Goal: Contribute content: Contribute content

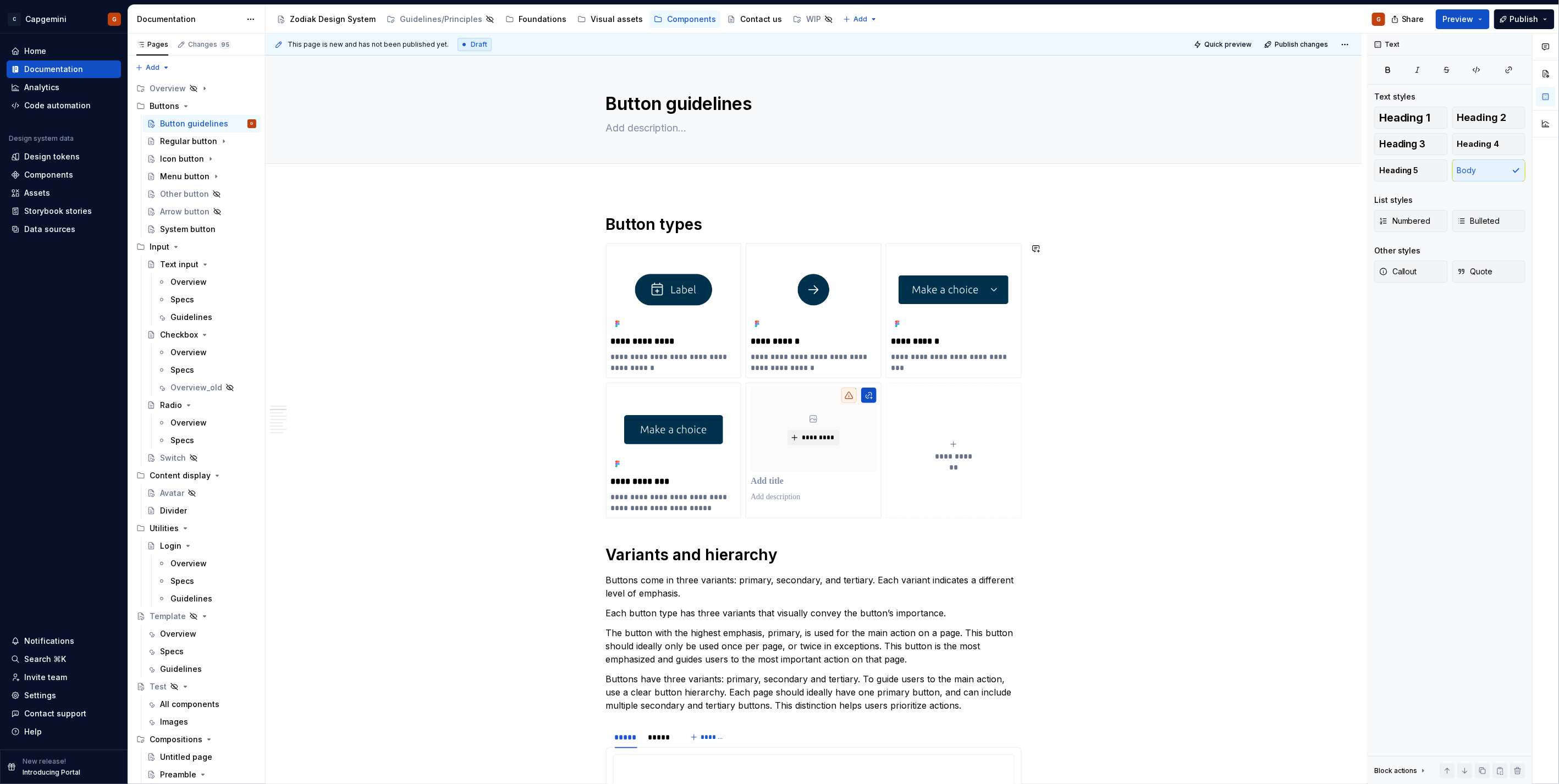
scroll to position [305, 0]
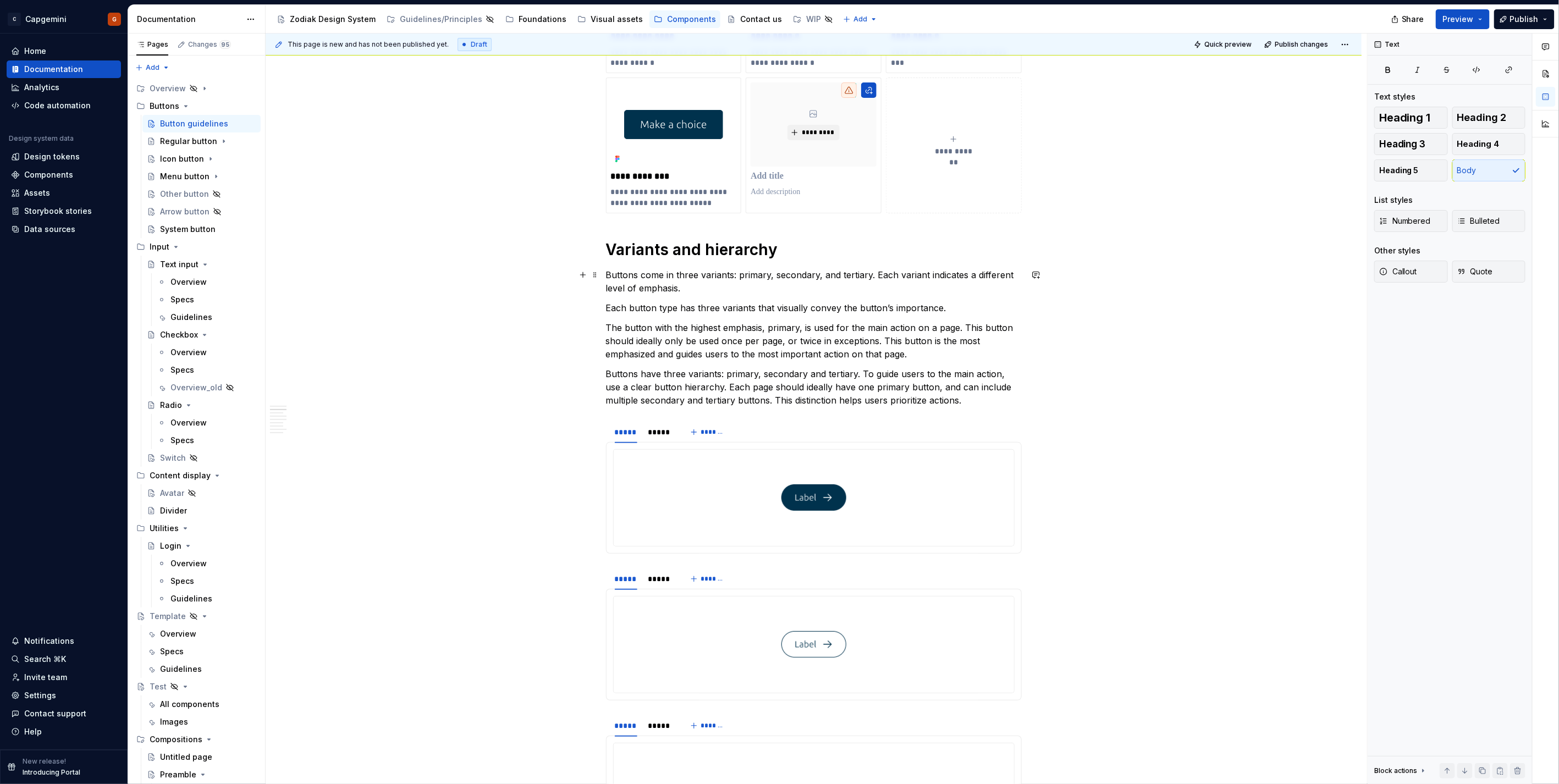
click at [723, 285] on p "Buttons come in three variants: primary, secondary, and tertiary. Each variant …" at bounding box center [813, 281] width 415 height 26
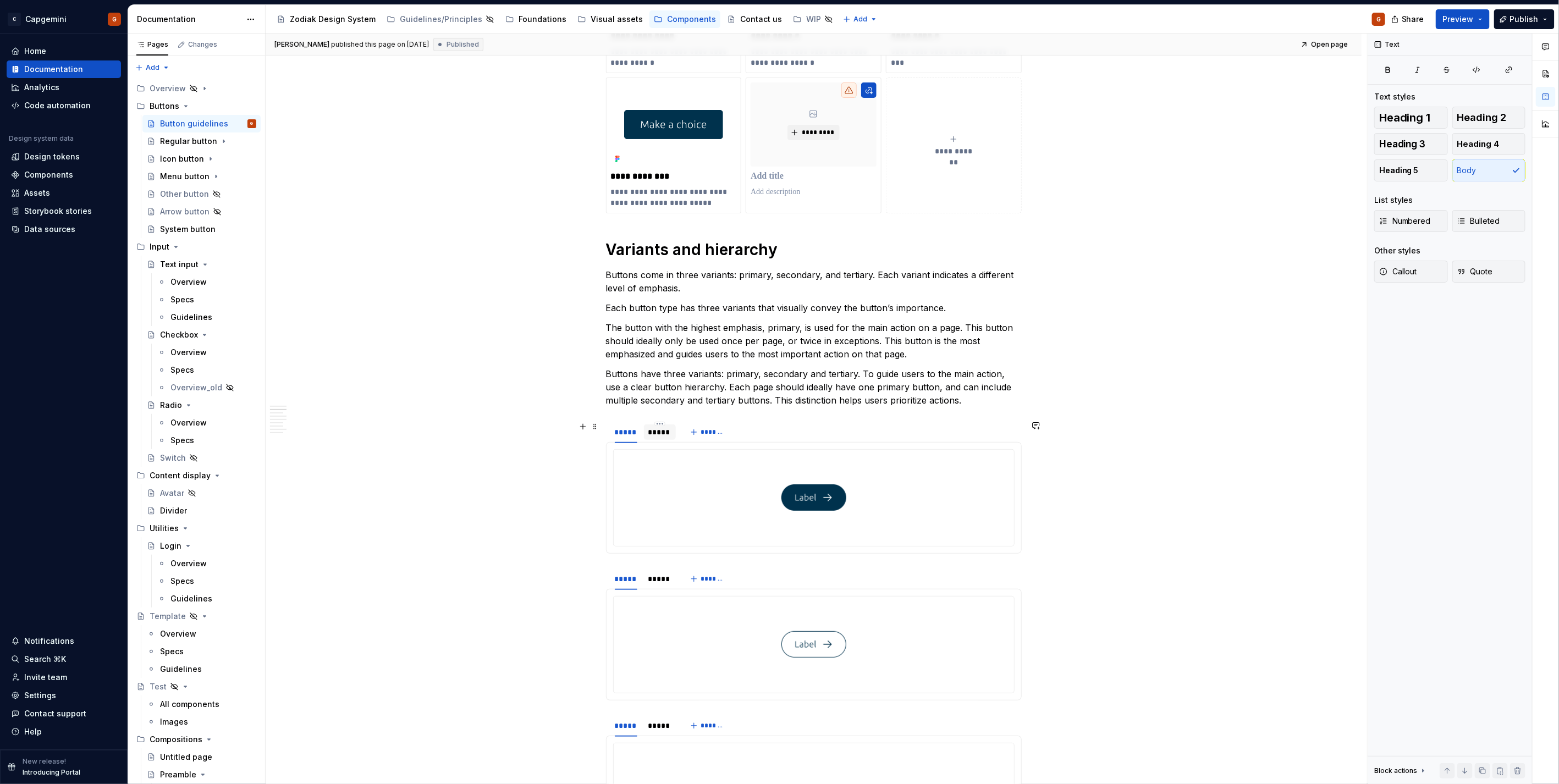
click at [653, 436] on div "*****" at bounding box center [659, 432] width 23 height 11
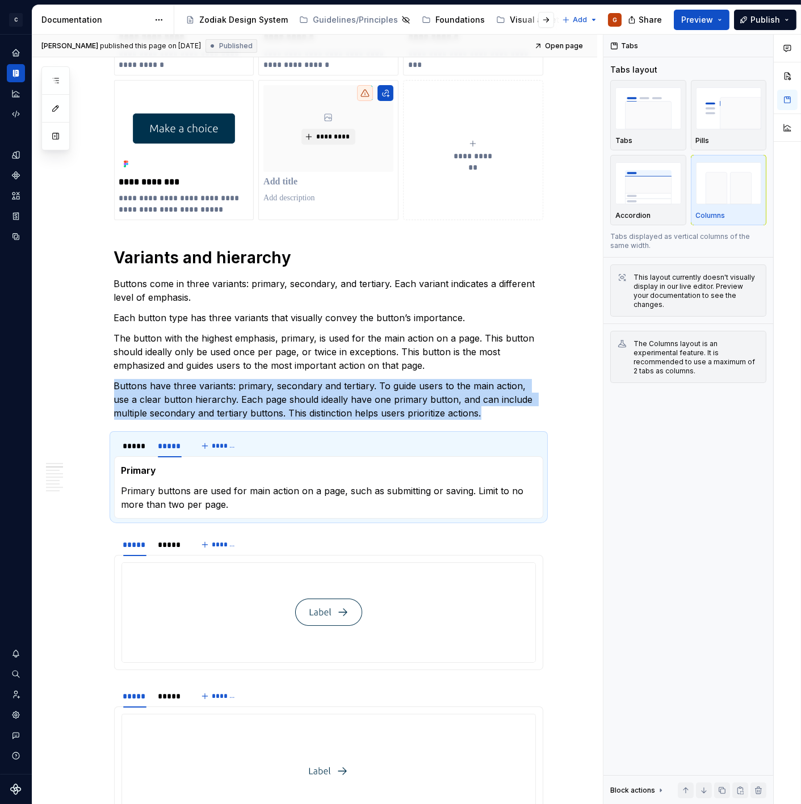
type textarea "*"
click at [225, 502] on p "Primary buttons are used for main action on a page, such as submitting or savin…" at bounding box center [328, 497] width 414 height 27
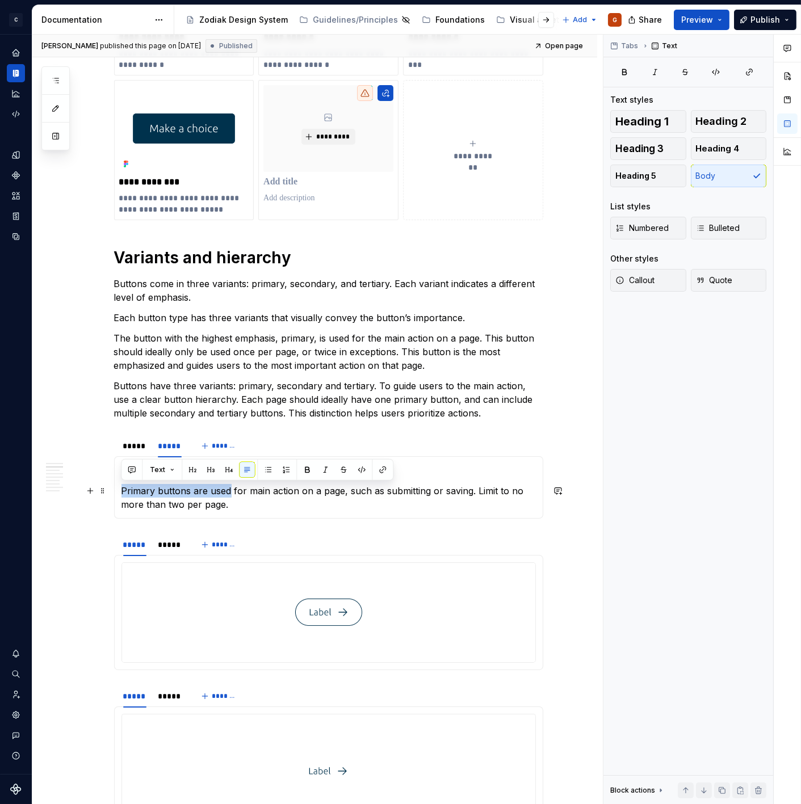
drag, startPoint x: 121, startPoint y: 490, endPoint x: 227, endPoint y: 495, distance: 106.3
click at [227, 495] on p "Primary buttons are used for main action on a page, such as submitting or savin…" at bounding box center [328, 497] width 414 height 27
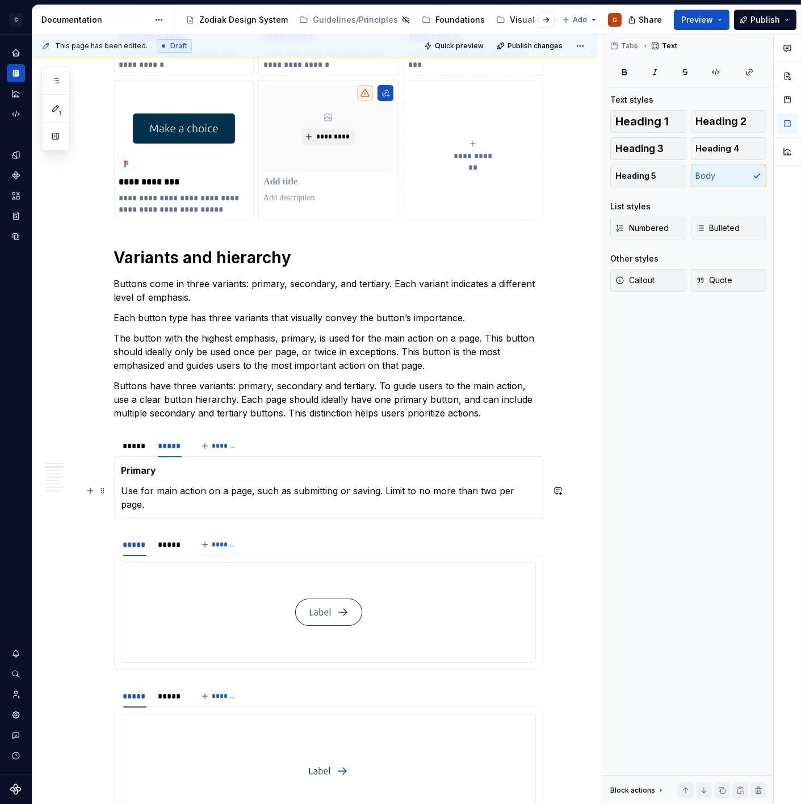
click at [150, 494] on p "Use for main action on a page, such as submitting or saving. Limit to no more t…" at bounding box center [328, 497] width 414 height 27
click at [413, 487] on p "Use for the main action on a page, such as submitting or saving. Limit to no mo…" at bounding box center [328, 497] width 414 height 27
click at [434, 489] on p "Use for the main action on a page, such as submitting or saving. Limit to no mo…" at bounding box center [328, 497] width 414 height 27
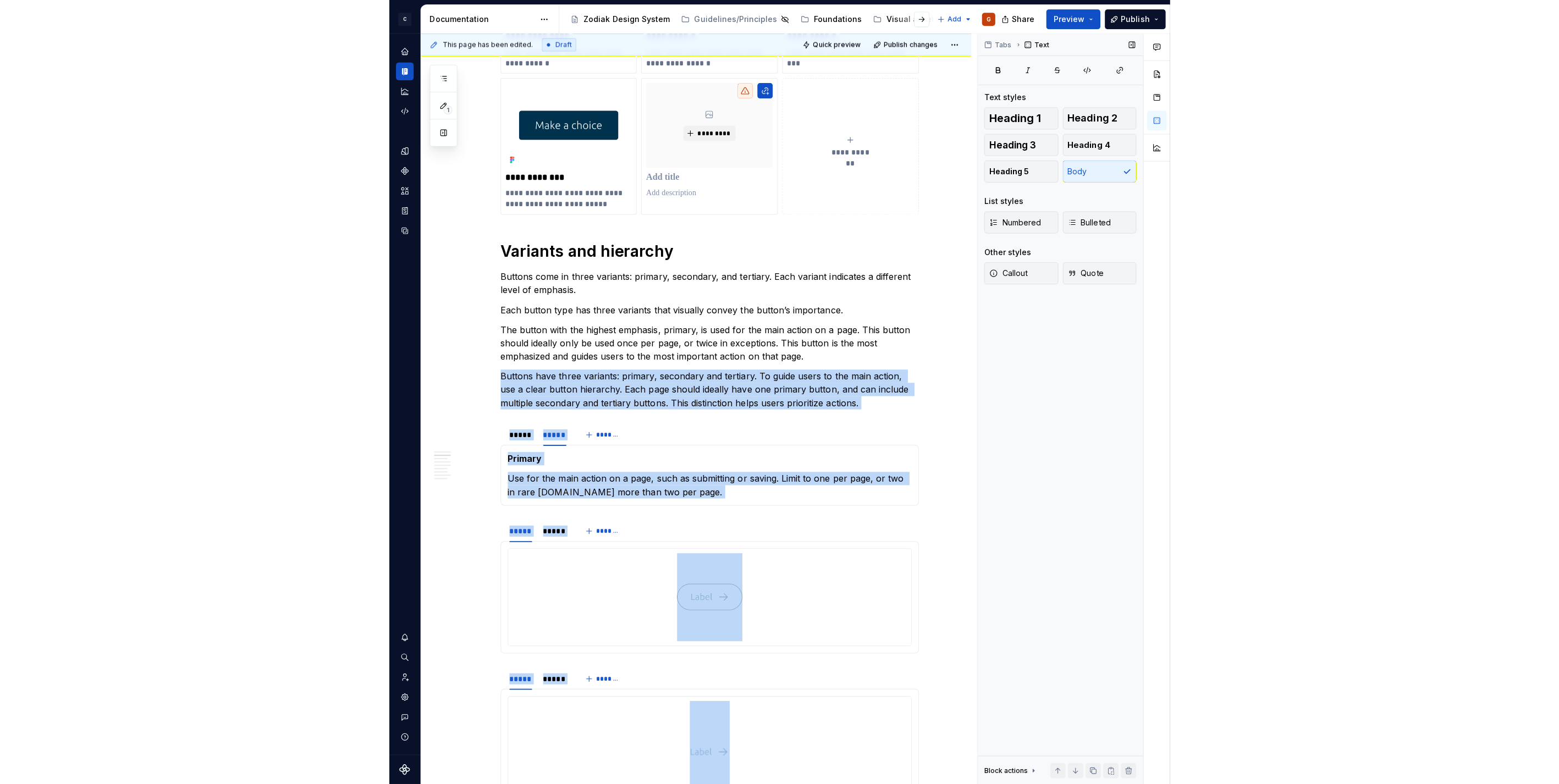
scroll to position [427, 0]
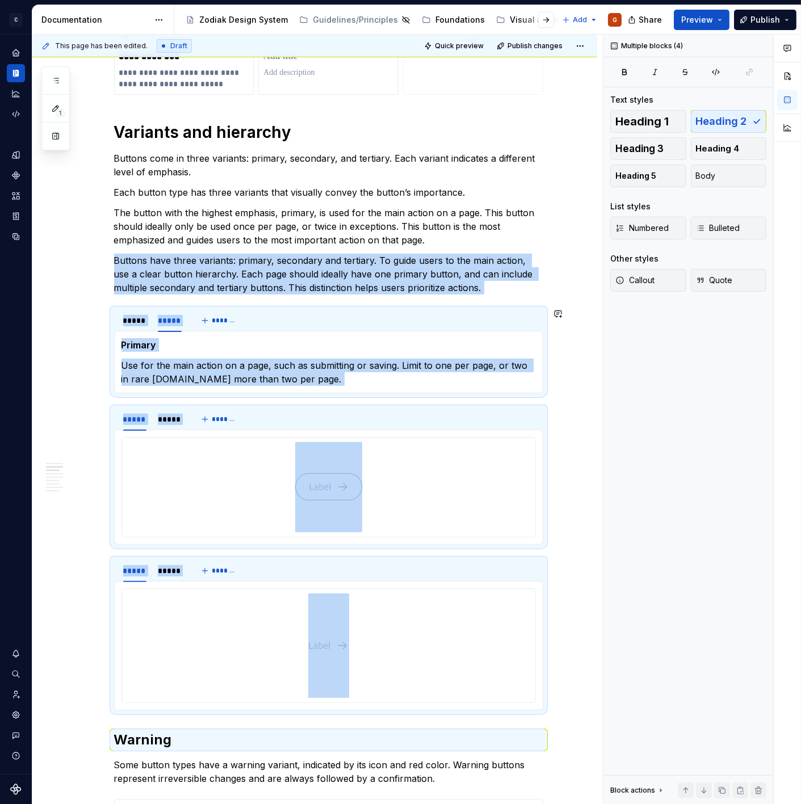
click at [239, 390] on div "Primary Use for the main action on a page, such as submitting or saving. Limit …" at bounding box center [328, 362] width 429 height 62
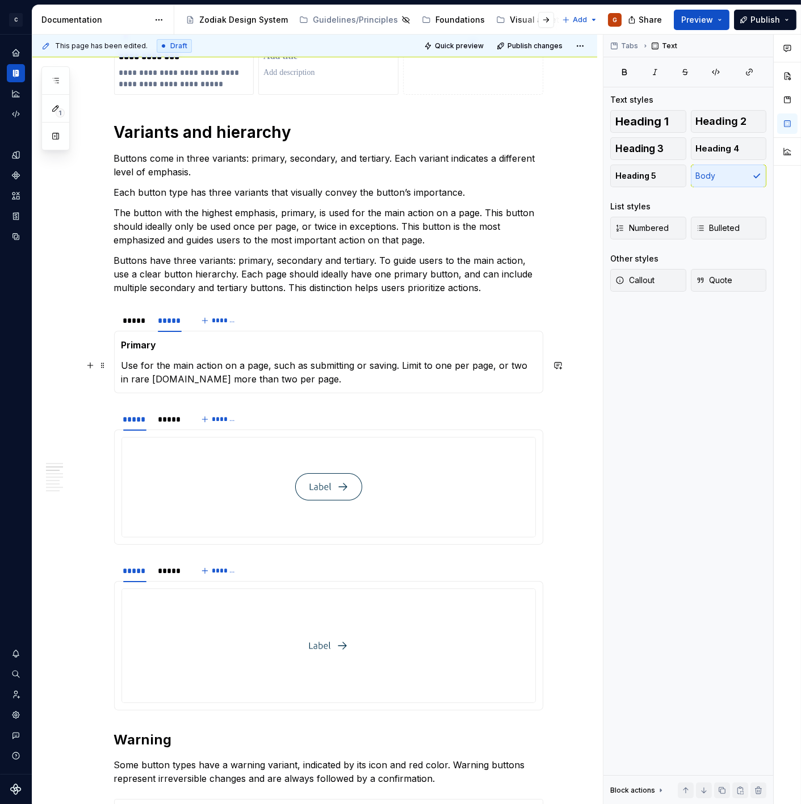
click at [292, 383] on p "Use for the main action on a page, such as submitting or saving. Limit to one p…" at bounding box center [328, 372] width 414 height 27
drag, startPoint x: 296, startPoint y: 379, endPoint x: 171, endPoint y: 379, distance: 124.9
click at [171, 379] on p "Use for the main action on a page, such as submitting or saving. Limit to one p…" at bounding box center [328, 372] width 414 height 27
click at [168, 415] on div "*****" at bounding box center [170, 419] width 24 height 11
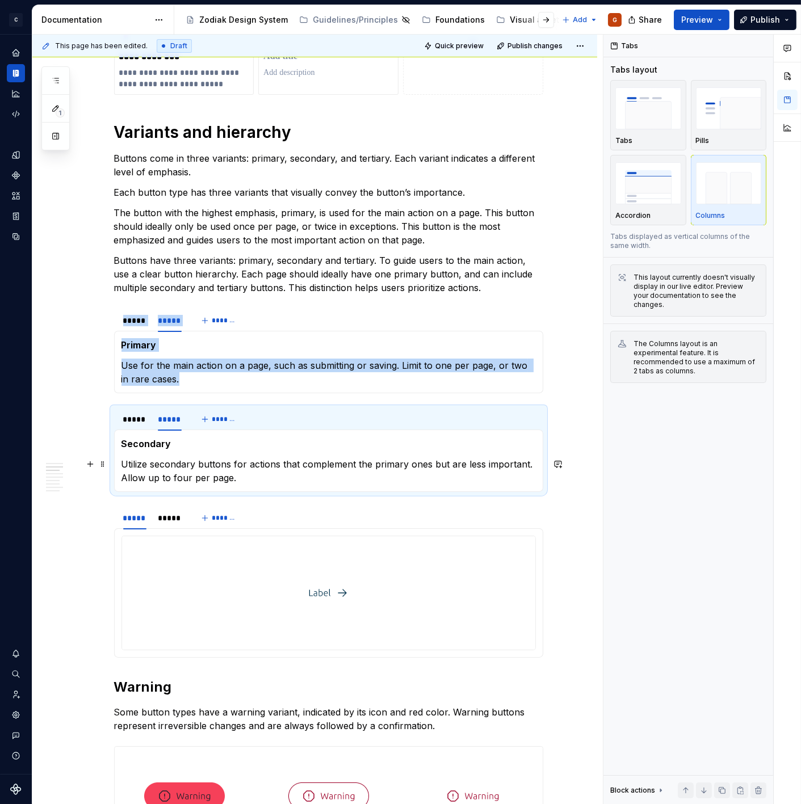
click at [201, 467] on p "Utilize secondary buttons for actions that complement the primary ones but are …" at bounding box center [328, 471] width 414 height 27
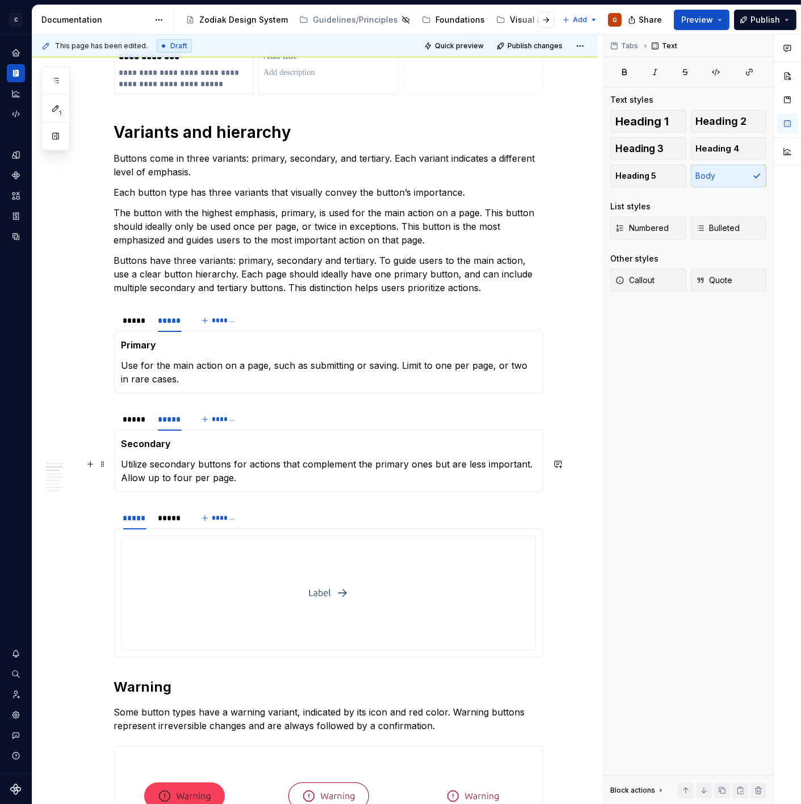
click at [248, 466] on p "Utilize secondary buttons for actions that complement the primary ones but are …" at bounding box center [328, 471] width 414 height 27
click at [716, 24] on button "Preview" at bounding box center [702, 20] width 56 height 20
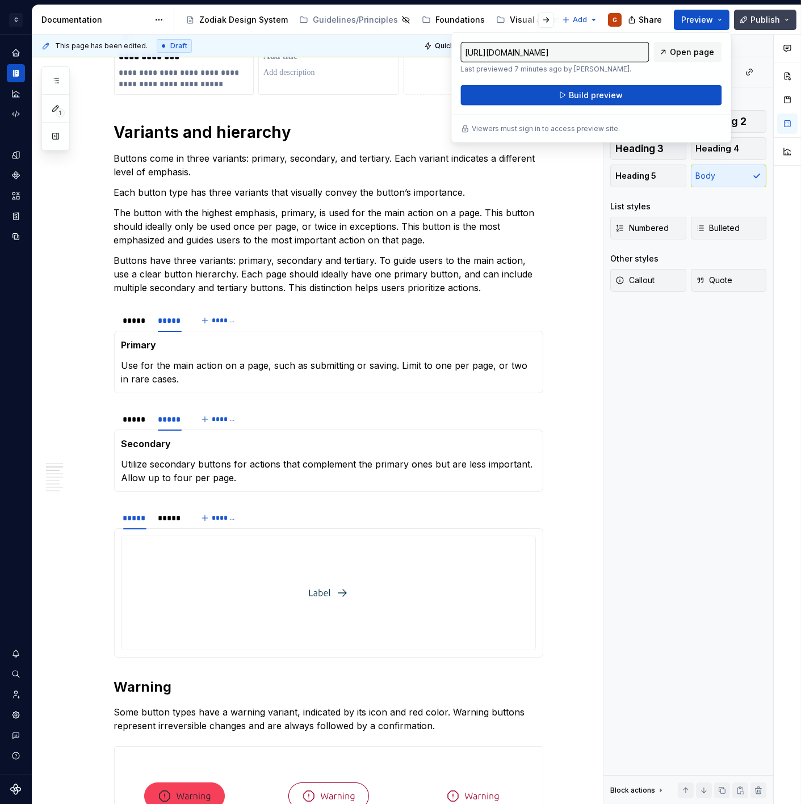
click at [781, 15] on button "Publish" at bounding box center [765, 20] width 62 height 20
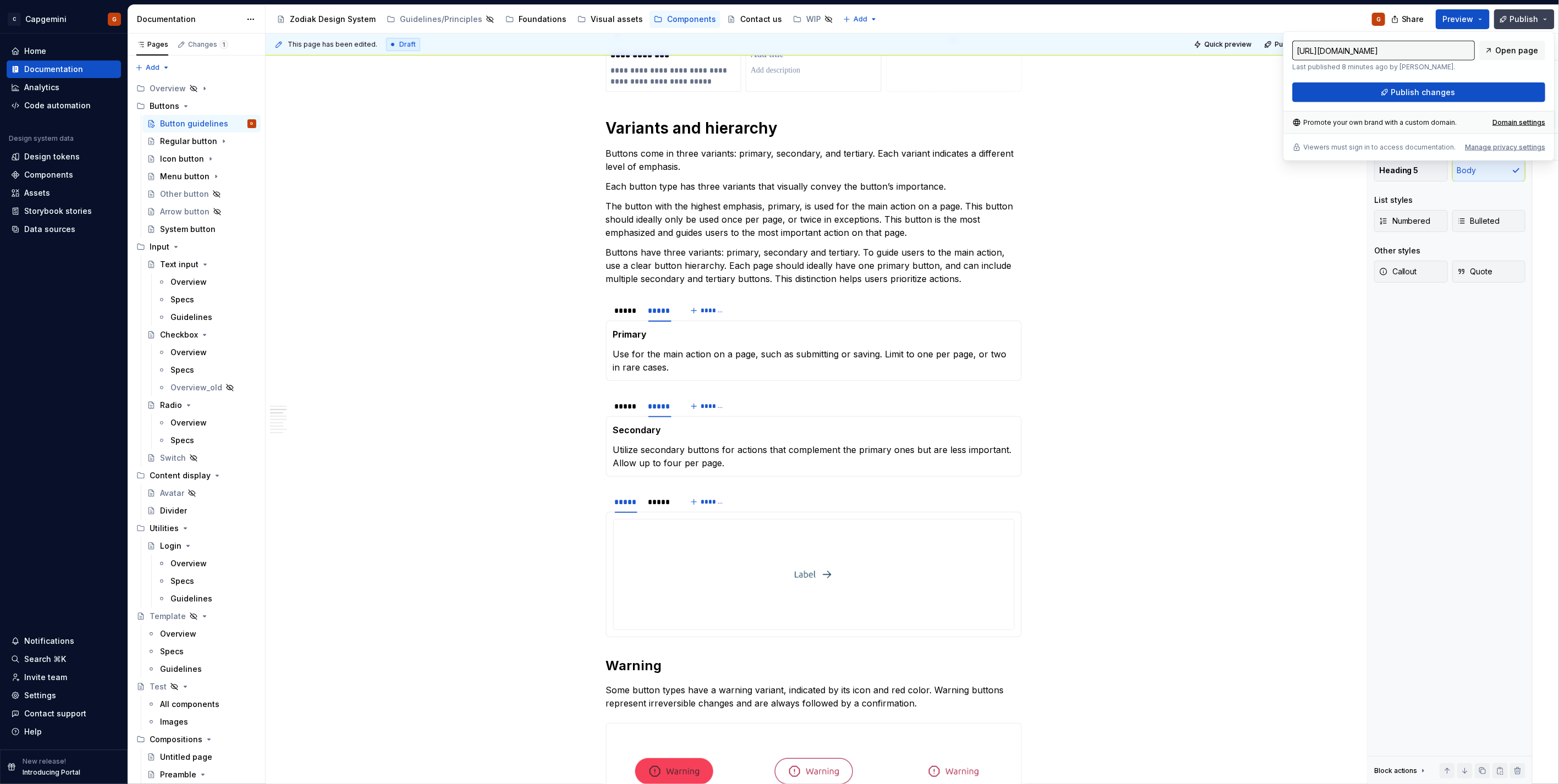
click at [1515, 15] on span "Publish" at bounding box center [1524, 18] width 29 height 11
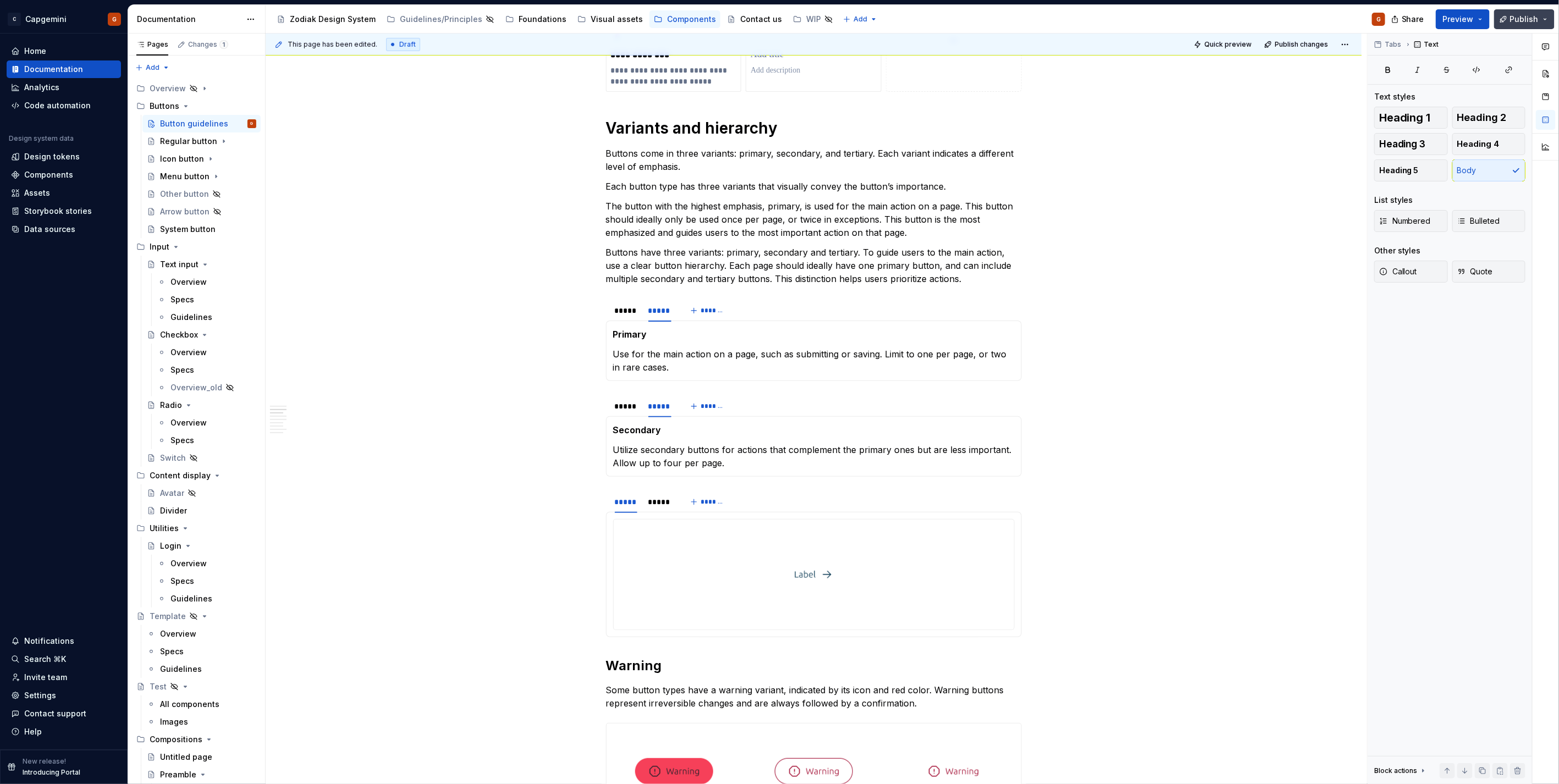
click at [1520, 17] on span "Publish" at bounding box center [1524, 18] width 29 height 11
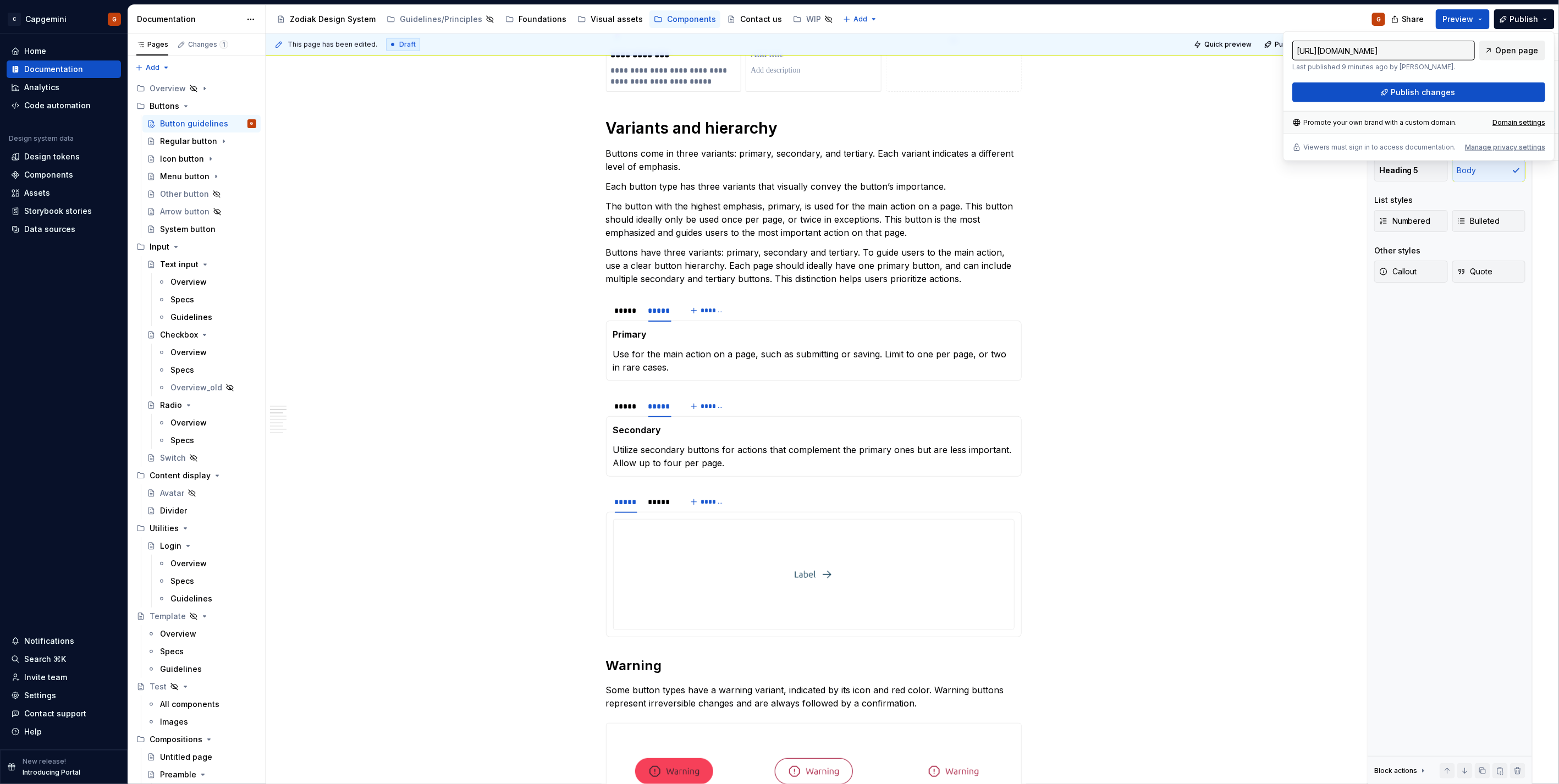
click at [1499, 54] on span "Open page" at bounding box center [1516, 50] width 43 height 11
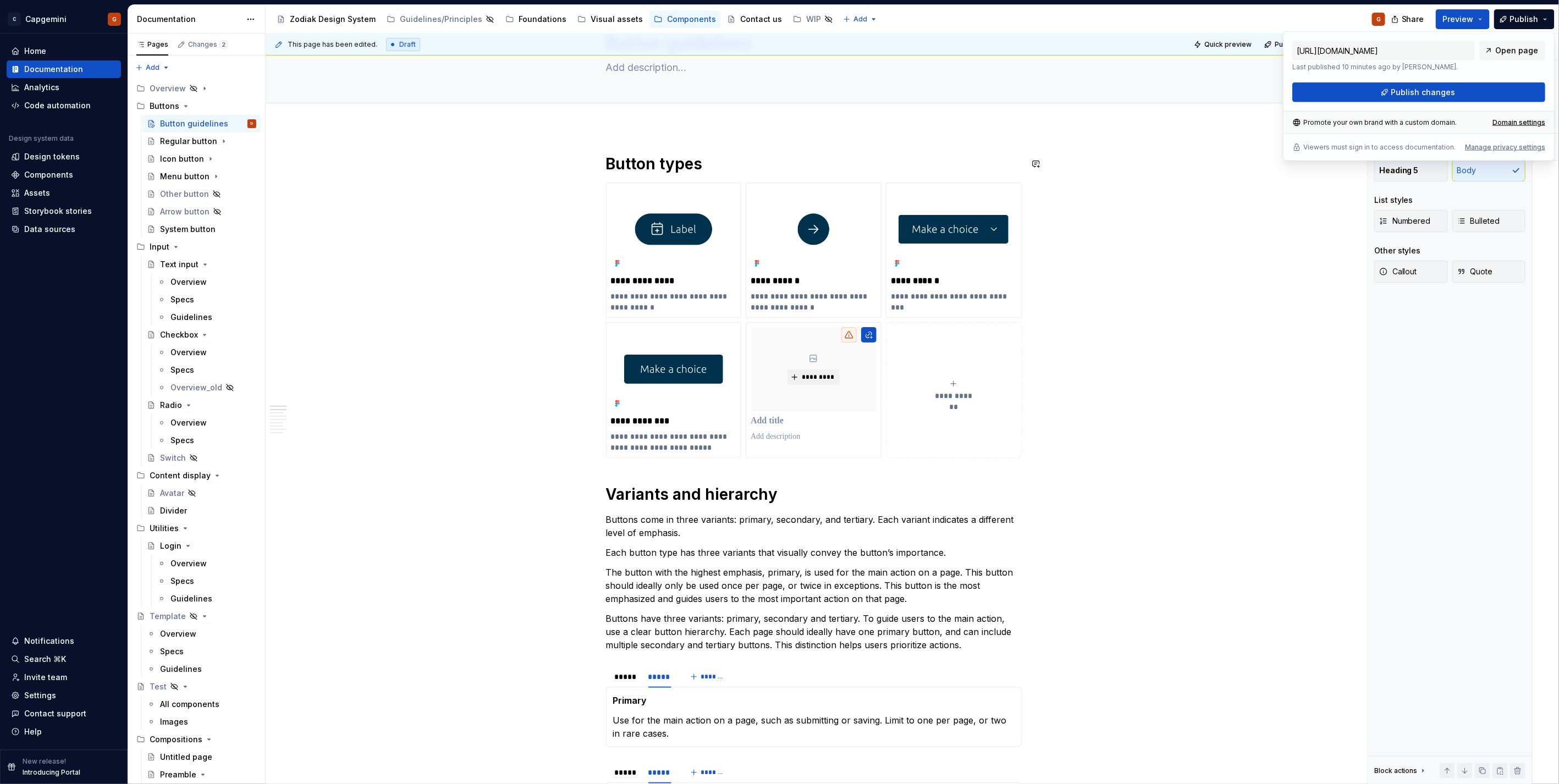
scroll to position [0, 0]
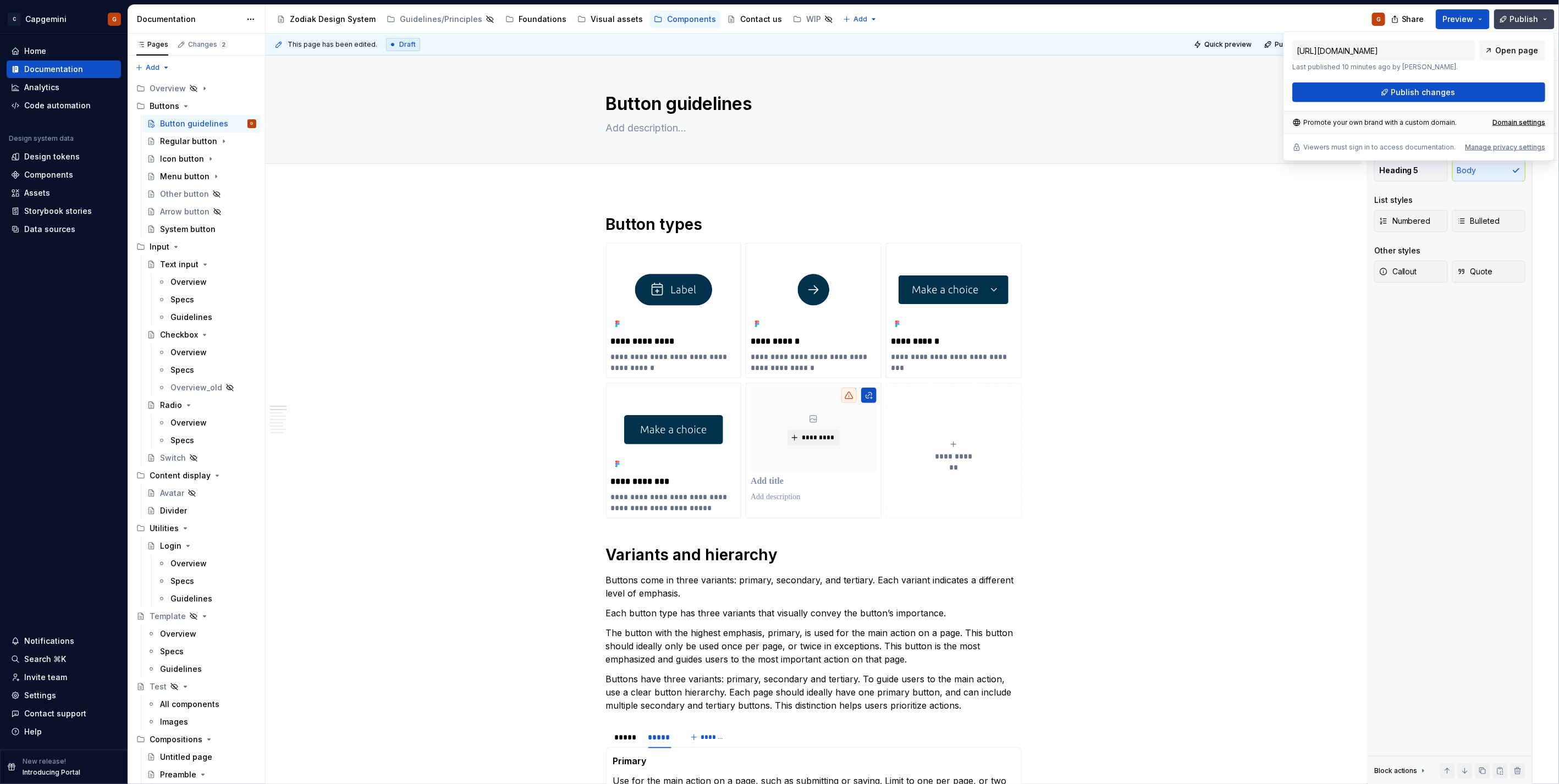
click at [1552, 13] on button "Publish" at bounding box center [1524, 19] width 60 height 19
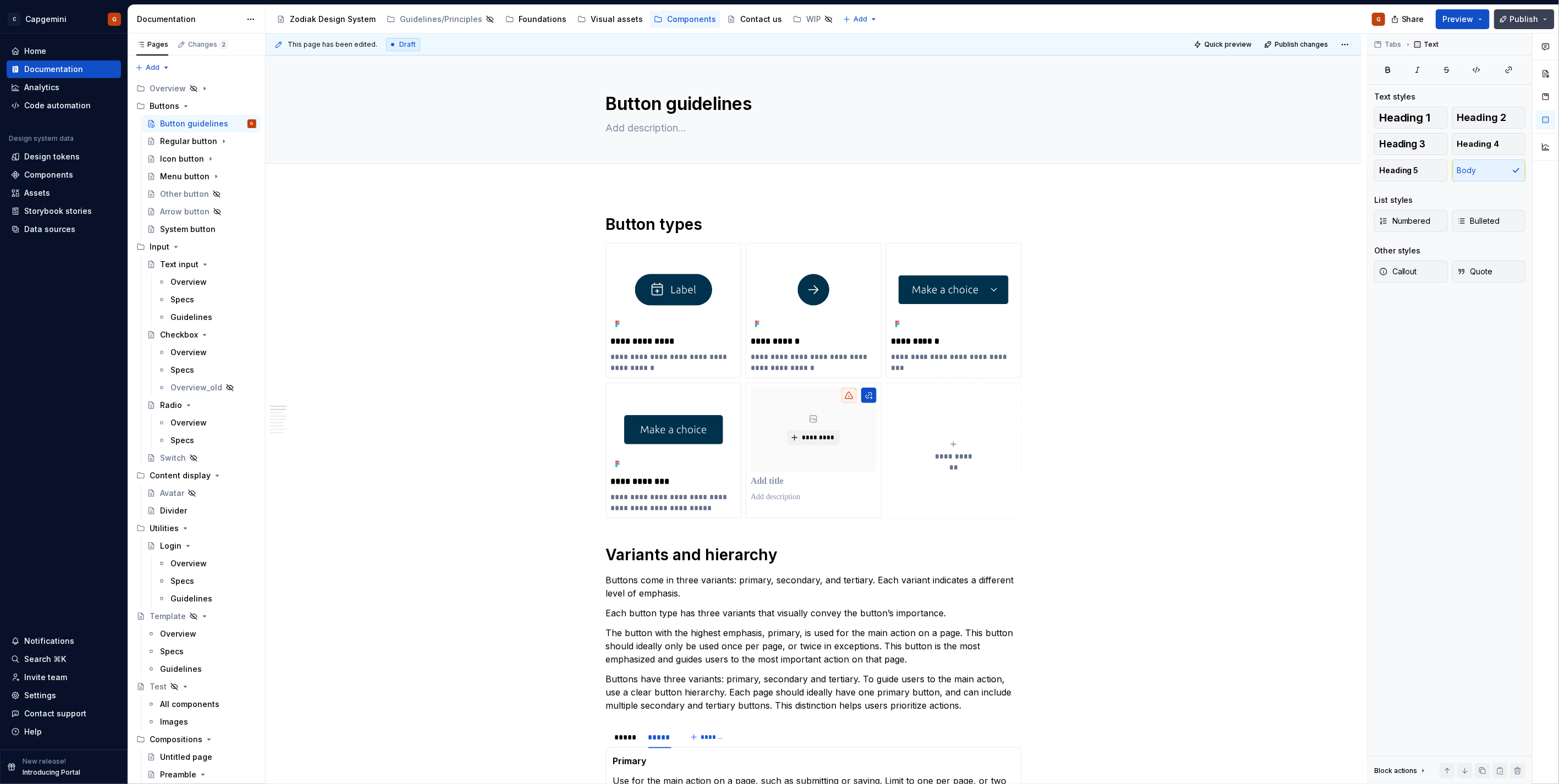
click at [1548, 15] on button "Publish" at bounding box center [1524, 19] width 60 height 19
click at [1246, 112] on div "Button guidelines" at bounding box center [813, 108] width 1008 height 107
click at [1539, 14] on button "Publish" at bounding box center [1524, 19] width 60 height 19
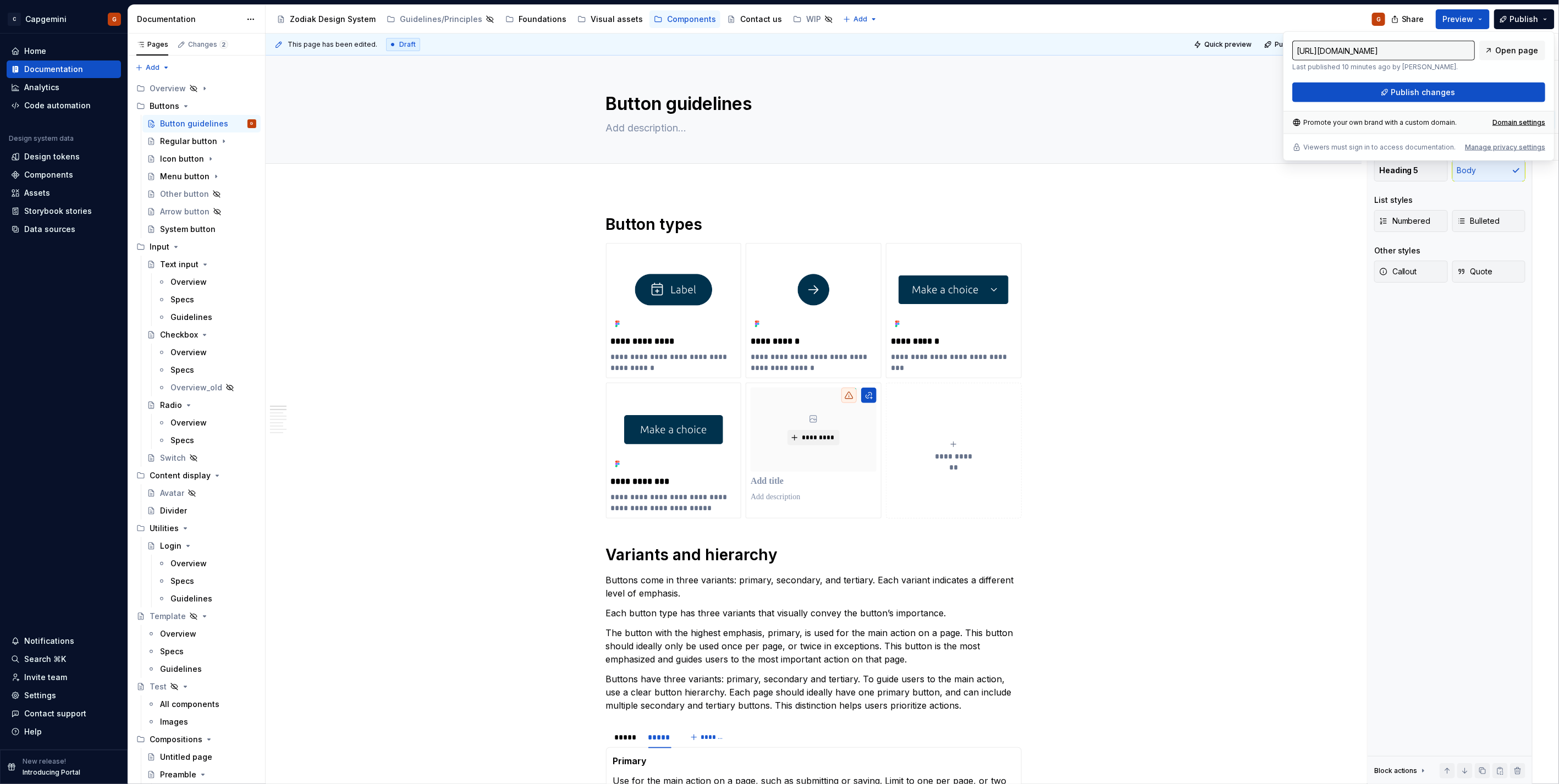
drag, startPoint x: 1539, startPoint y: 14, endPoint x: 1452, endPoint y: 112, distance: 131.0
click at [1448, 115] on div "Promote your own brand with a custom domain. Domain settings" at bounding box center [1418, 122] width 270 height 22
click at [1471, 86] on button "Publish changes" at bounding box center [1418, 92] width 253 height 19
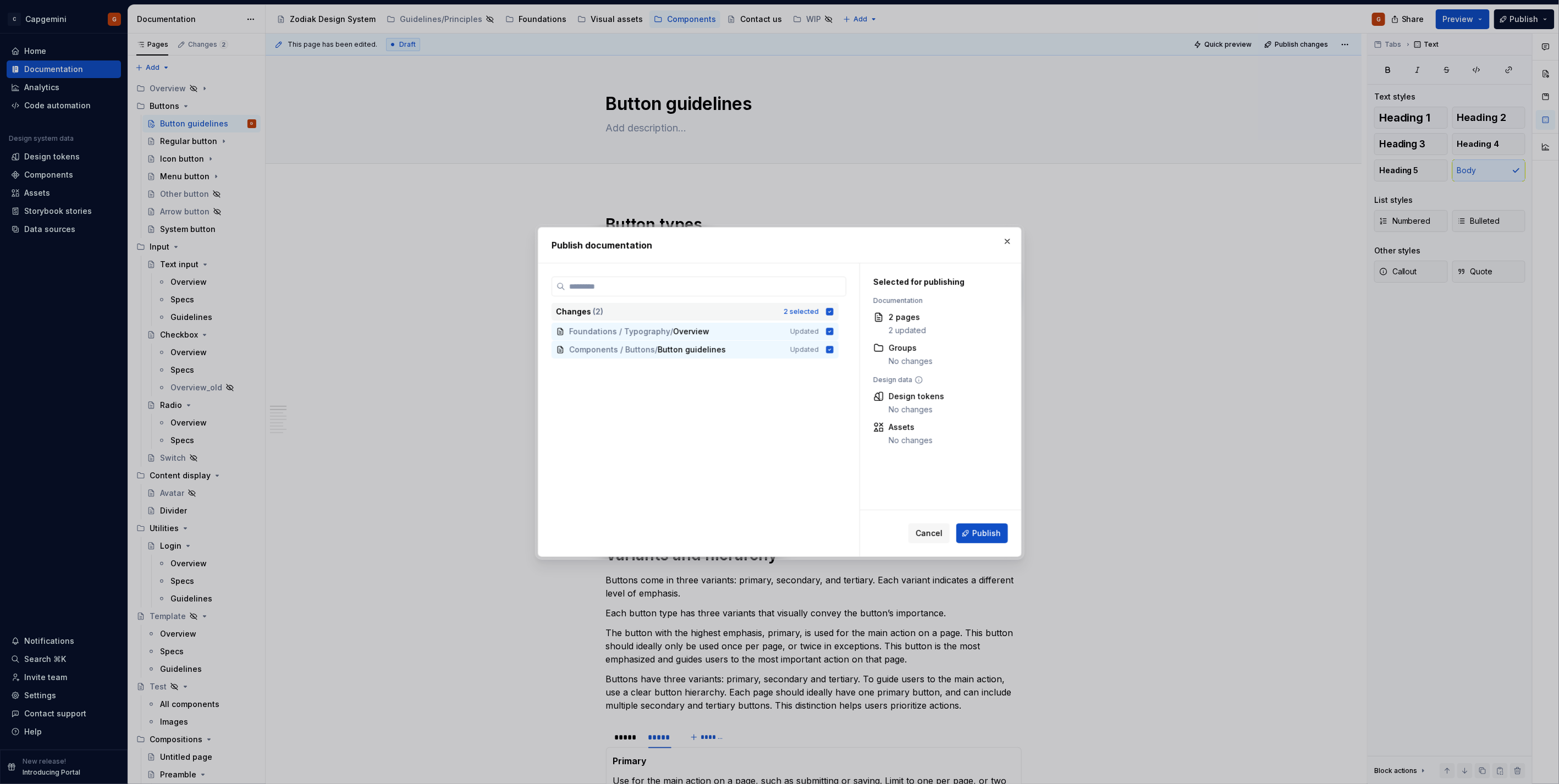
click at [823, 314] on div "Changes ( 2 ) 2 selected" at bounding box center [694, 312] width 287 height 17
click at [1000, 250] on h2 "Publish documentation" at bounding box center [779, 245] width 456 height 14
click at [1002, 247] on button "button" at bounding box center [1007, 241] width 15 height 15
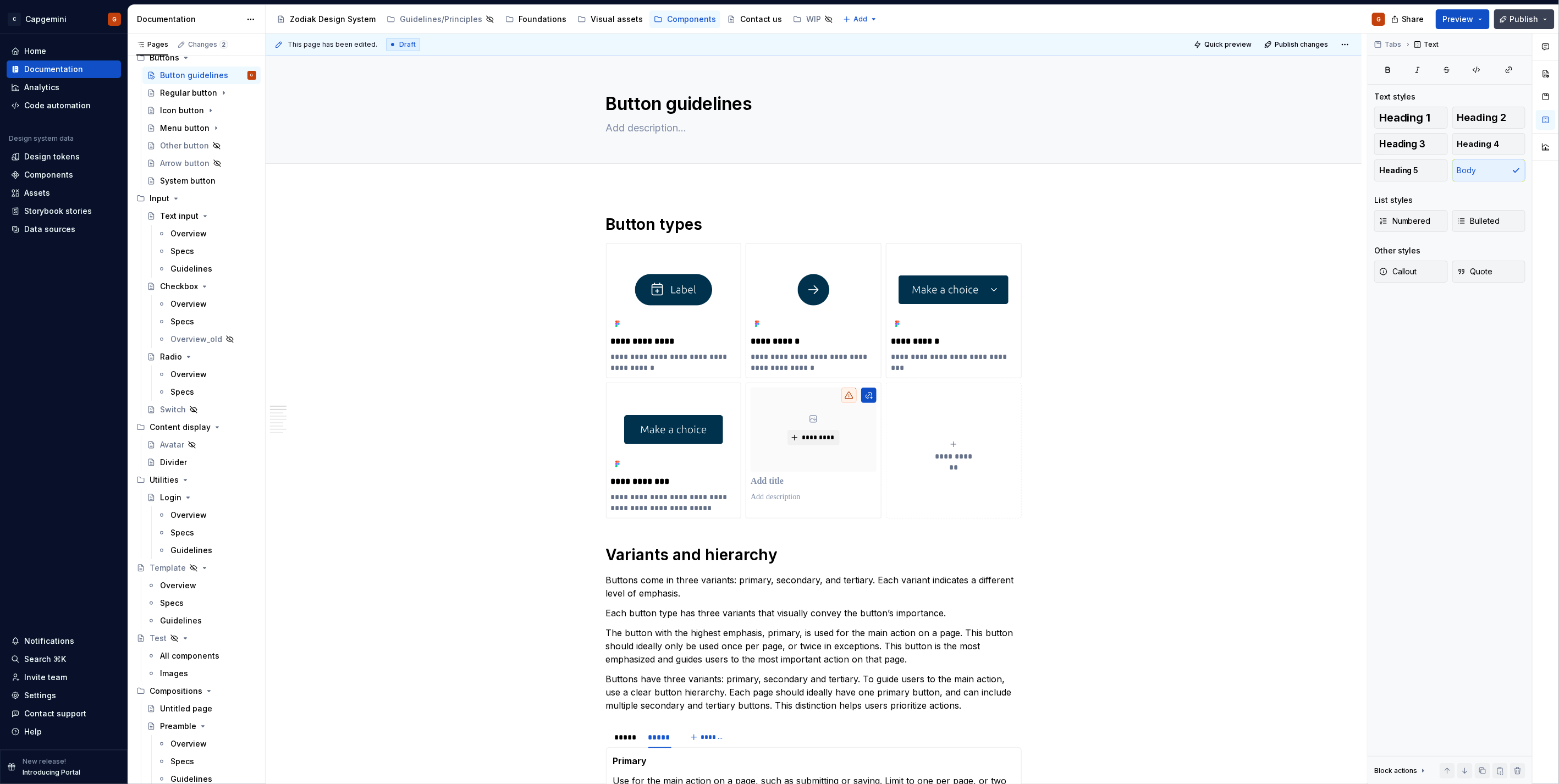
click at [1526, 24] on span "Publish" at bounding box center [1524, 18] width 29 height 11
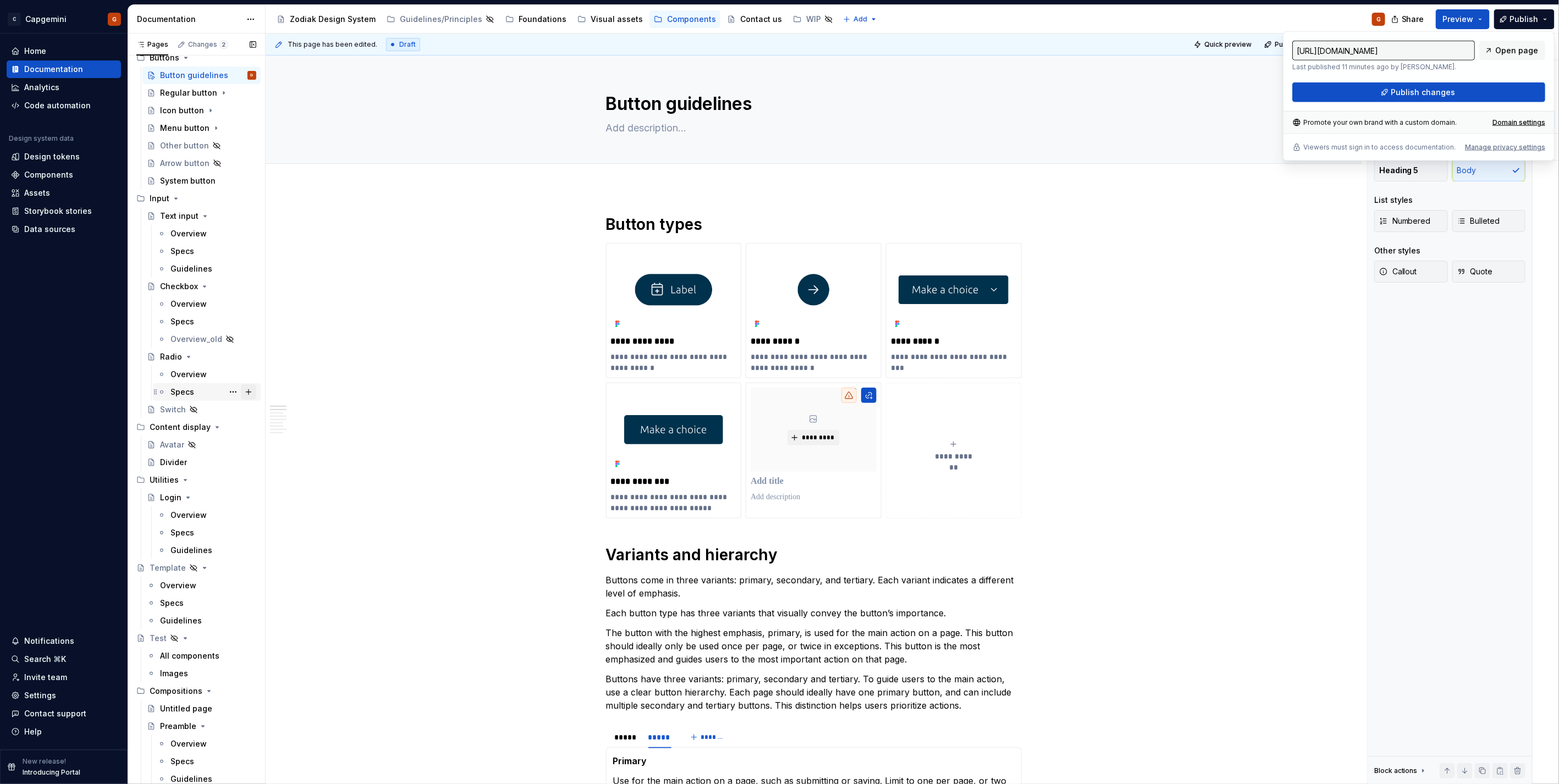
click at [244, 387] on button "Page tree" at bounding box center [249, 392] width 15 height 15
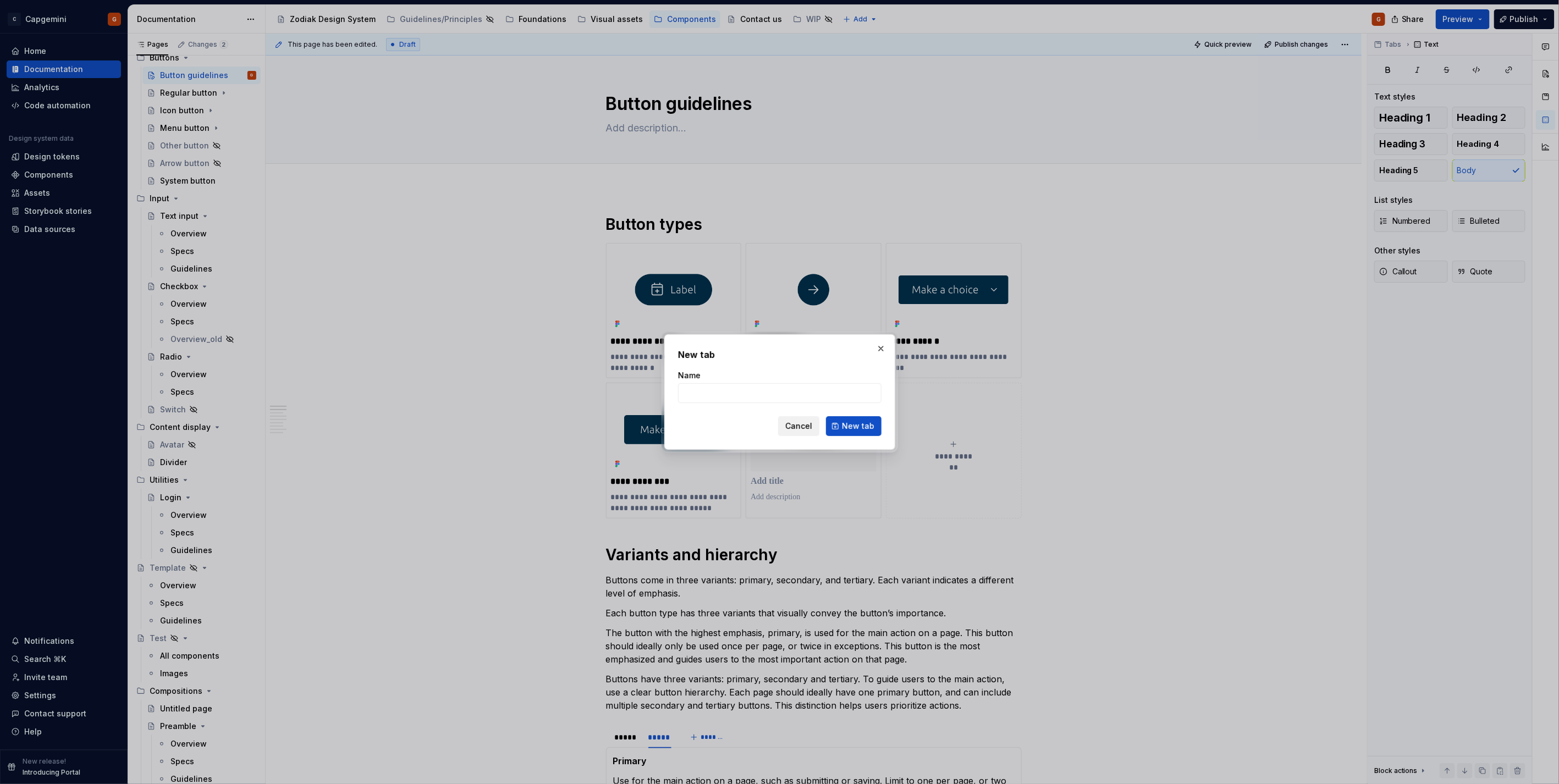
click at [796, 421] on span "Cancel" at bounding box center [799, 425] width 27 height 11
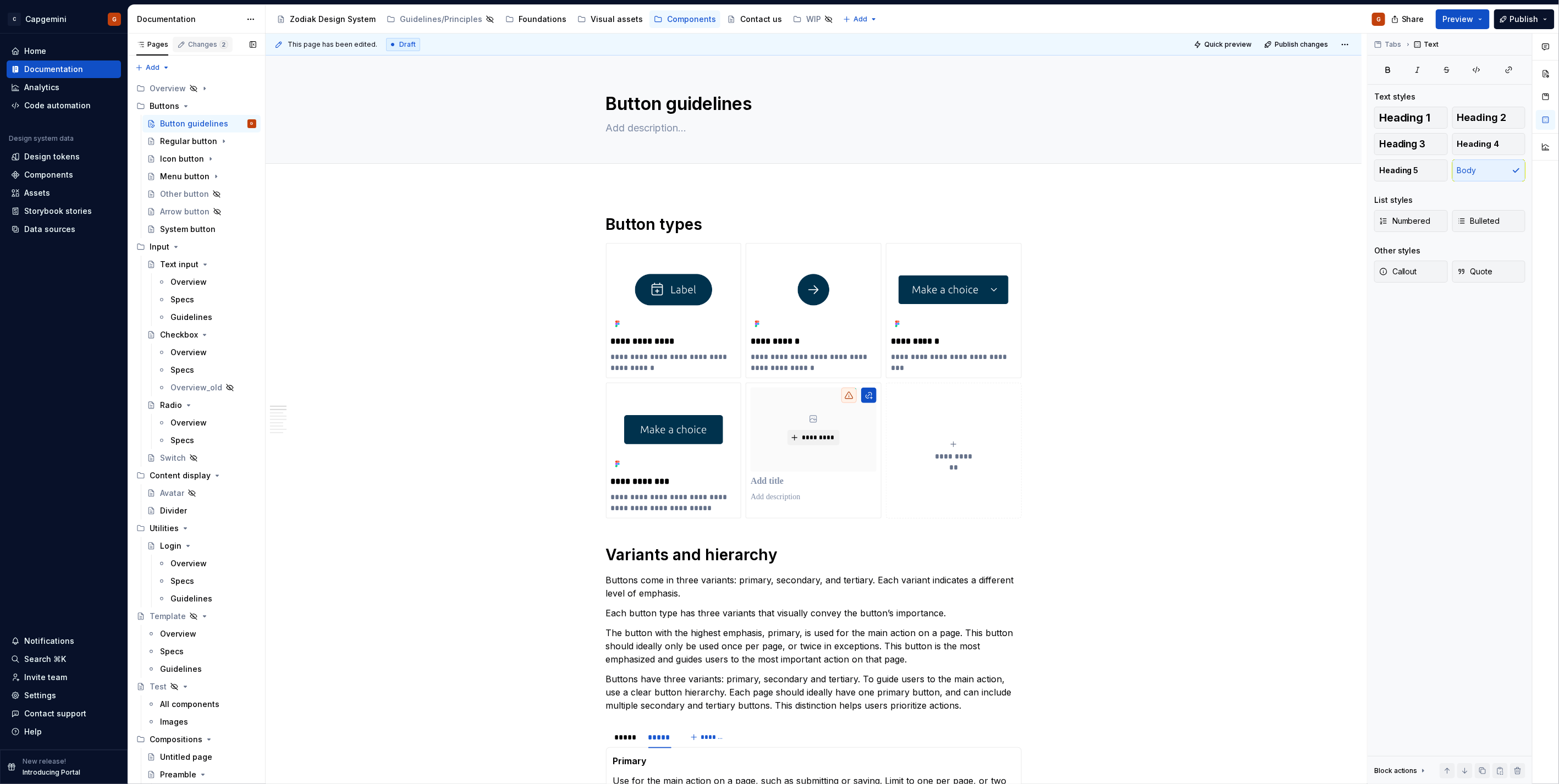
click at [200, 47] on div "Changes 2" at bounding box center [207, 44] width 40 height 9
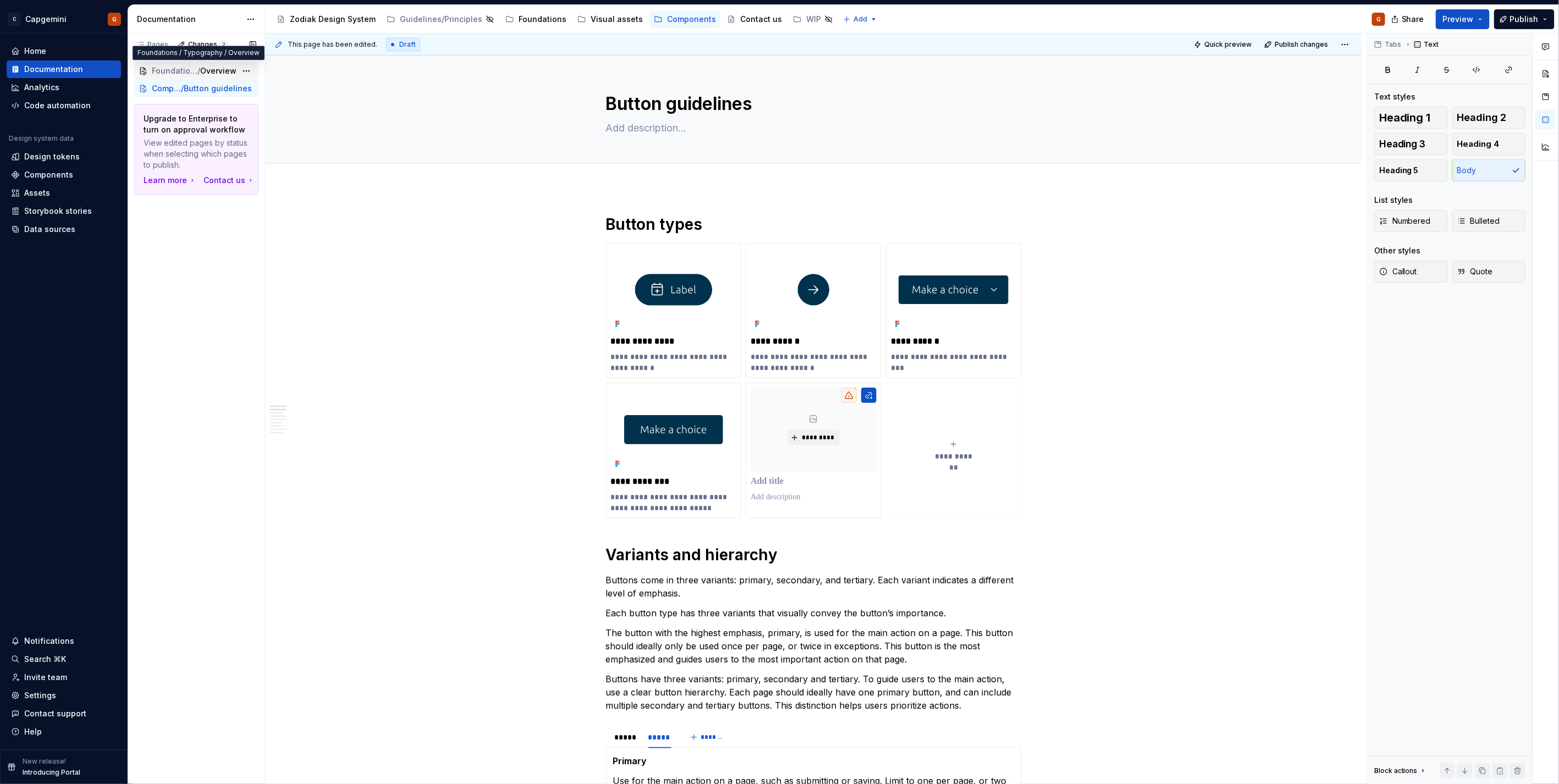
click at [162, 70] on span "Foundations / Typography" at bounding box center [174, 71] width 46 height 11
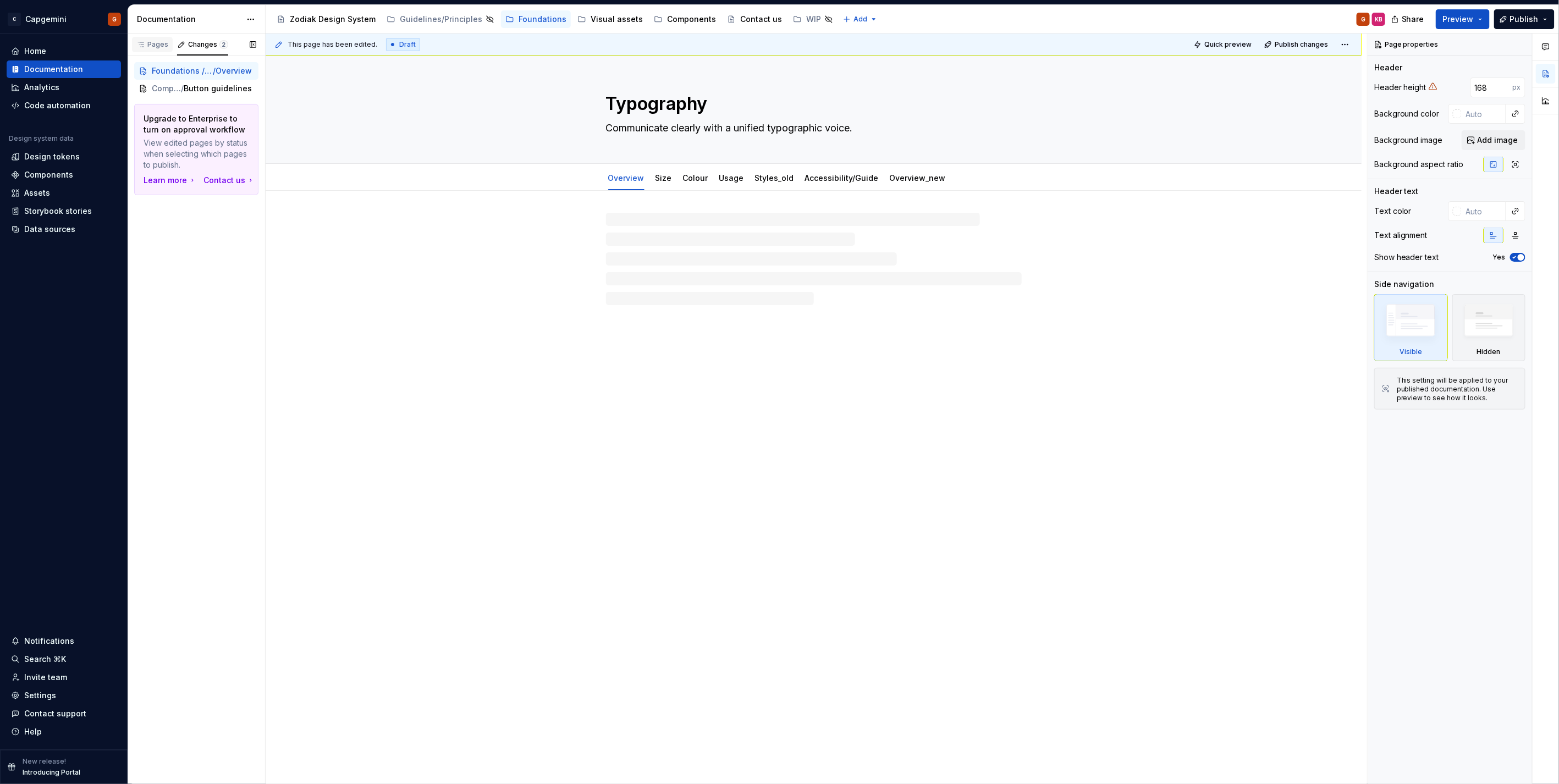
click at [168, 46] on div "Pages" at bounding box center [152, 45] width 41 height 15
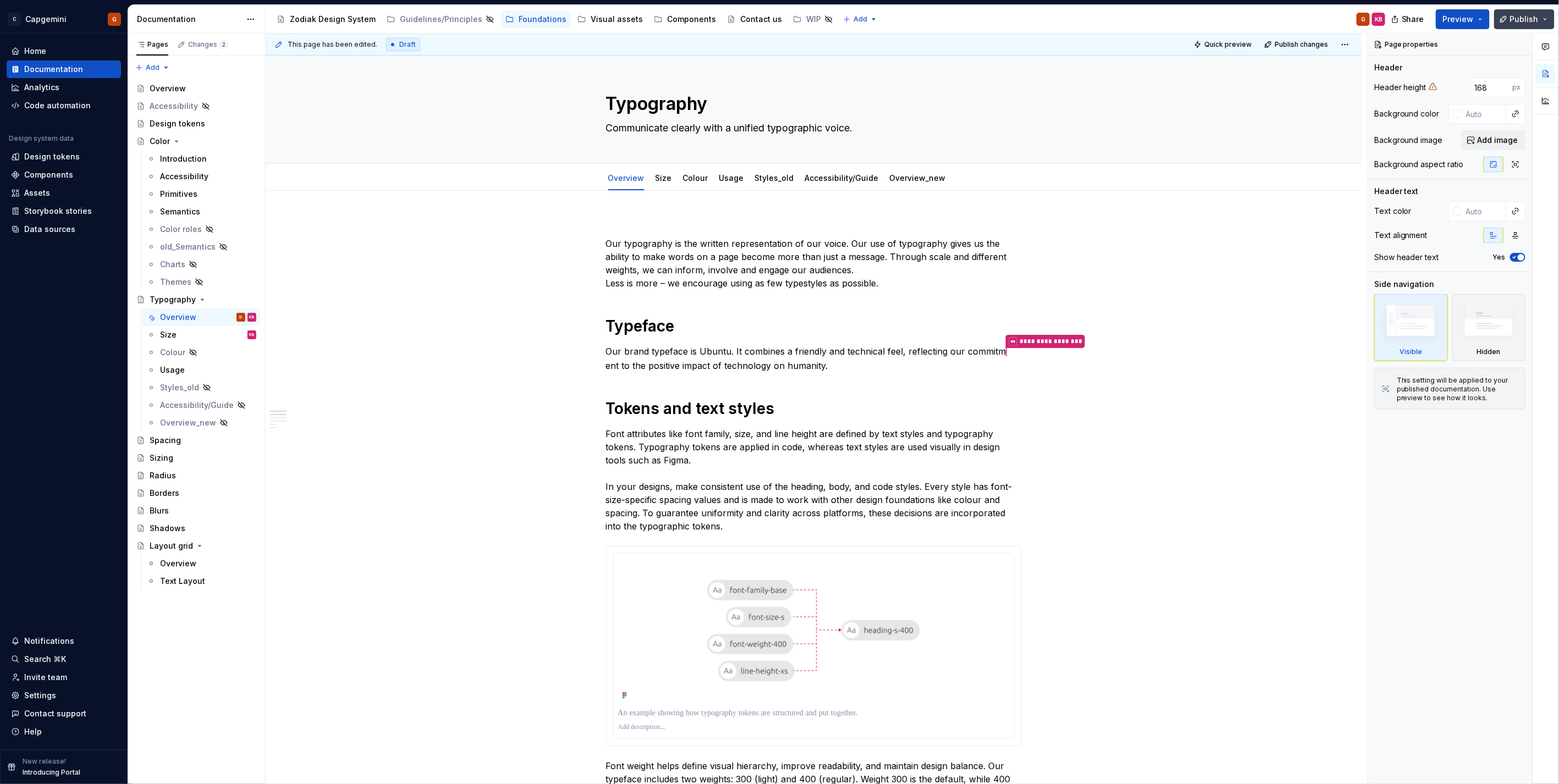
click at [1553, 13] on button "Publish" at bounding box center [1524, 19] width 60 height 19
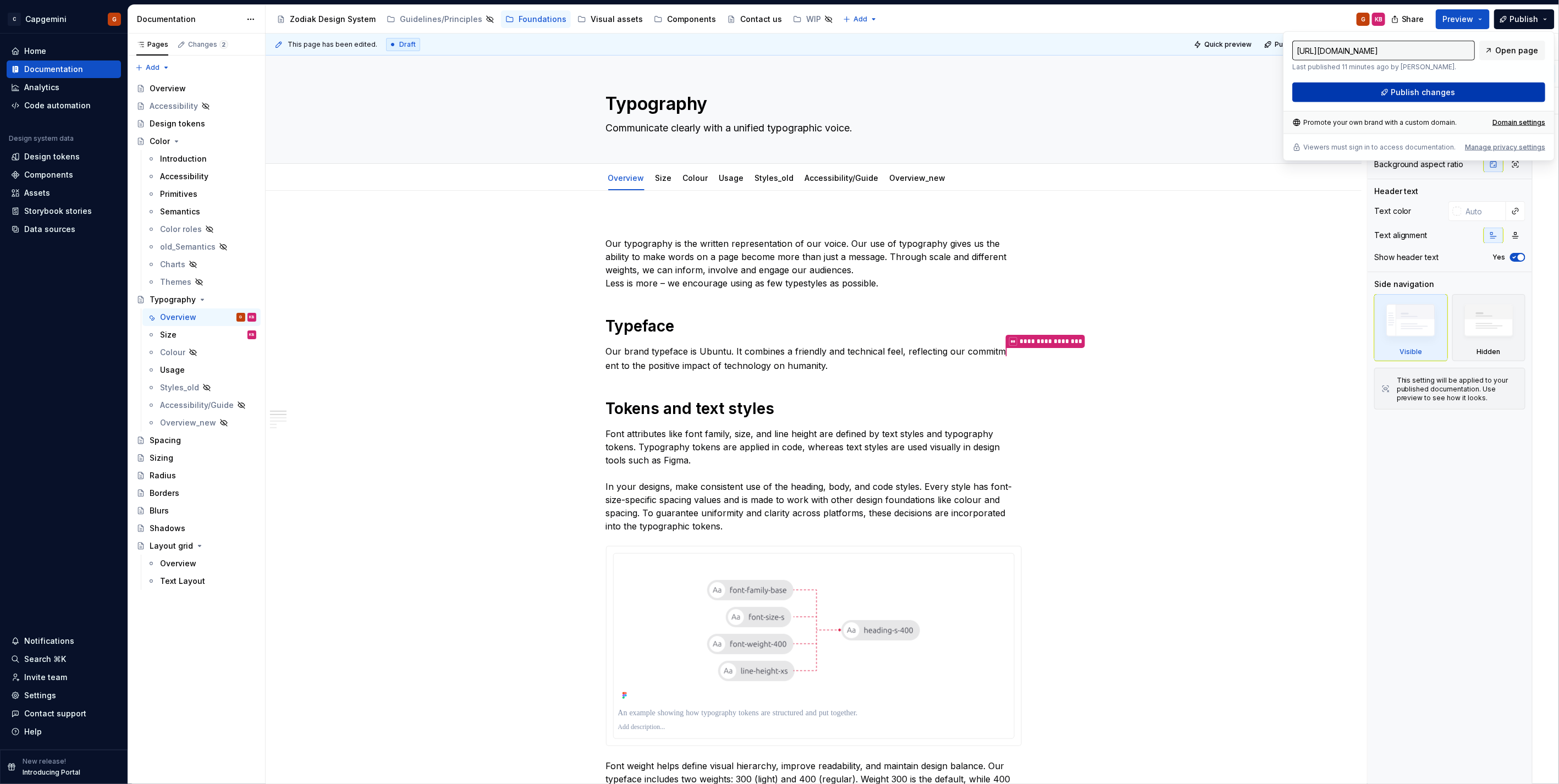
drag, startPoint x: 1553, startPoint y: 13, endPoint x: 1462, endPoint y: 90, distance: 119.2
click at [1462, 90] on div "[URL][DOMAIN_NAME] Last published 11 minutes ago by [PERSON_NAME]. Open page Pu…" at bounding box center [1419, 96] width 271 height 130
click at [1435, 100] on button "Publish changes" at bounding box center [1418, 92] width 253 height 19
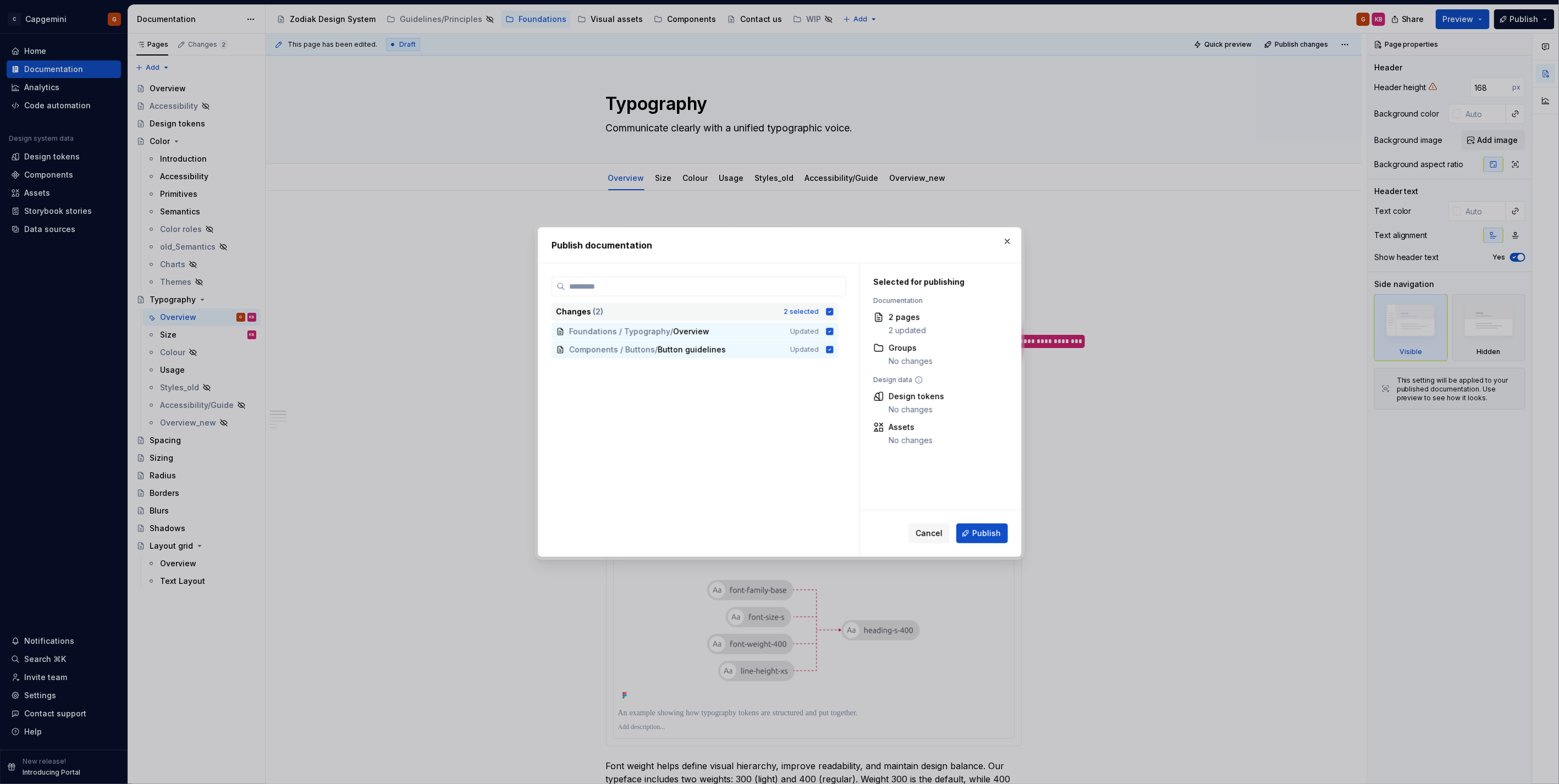
click at [834, 310] on div "Changes ( 2 ) 2 selected" at bounding box center [694, 312] width 287 height 17
click at [832, 331] on icon at bounding box center [829, 331] width 9 height 9
click at [822, 345] on div "Components / Buttons / Button guidelines Updated" at bounding box center [694, 349] width 287 height 17
click at [835, 330] on div "Foundations / Typography / Overview Updated" at bounding box center [694, 331] width 287 height 17
click at [830, 316] on icon at bounding box center [829, 311] width 9 height 9
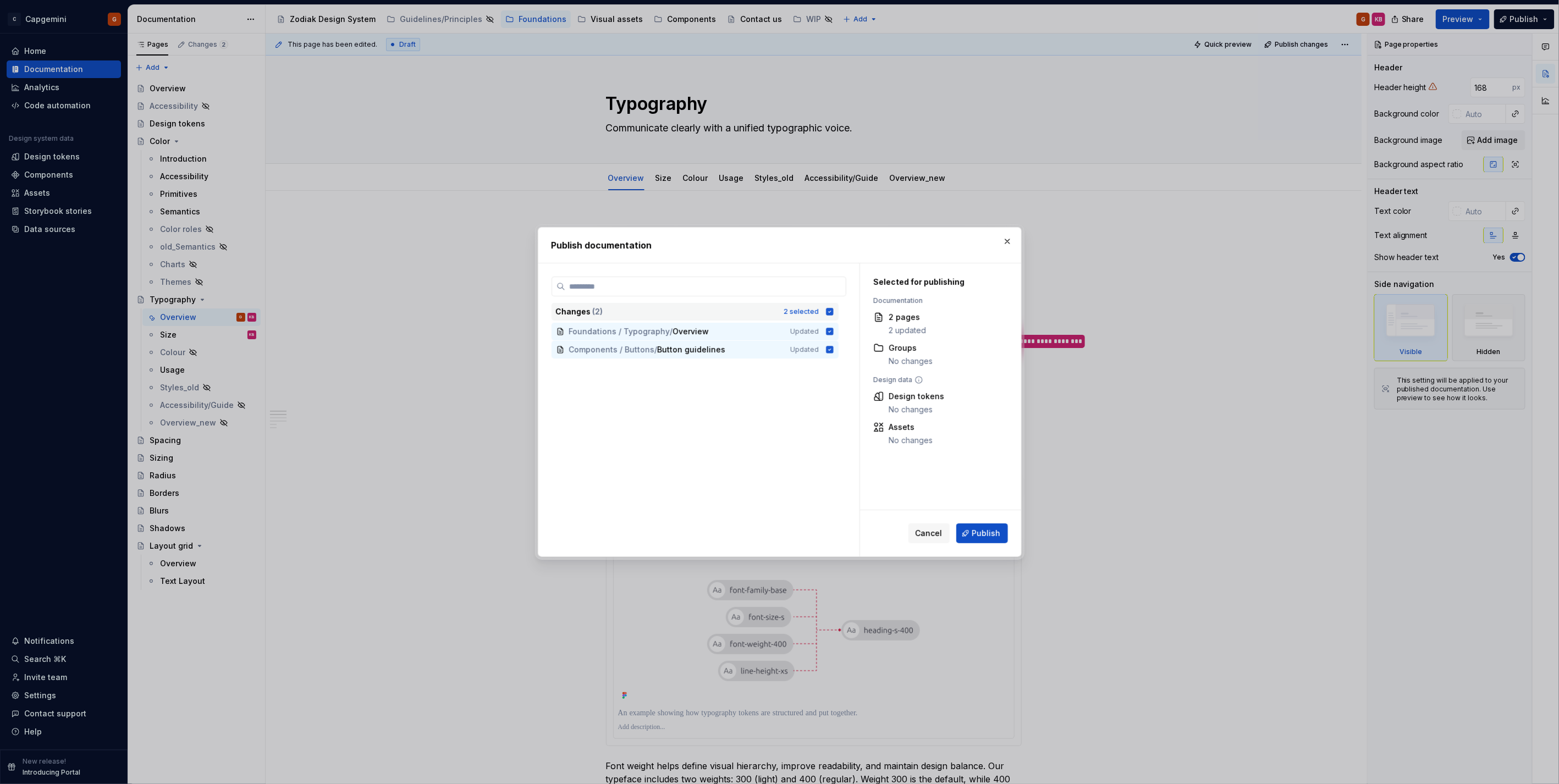
click at [830, 312] on icon at bounding box center [829, 311] width 7 height 7
click at [1003, 240] on button "button" at bounding box center [1007, 241] width 15 height 15
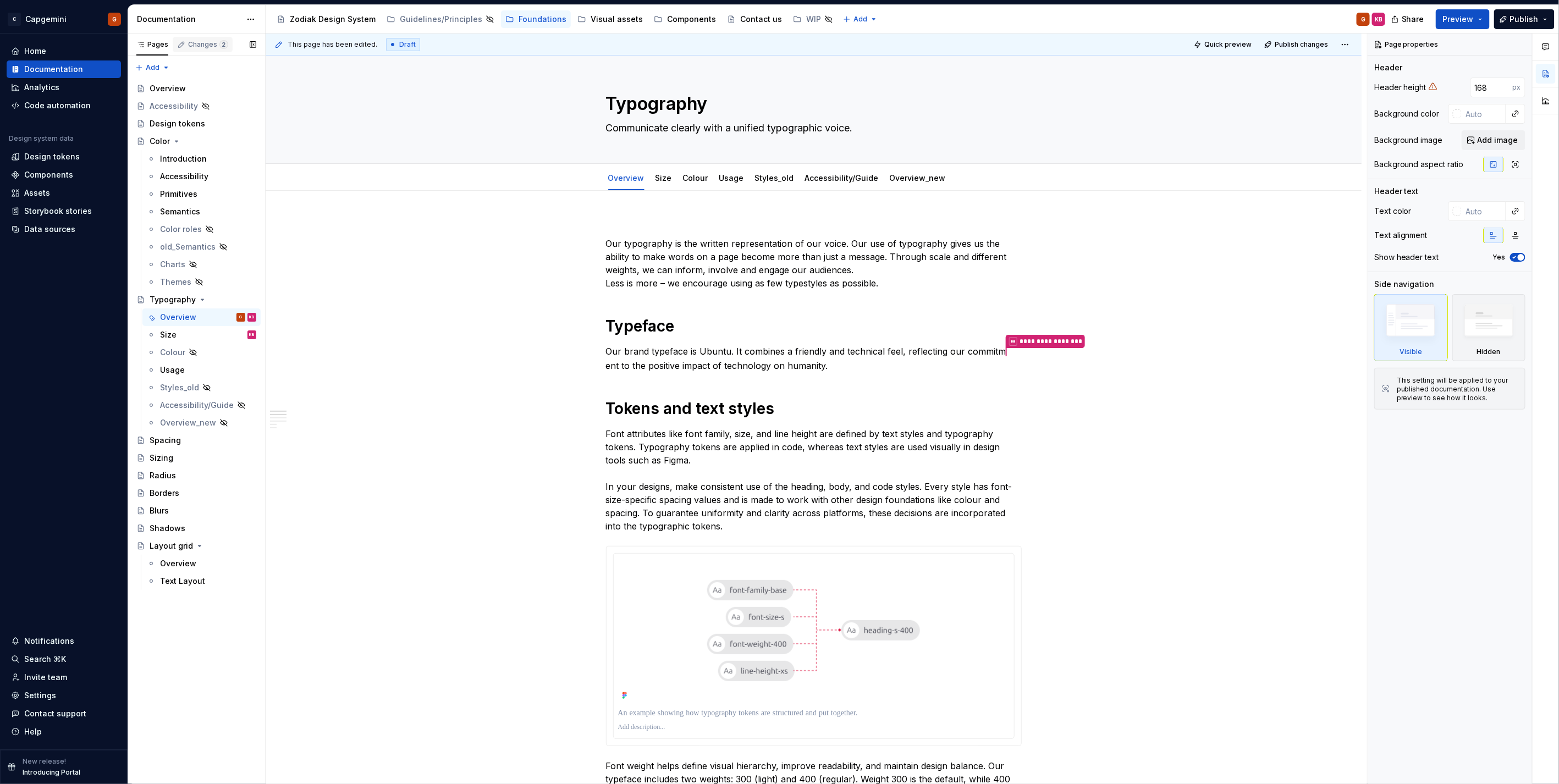
click at [181, 46] on icon "button" at bounding box center [181, 44] width 9 height 9
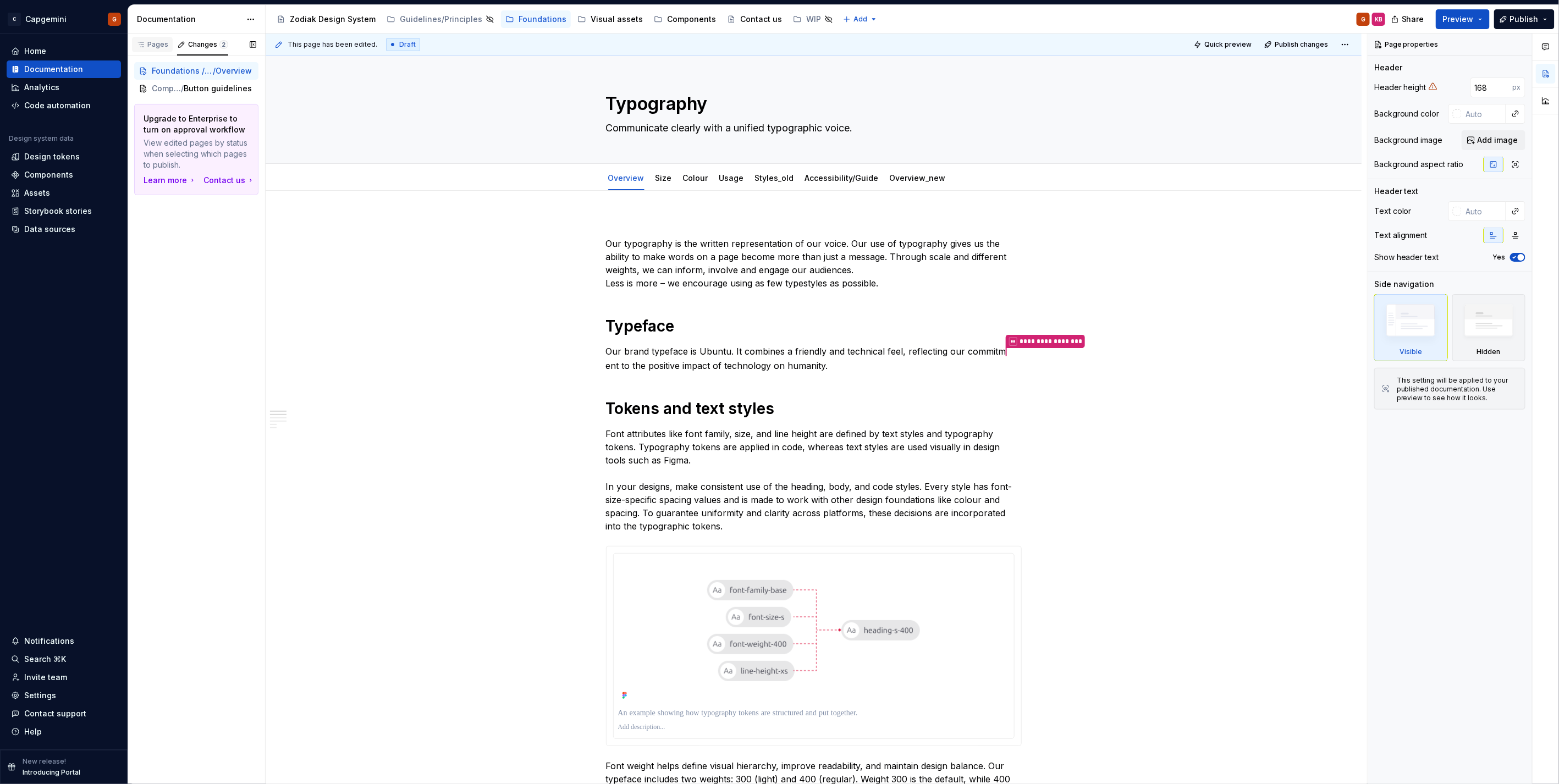
click at [163, 46] on div "Pages" at bounding box center [152, 44] width 32 height 9
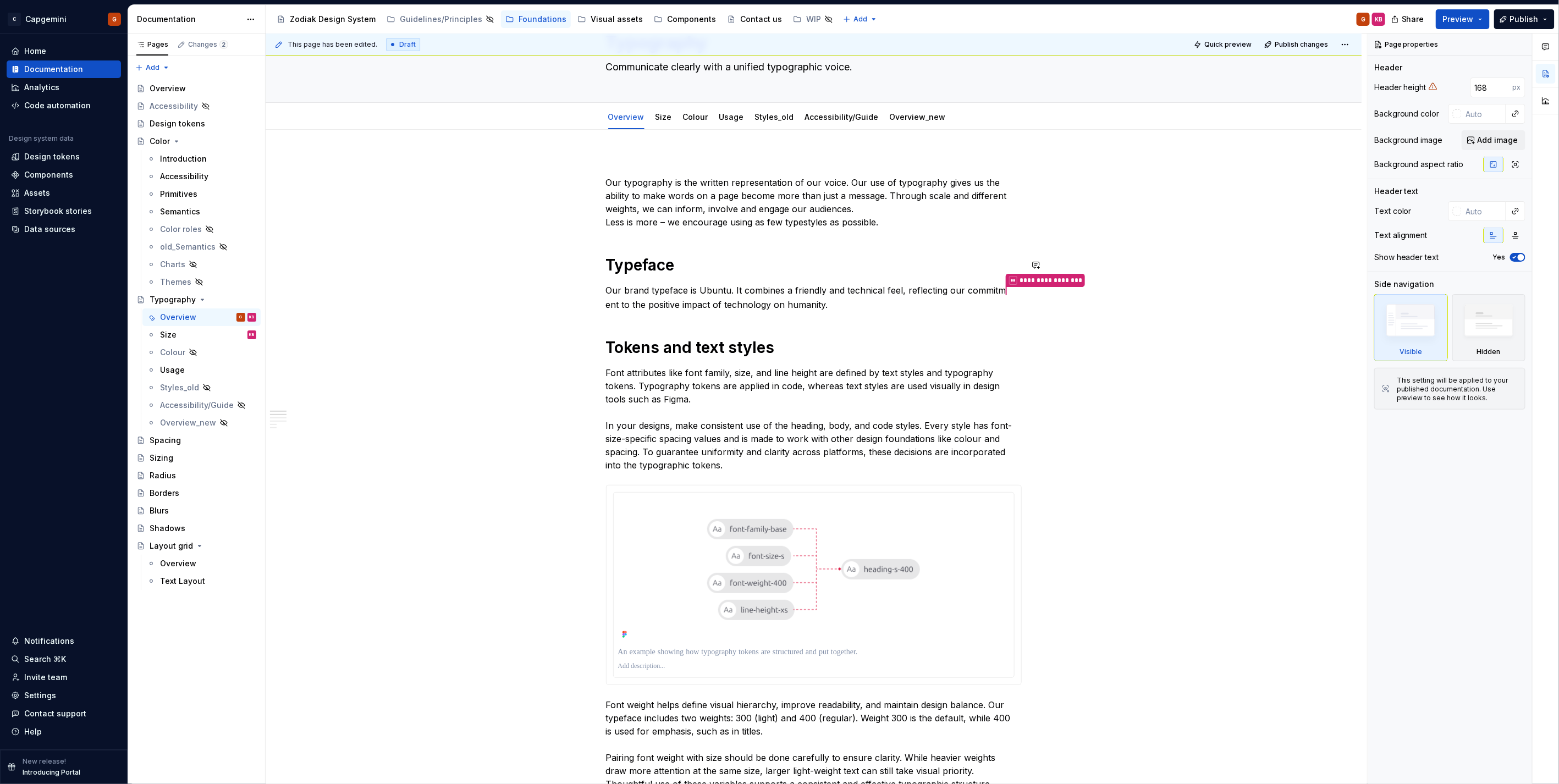
click at [865, 366] on p "Font attributes like font family, size, and line height are defined by text sty…" at bounding box center [813, 418] width 415 height 106
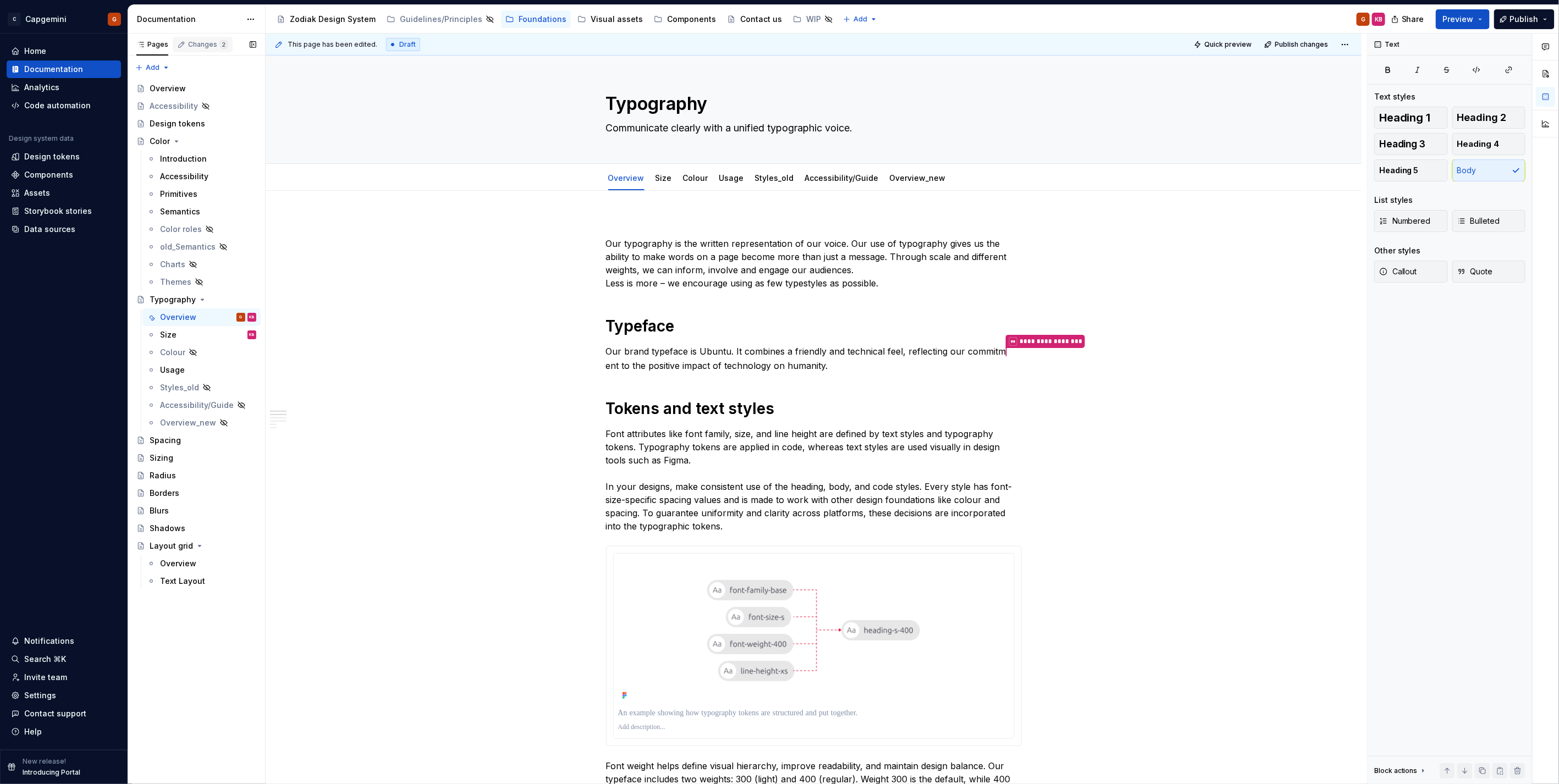
click at [192, 47] on div "Changes 2" at bounding box center [207, 44] width 40 height 9
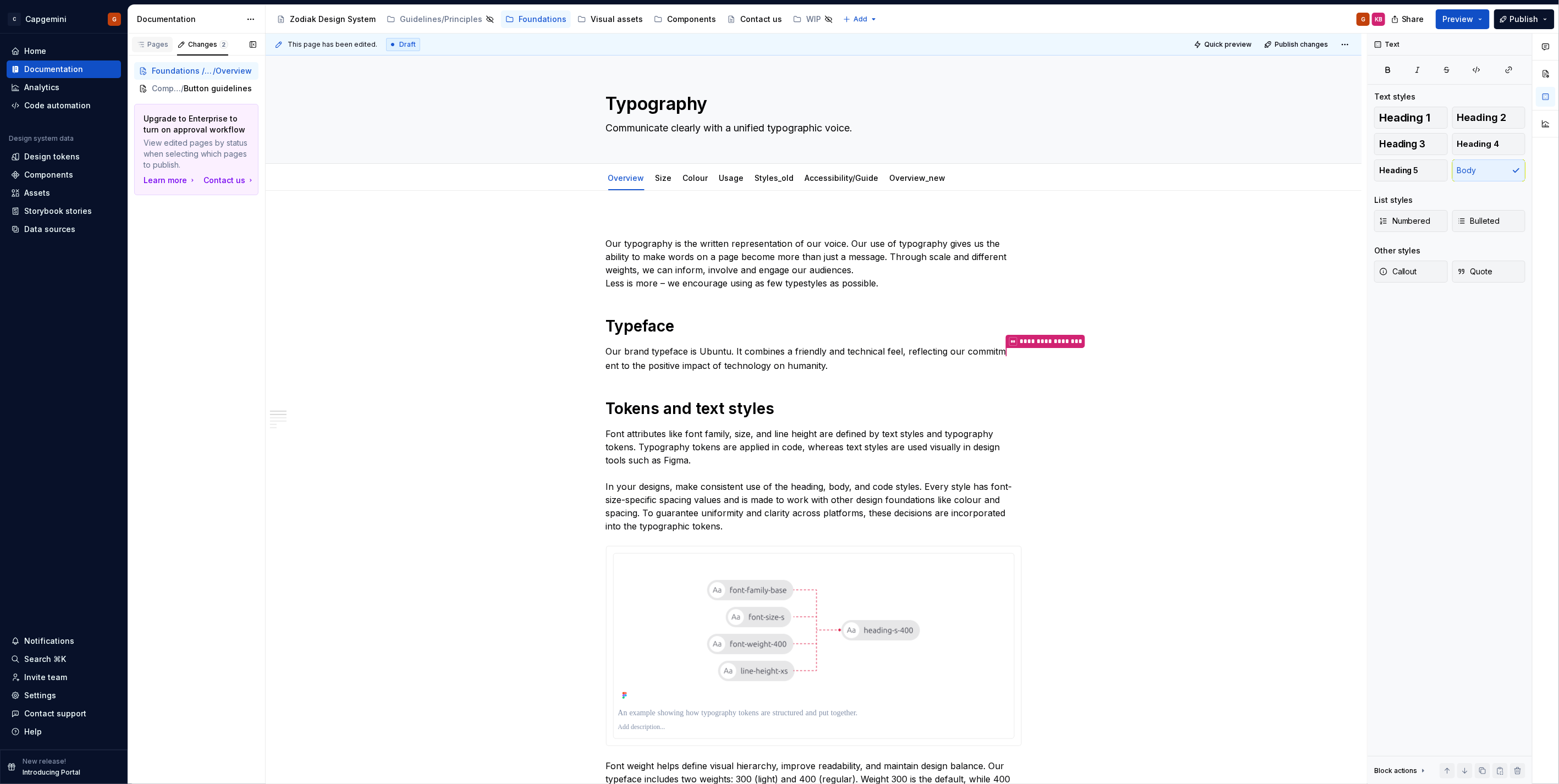
click at [150, 48] on div "Pages" at bounding box center [152, 44] width 32 height 9
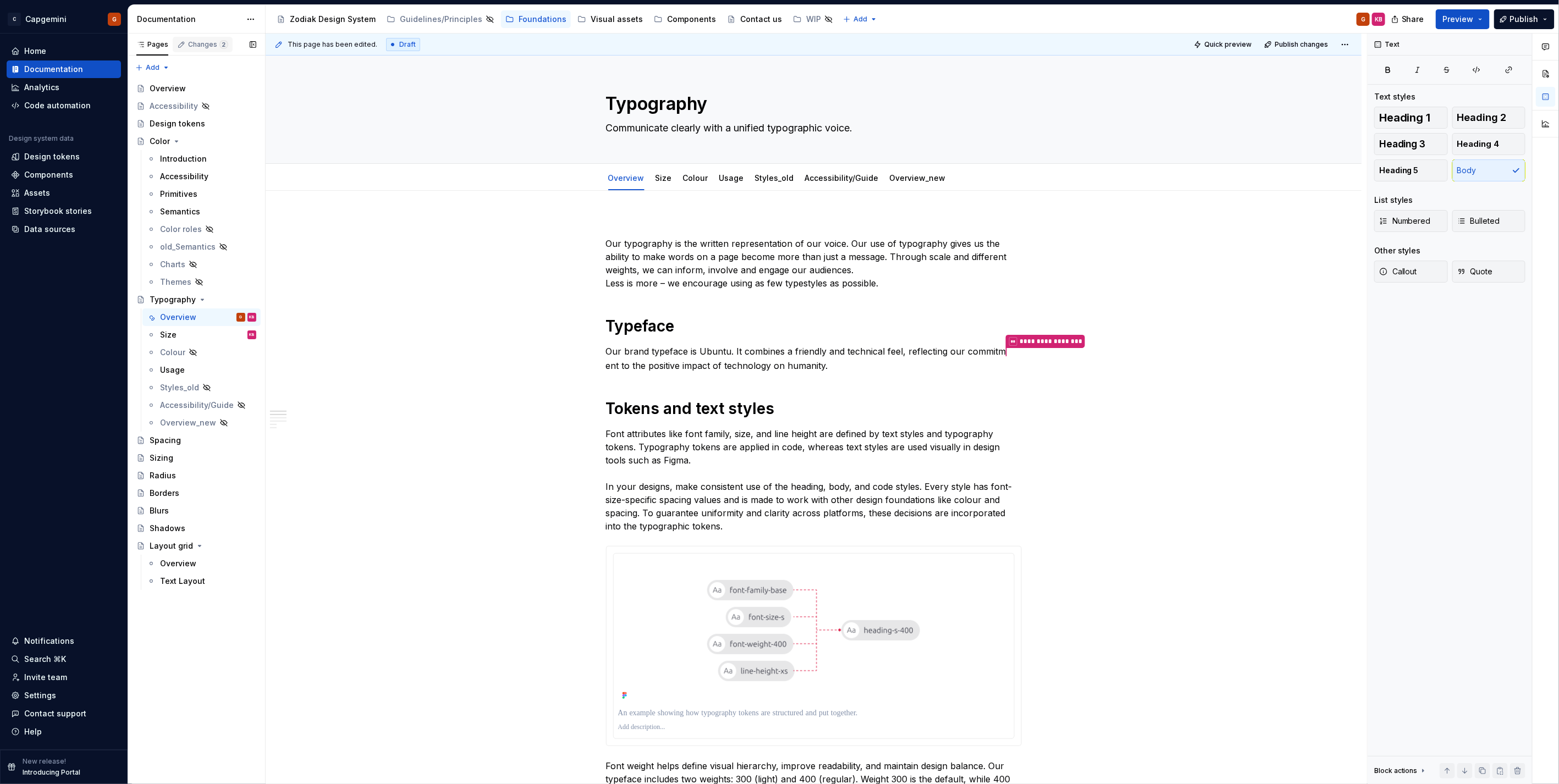
click at [201, 50] on div "Changes 2" at bounding box center [202, 45] width 60 height 15
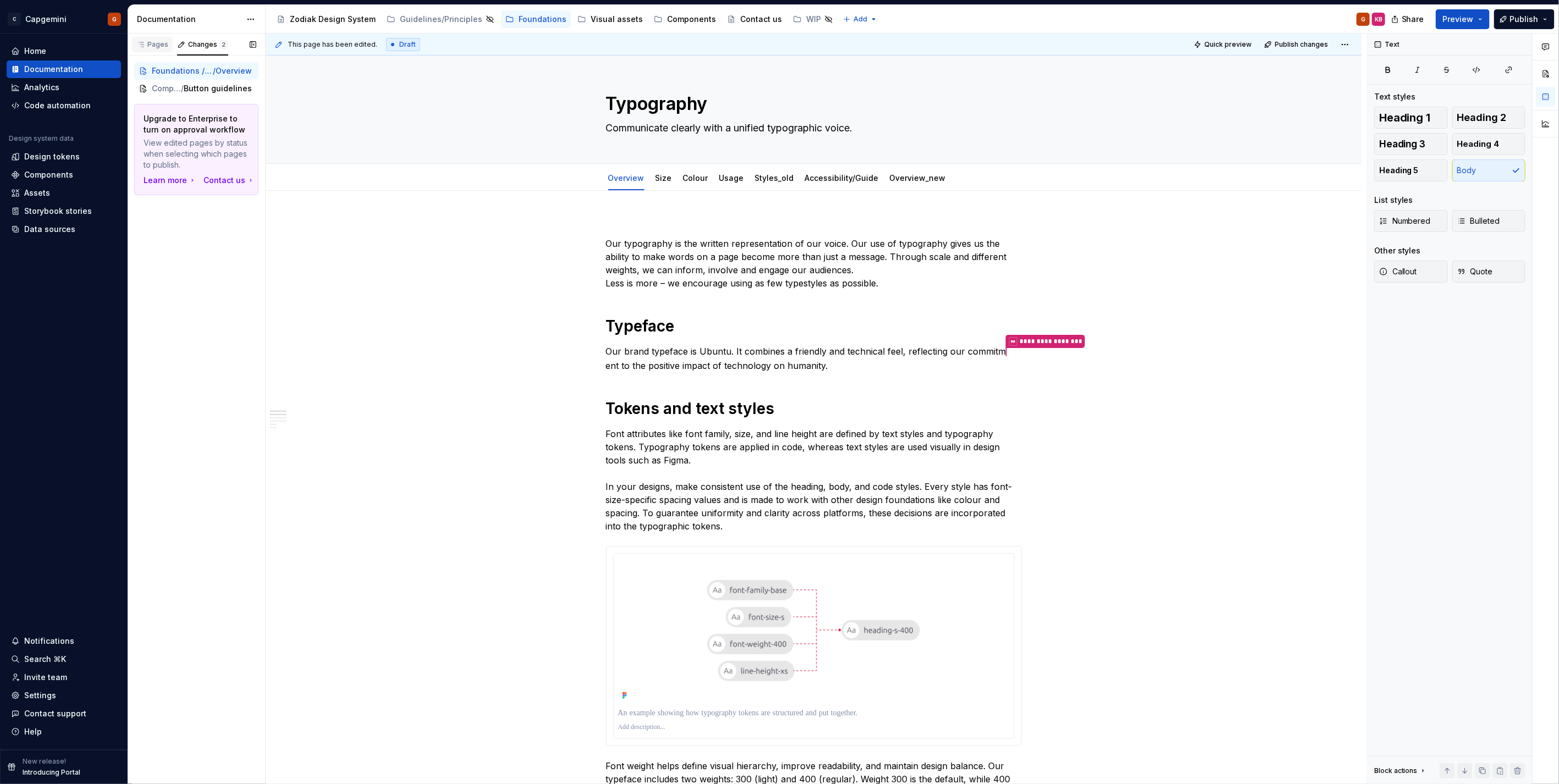
click at [166, 50] on div "Pages" at bounding box center [152, 45] width 41 height 15
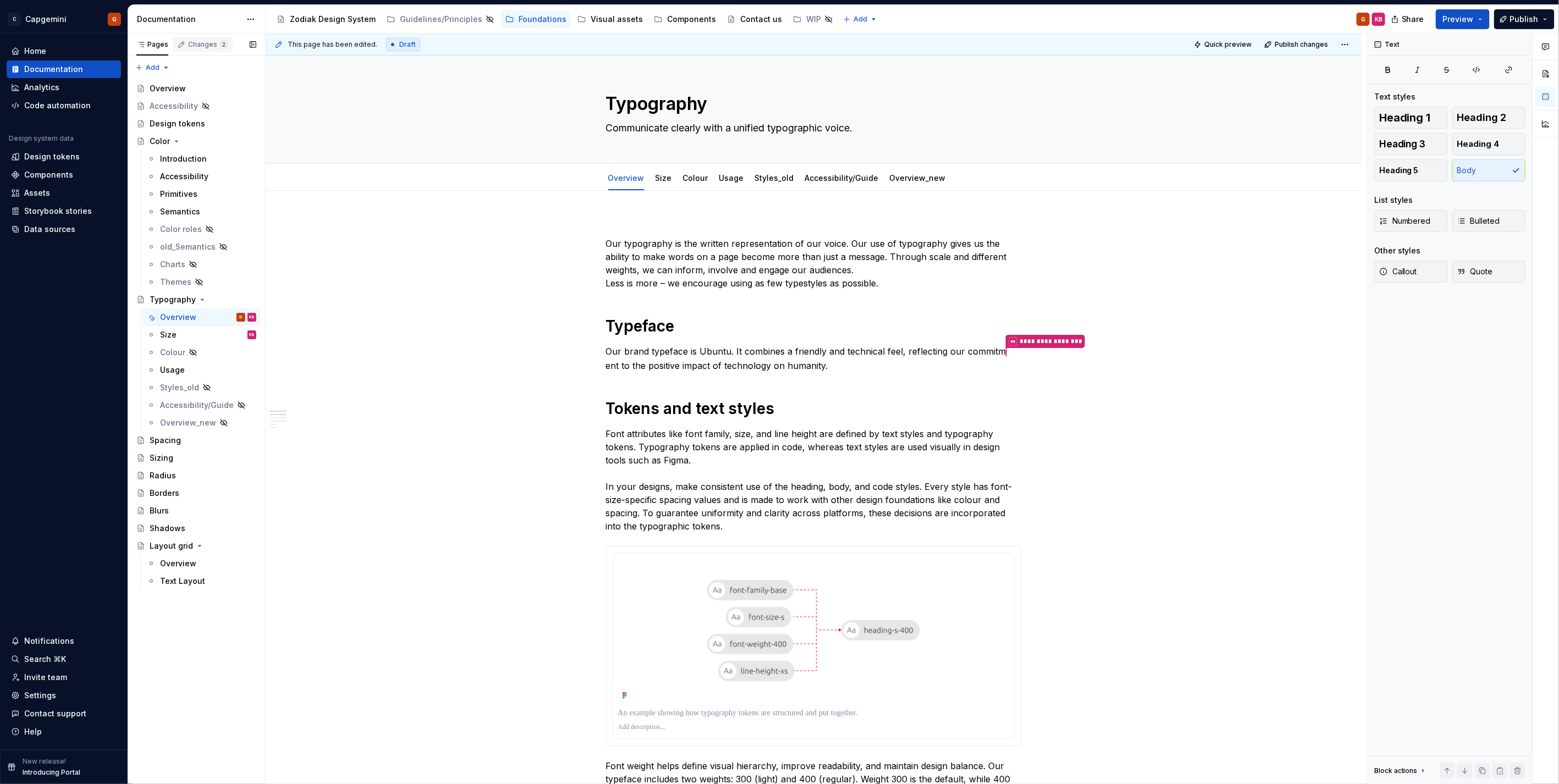
click at [209, 50] on div "Changes 2" at bounding box center [202, 45] width 60 height 15
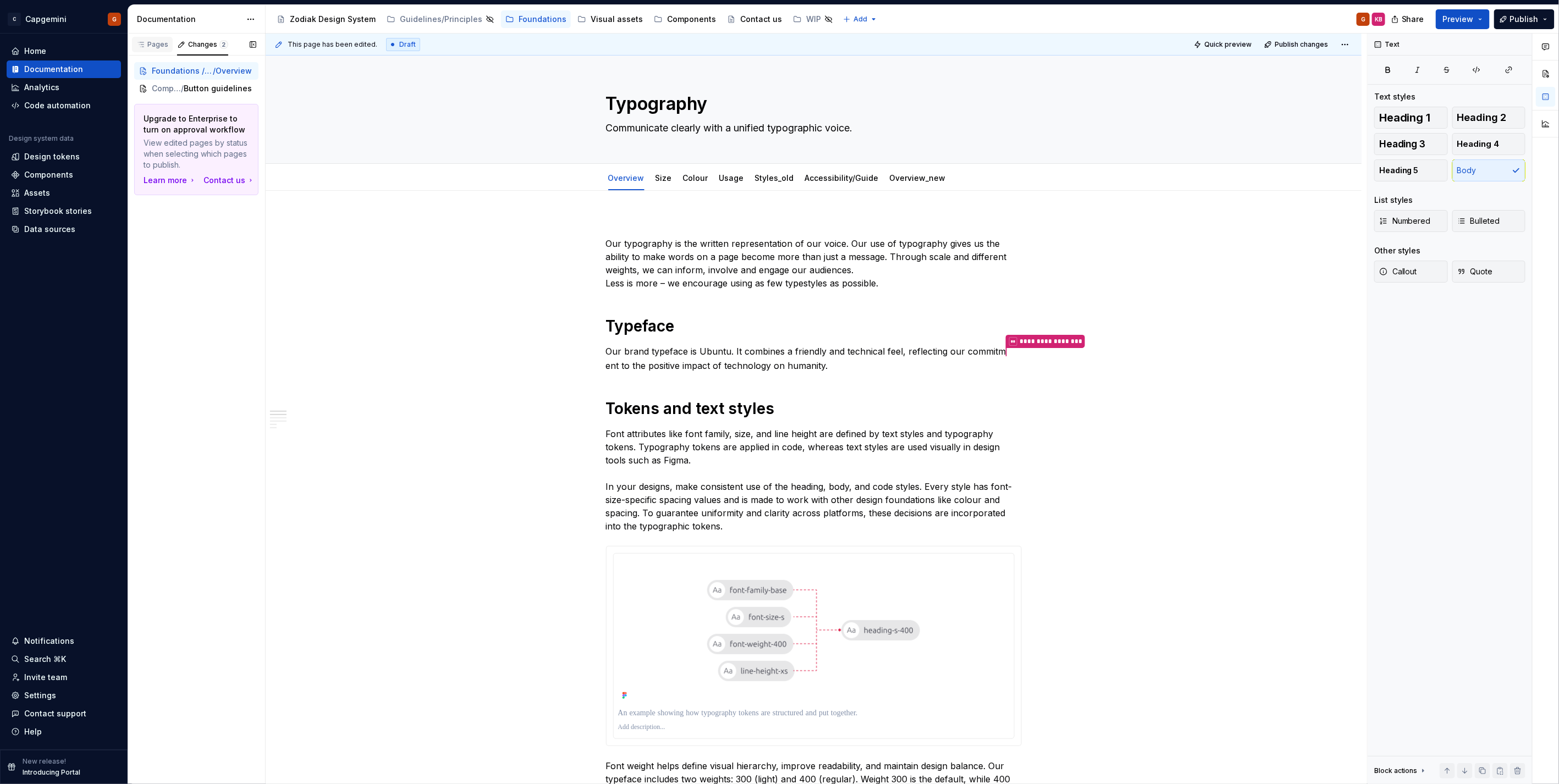
click at [159, 45] on div "Pages" at bounding box center [152, 44] width 32 height 9
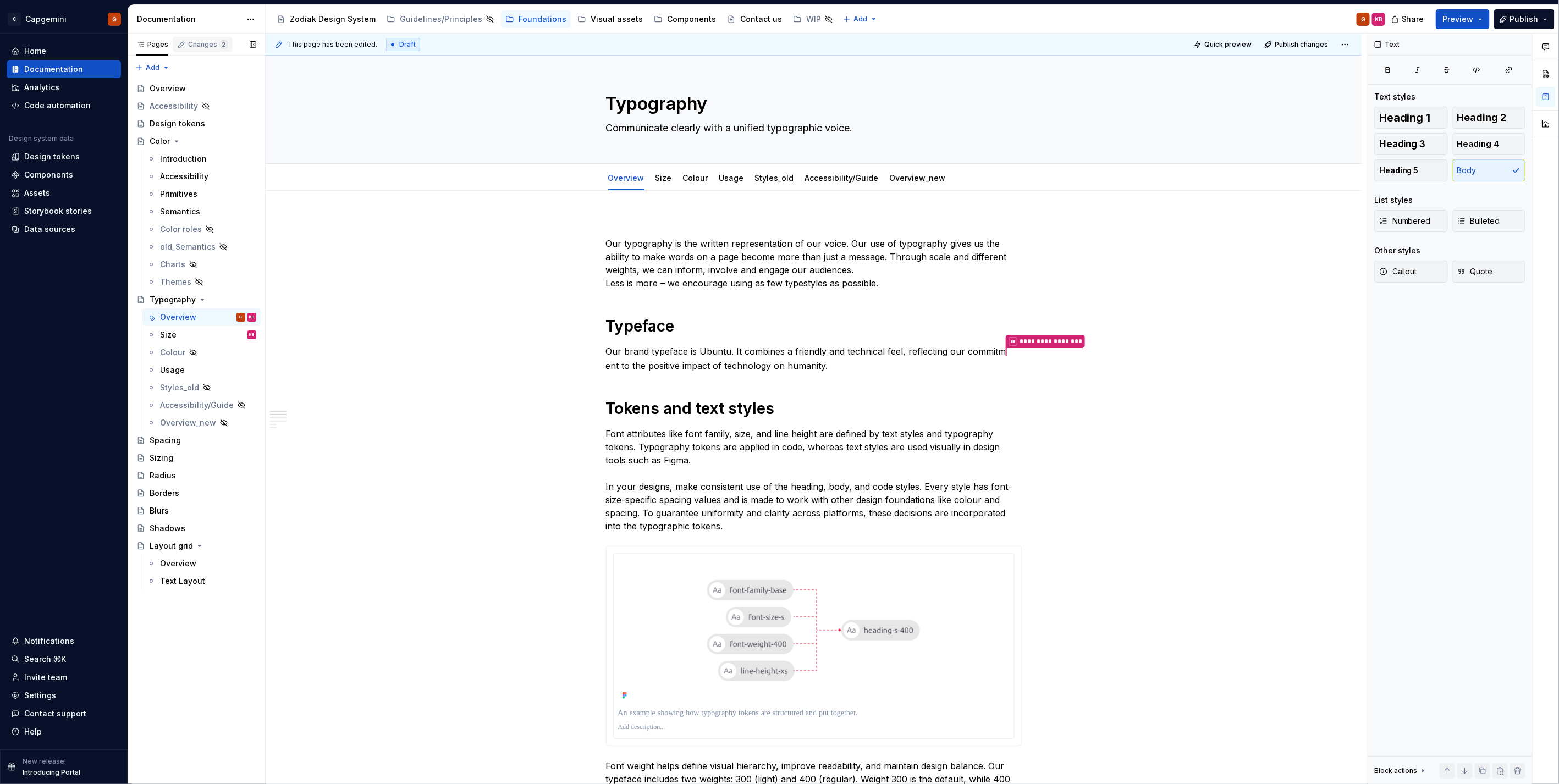
click at [184, 43] on icon "button" at bounding box center [181, 44] width 9 height 9
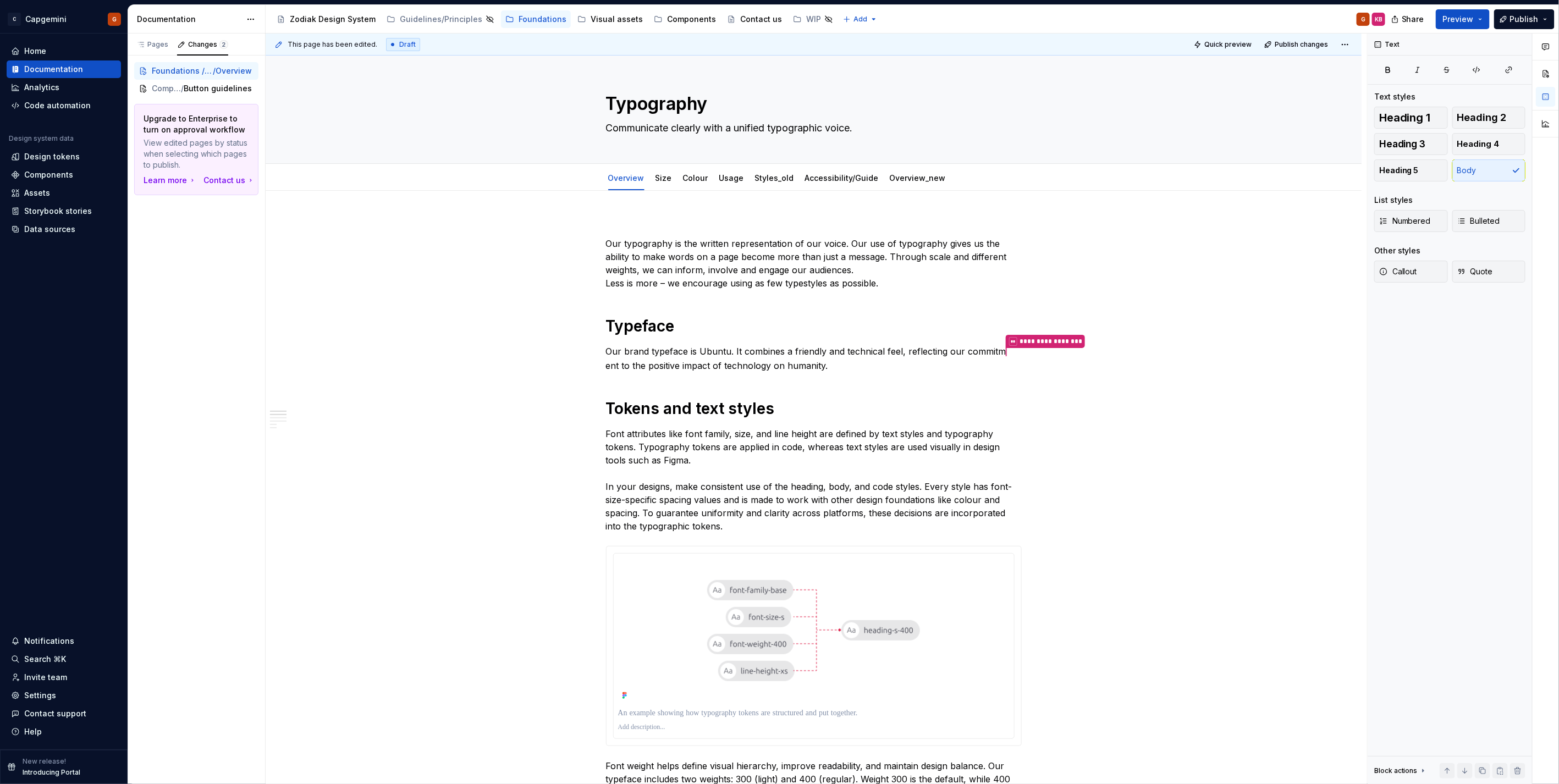
click at [242, 16] on html "C Capgemini G Home Documentation Analytics Code automation Design system data D…" at bounding box center [780, 392] width 1559 height 784
click at [209, 40] on div "Pages Changes 2 Add Accessibility guide for tree Page tree. Navigate the tree w…" at bounding box center [197, 409] width 138 height 751
click at [159, 45] on div "Pages" at bounding box center [152, 44] width 32 height 9
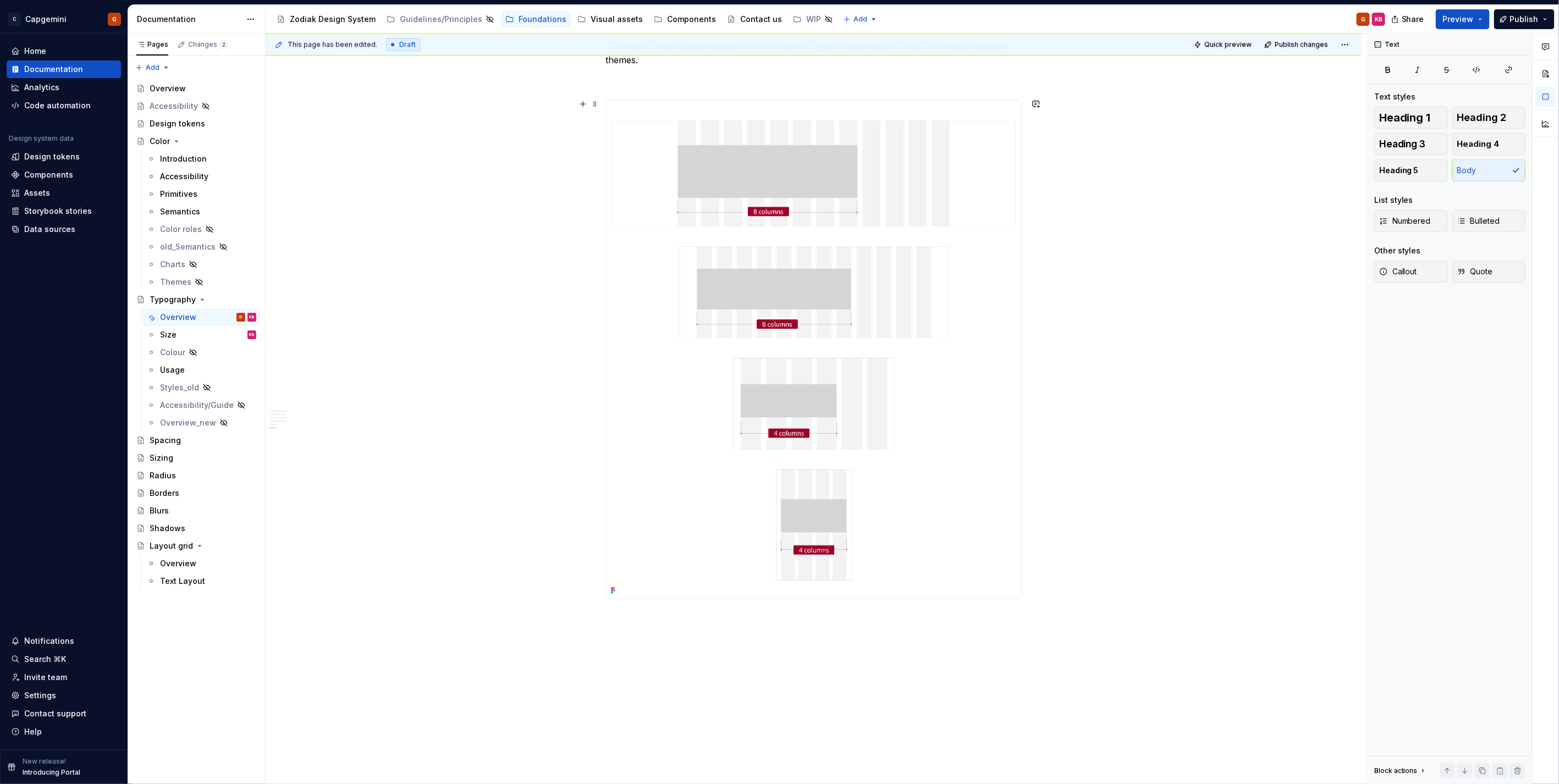
scroll to position [2206, 0]
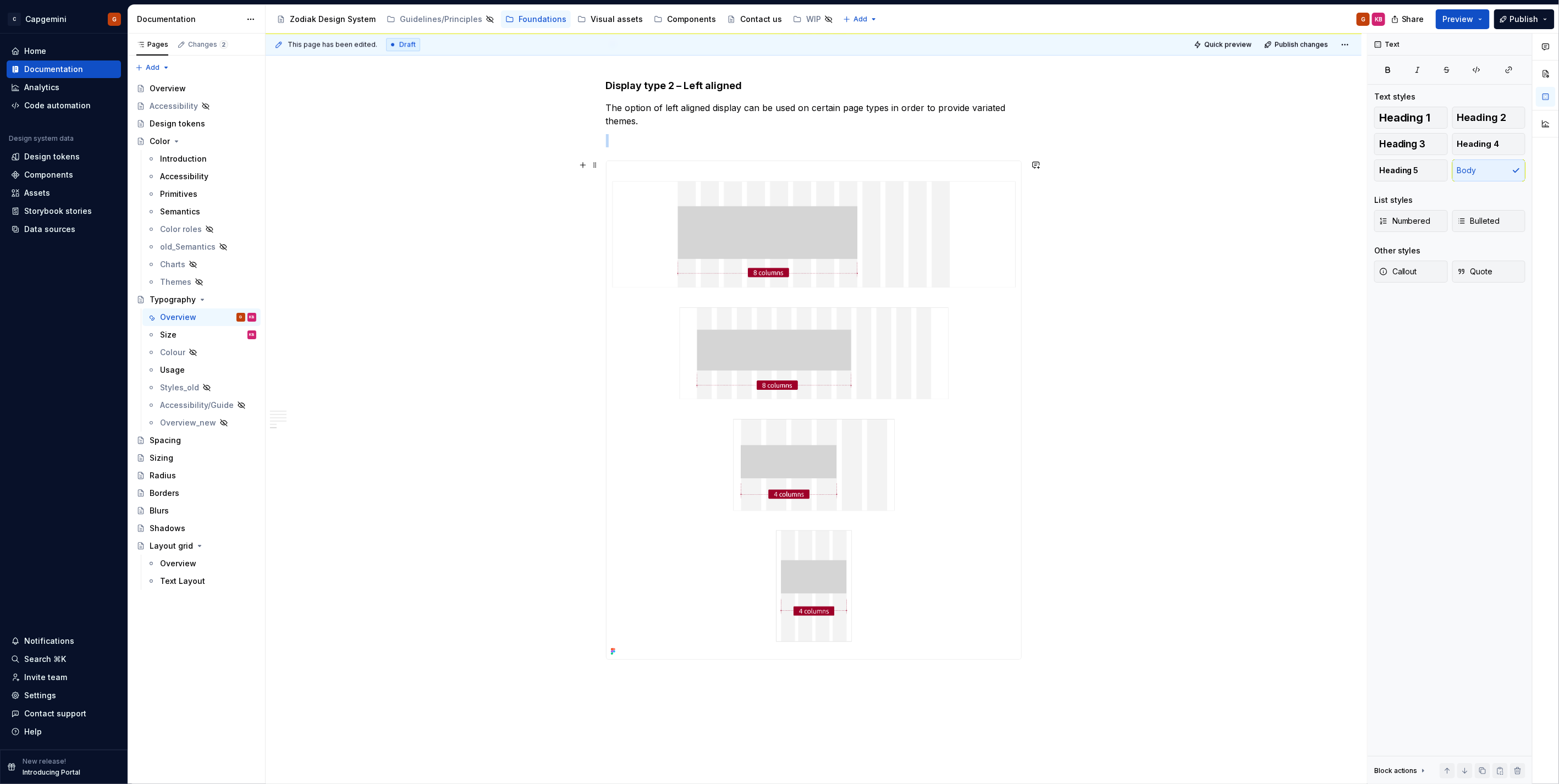
click at [780, 432] on img at bounding box center [813, 409] width 414 height 498
click at [1467, 25] on button "Preview" at bounding box center [1462, 19] width 54 height 19
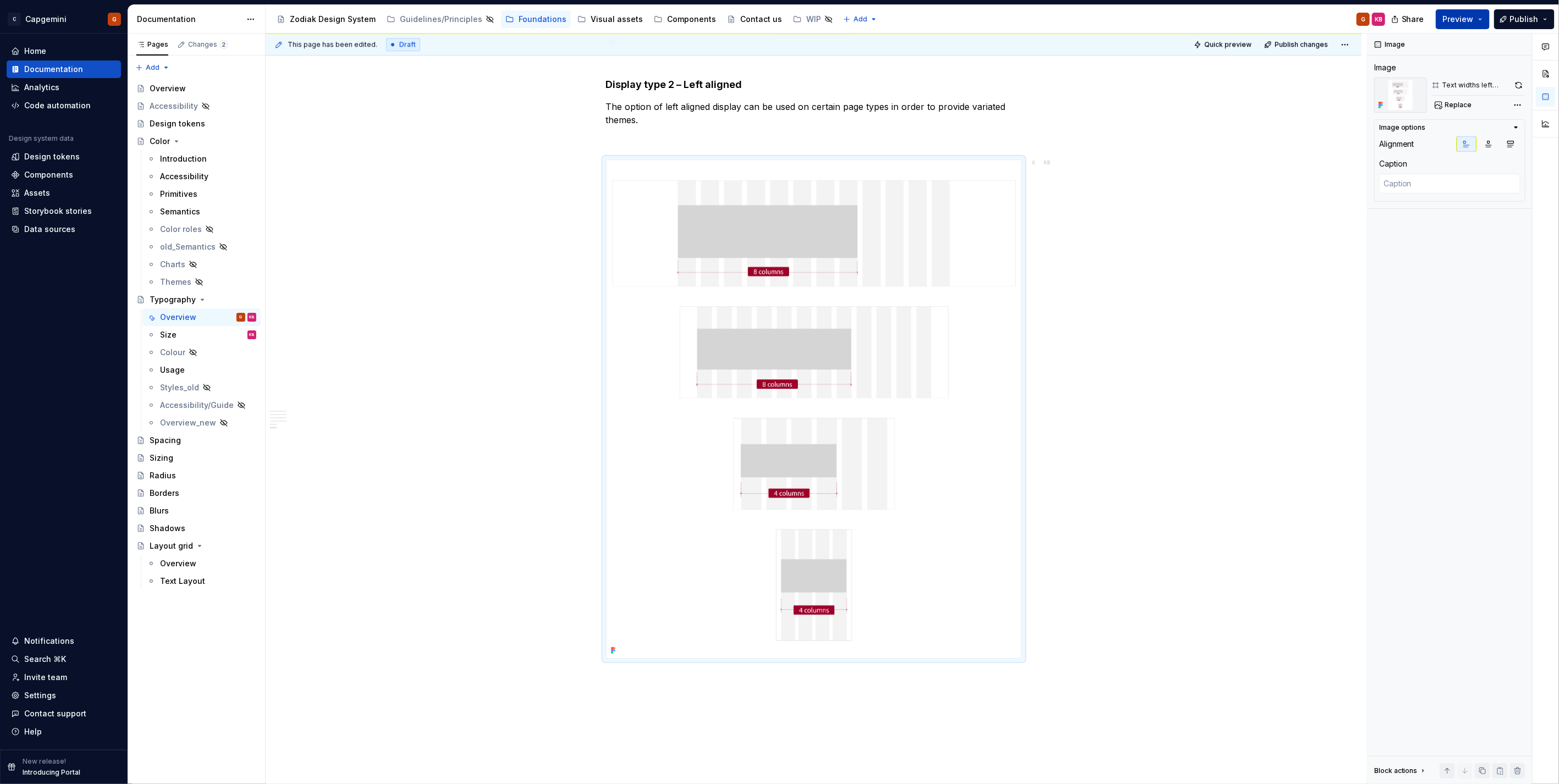
click at [1452, 14] on span "Preview" at bounding box center [1458, 18] width 31 height 11
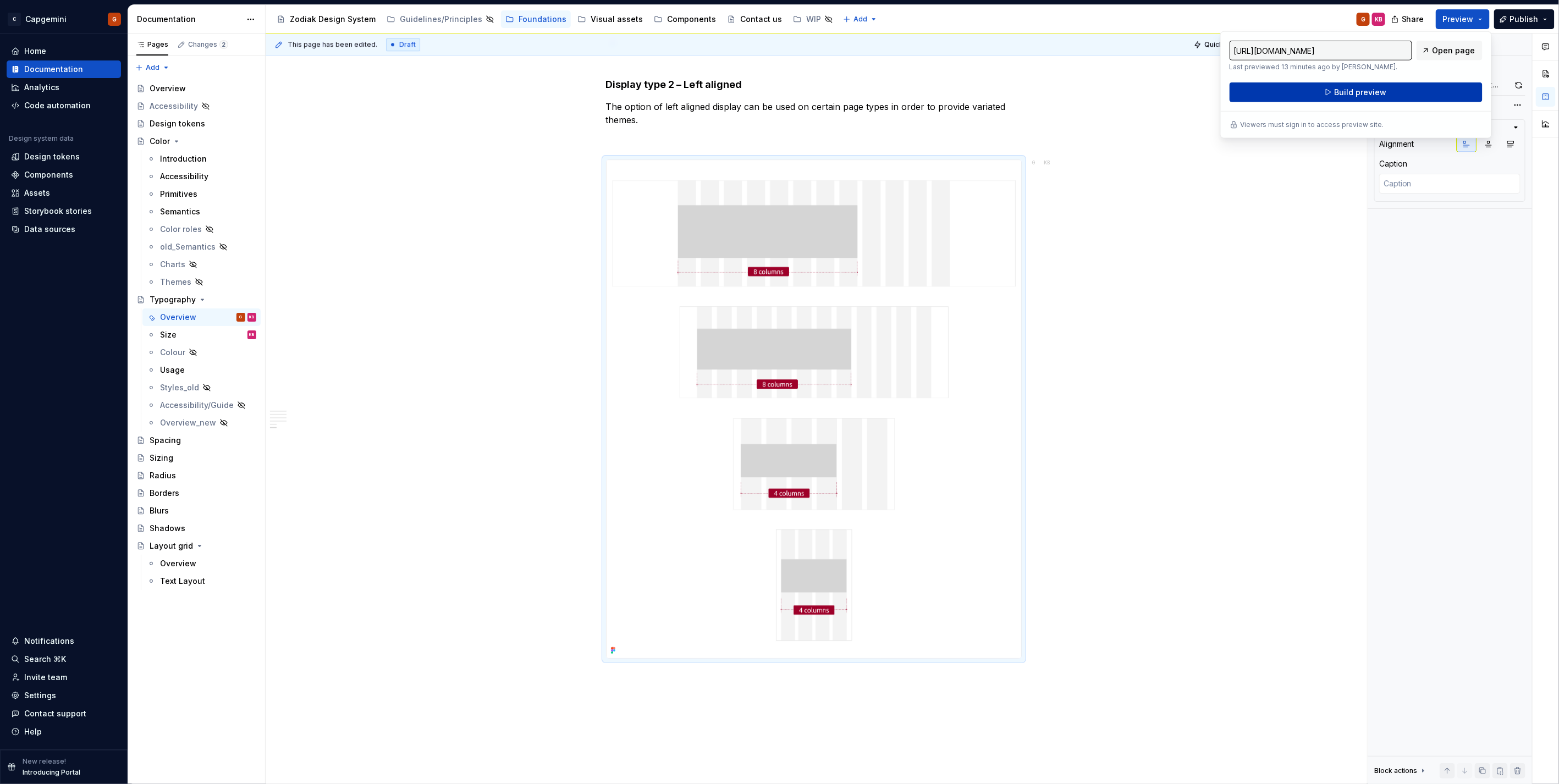
drag, startPoint x: 1452, startPoint y: 14, endPoint x: 1357, endPoint y: 92, distance: 122.9
click at [1357, 92] on span "Build preview" at bounding box center [1360, 92] width 52 height 11
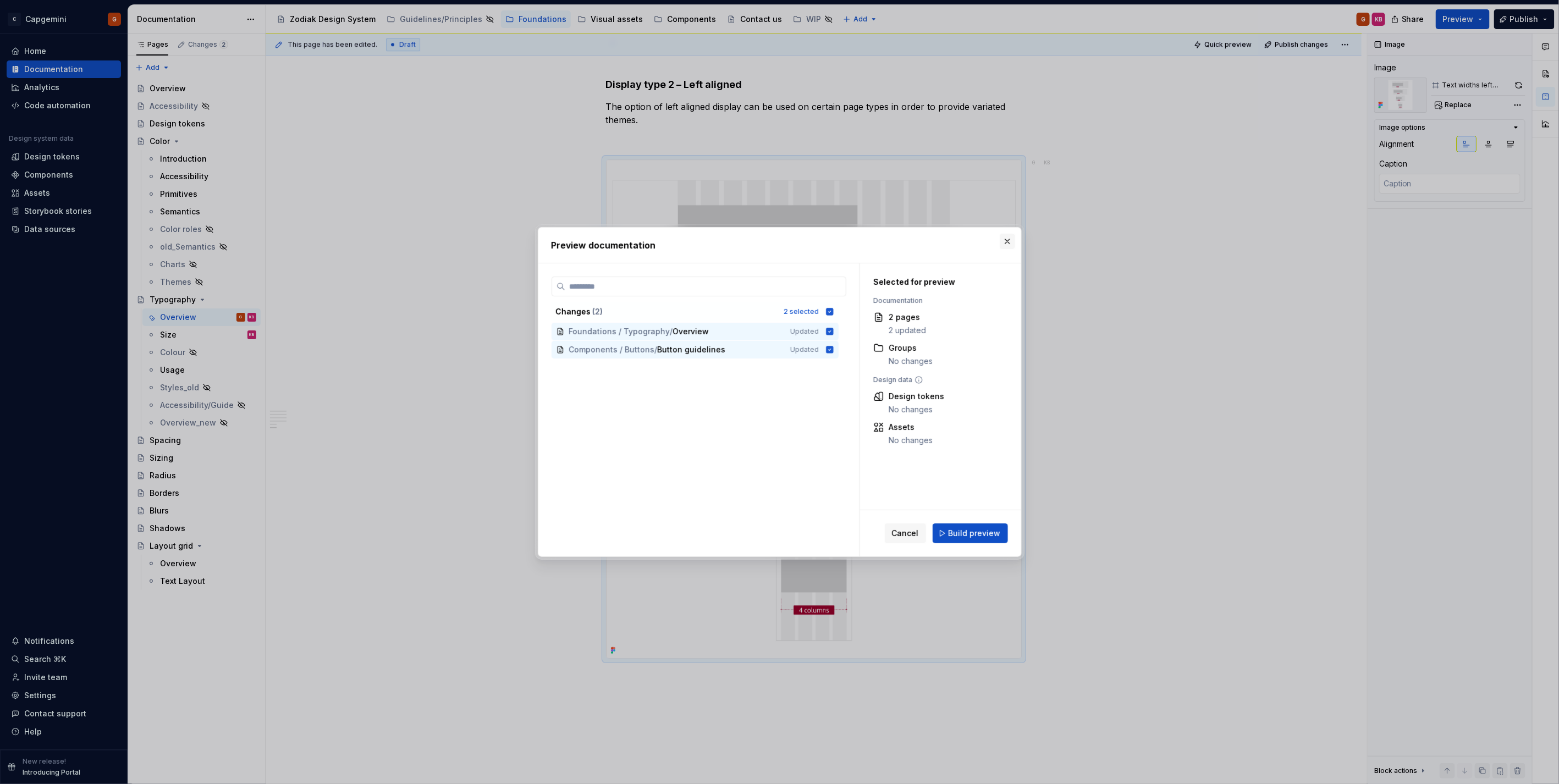
click at [1005, 245] on button "button" at bounding box center [1007, 241] width 15 height 15
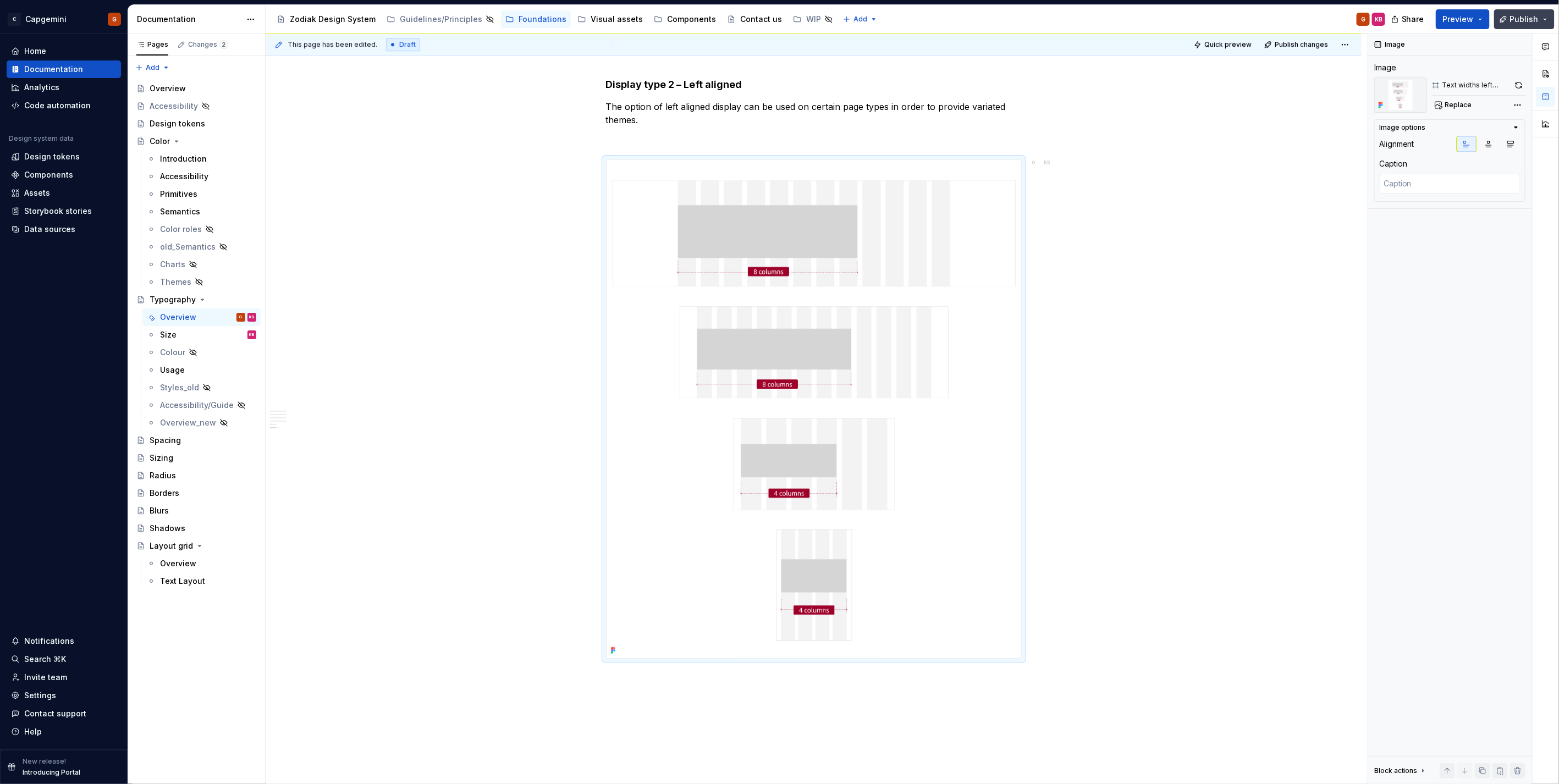
click at [1532, 19] on span "Publish" at bounding box center [1524, 18] width 29 height 11
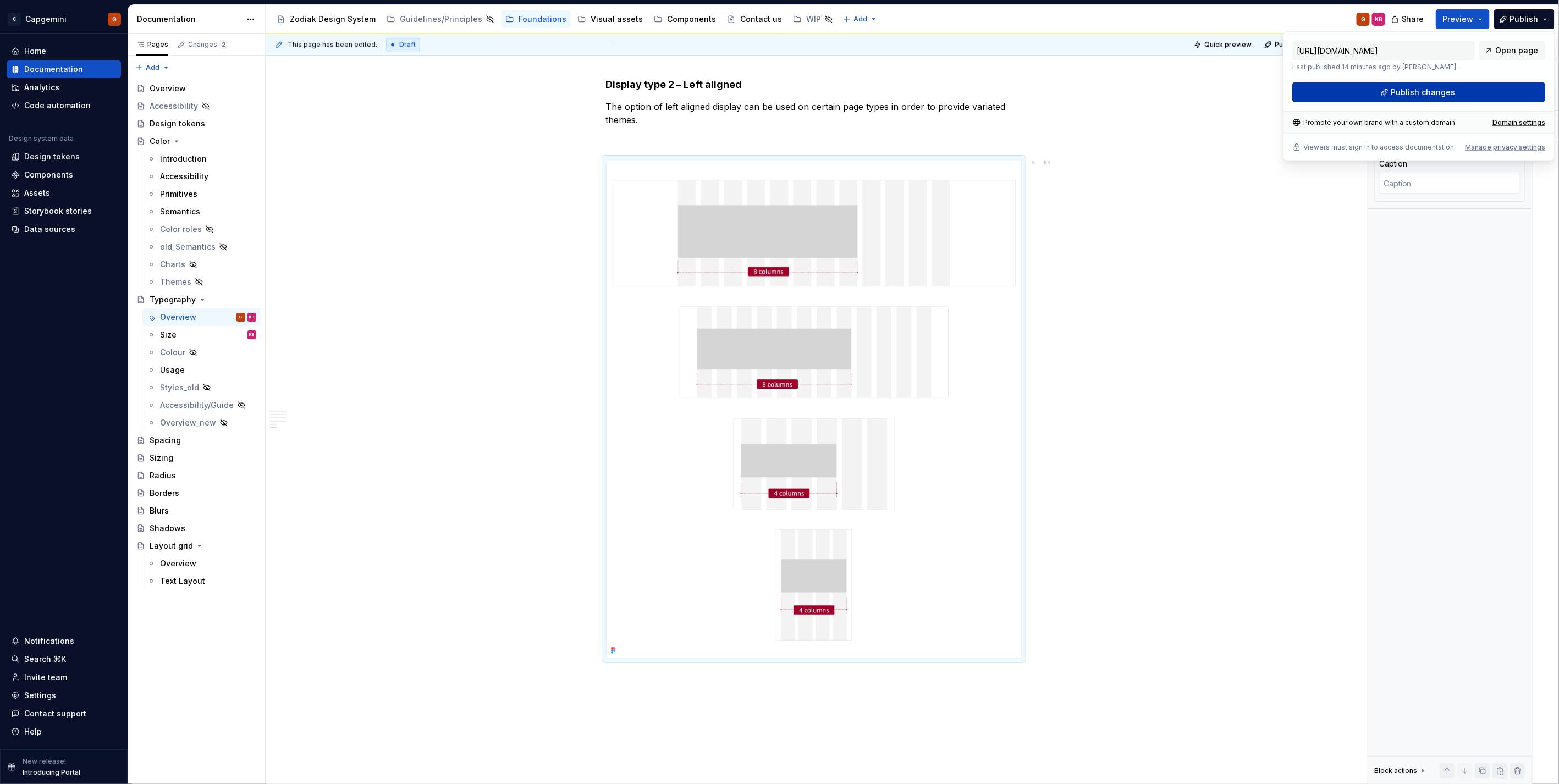
click at [1446, 84] on button "Publish changes" at bounding box center [1418, 92] width 253 height 19
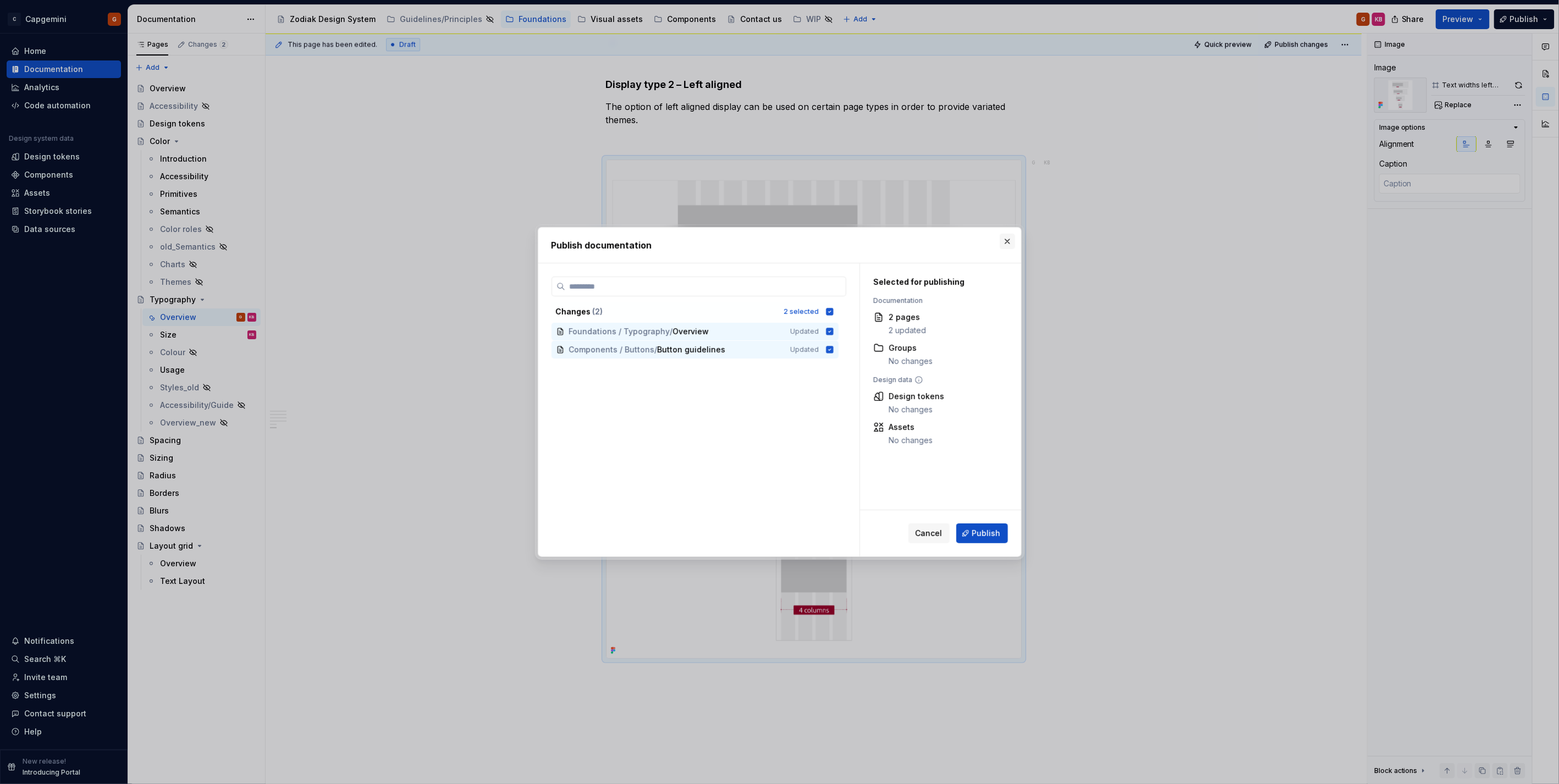
click at [1004, 233] on div "Publish documentation Changes ( 2 ) 2 selected Foundations / Typography / Overv…" at bounding box center [779, 392] width 489 height 335
click at [1007, 244] on button "button" at bounding box center [1007, 241] width 15 height 15
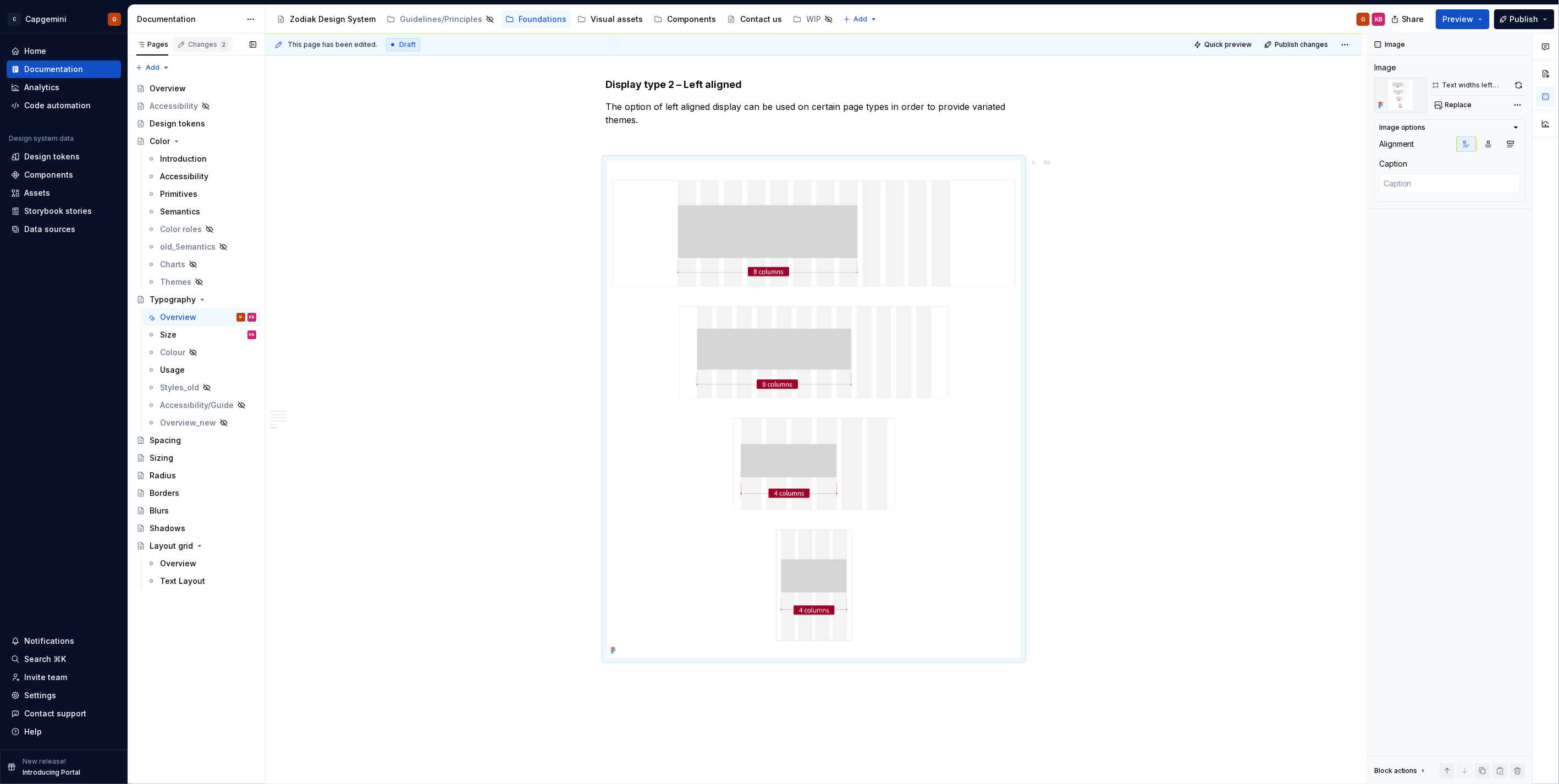
click at [217, 47] on div "Changes 2" at bounding box center [207, 44] width 40 height 9
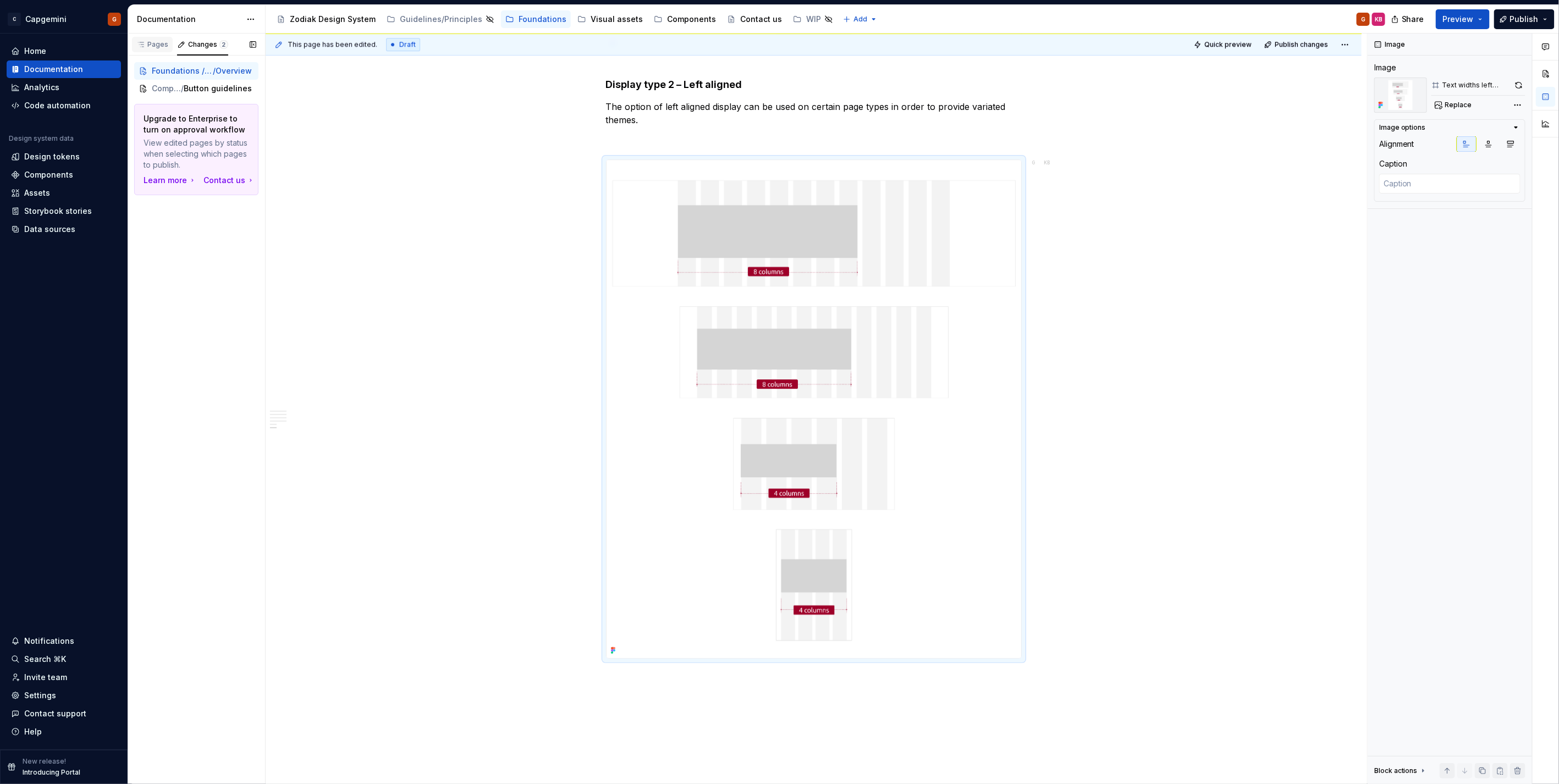
click at [161, 51] on div "Pages" at bounding box center [152, 45] width 41 height 15
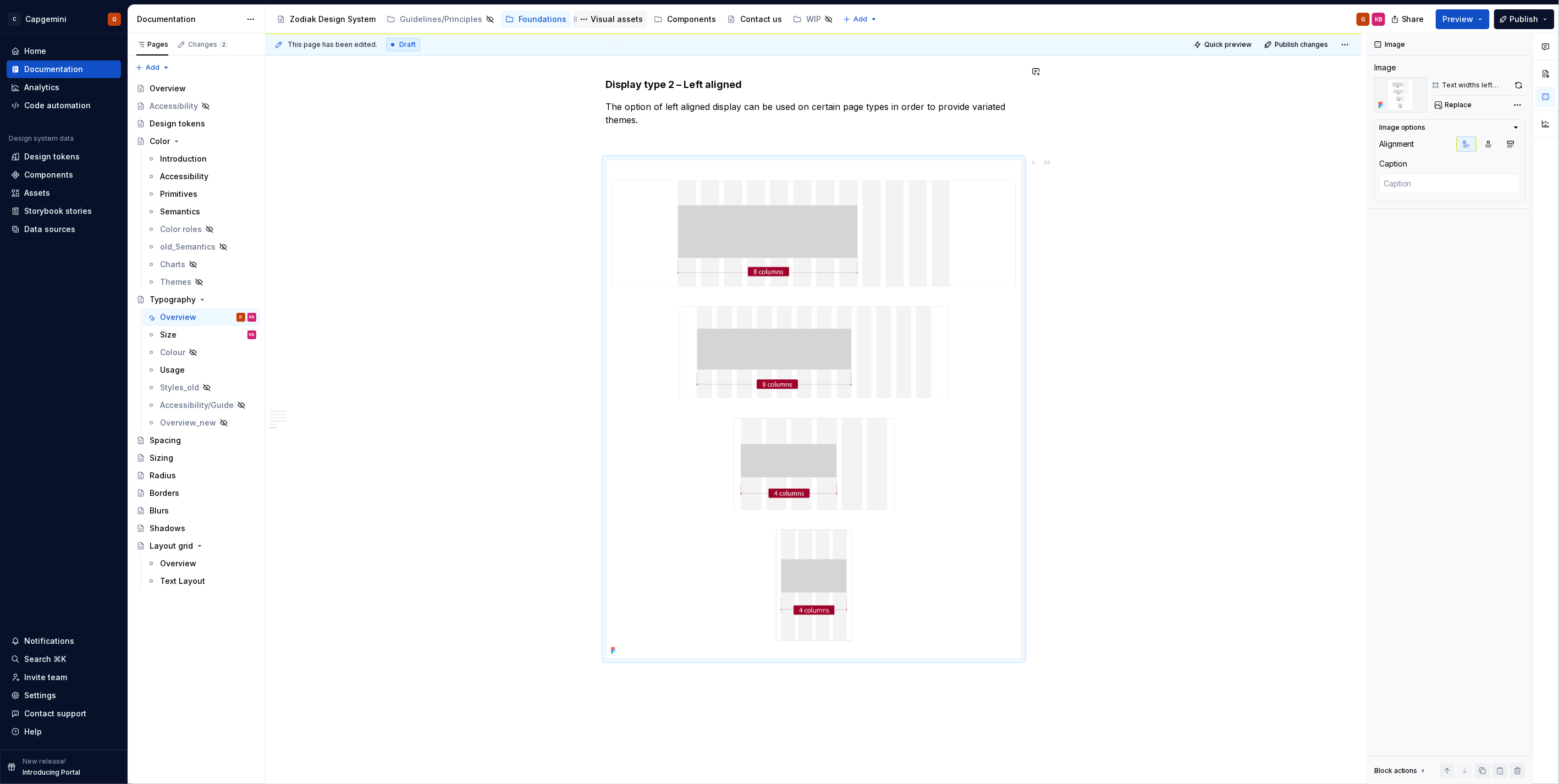
click at [611, 23] on div "Visual assets" at bounding box center [617, 18] width 52 height 11
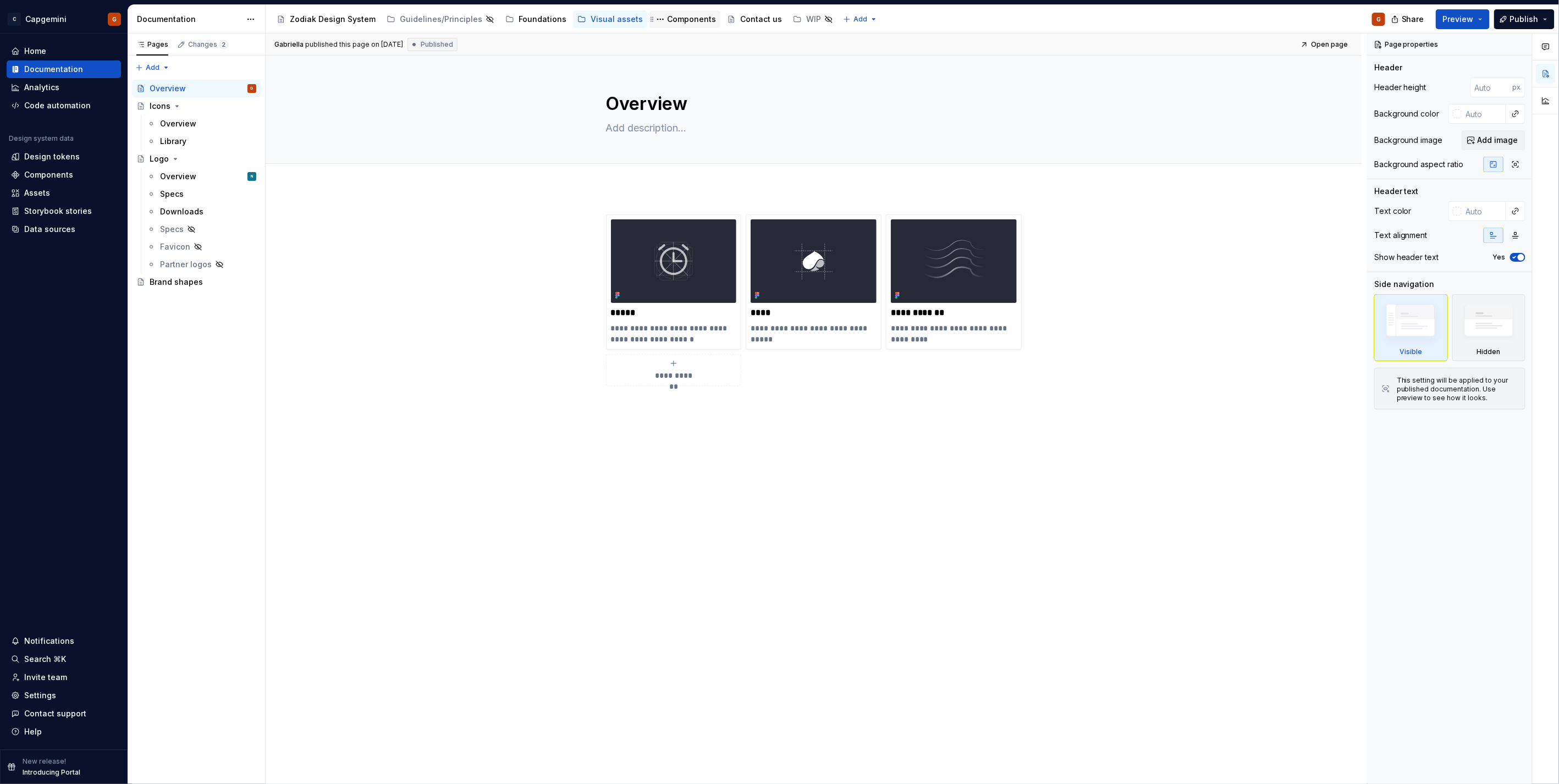
click at [669, 17] on div "Components" at bounding box center [691, 18] width 49 height 11
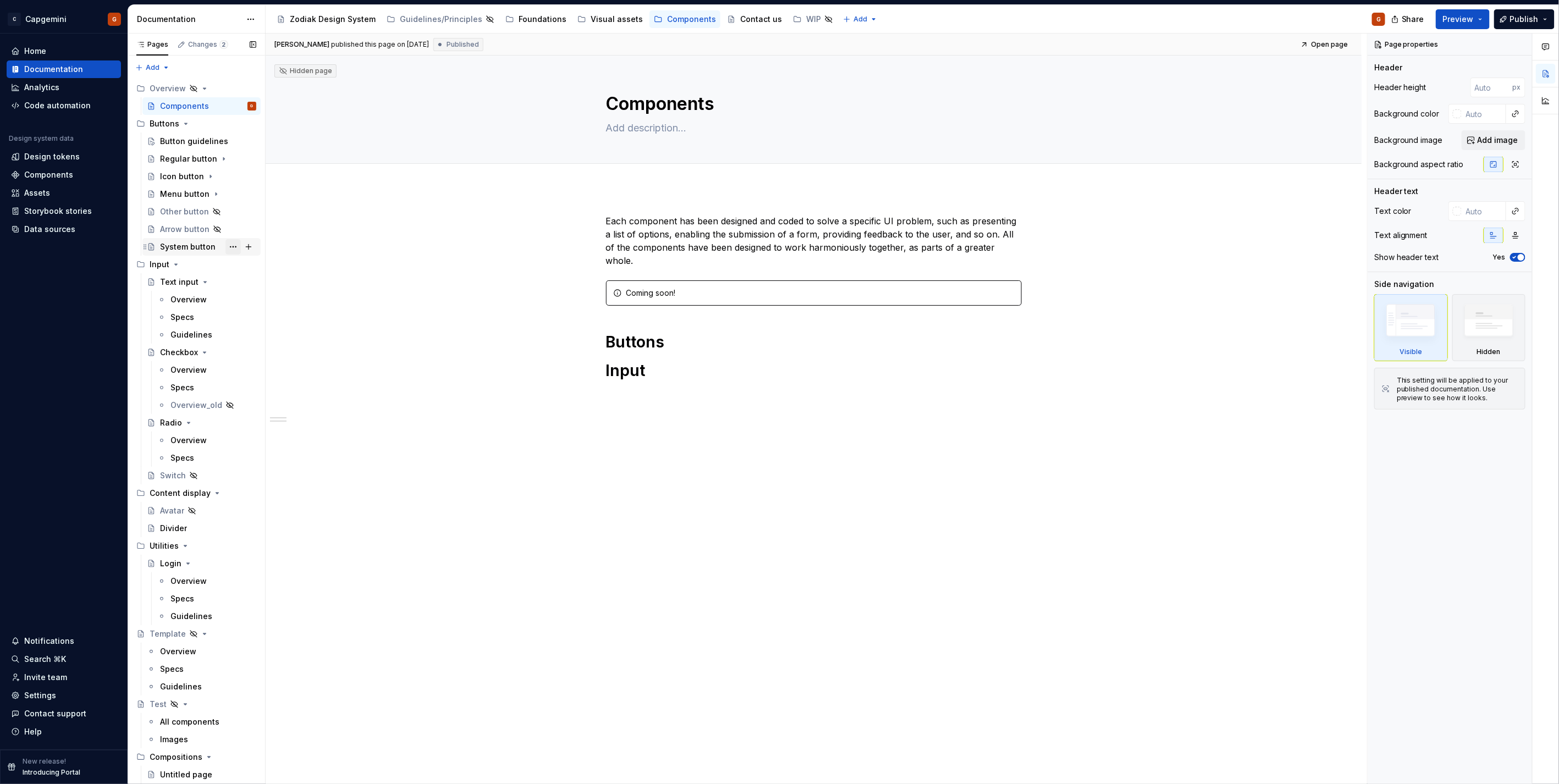
click at [226, 247] on button "Page tree" at bounding box center [233, 247] width 15 height 15
click at [272, 325] on div "Hide page" at bounding box center [293, 323] width 107 height 11
click at [226, 174] on button "Page tree" at bounding box center [233, 176] width 15 height 15
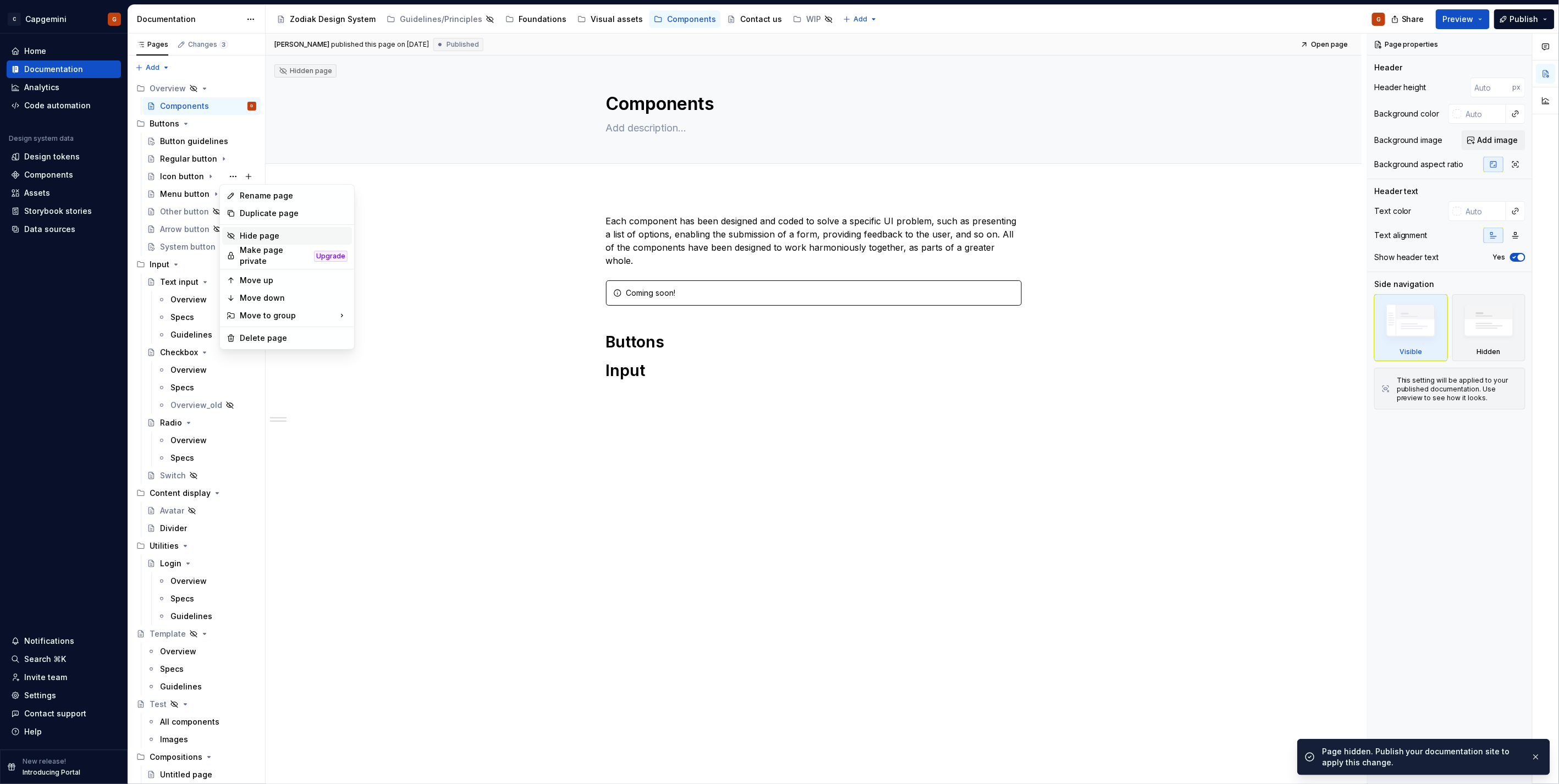
click at [253, 234] on div "Hide page" at bounding box center [293, 235] width 107 height 11
click at [233, 145] on button "Page tree" at bounding box center [233, 141] width 15 height 15
click at [255, 215] on div "Hide page" at bounding box center [293, 218] width 107 height 11
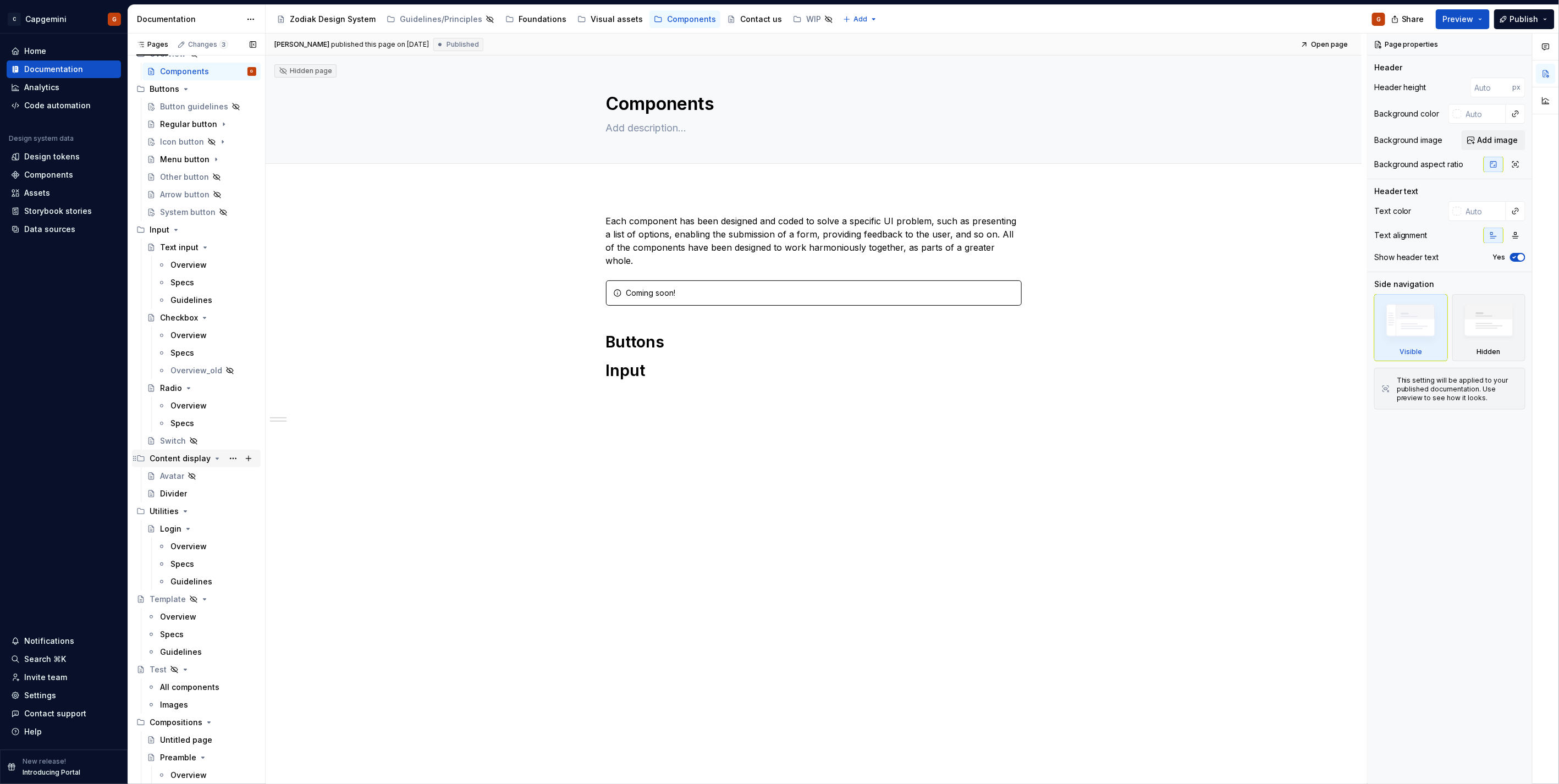
scroll to position [67, 0]
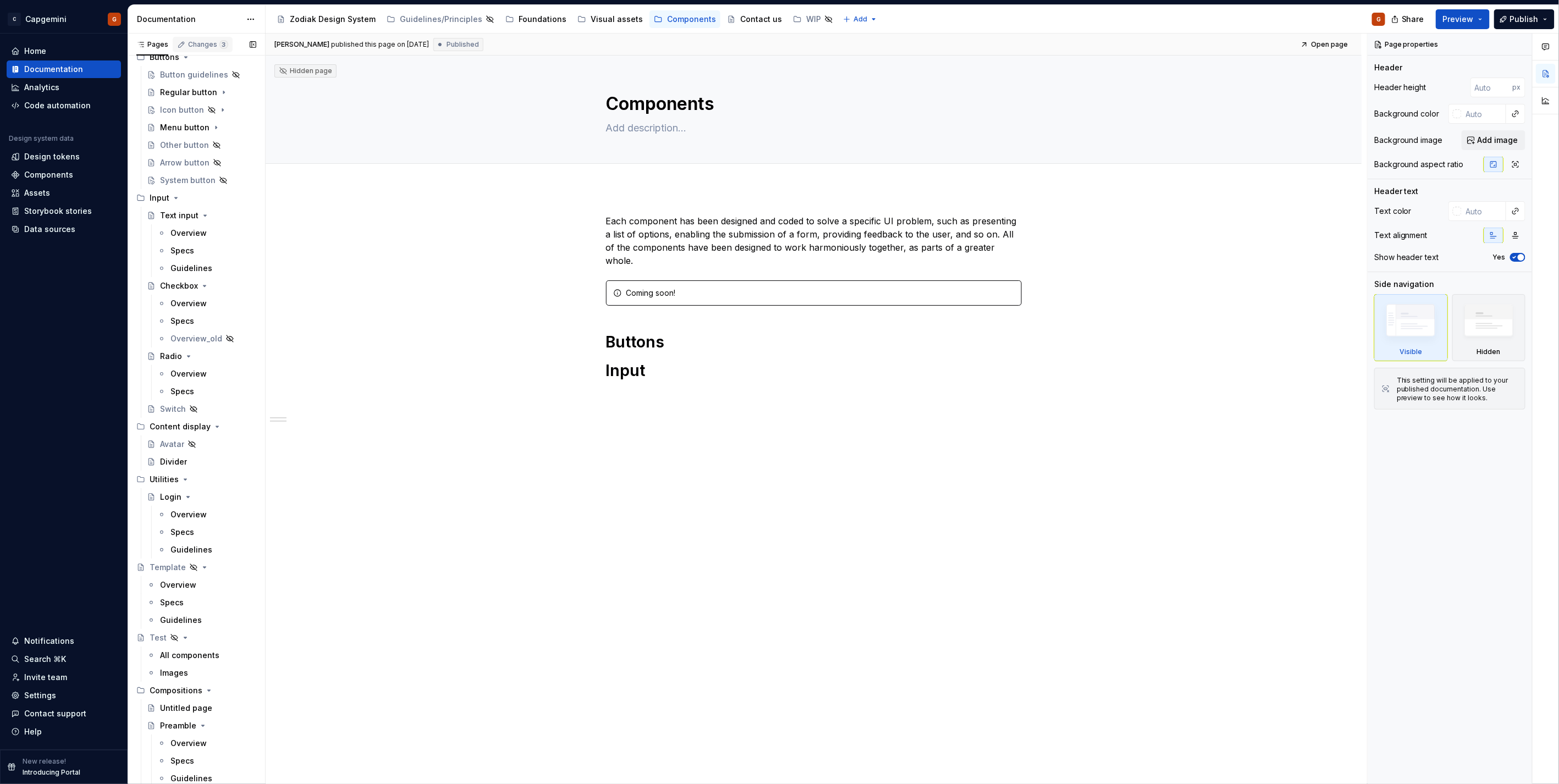
click at [215, 45] on div "Changes 3" at bounding box center [207, 44] width 40 height 9
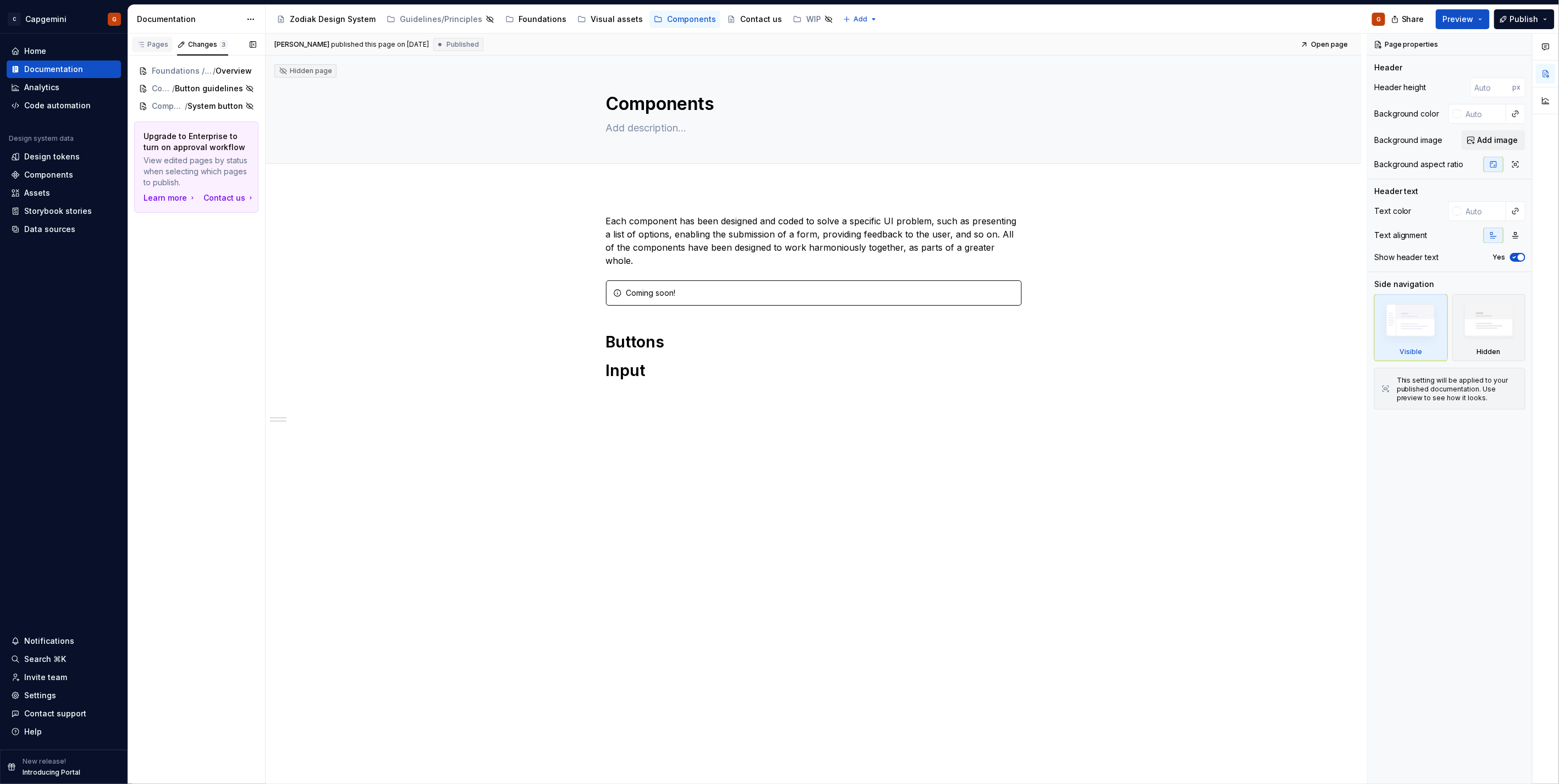
click at [151, 45] on div "Pages" at bounding box center [152, 44] width 32 height 9
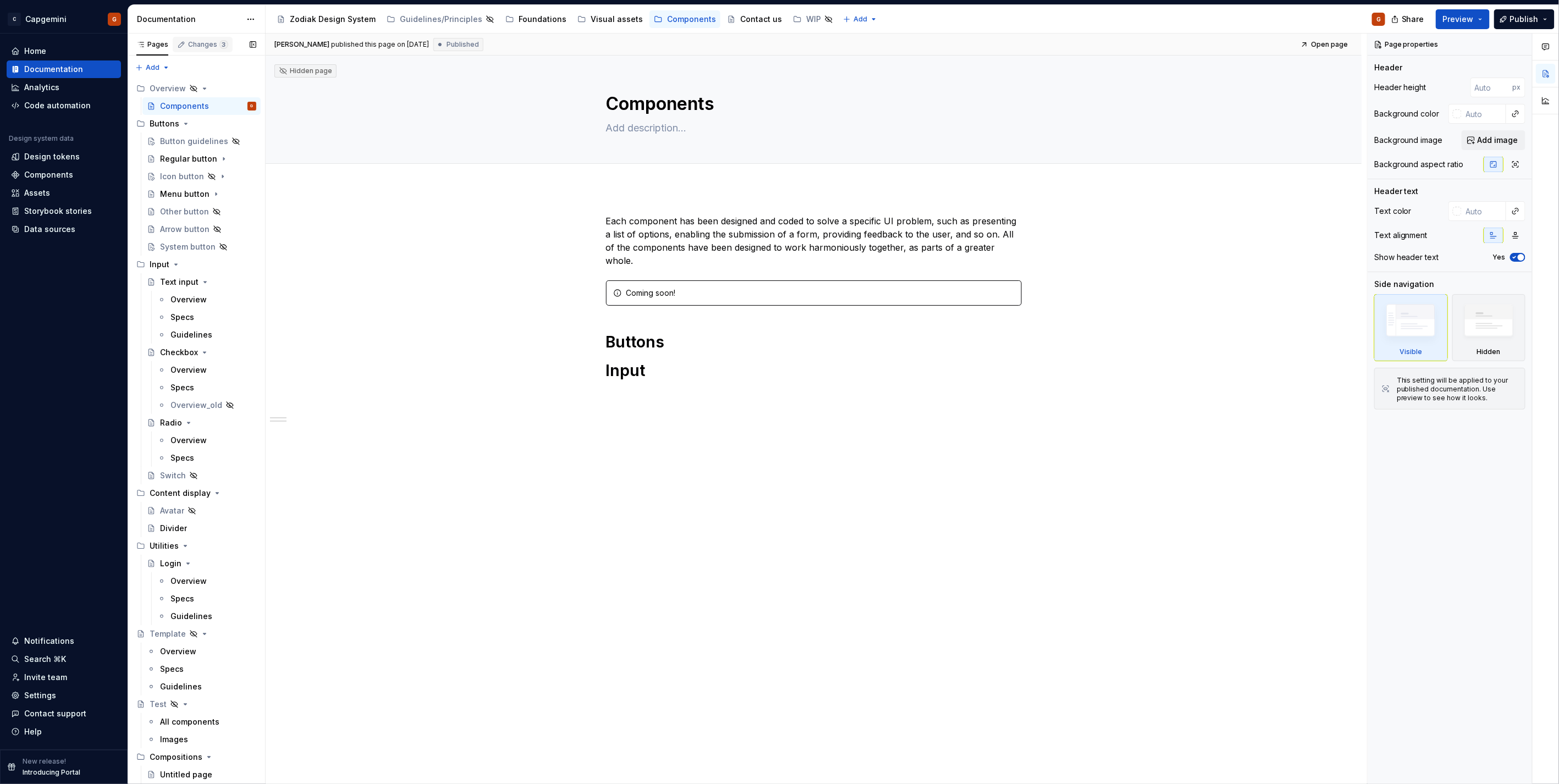
click at [208, 45] on div "Changes 3" at bounding box center [207, 44] width 40 height 9
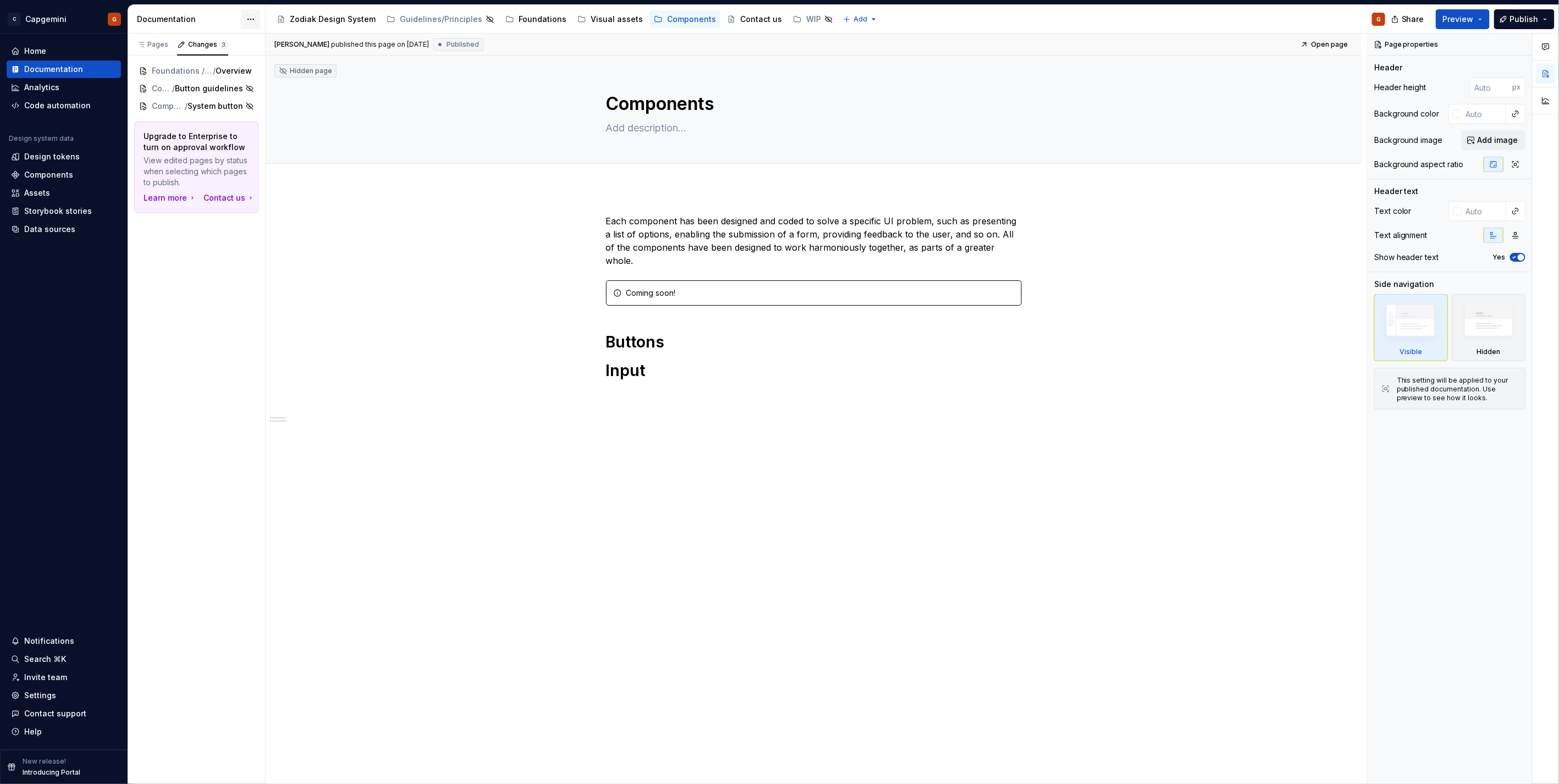
click at [256, 9] on html "C Capgemini G Home Documentation Analytics Code automation Design system data D…" at bounding box center [780, 392] width 1559 height 784
click at [188, 147] on div "Pages Changes 3 Add Accessibility guide for tree Page tree. Navigate the tree w…" at bounding box center [197, 409] width 138 height 751
click at [649, 332] on h1 "Buttons" at bounding box center [813, 342] width 415 height 19
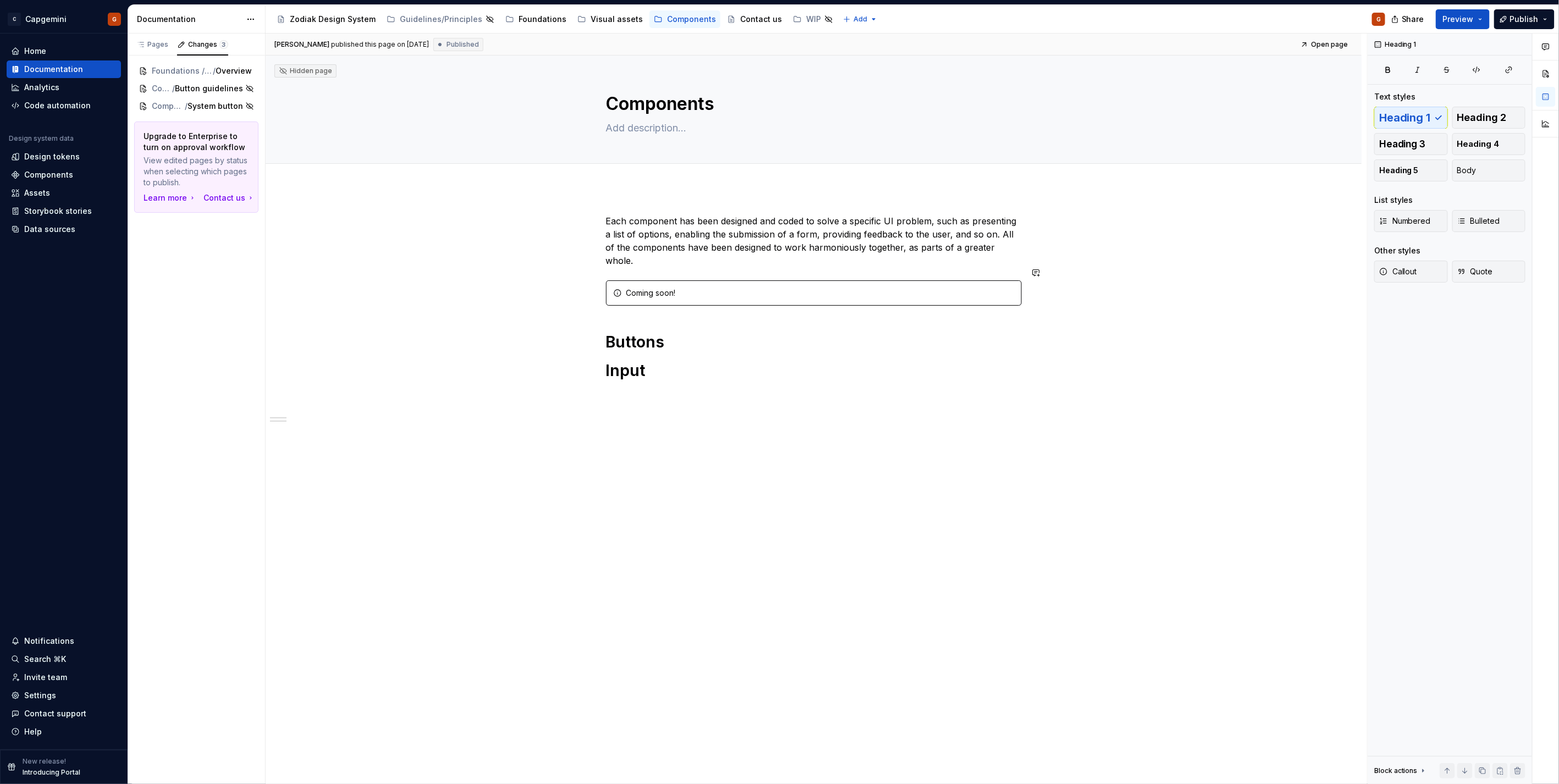
click at [669, 262] on div "Each component has been designed and coded to solve a specific UI problem, such…" at bounding box center [813, 308] width 415 height 188
click at [657, 228] on p "Each component has been designed and coded to solve a specific UI problem, such…" at bounding box center [813, 240] width 415 height 53
click at [749, 246] on p "Each component has been designed and coded to solve a specific UI problem, such…" at bounding box center [813, 240] width 415 height 53
click at [591, 22] on div "Visual assets" at bounding box center [617, 18] width 52 height 11
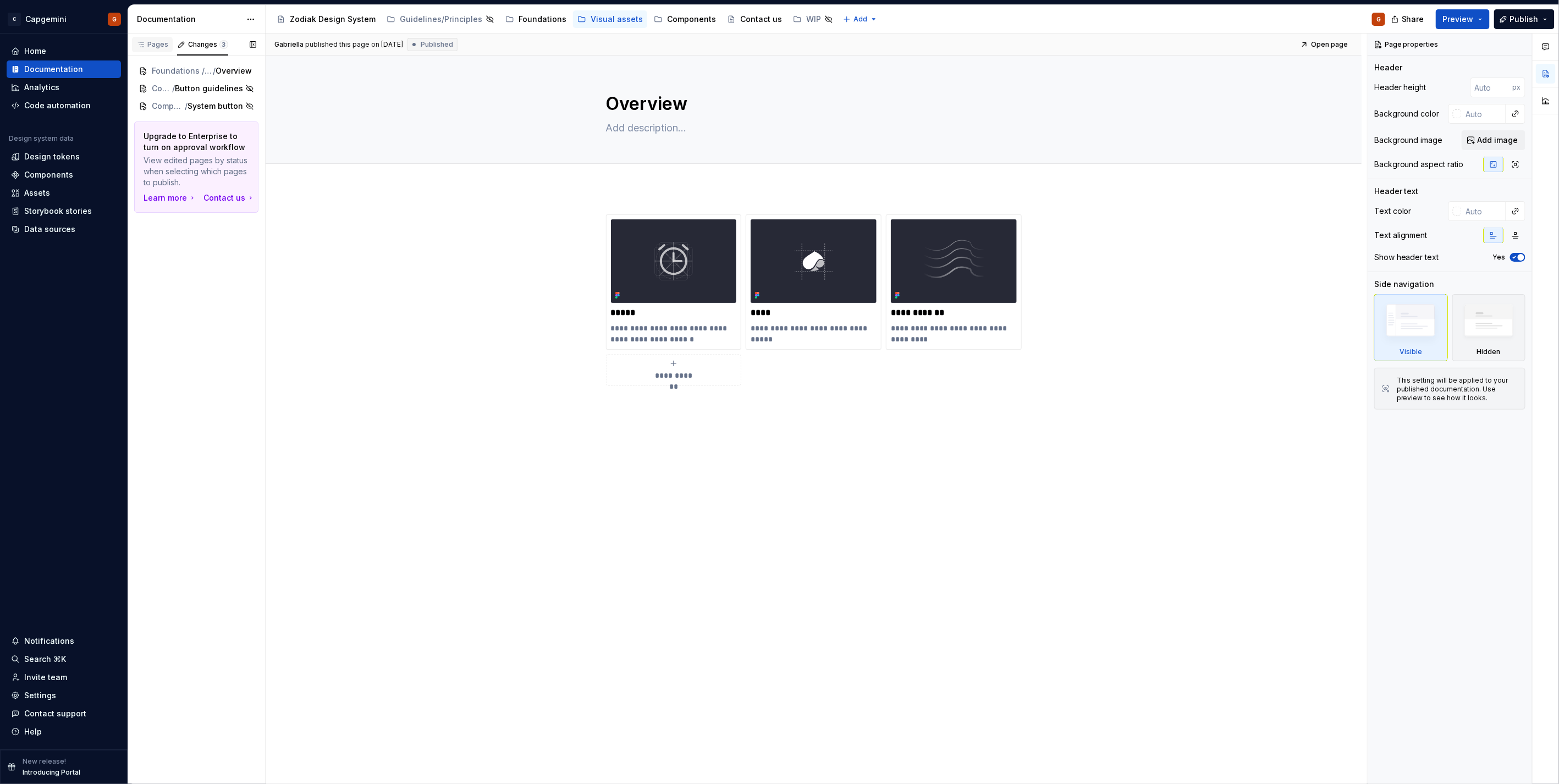
click at [161, 45] on div "Pages" at bounding box center [152, 44] width 32 height 9
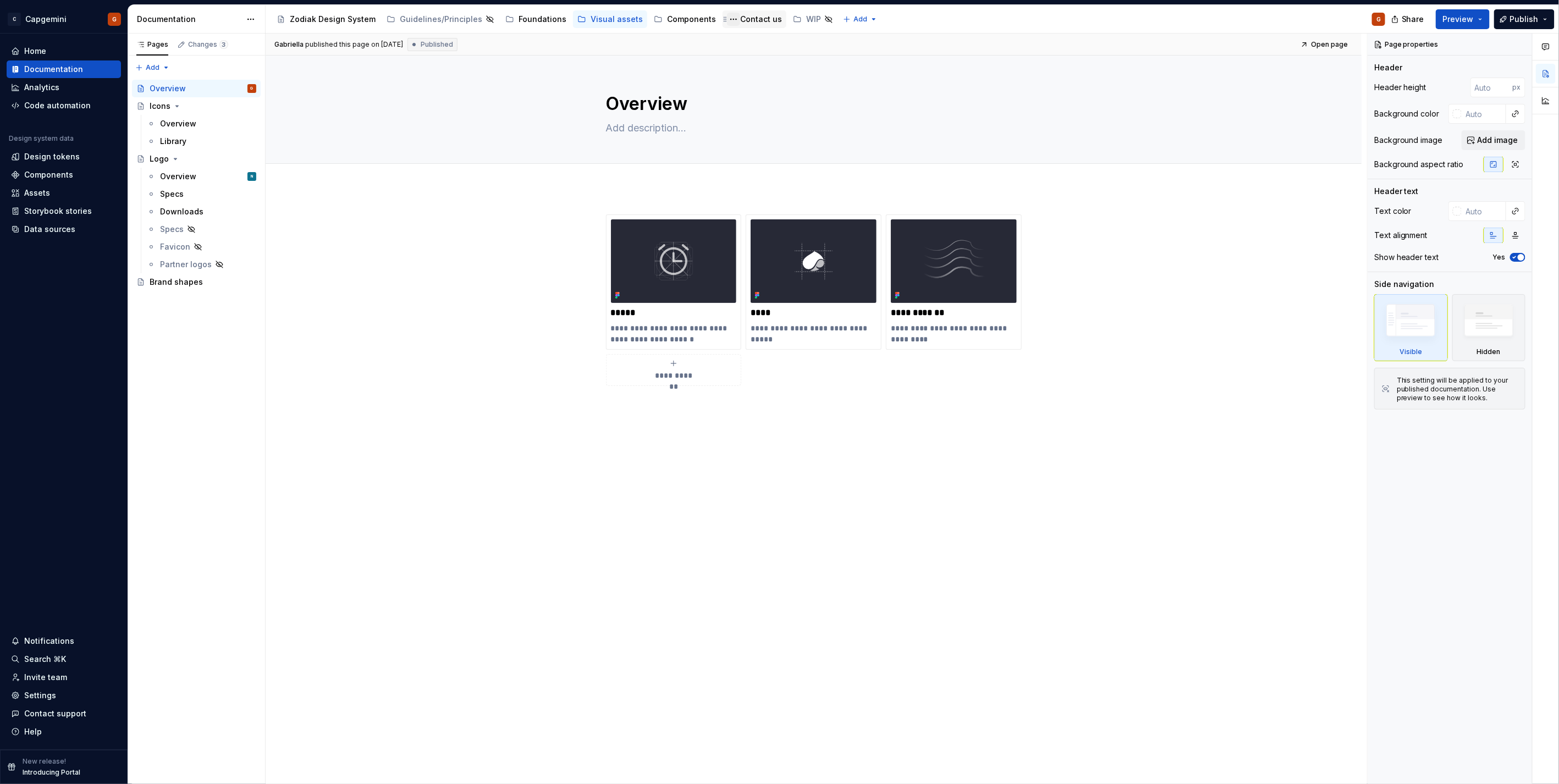
click at [727, 19] on button "Page tree" at bounding box center [734, 19] width 14 height 14
click at [739, 18] on html "C Capgemini G Home Documentation Analytics Code automation Design system data D…" at bounding box center [780, 392] width 1559 height 784
click at [667, 18] on div "Components" at bounding box center [691, 18] width 49 height 11
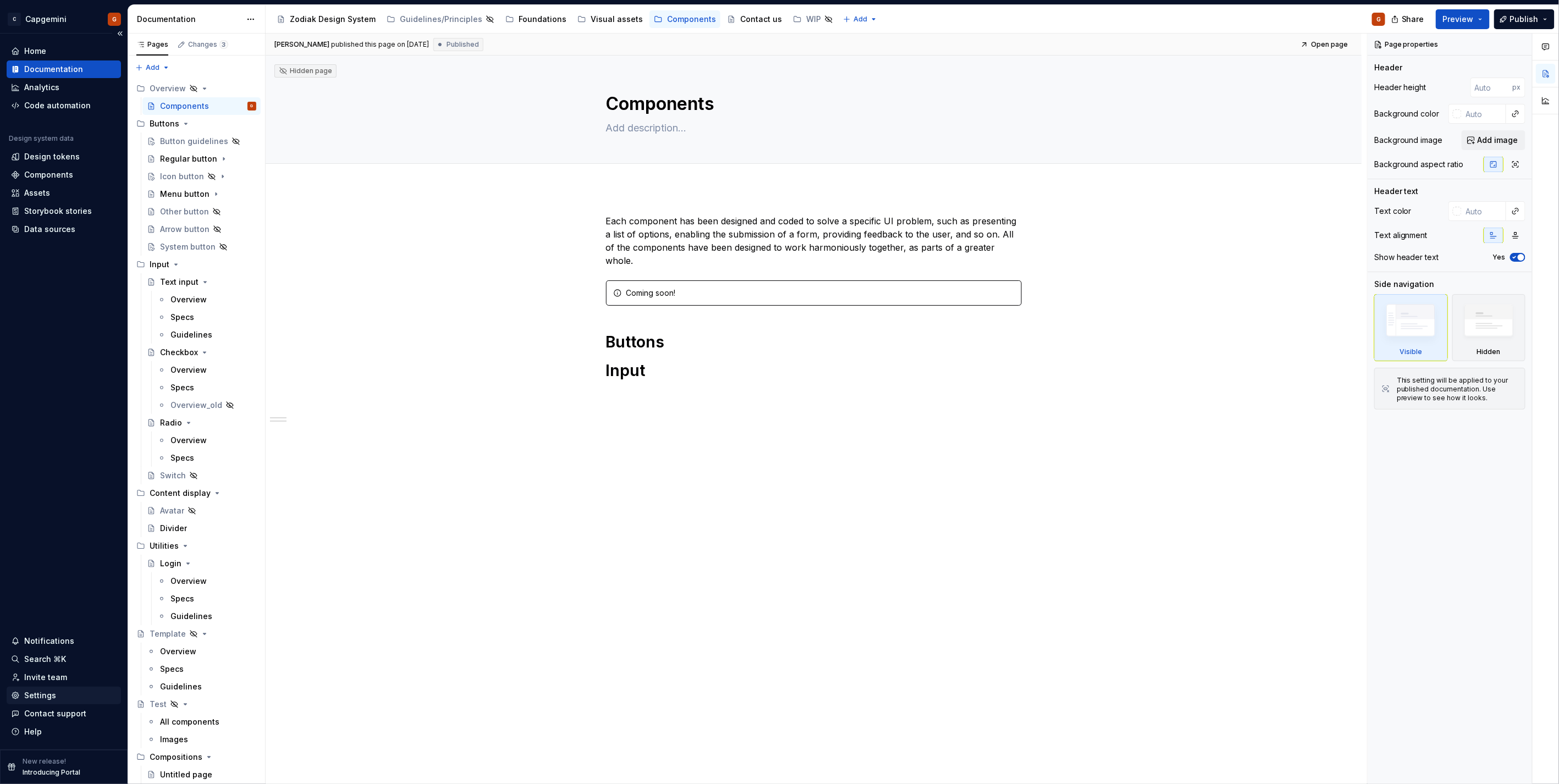
click at [59, 699] on div "Settings" at bounding box center [63, 695] width 106 height 11
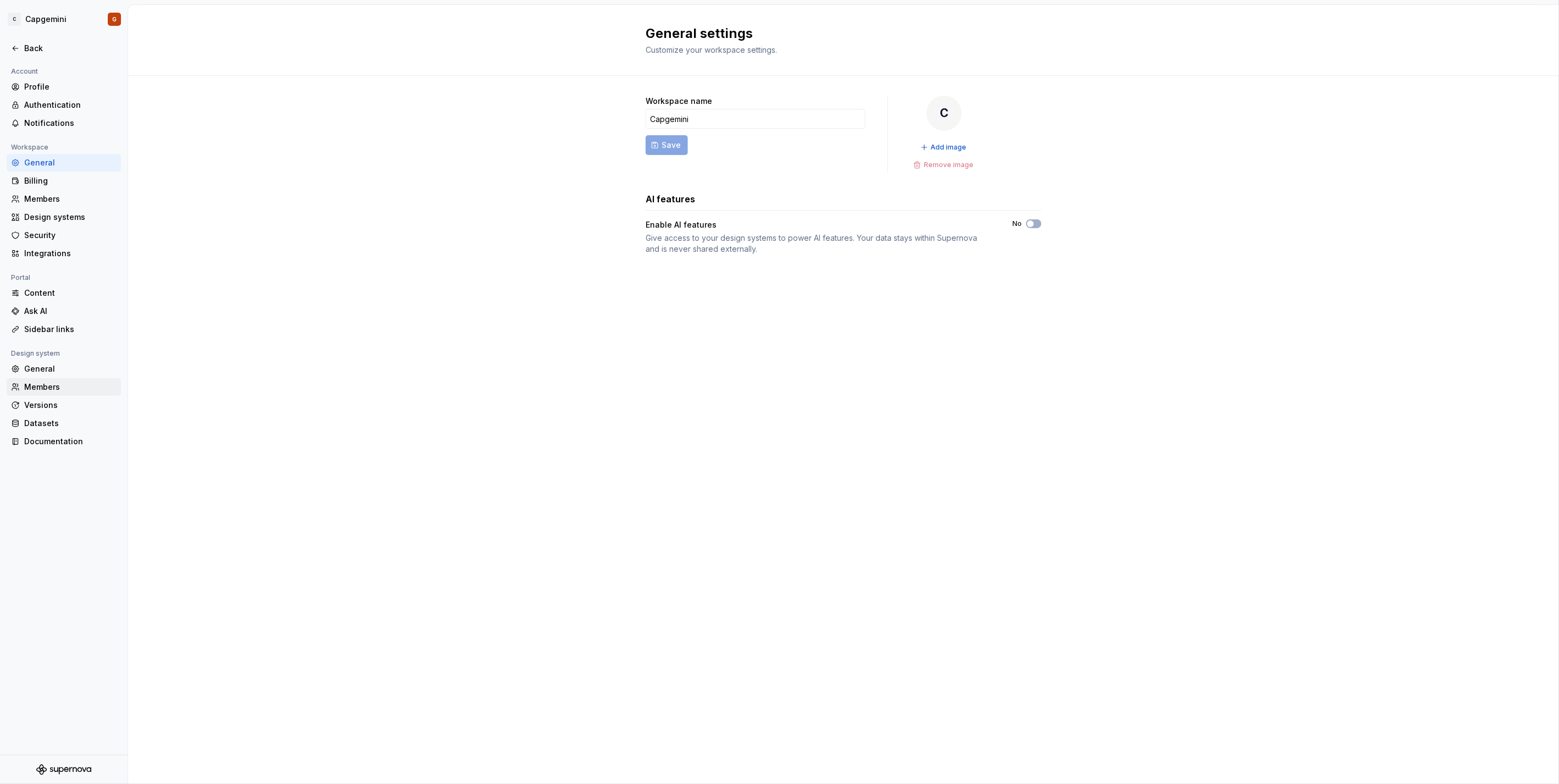
click at [55, 388] on div "Members" at bounding box center [70, 386] width 92 height 11
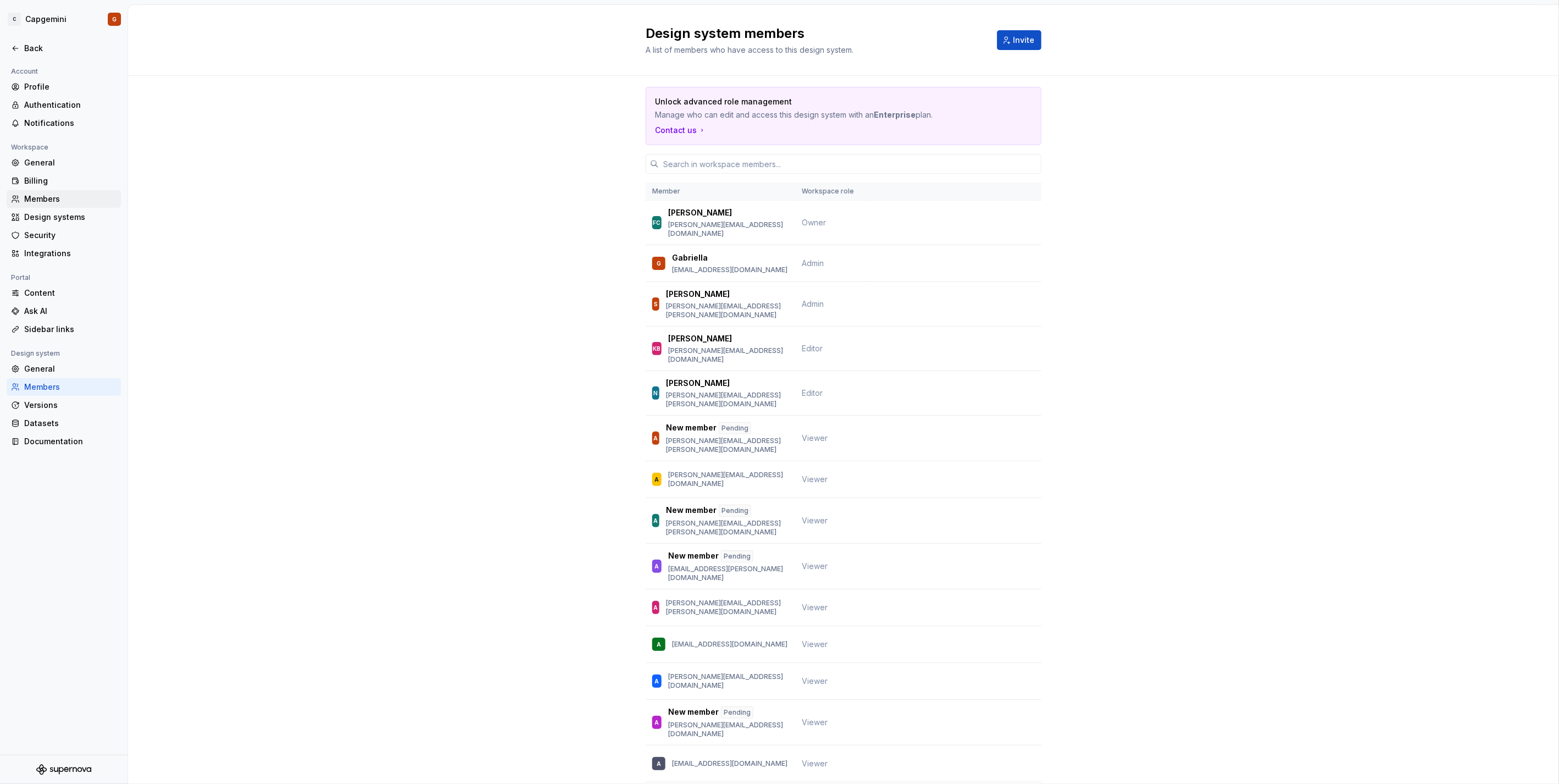
click at [47, 193] on div "Members" at bounding box center [64, 198] width 114 height 17
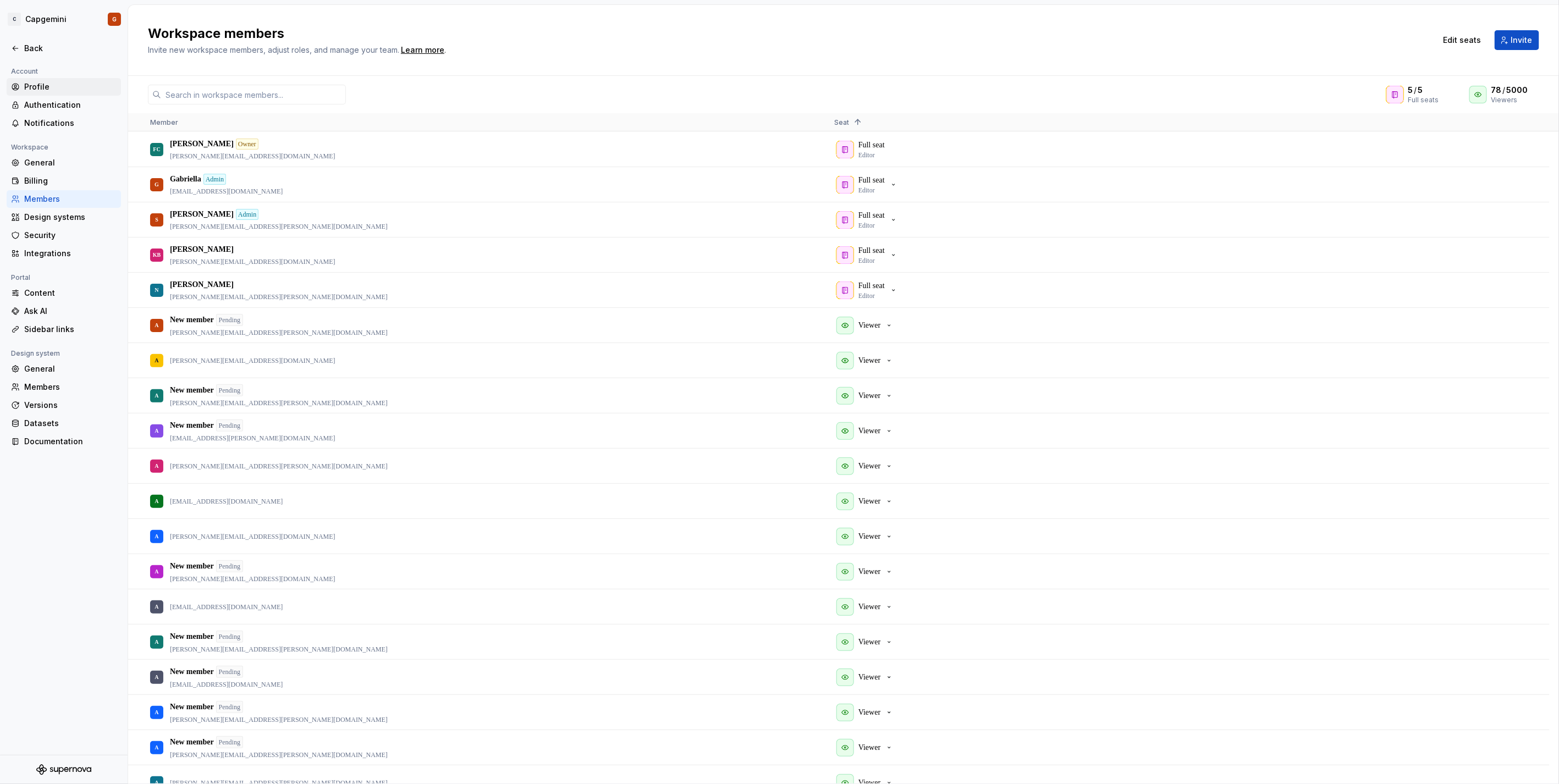
click at [70, 84] on div "Profile" at bounding box center [70, 86] width 92 height 11
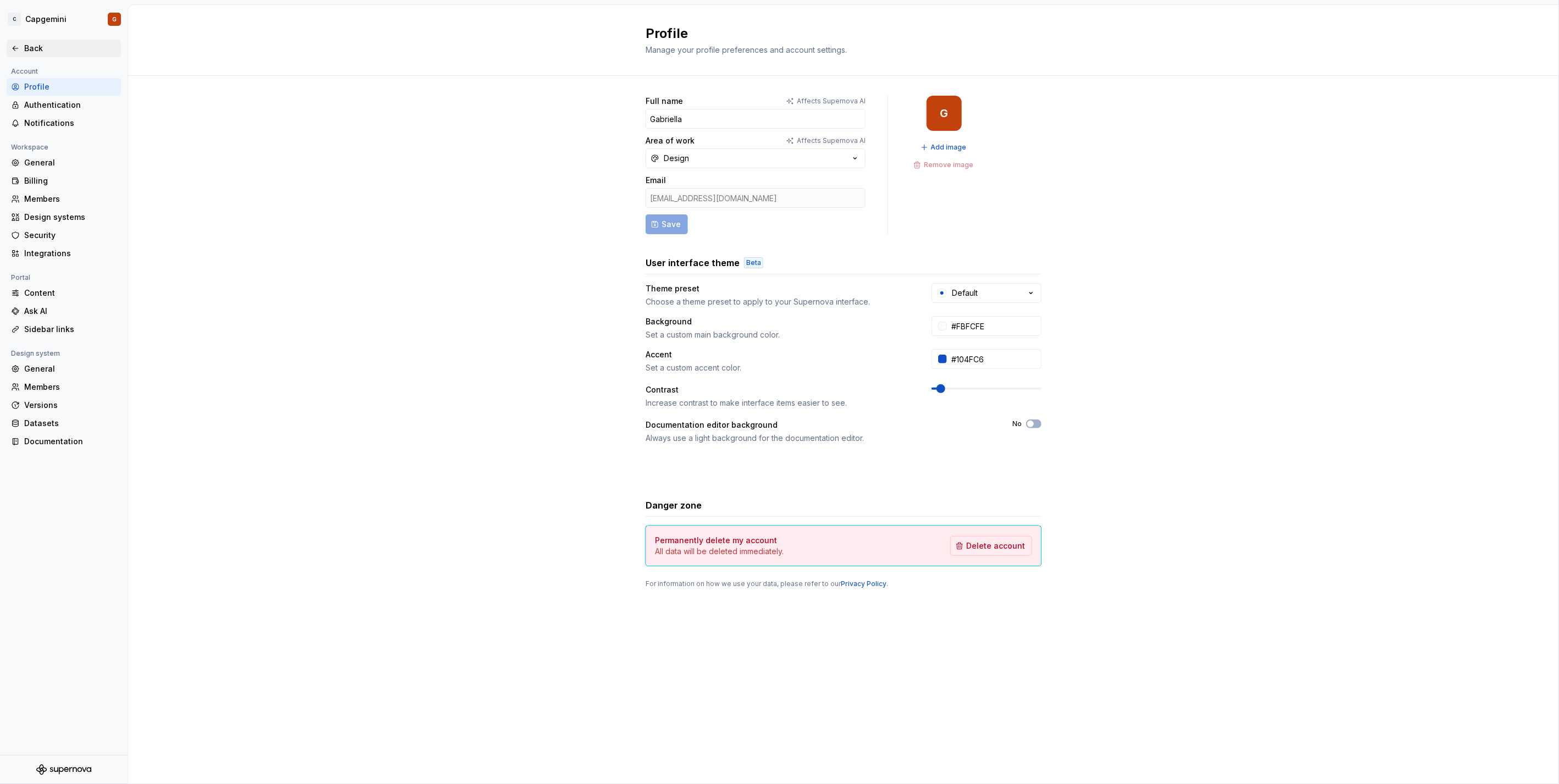
click at [43, 46] on div "Back" at bounding box center [70, 47] width 92 height 11
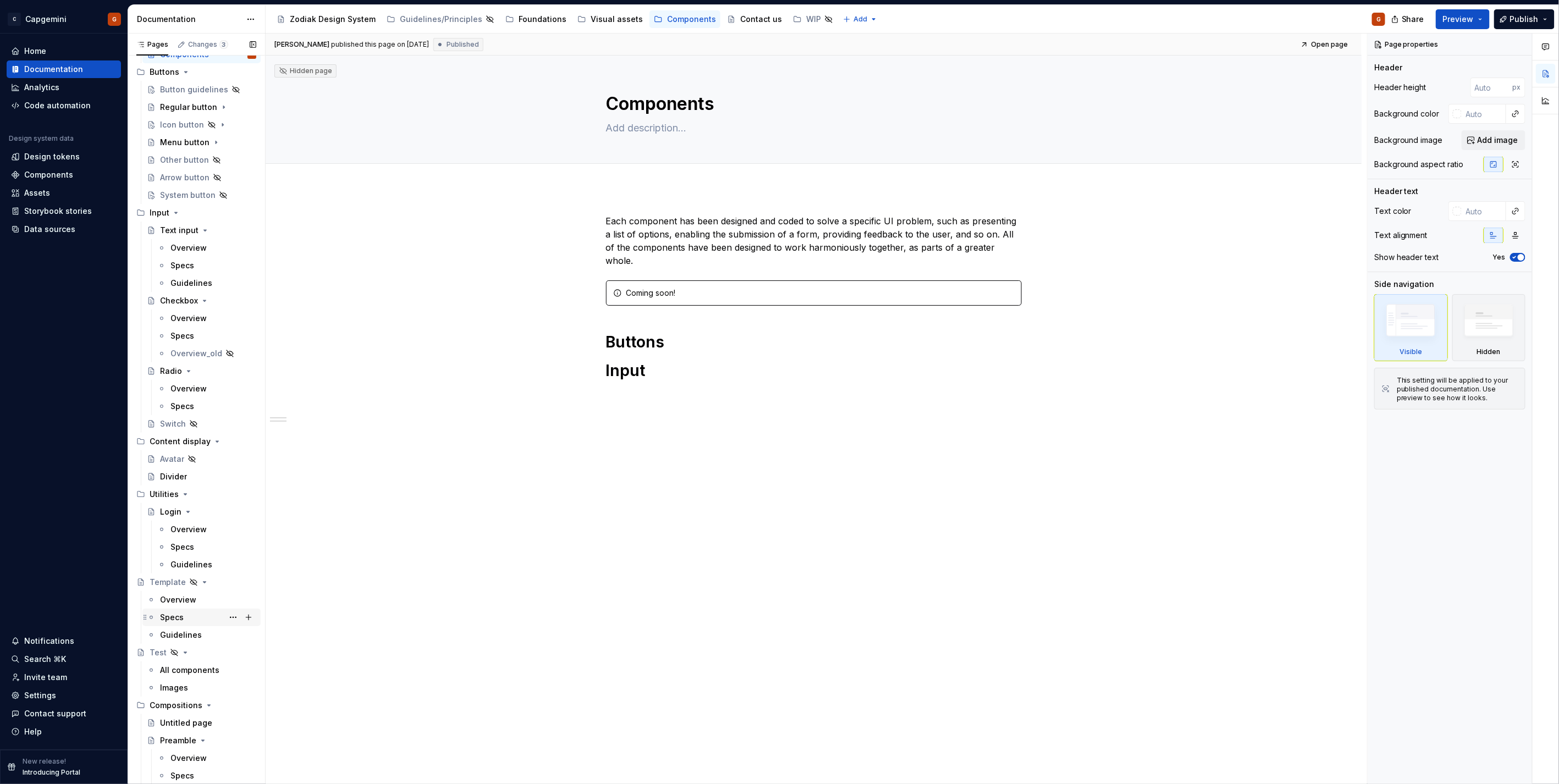
scroll to position [67, 0]
click at [227, 709] on button "Page tree" at bounding box center [233, 708] width 15 height 15
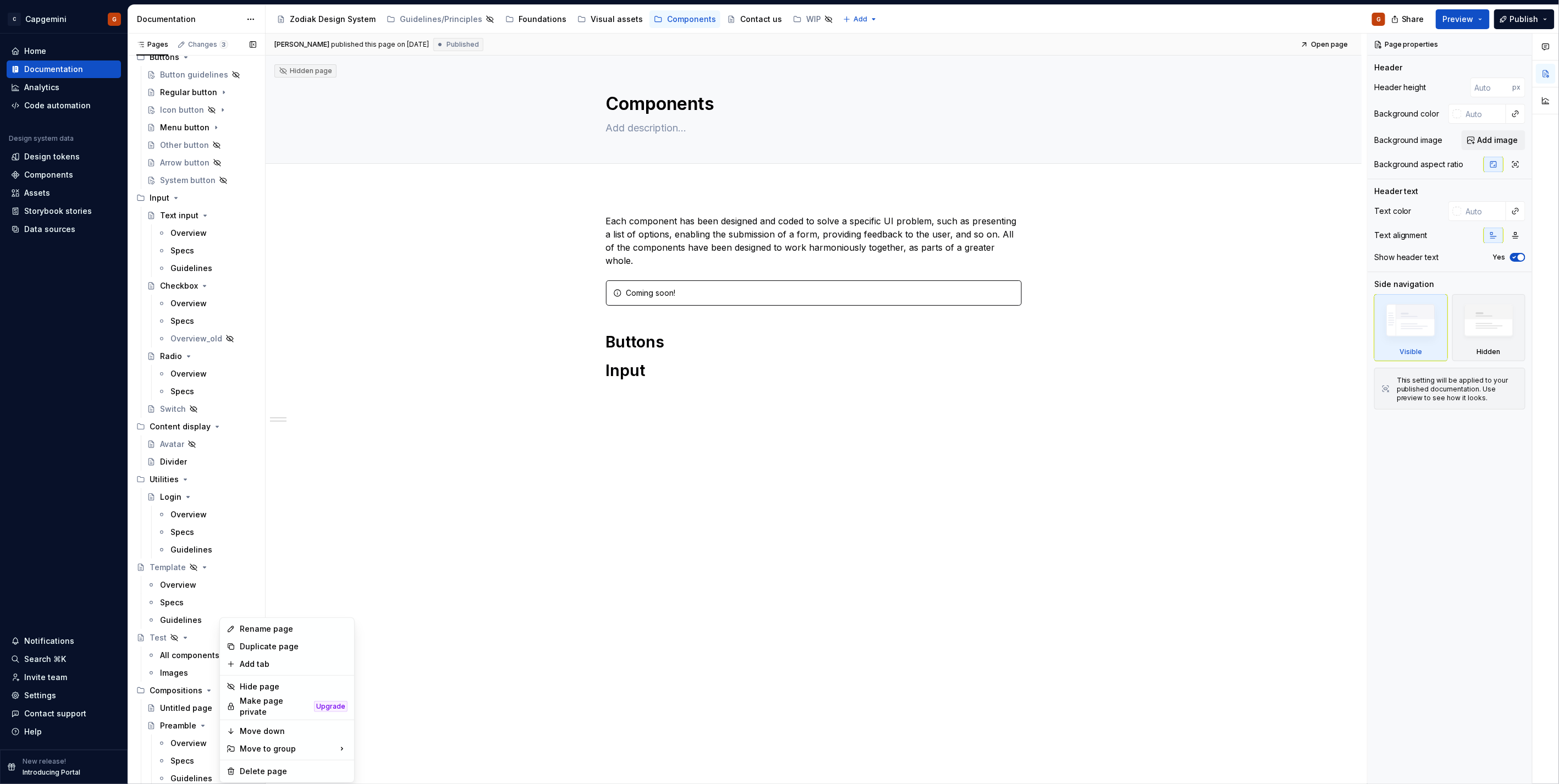
click at [200, 688] on div "Pages Changes 3 Add Accessibility guide for tree Page tree. Navigate the tree w…" at bounding box center [197, 411] width 138 height 755
click at [226, 691] on button "Page tree" at bounding box center [233, 690] width 15 height 15
click at [242, 668] on div "Hide group" at bounding box center [293, 663] width 107 height 11
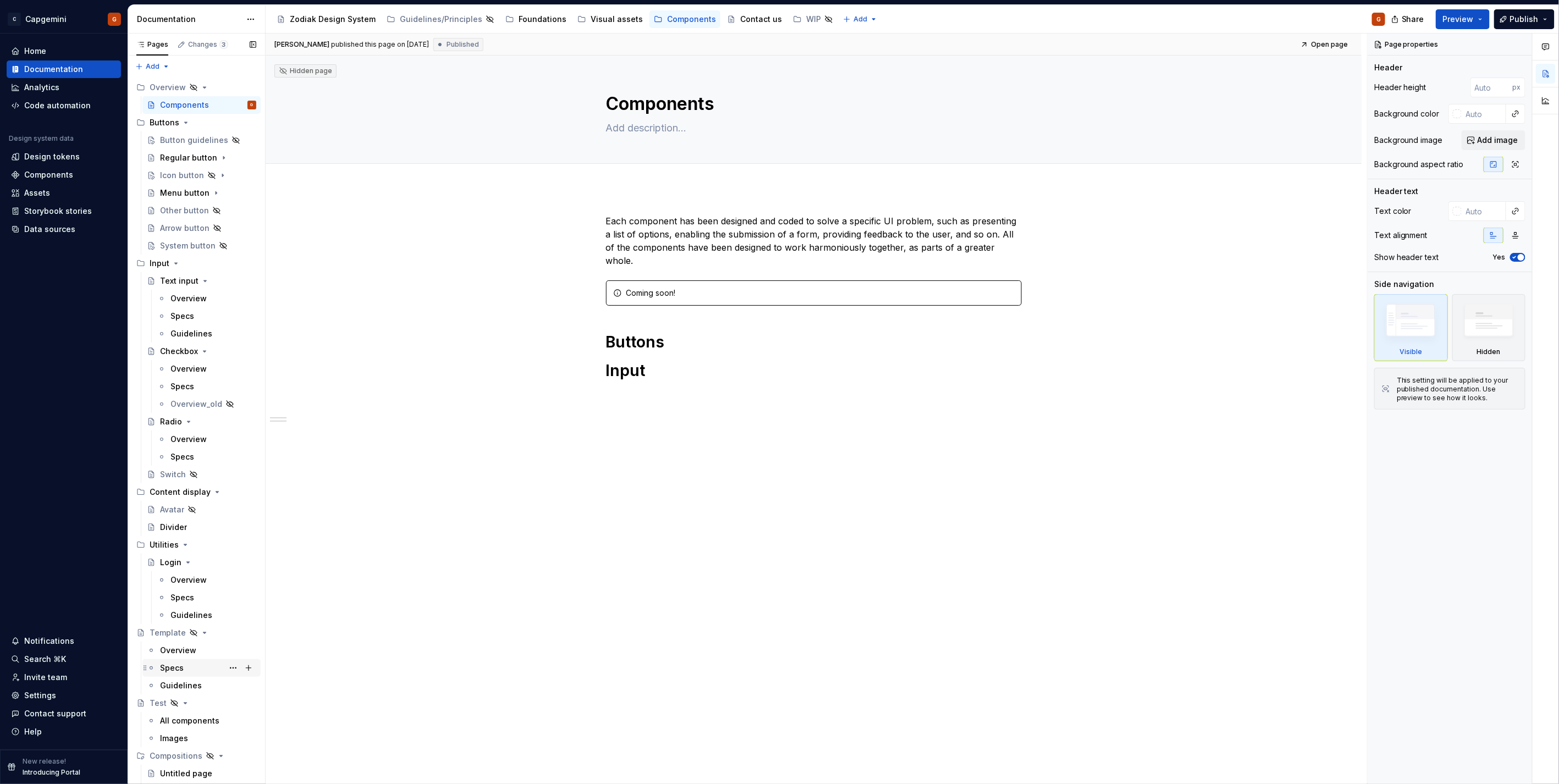
scroll to position [0, 0]
click at [1476, 19] on button "Preview" at bounding box center [1462, 19] width 54 height 19
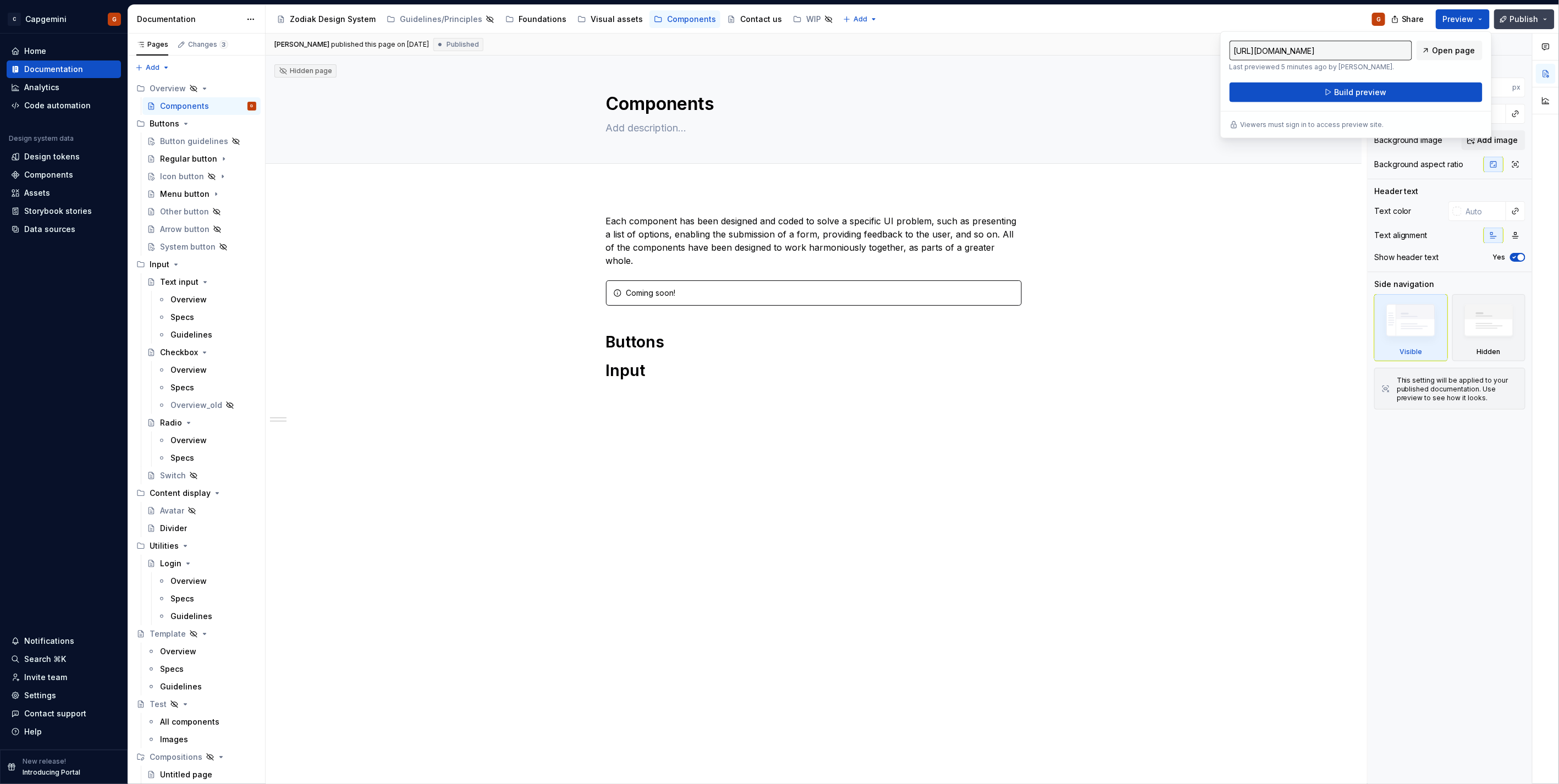
drag, startPoint x: 1476, startPoint y: 19, endPoint x: 1537, endPoint y: 12, distance: 61.4
click at [1537, 12] on button "Publish" at bounding box center [1524, 19] width 60 height 19
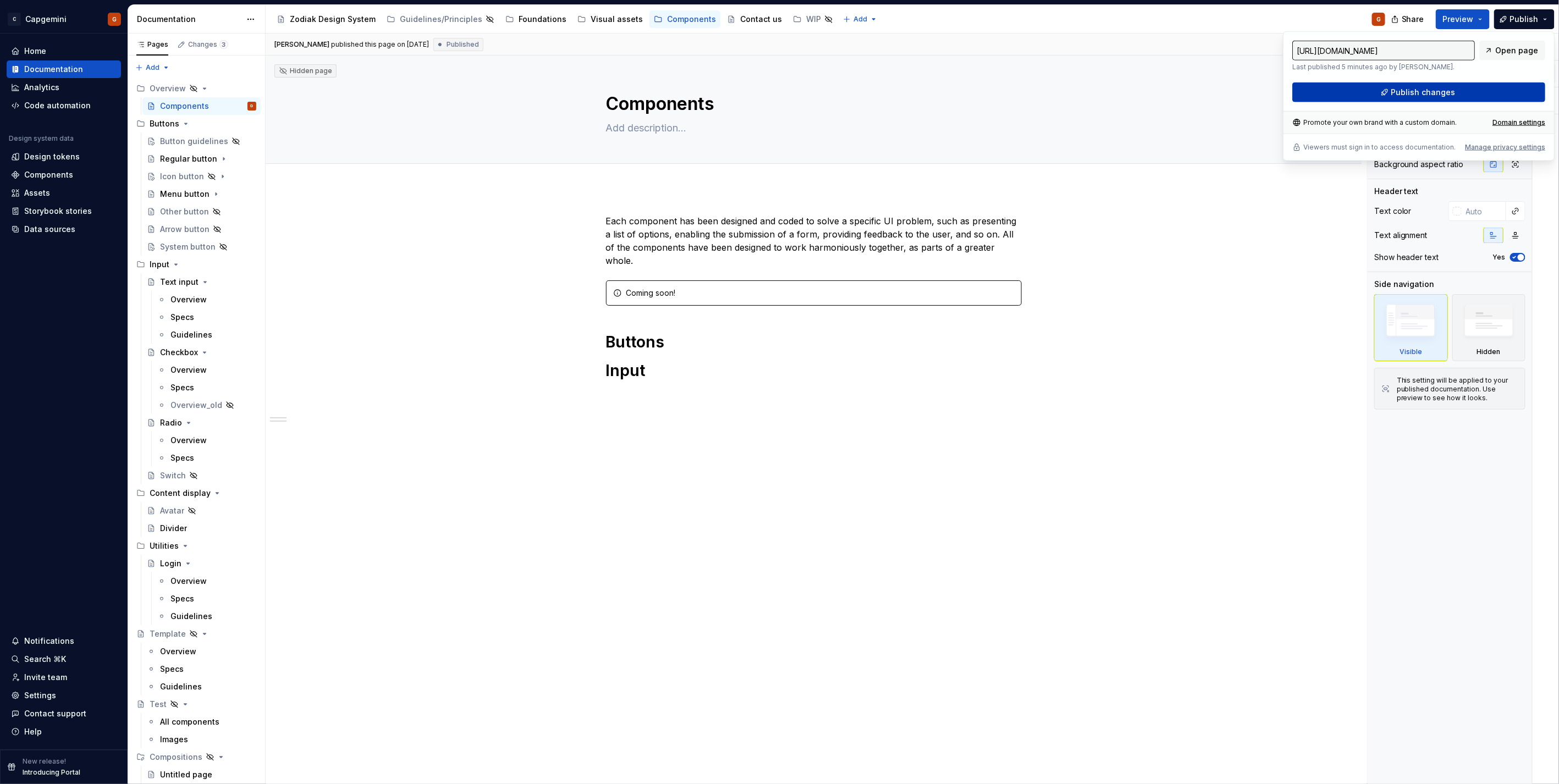
drag, startPoint x: 1537, startPoint y: 12, endPoint x: 1415, endPoint y: 88, distance: 143.7
click at [1415, 88] on span "Publish changes" at bounding box center [1422, 92] width 64 height 11
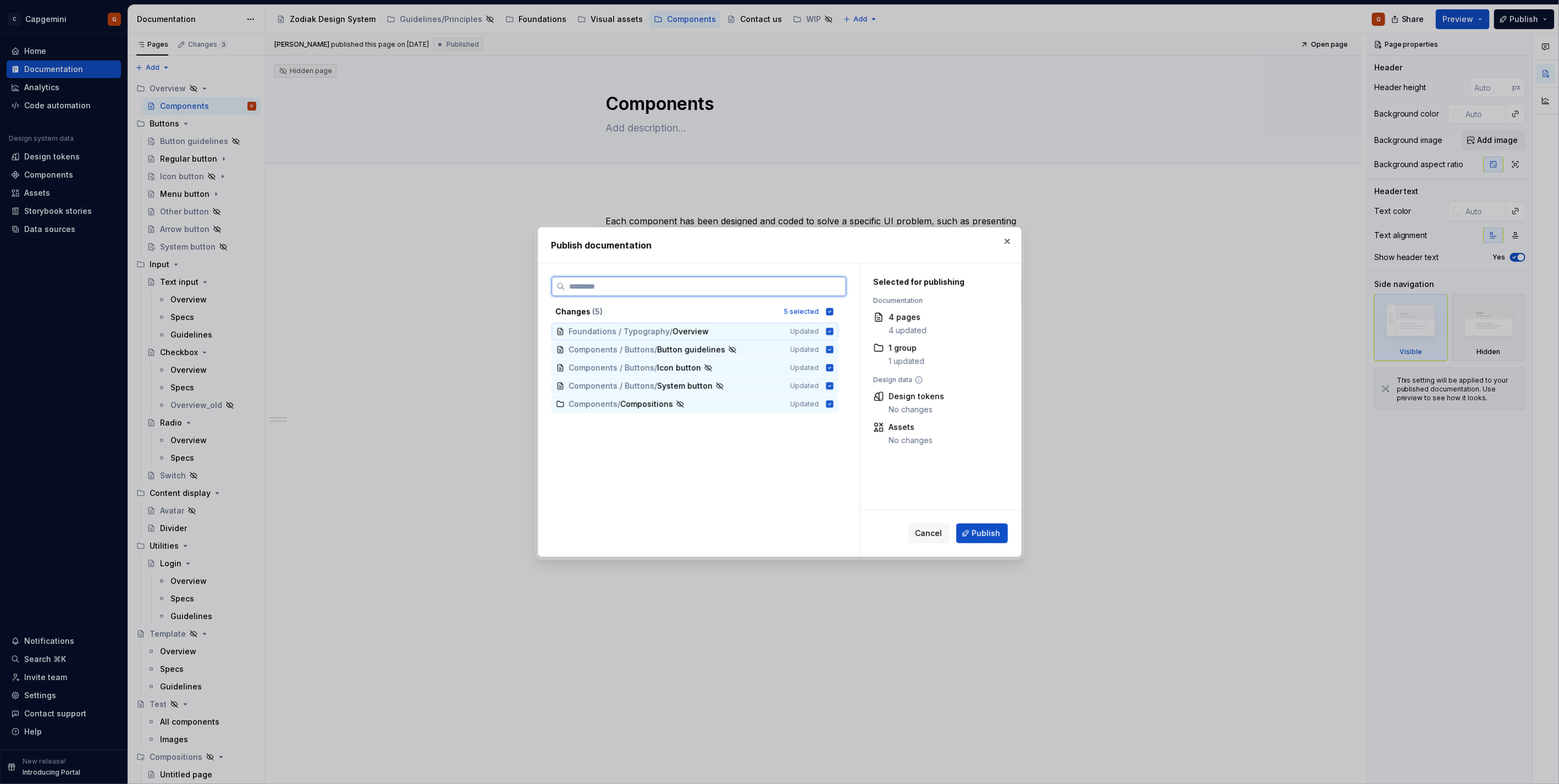
click at [831, 332] on icon at bounding box center [829, 330] width 7 height 7
click at [993, 534] on span "Publish" at bounding box center [987, 532] width 29 height 11
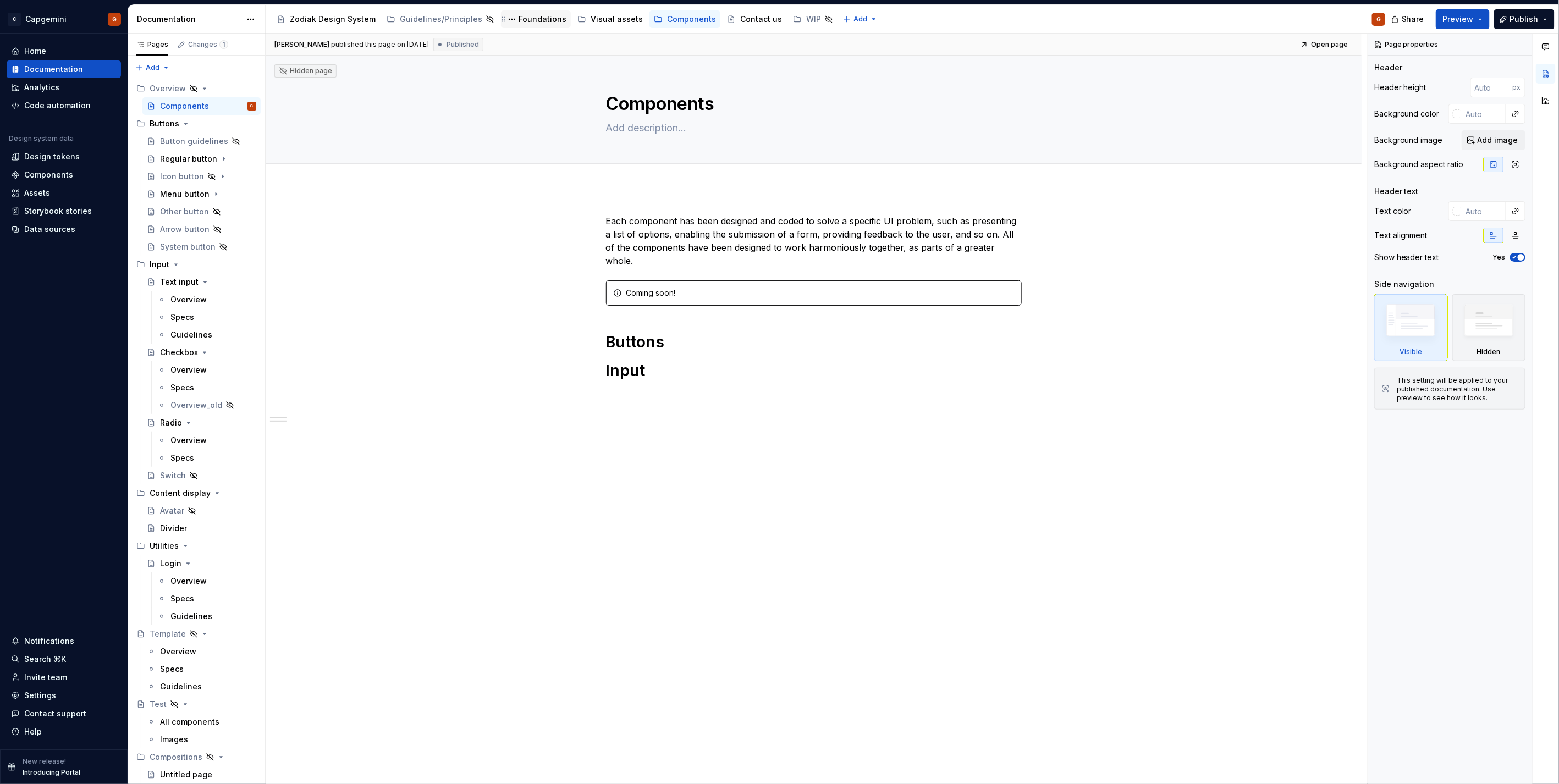
click at [535, 20] on div "Foundations" at bounding box center [541, 18] width 47 height 11
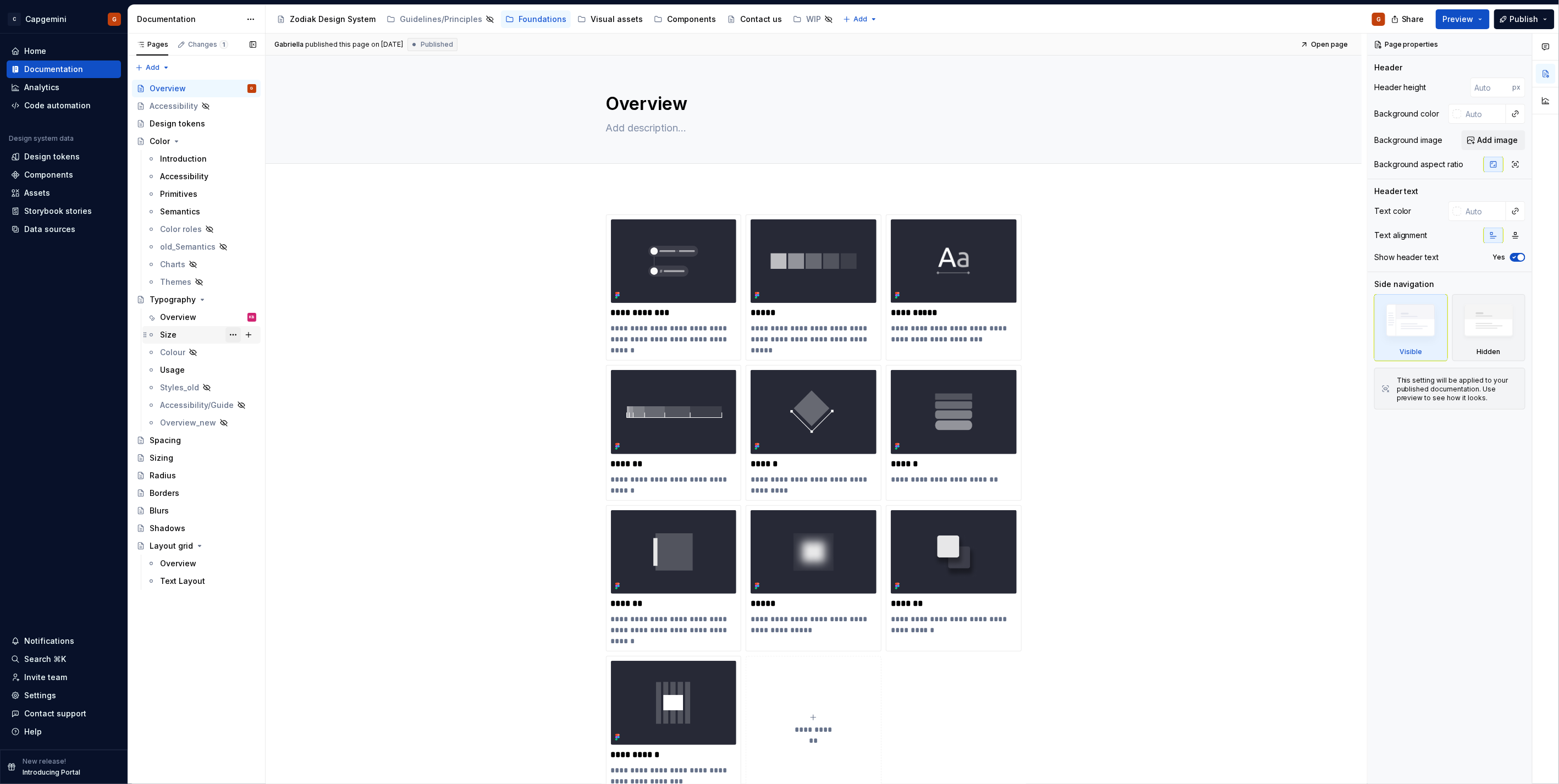
click at [233, 334] on button "Page tree" at bounding box center [233, 335] width 15 height 15
click at [265, 388] on div "Hide tab" at bounding box center [299, 393] width 107 height 11
click at [232, 371] on button "Page tree" at bounding box center [233, 370] width 15 height 15
click at [265, 432] on div "Hide tab" at bounding box center [299, 429] width 107 height 11
click at [592, 23] on div "Visual assets" at bounding box center [617, 18] width 52 height 11
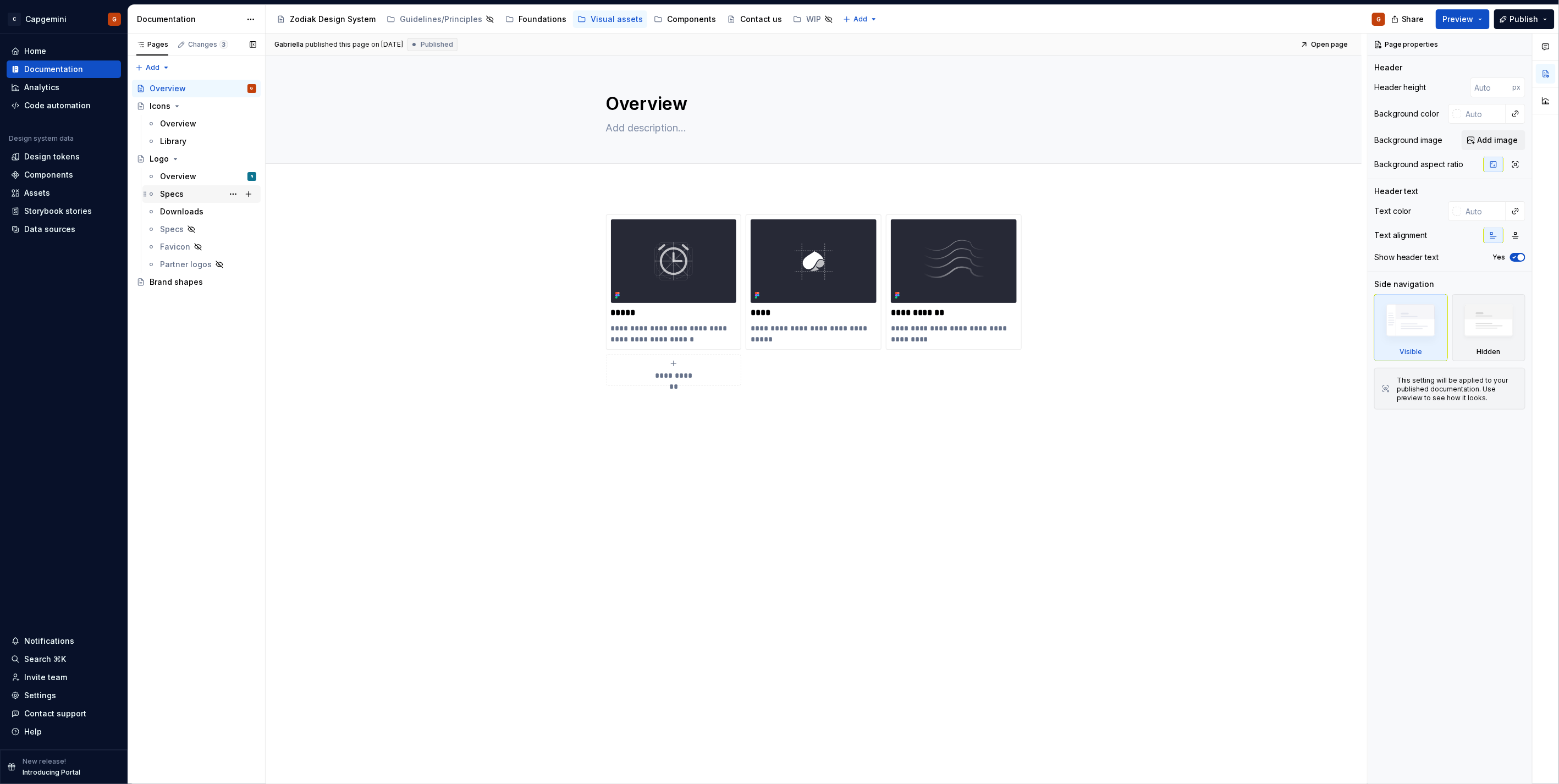
click at [189, 196] on div "Specs" at bounding box center [207, 194] width 96 height 15
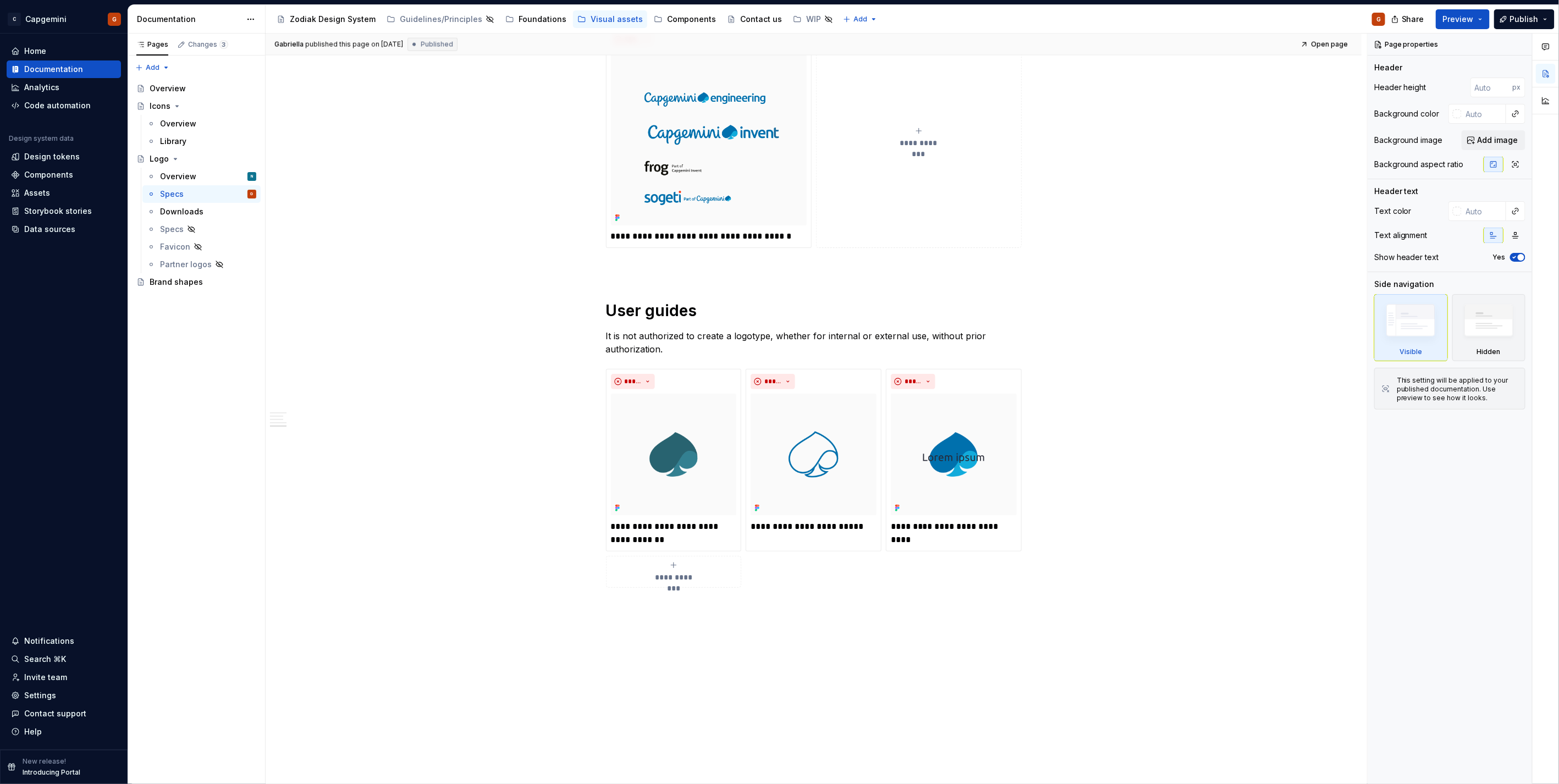
scroll to position [1255, 0]
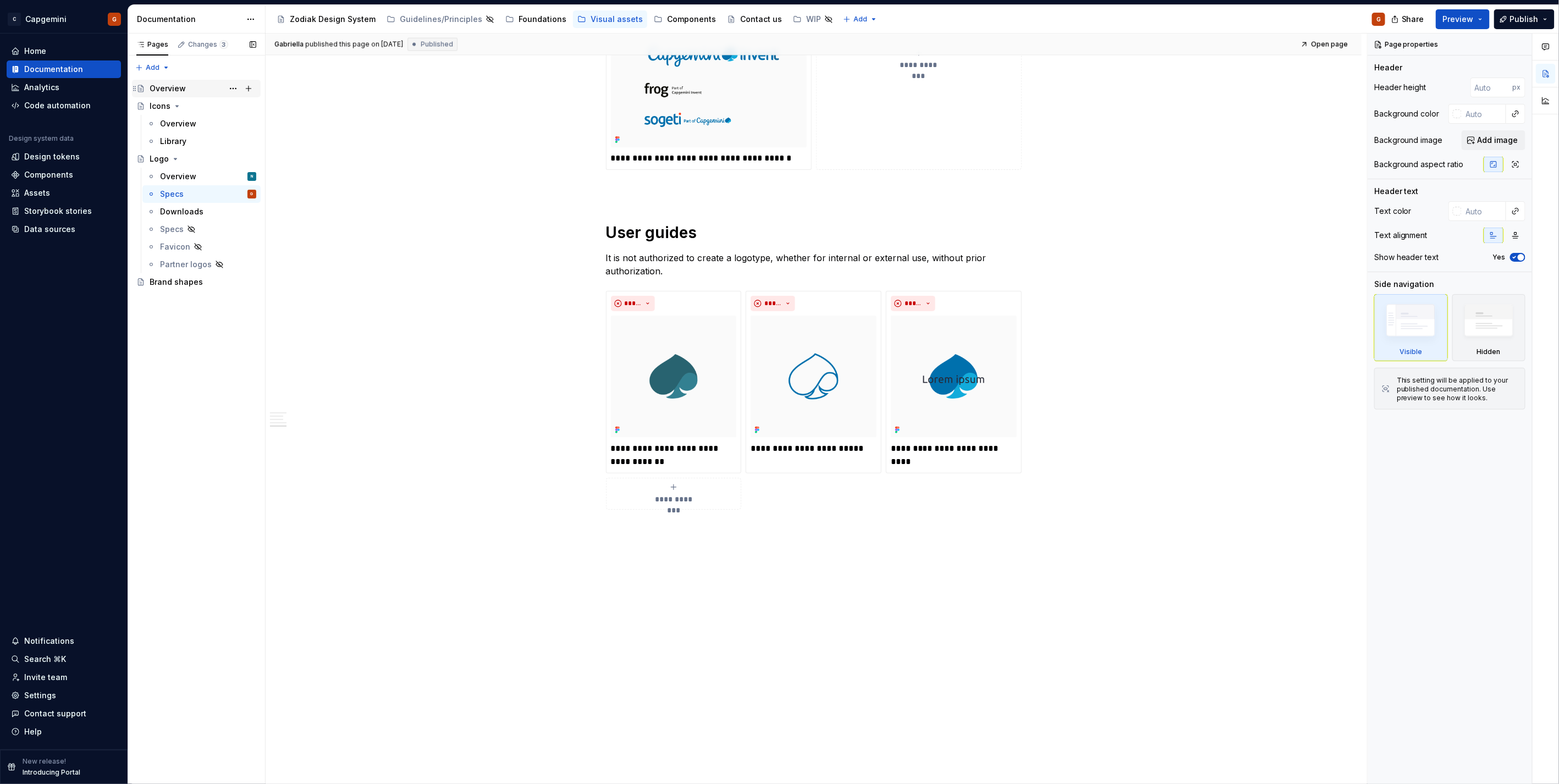
click at [188, 92] on div "Overview" at bounding box center [202, 88] width 107 height 15
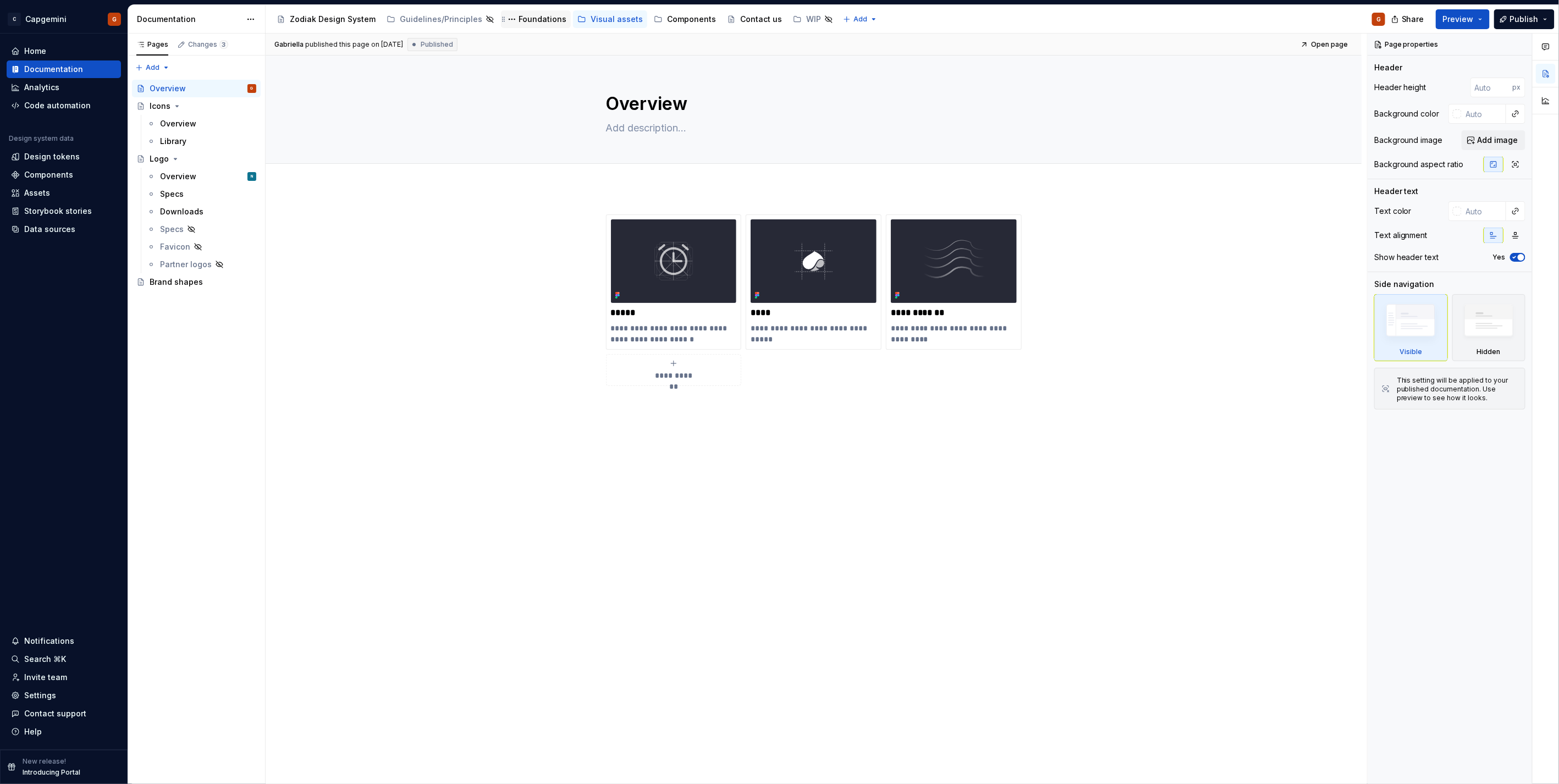
click at [523, 21] on div "Foundations" at bounding box center [541, 18] width 47 height 11
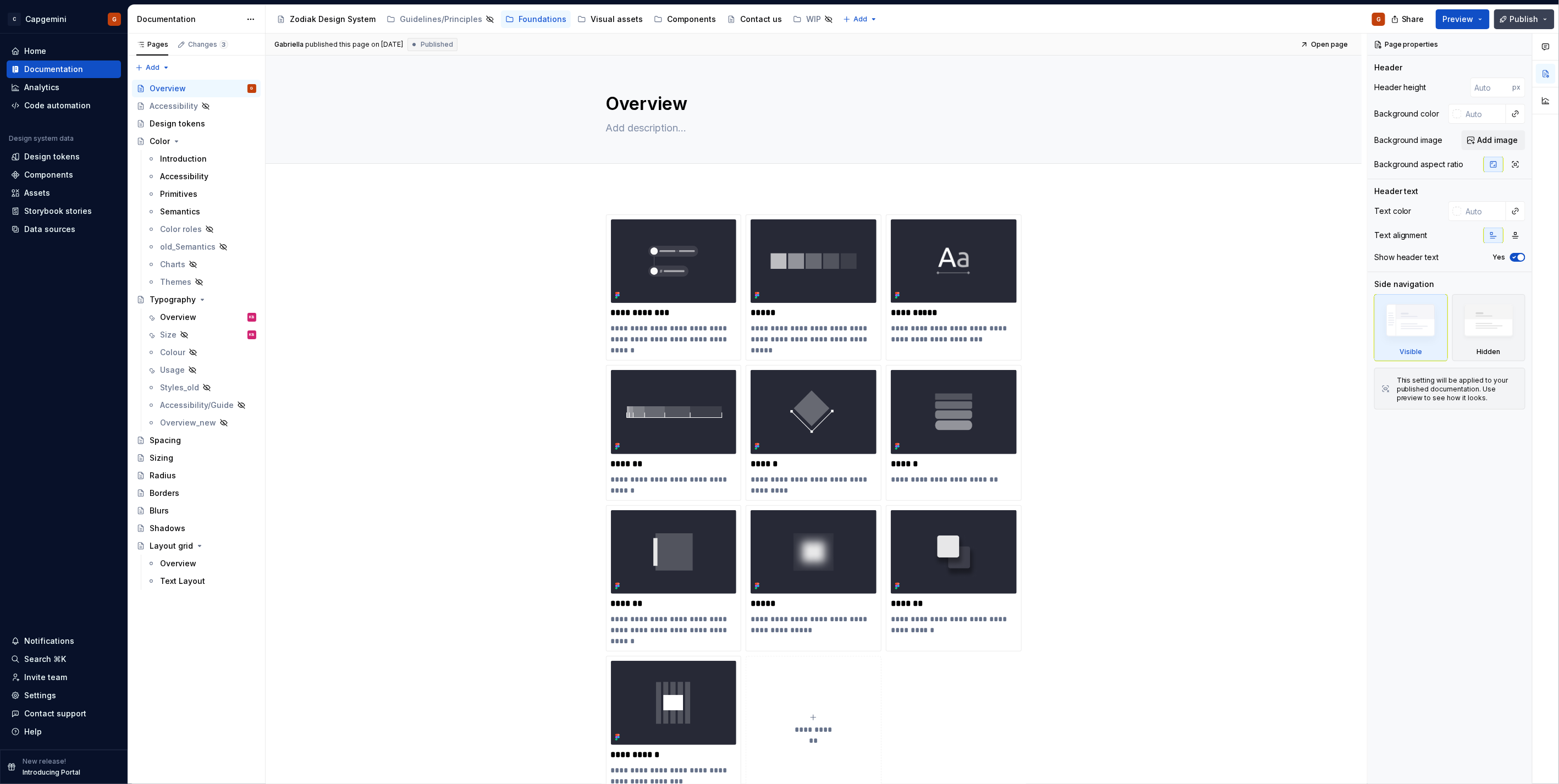
click at [1536, 25] on button "Publish" at bounding box center [1524, 19] width 60 height 19
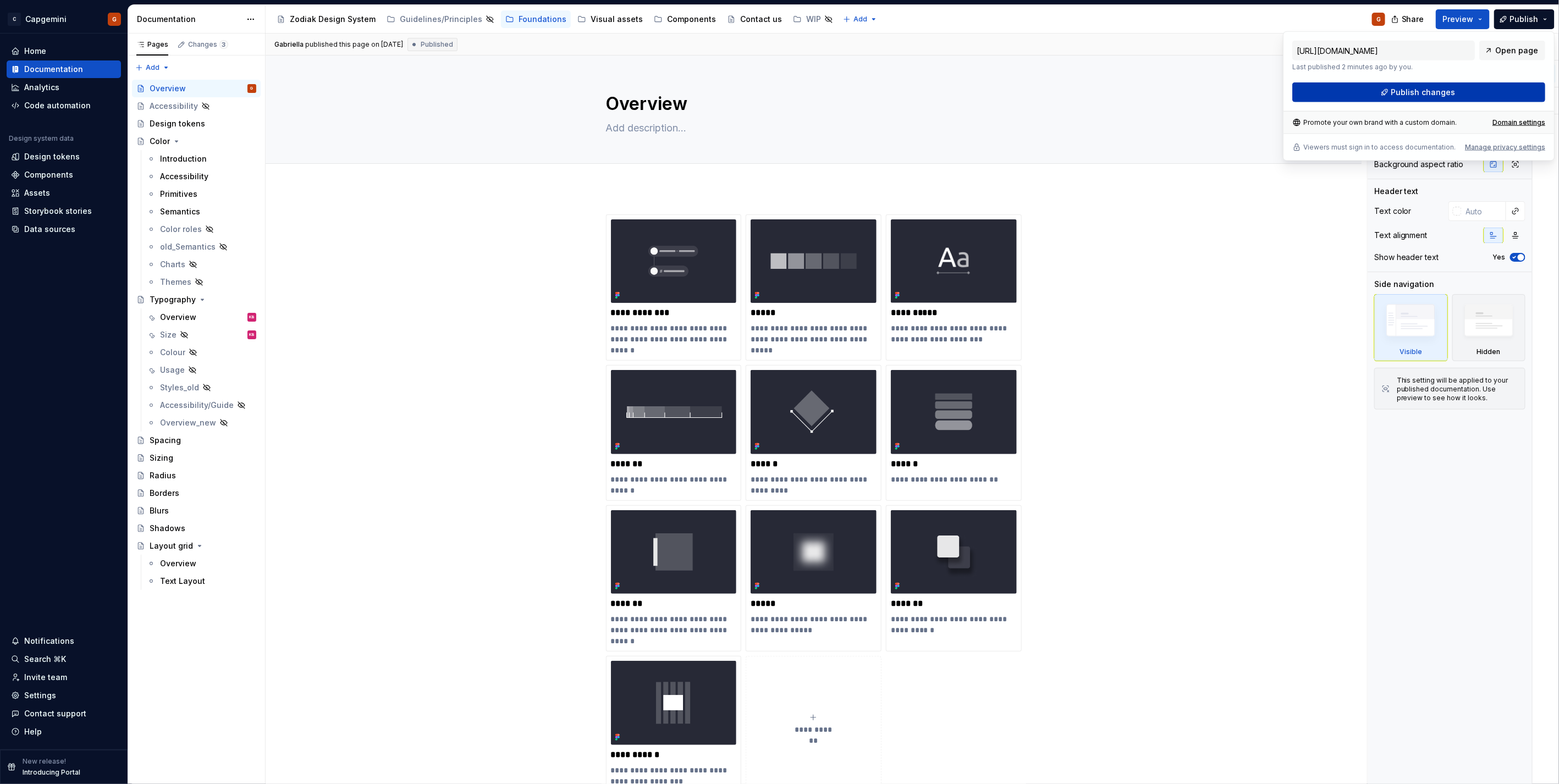
drag, startPoint x: 1535, startPoint y: 25, endPoint x: 1423, endPoint y: 94, distance: 131.5
click at [1423, 94] on span "Publish changes" at bounding box center [1422, 92] width 64 height 11
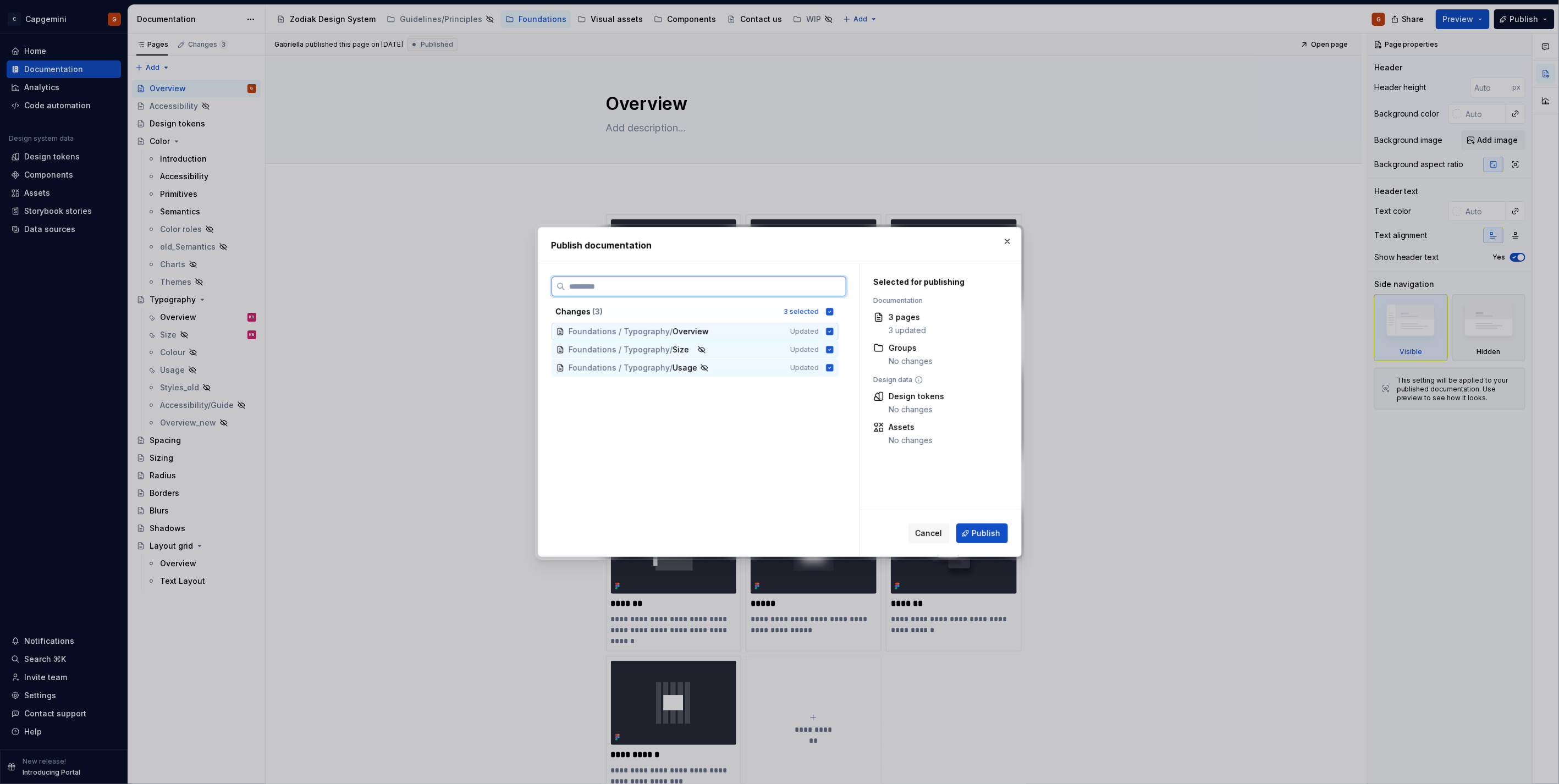
click at [827, 336] on icon at bounding box center [829, 331] width 9 height 9
click at [981, 529] on span "Publish" at bounding box center [987, 532] width 29 height 11
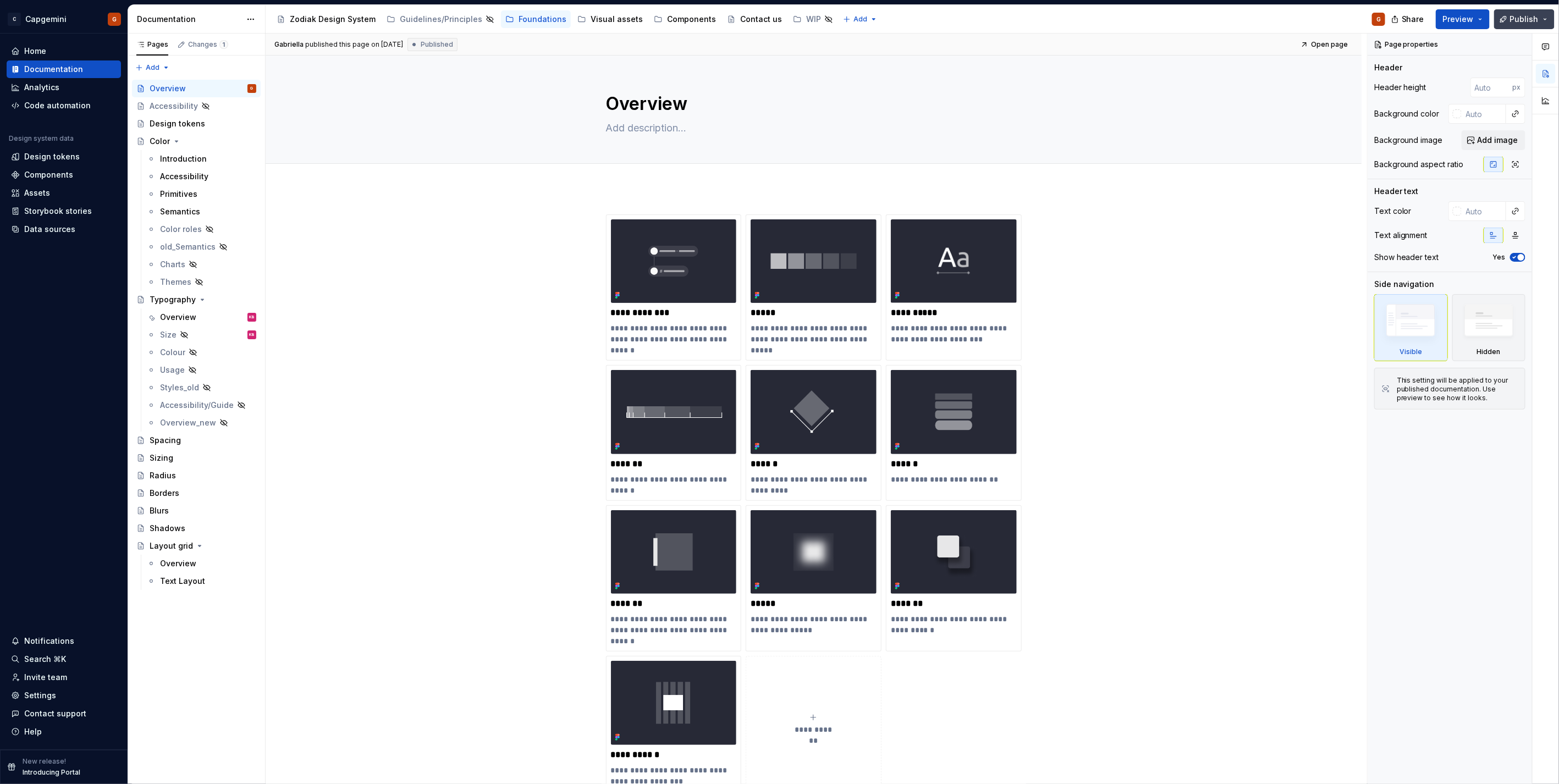
click at [1525, 22] on span "Publish" at bounding box center [1524, 18] width 29 height 11
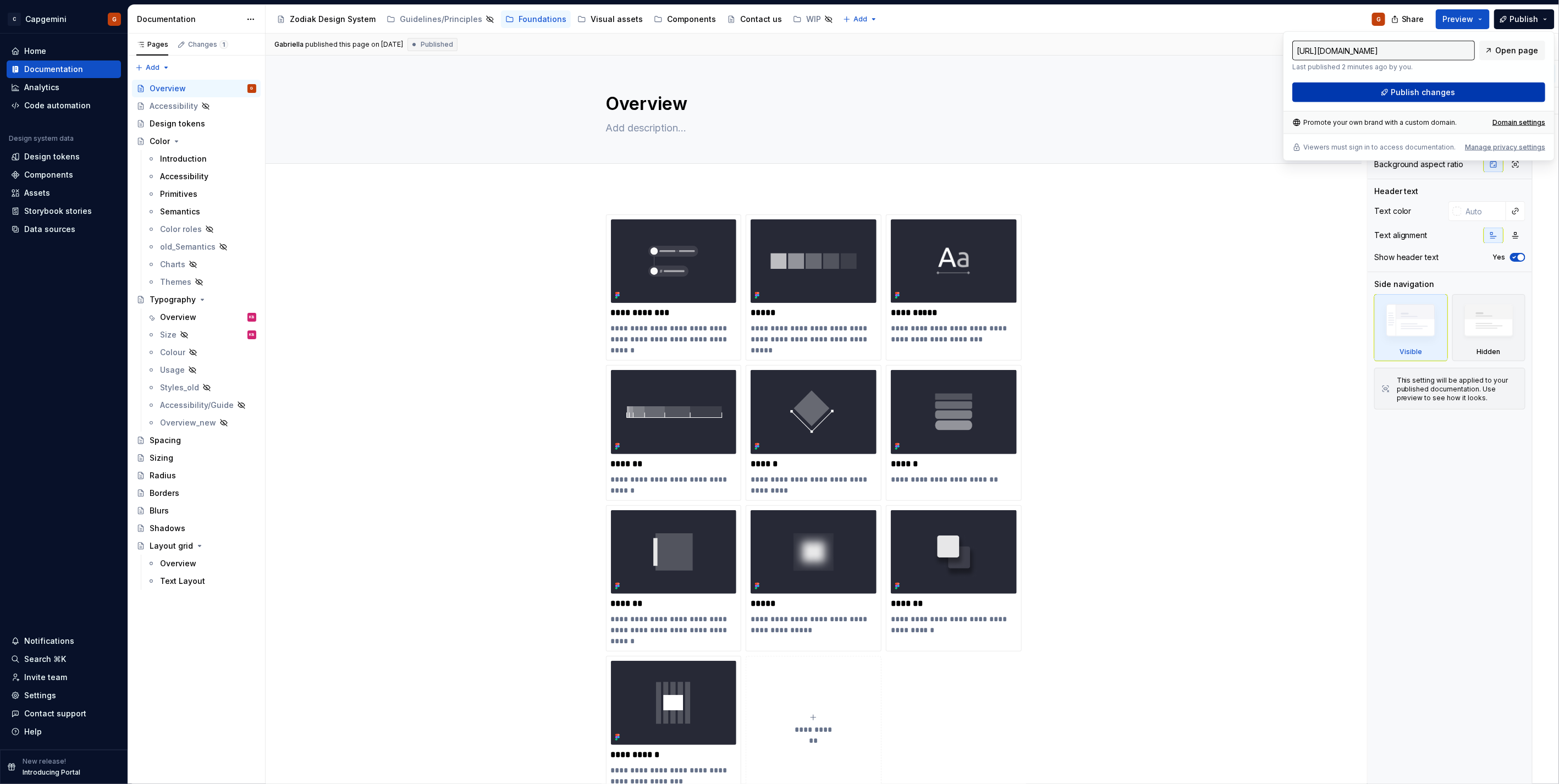
click at [1381, 95] on button "Publish changes" at bounding box center [1418, 92] width 253 height 19
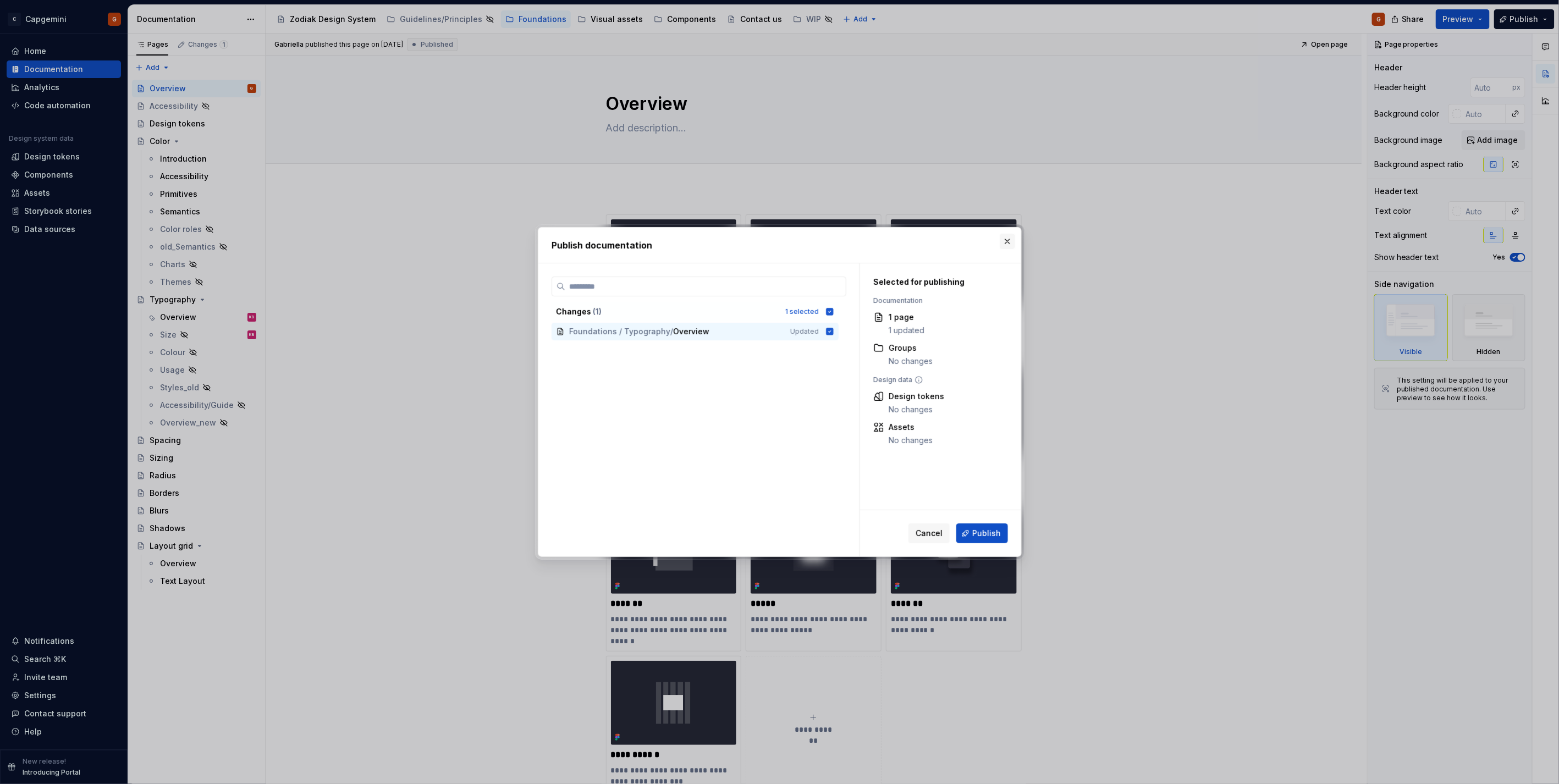
click at [1008, 242] on button "button" at bounding box center [1007, 241] width 15 height 15
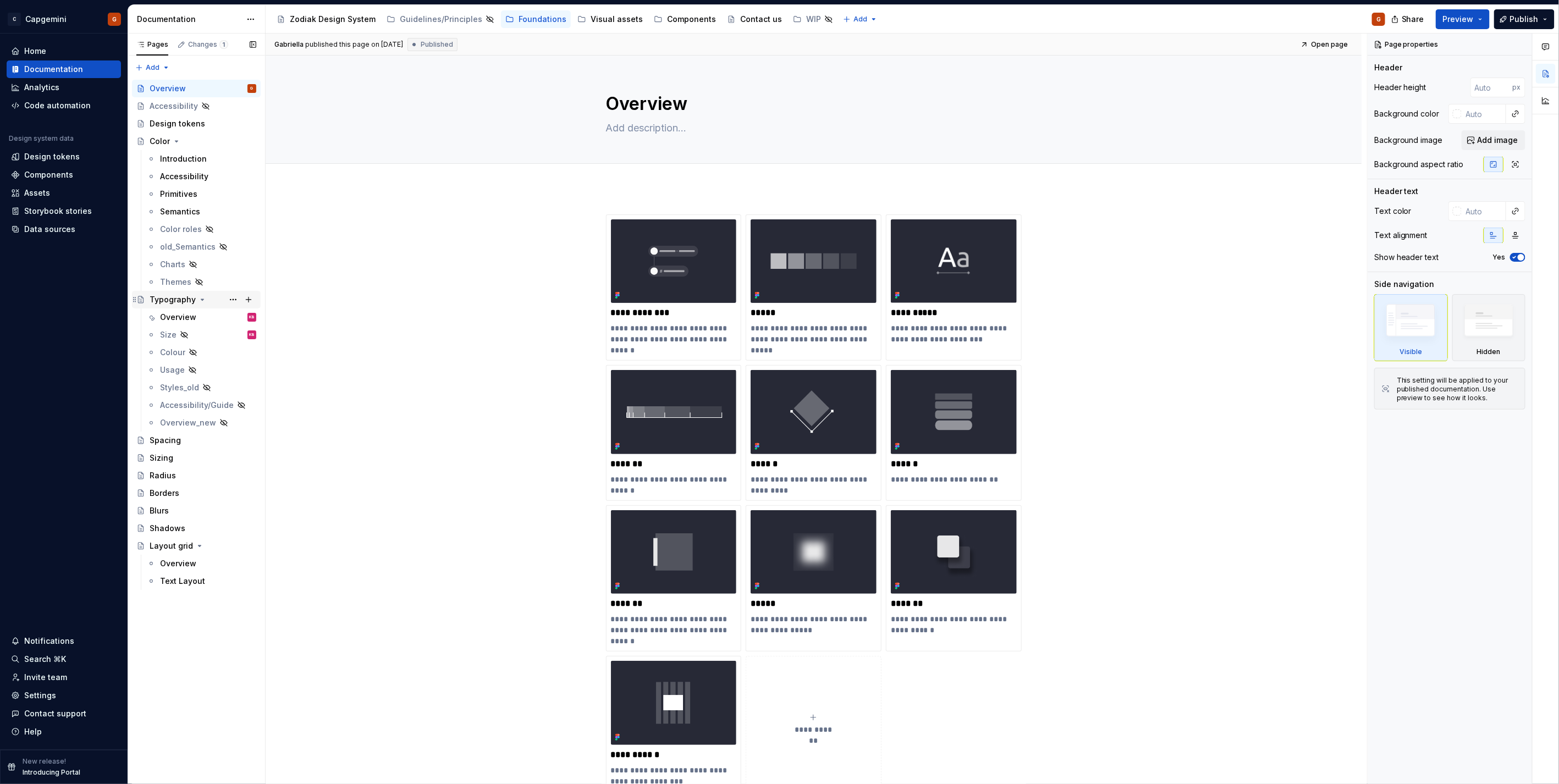
click at [177, 303] on div "Typography" at bounding box center [172, 299] width 46 height 11
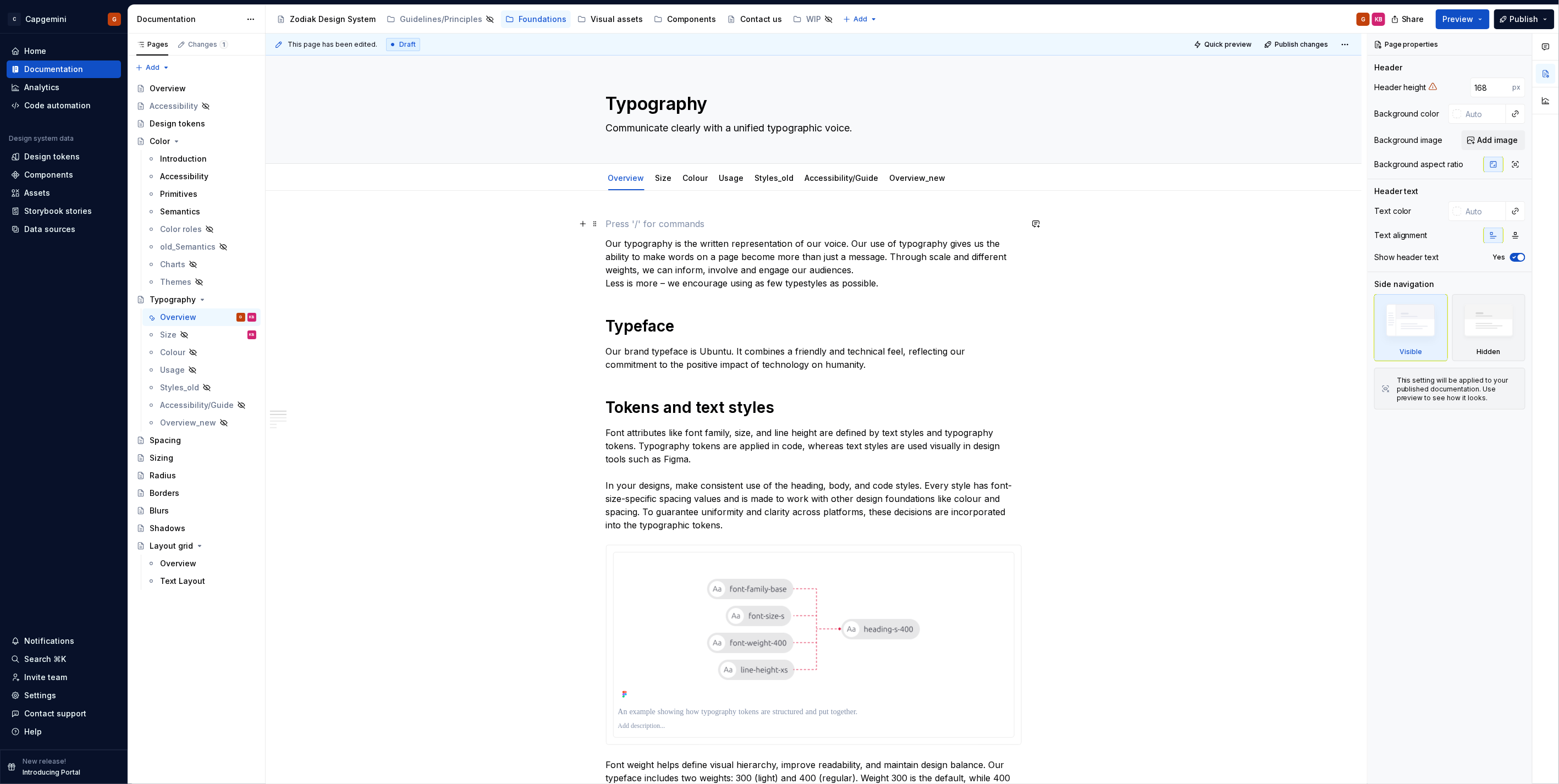
click at [633, 225] on p at bounding box center [813, 224] width 415 height 14
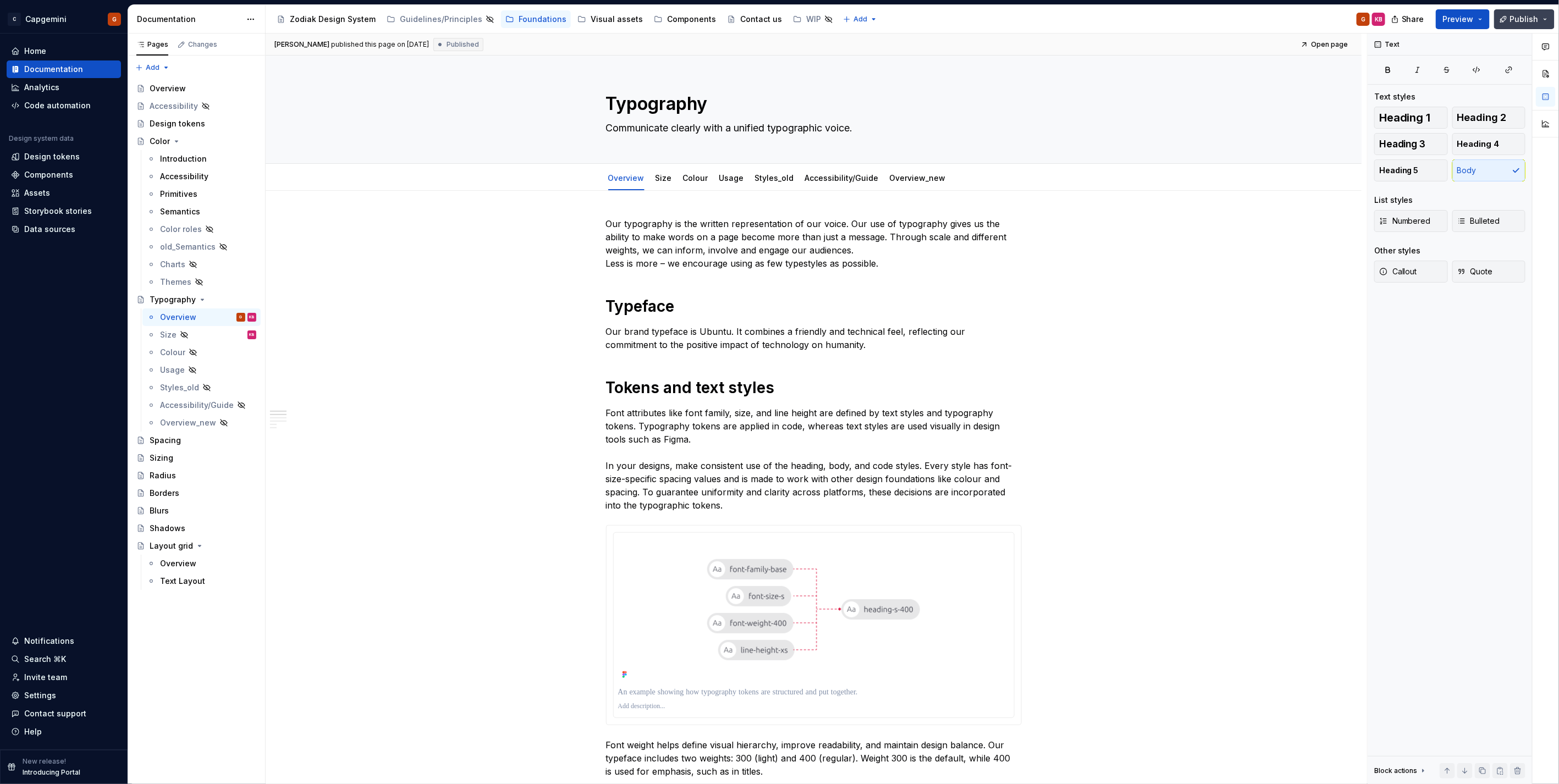
click at [1511, 15] on span "Publish" at bounding box center [1524, 18] width 29 height 11
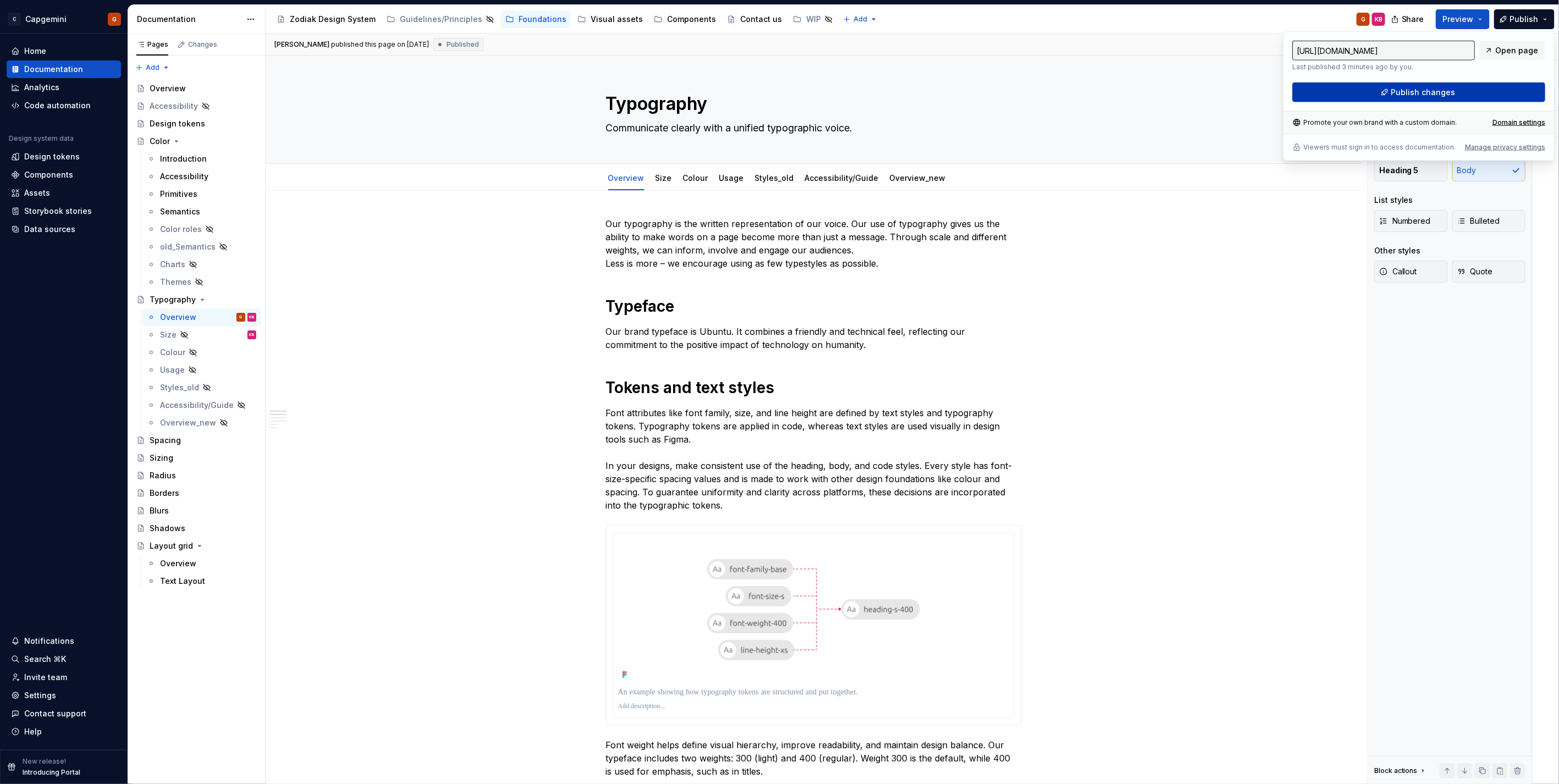
click at [1357, 89] on button "Publish changes" at bounding box center [1418, 92] width 253 height 19
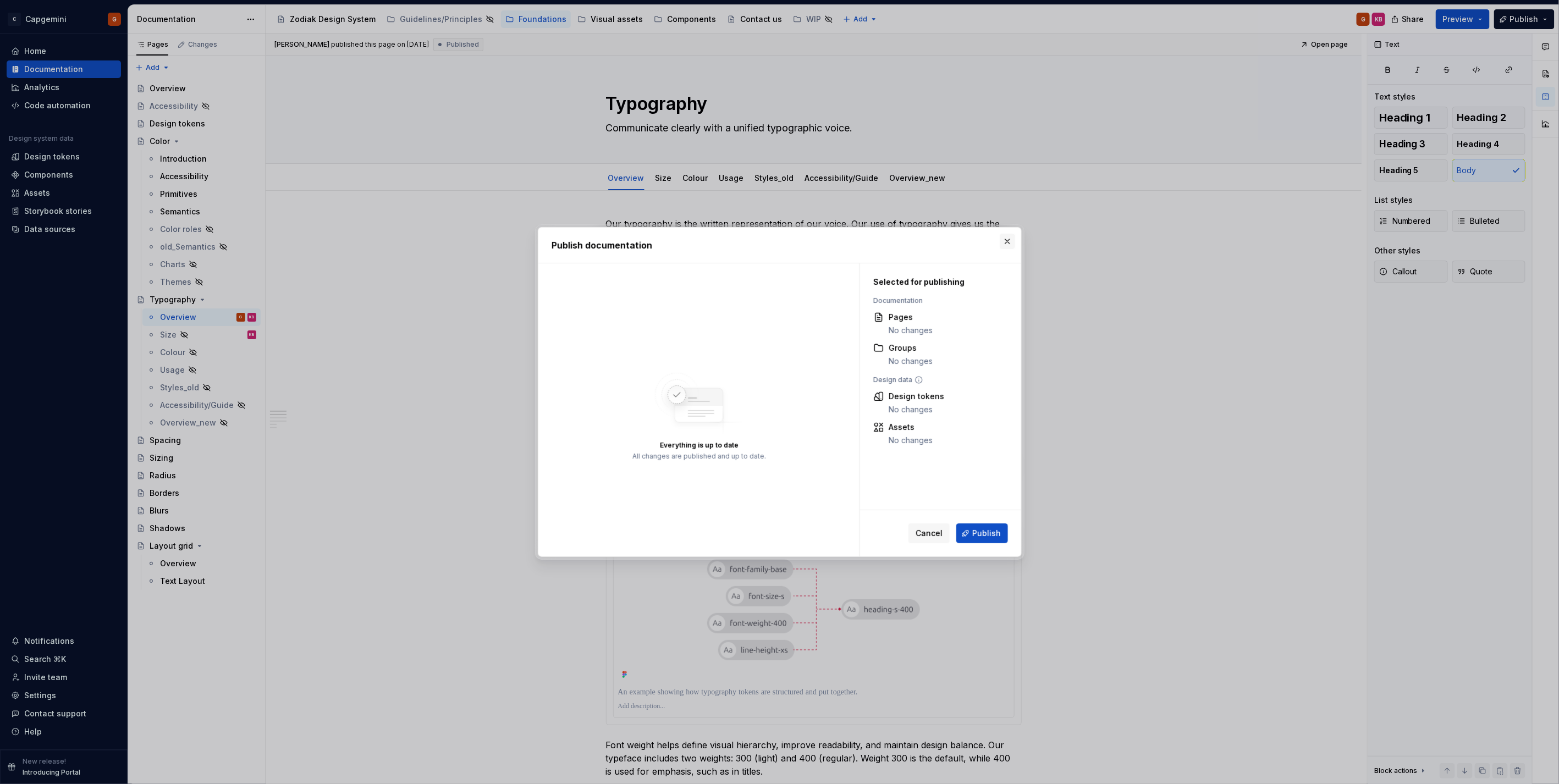
click at [1009, 244] on button "button" at bounding box center [1007, 241] width 15 height 15
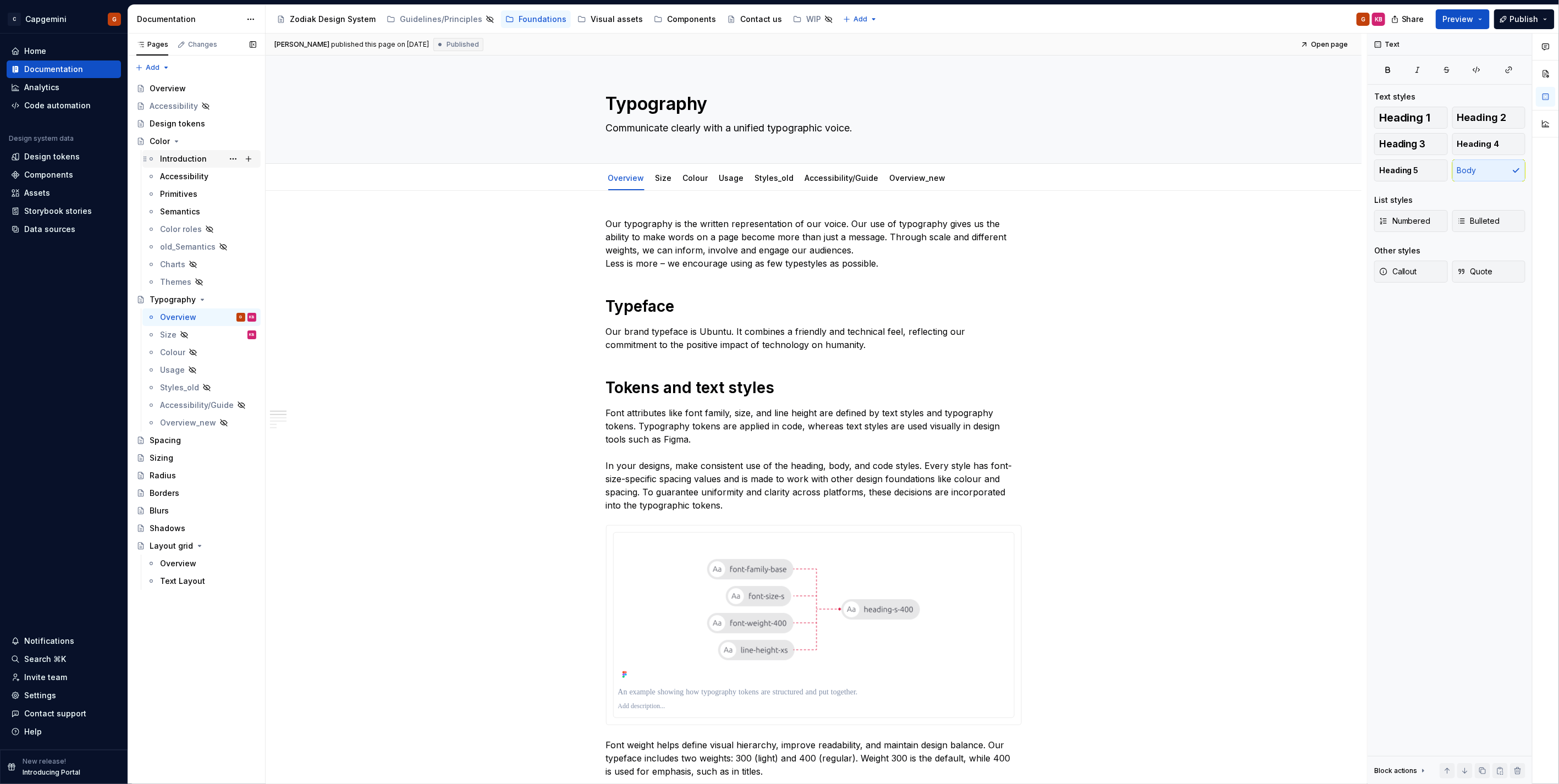
click at [180, 158] on div "Introduction" at bounding box center [183, 158] width 46 height 11
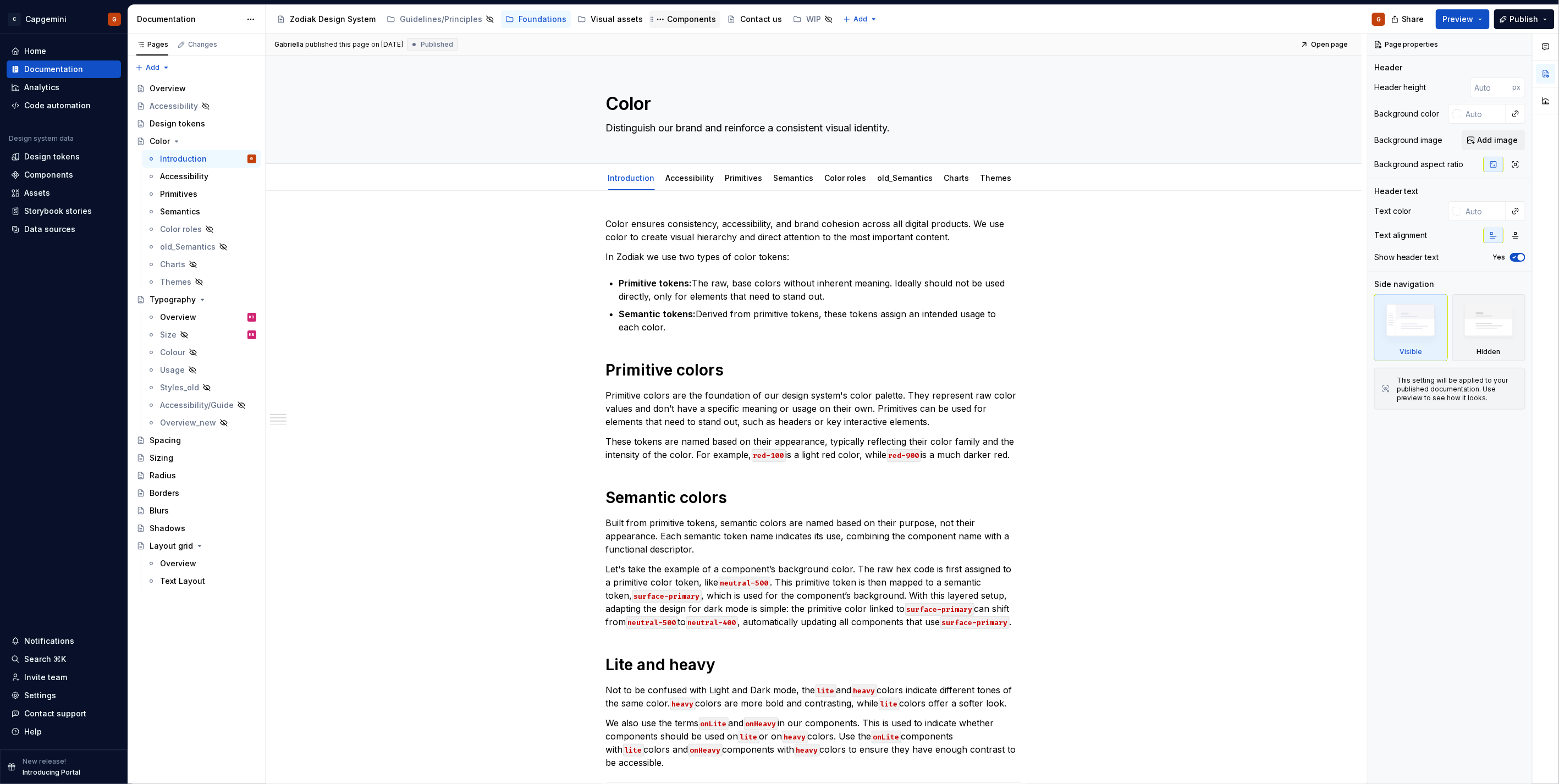
click at [679, 23] on div "Components" at bounding box center [691, 18] width 49 height 11
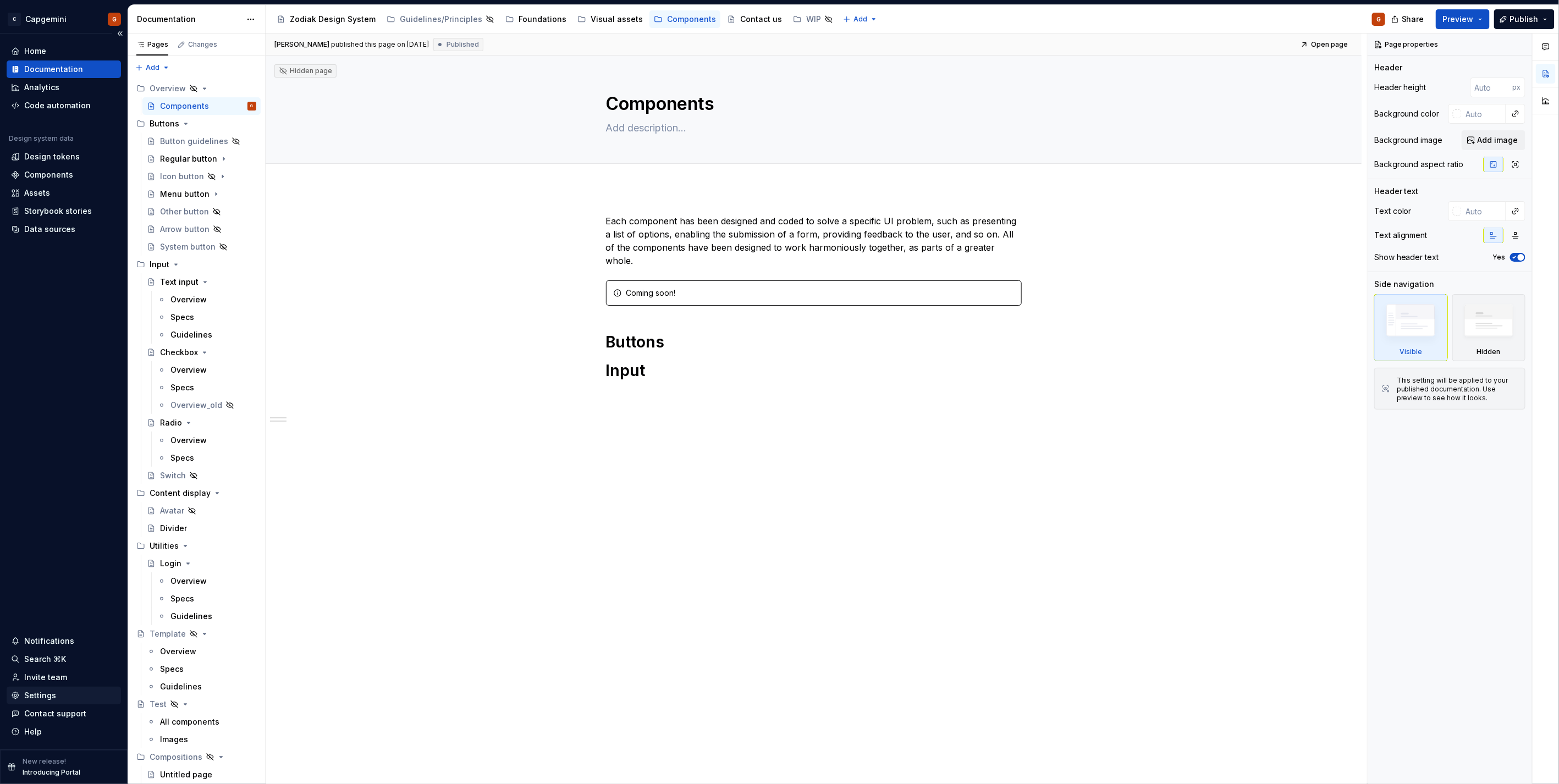
type textarea "*"
click at [56, 702] on div "Settings" at bounding box center [64, 695] width 114 height 17
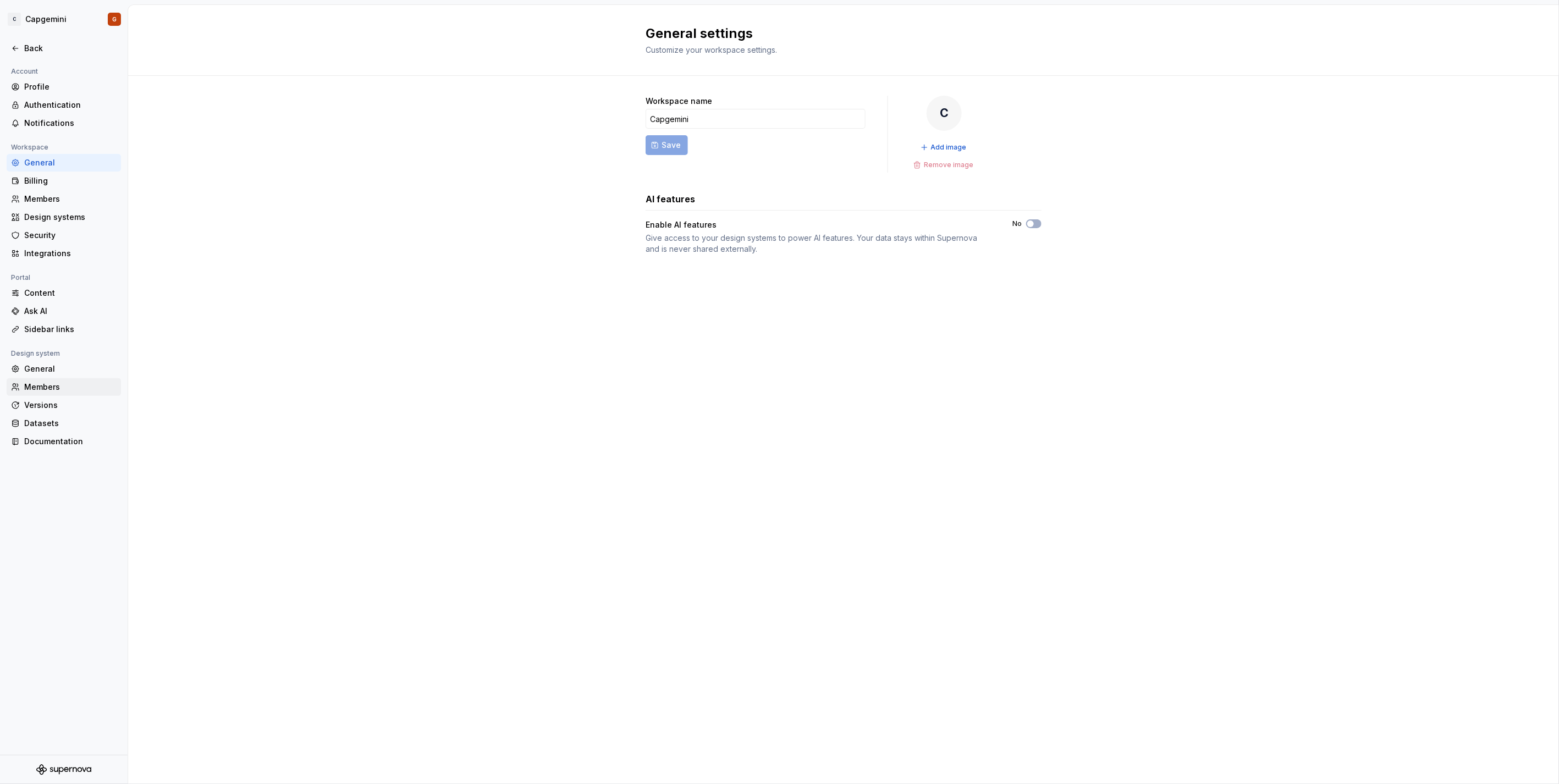
click at [55, 381] on div "Members" at bounding box center [70, 386] width 92 height 11
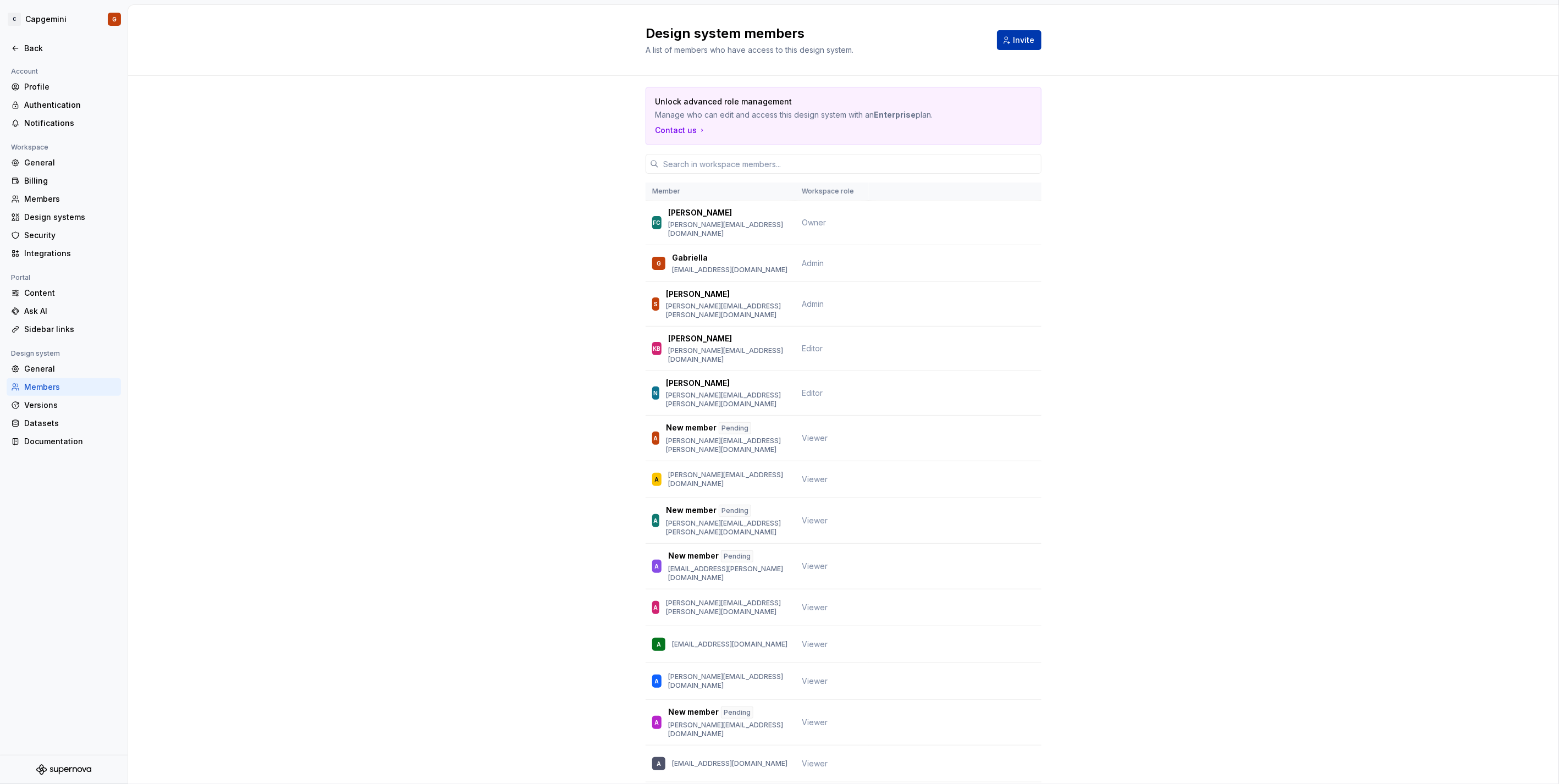
click at [1032, 36] on button "Invite" at bounding box center [1019, 40] width 45 height 19
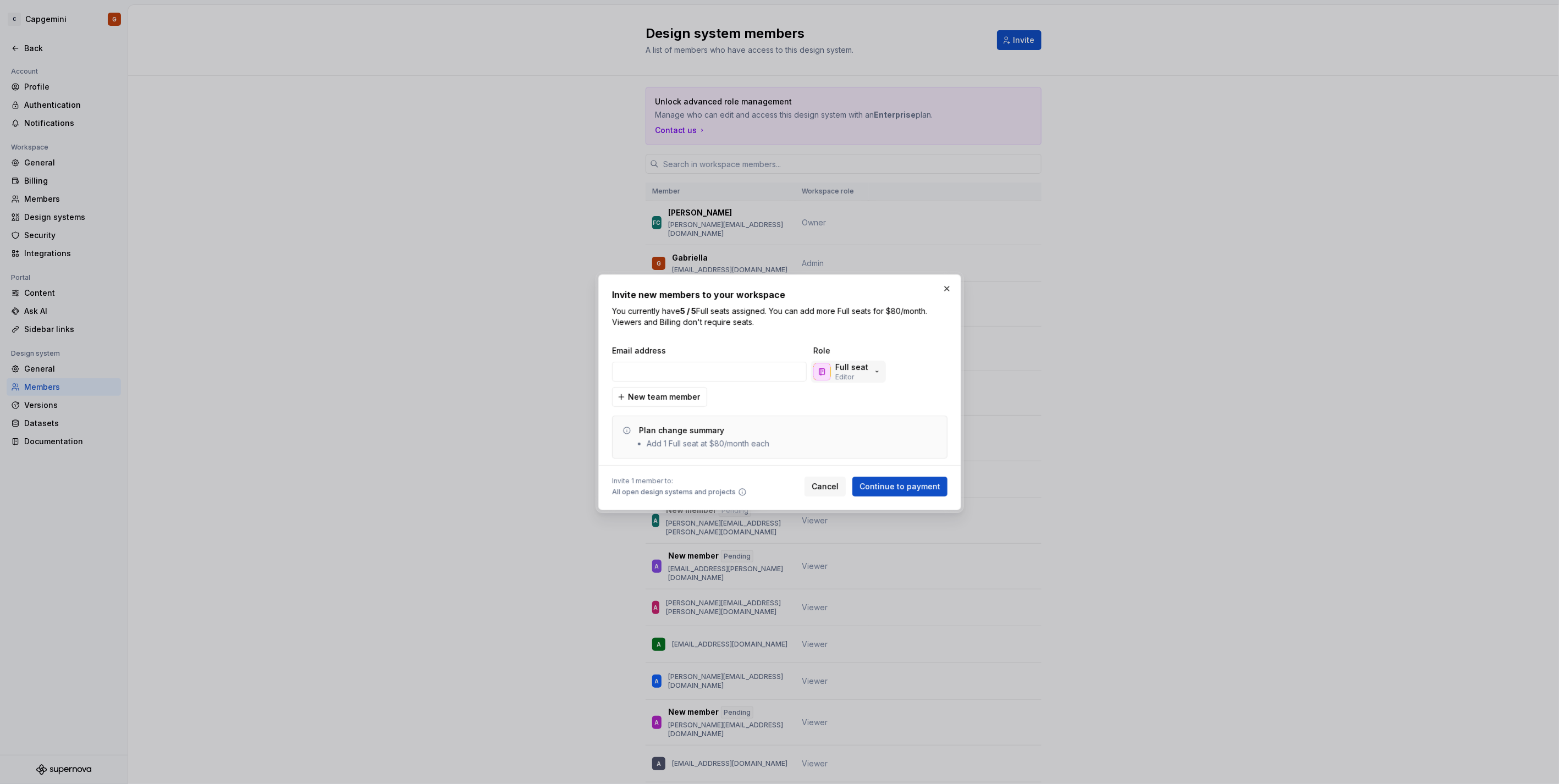
type input "[EMAIL_ADDRESS][PERSON_NAME][DOMAIN_NAME]"
click at [859, 370] on p "Full seat" at bounding box center [851, 367] width 33 height 11
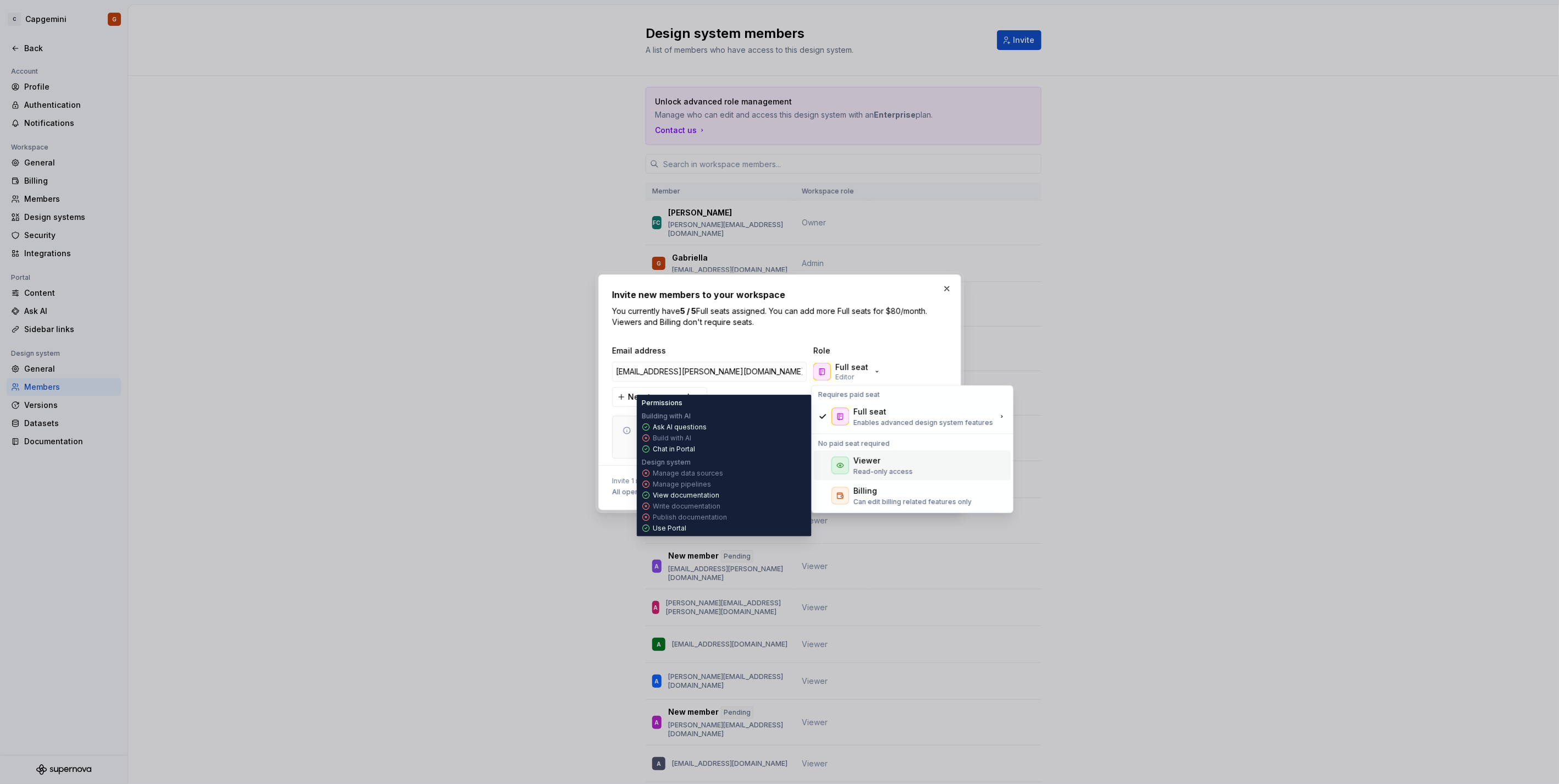
click at [867, 468] on p "Read-only access" at bounding box center [882, 470] width 59 height 9
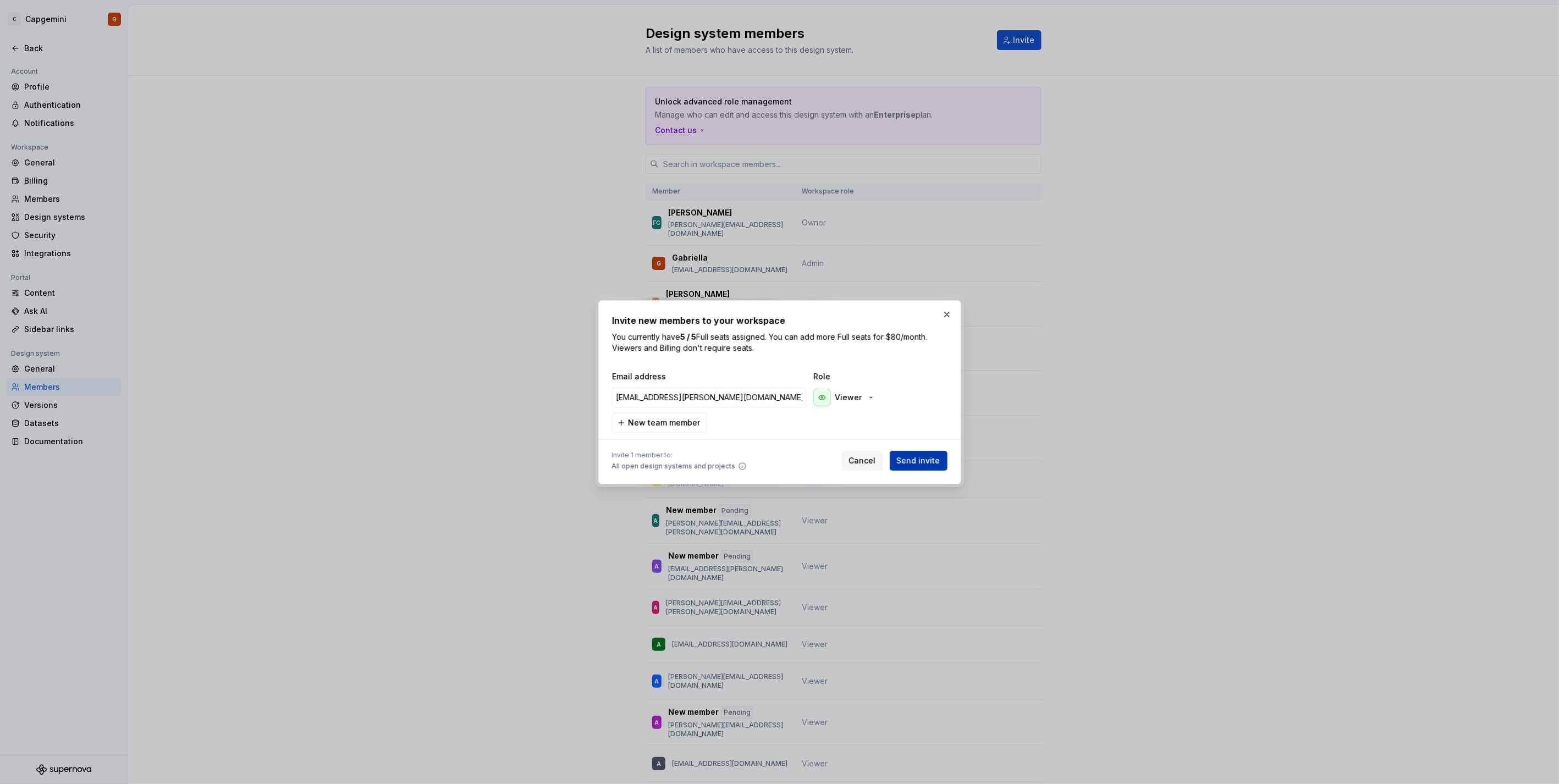
click at [911, 461] on span "Send invite" at bounding box center [918, 460] width 44 height 11
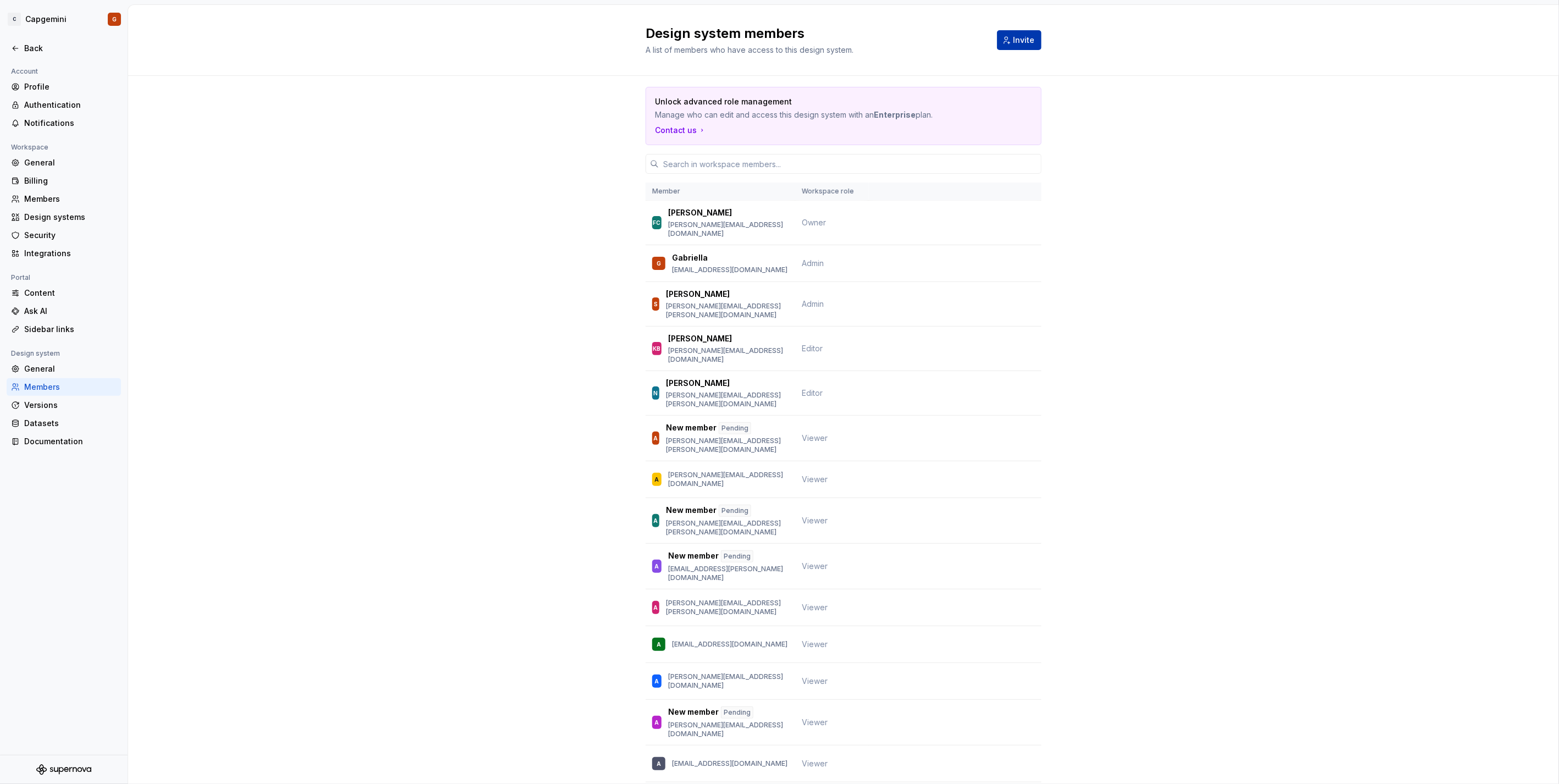
click at [1036, 40] on button "Invite" at bounding box center [1019, 40] width 45 height 19
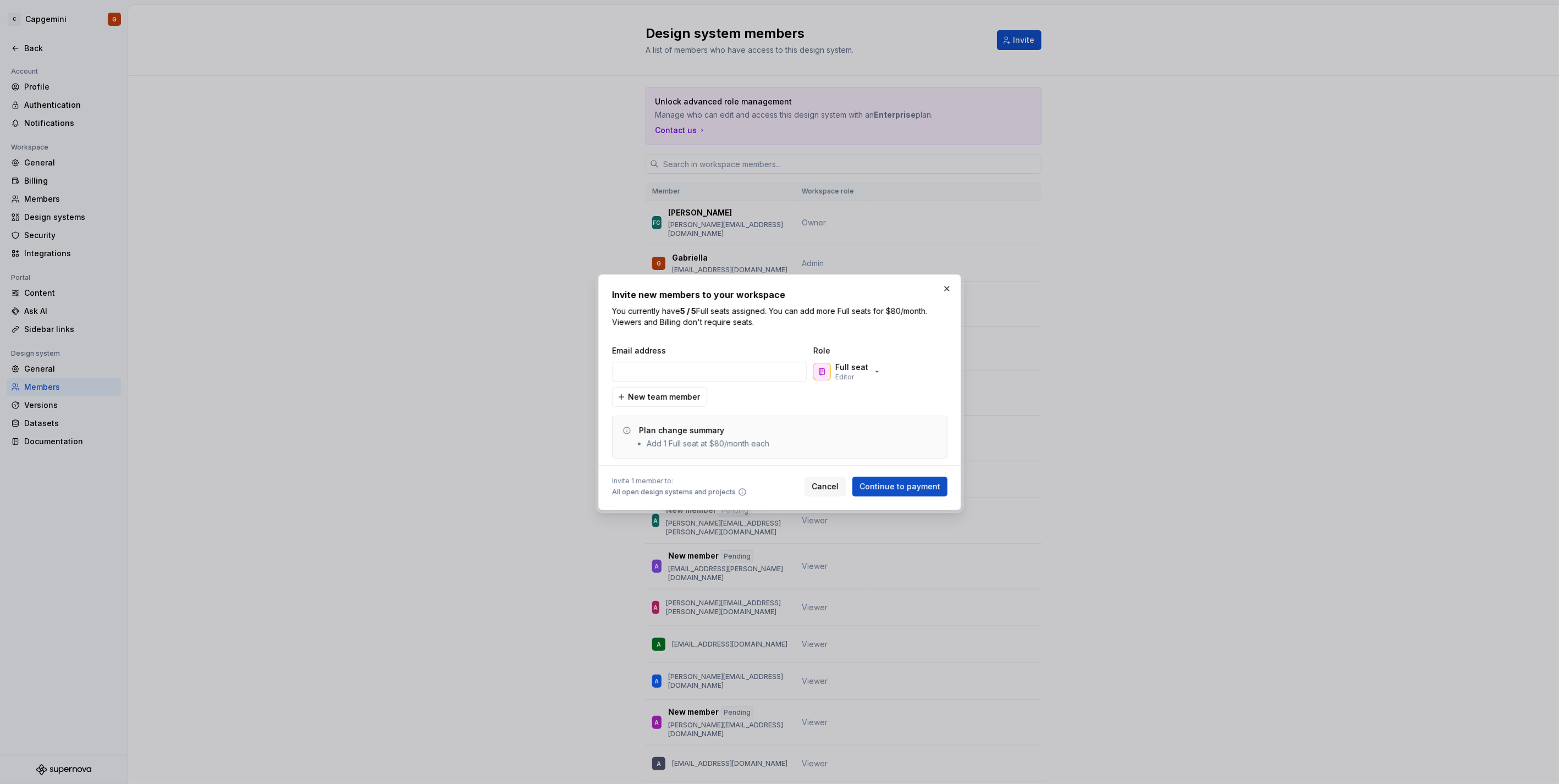
type input "[EMAIL_ADDRESS][DOMAIN_NAME]"
click at [878, 367] on button "Full seat Editor" at bounding box center [847, 371] width 75 height 22
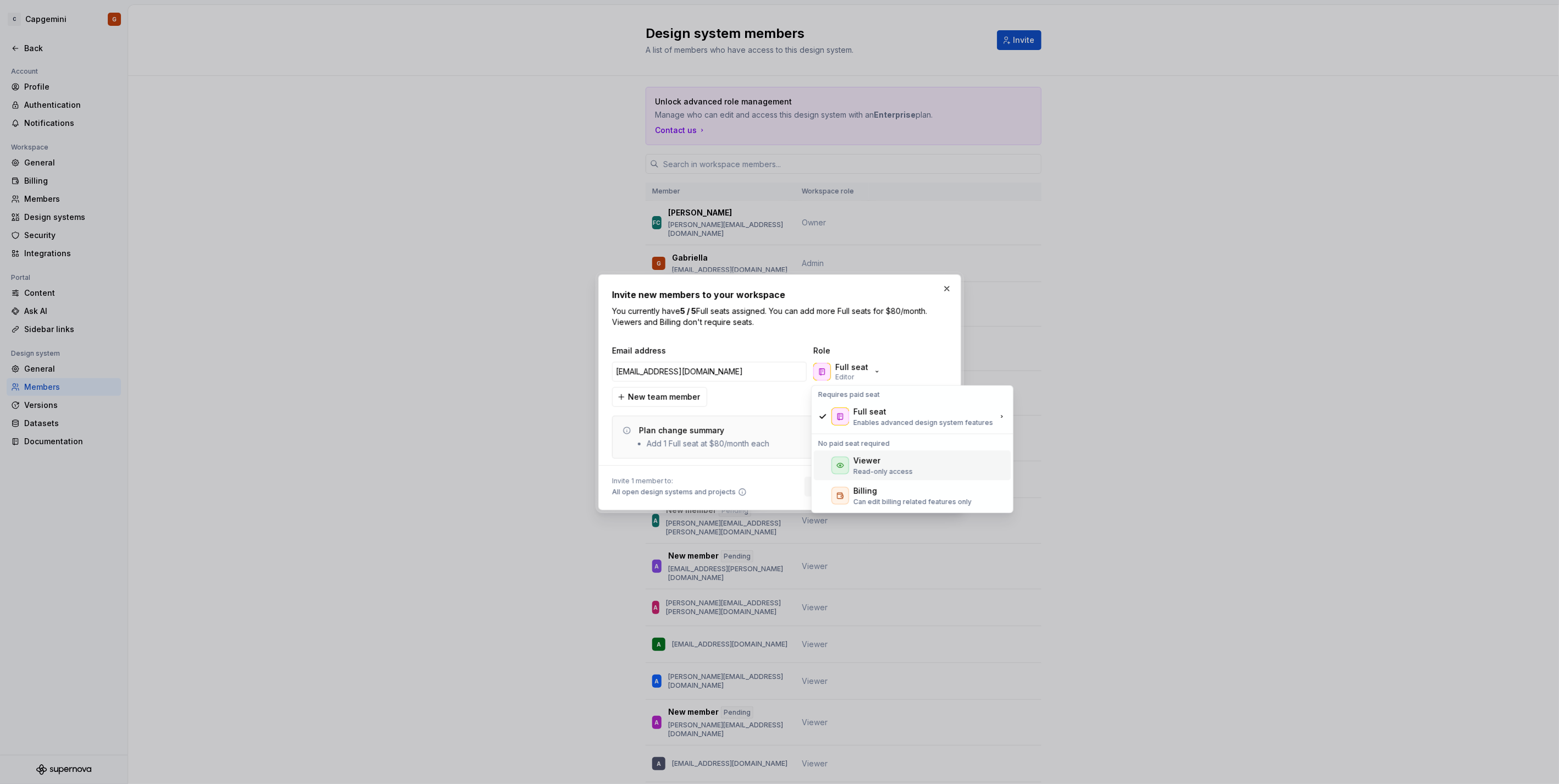
click at [849, 462] on div "Viewer Read-only access" at bounding box center [911, 465] width 197 height 30
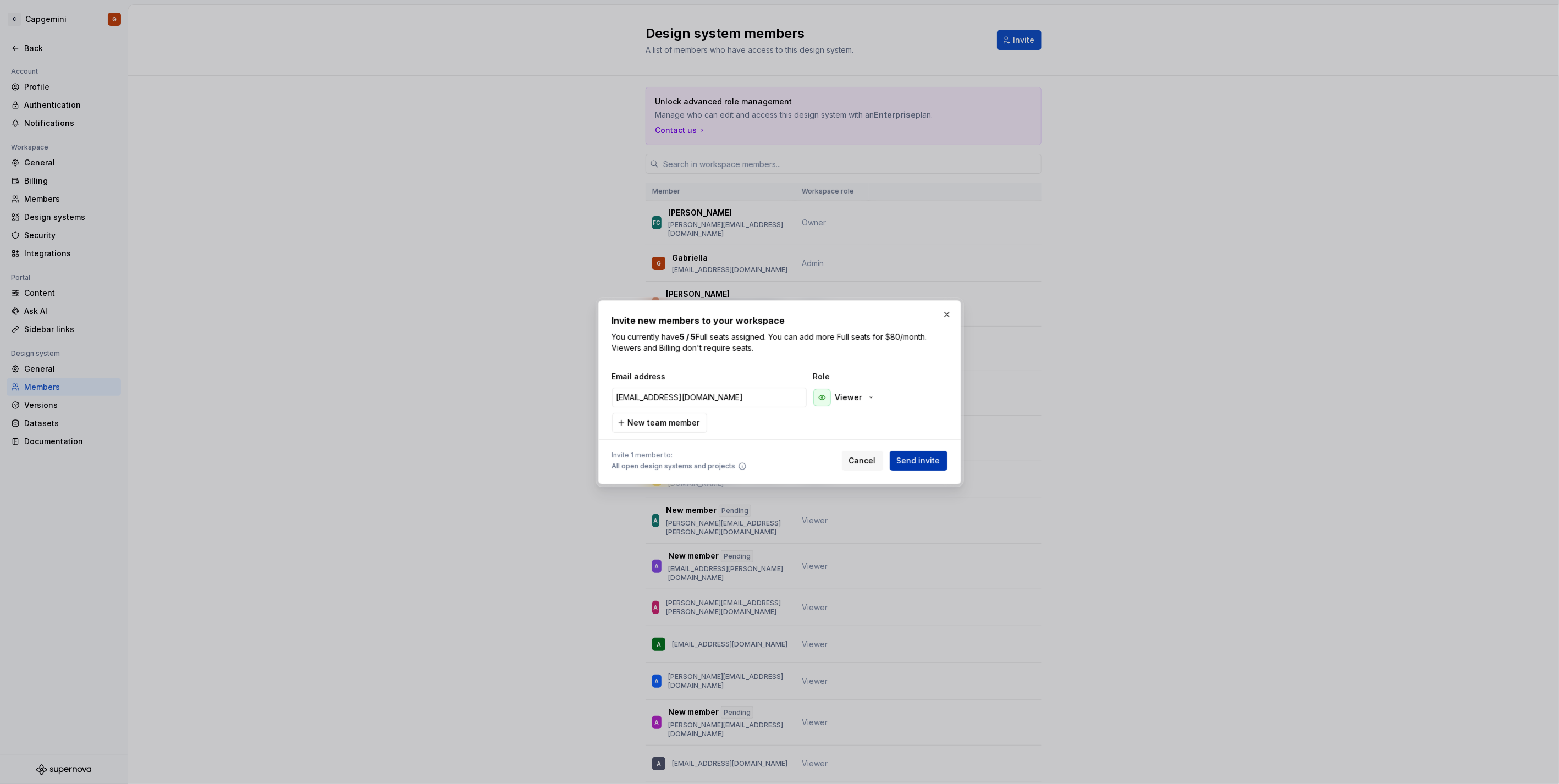
click at [931, 458] on span "Send invite" at bounding box center [918, 460] width 44 height 11
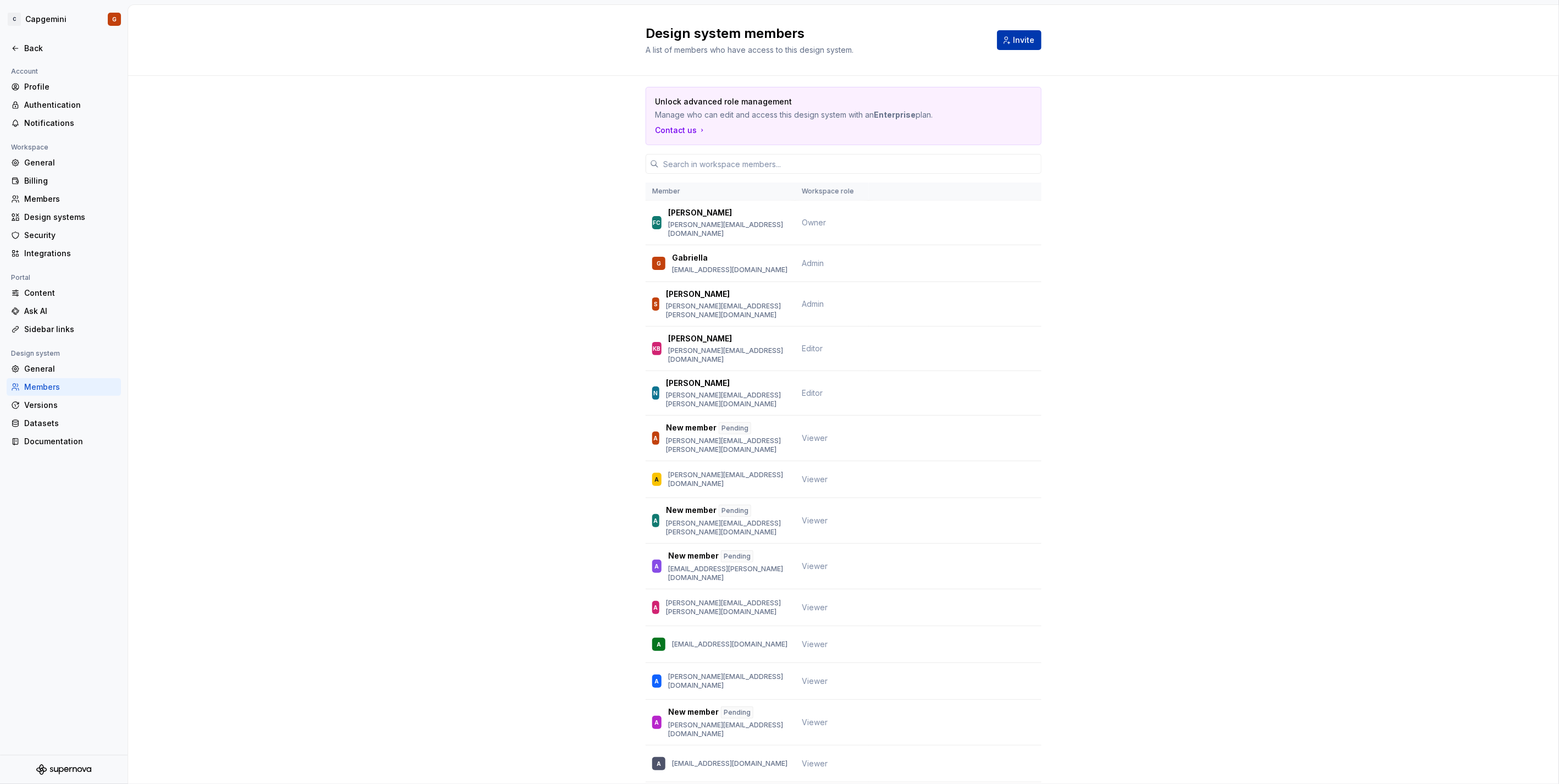
click at [1030, 36] on button "Invite" at bounding box center [1019, 40] width 45 height 19
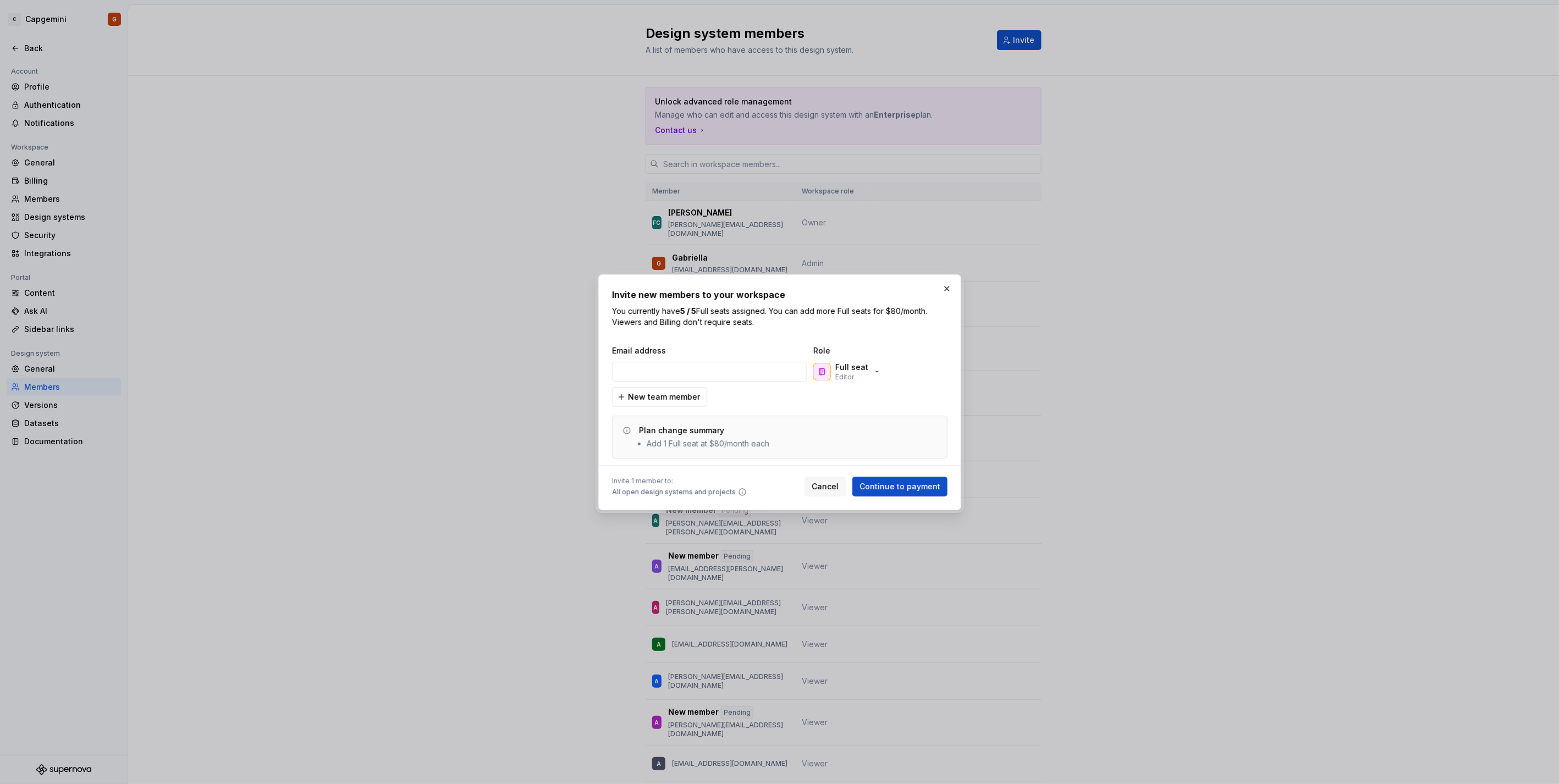
type input "[PERSON_NAME][EMAIL_ADDRESS][PERSON_NAME][DOMAIN_NAME]"
click at [859, 382] on div "Full seat Editor" at bounding box center [866, 371] width 110 height 22
click at [850, 374] on p "Editor" at bounding box center [843, 377] width 18 height 9
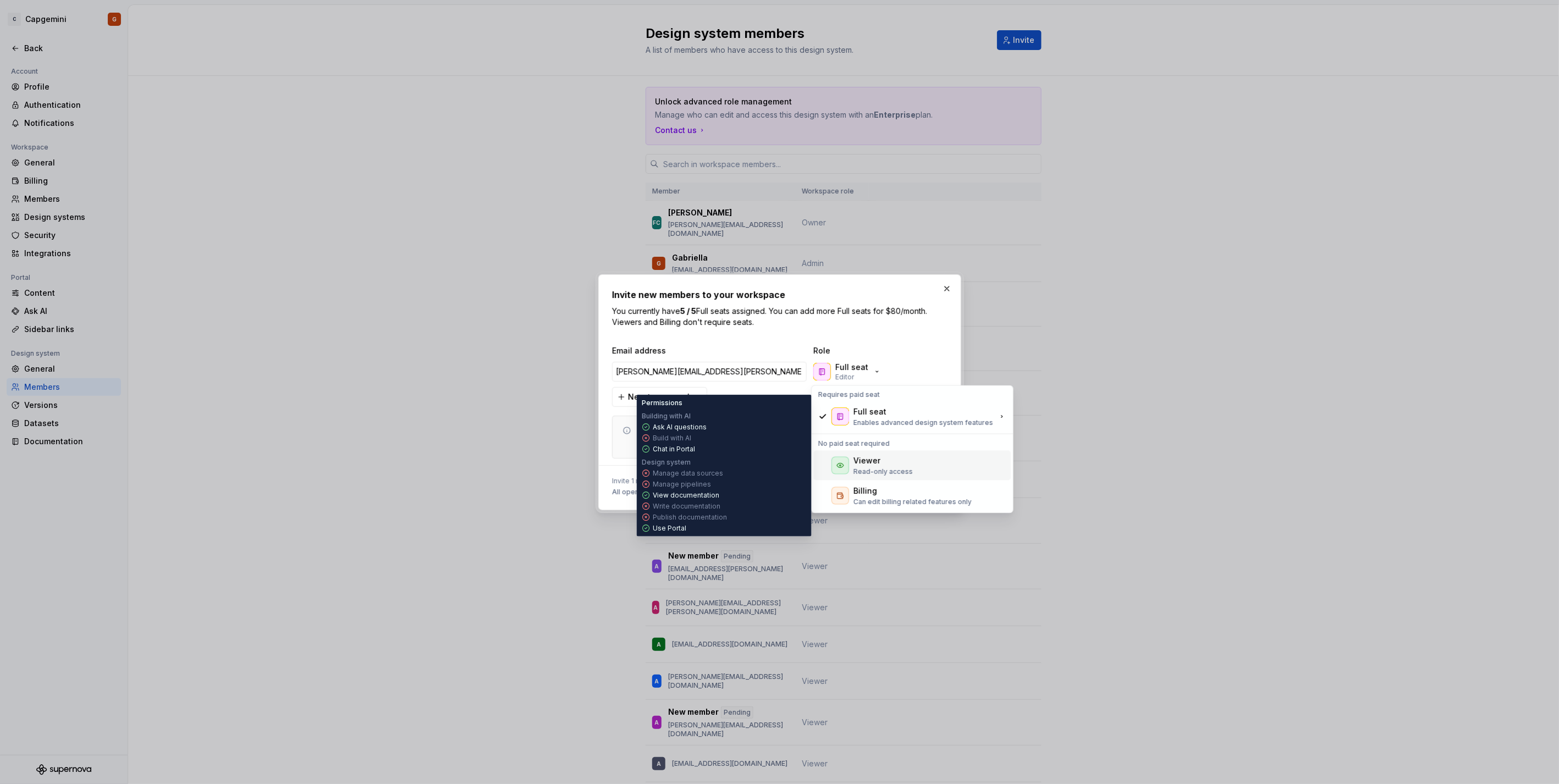
click at [865, 467] on p "Read-only access" at bounding box center [882, 470] width 59 height 9
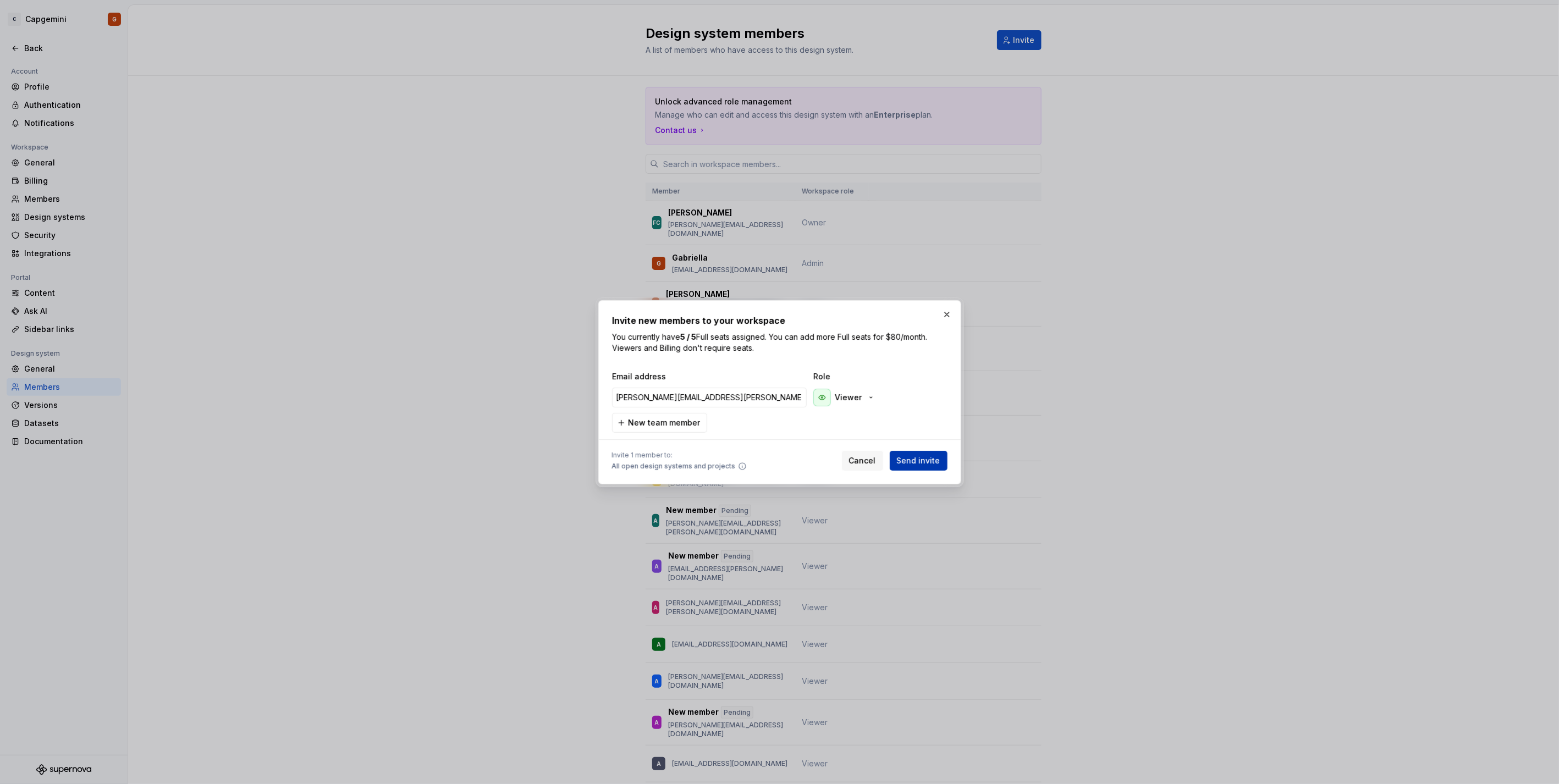
click at [919, 458] on span "Send invite" at bounding box center [918, 460] width 44 height 11
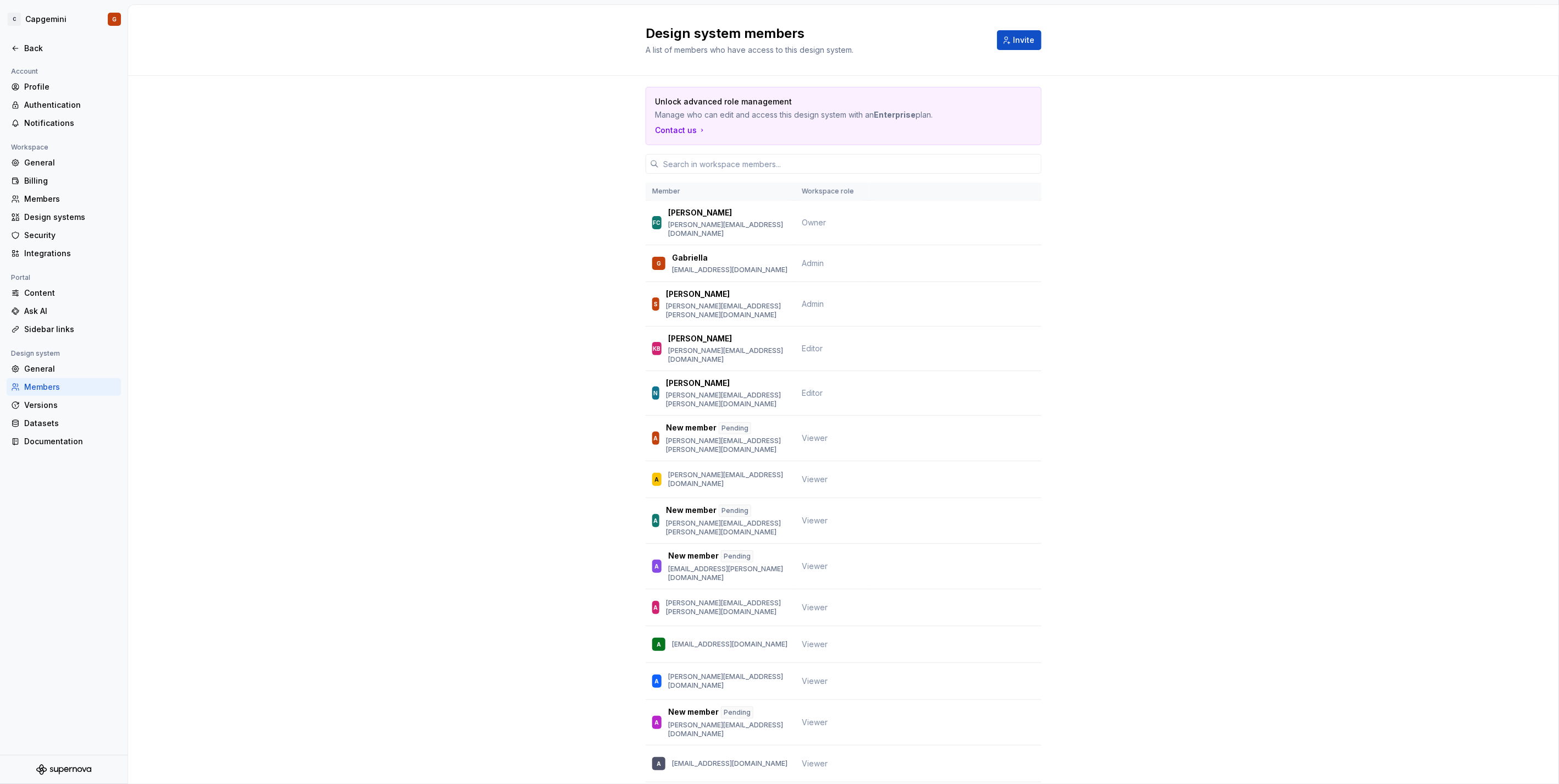
click at [55, 53] on div "Back" at bounding box center [70, 47] width 92 height 11
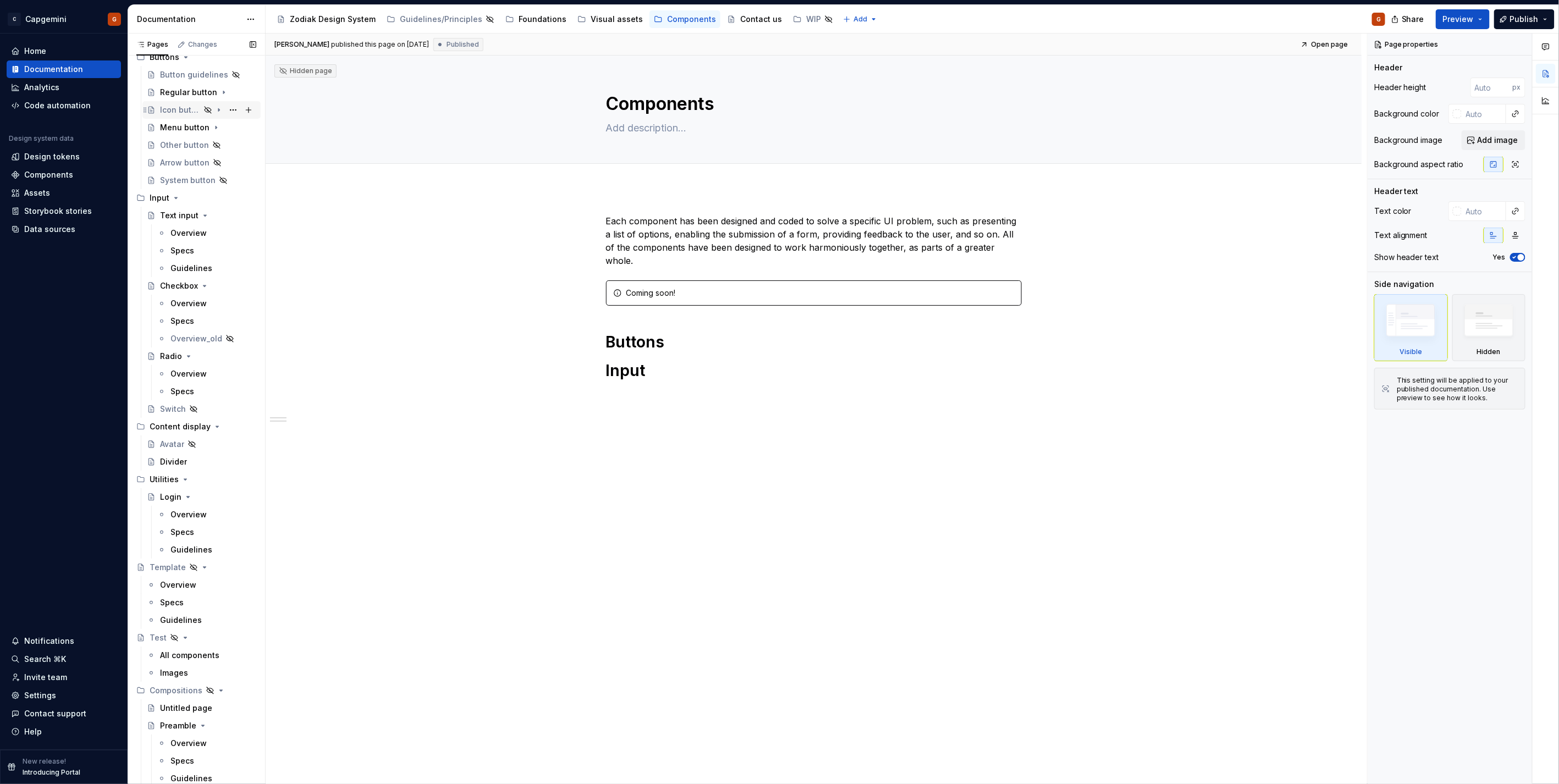
scroll to position [6, 0]
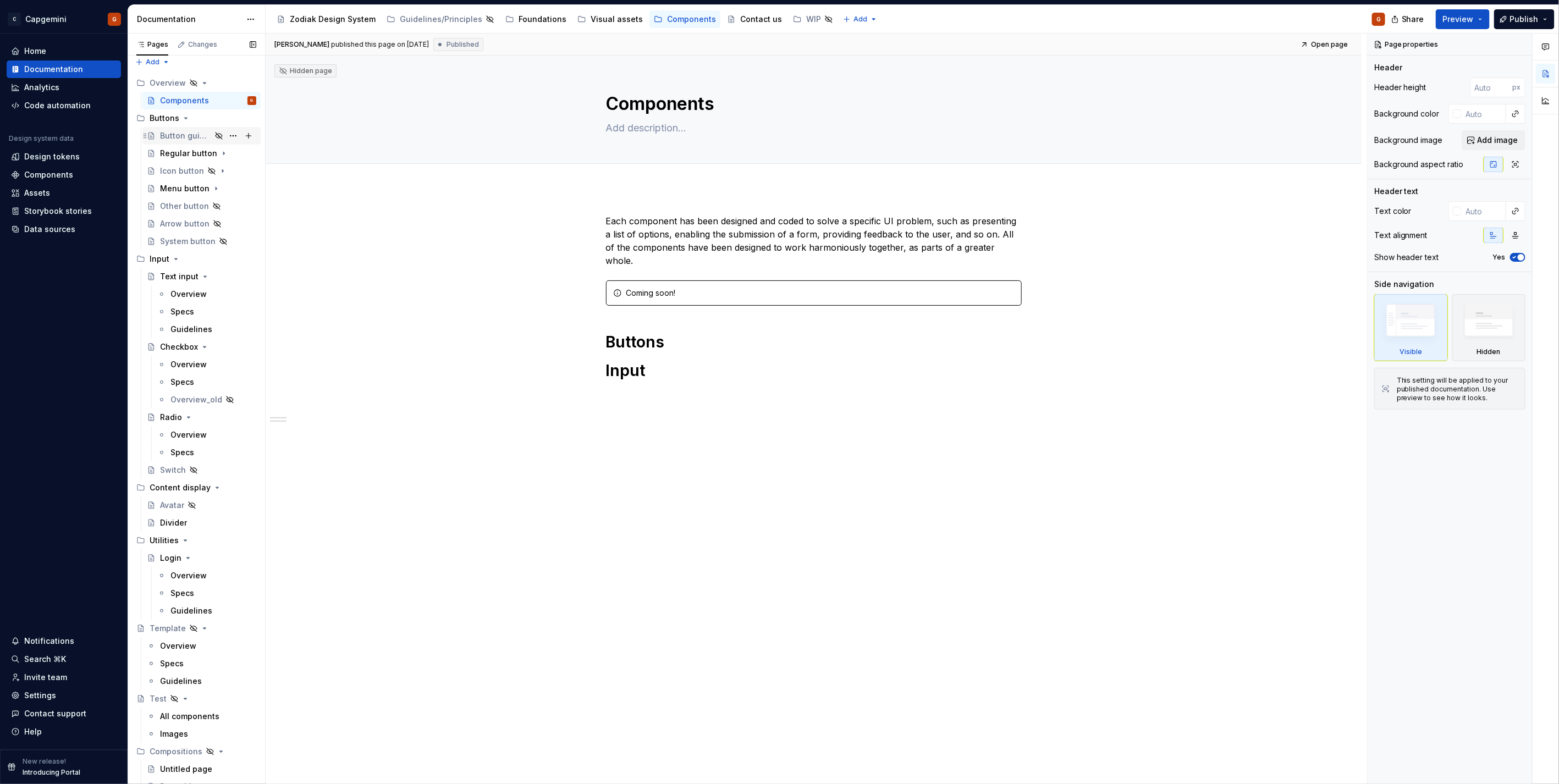
click at [180, 133] on div "Button guidelines" at bounding box center [185, 136] width 51 height 11
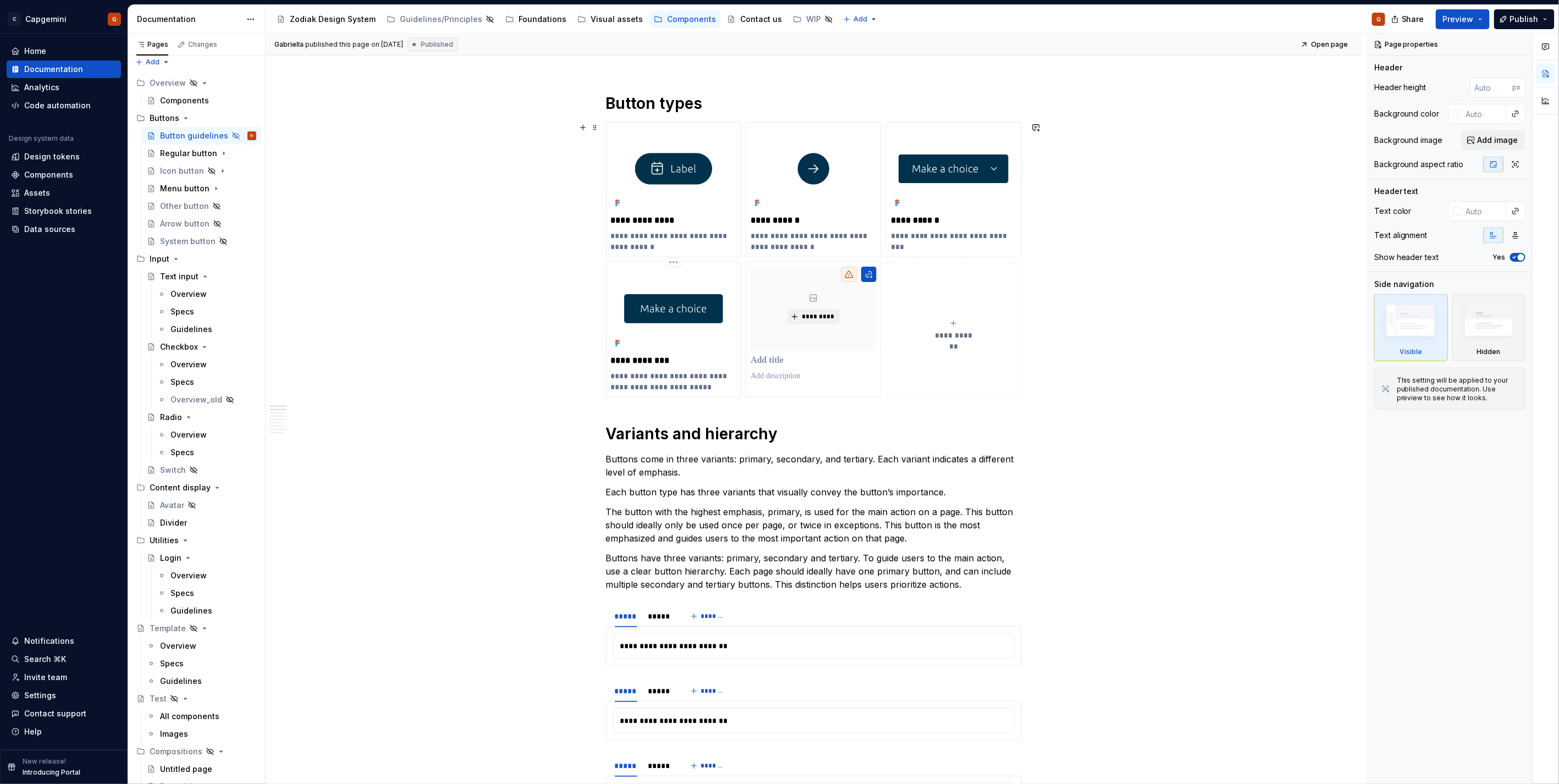
scroll to position [122, 0]
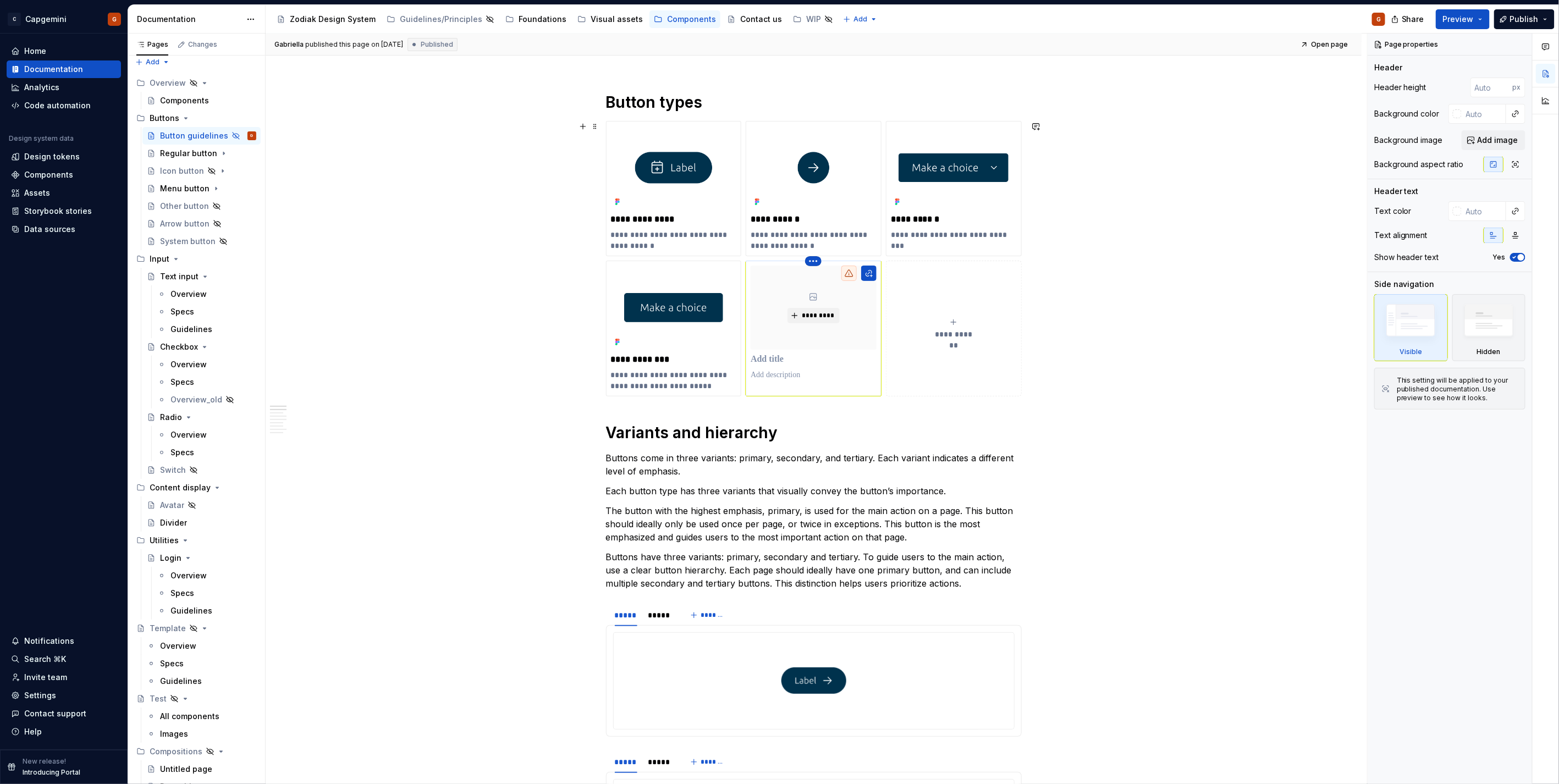
click at [814, 264] on html "C Capgemini G Home Documentation Analytics Code automation Design system data D…" at bounding box center [780, 392] width 1559 height 784
type textarea "*"
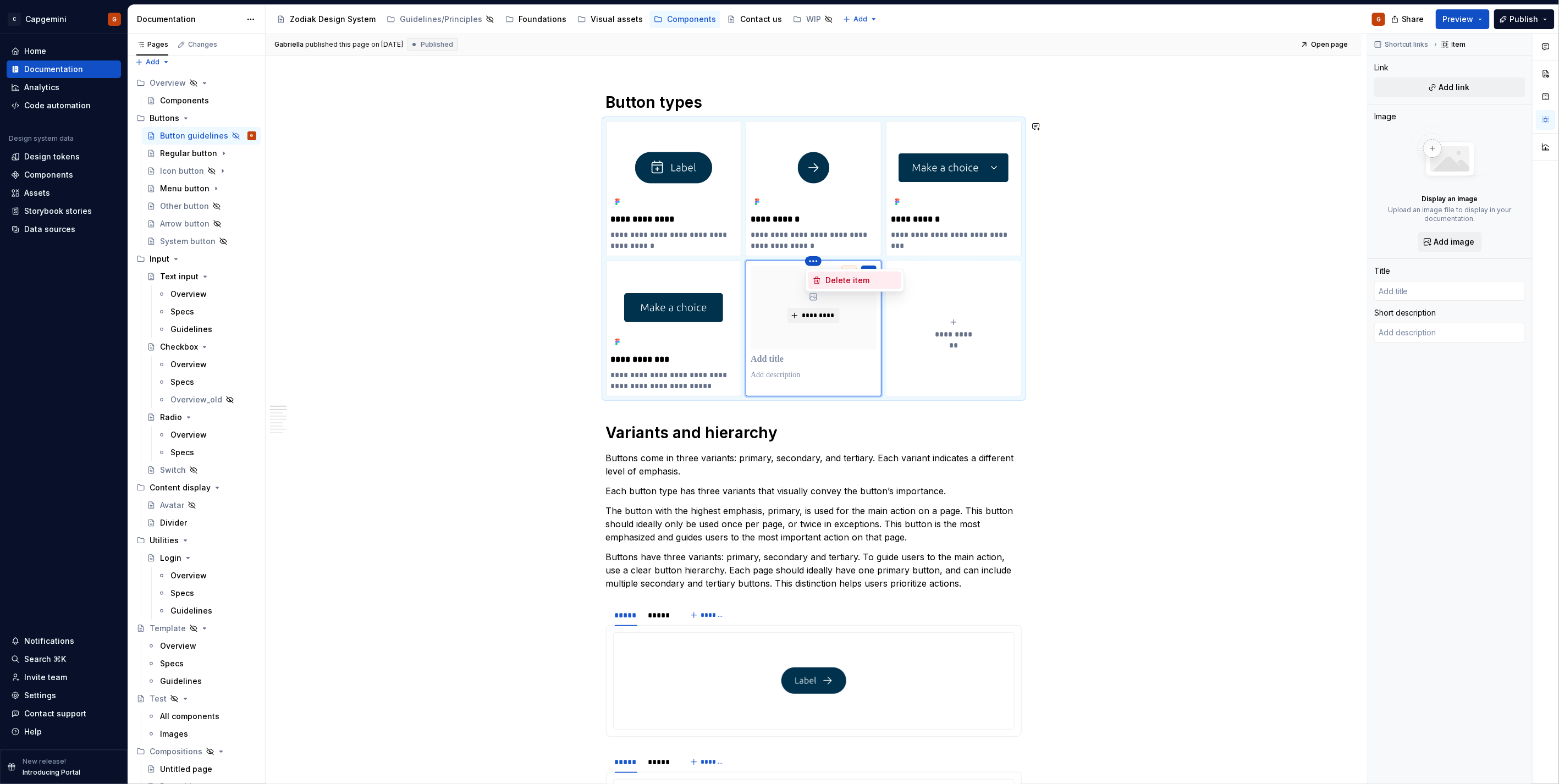
click at [828, 278] on div "Delete item" at bounding box center [861, 280] width 72 height 11
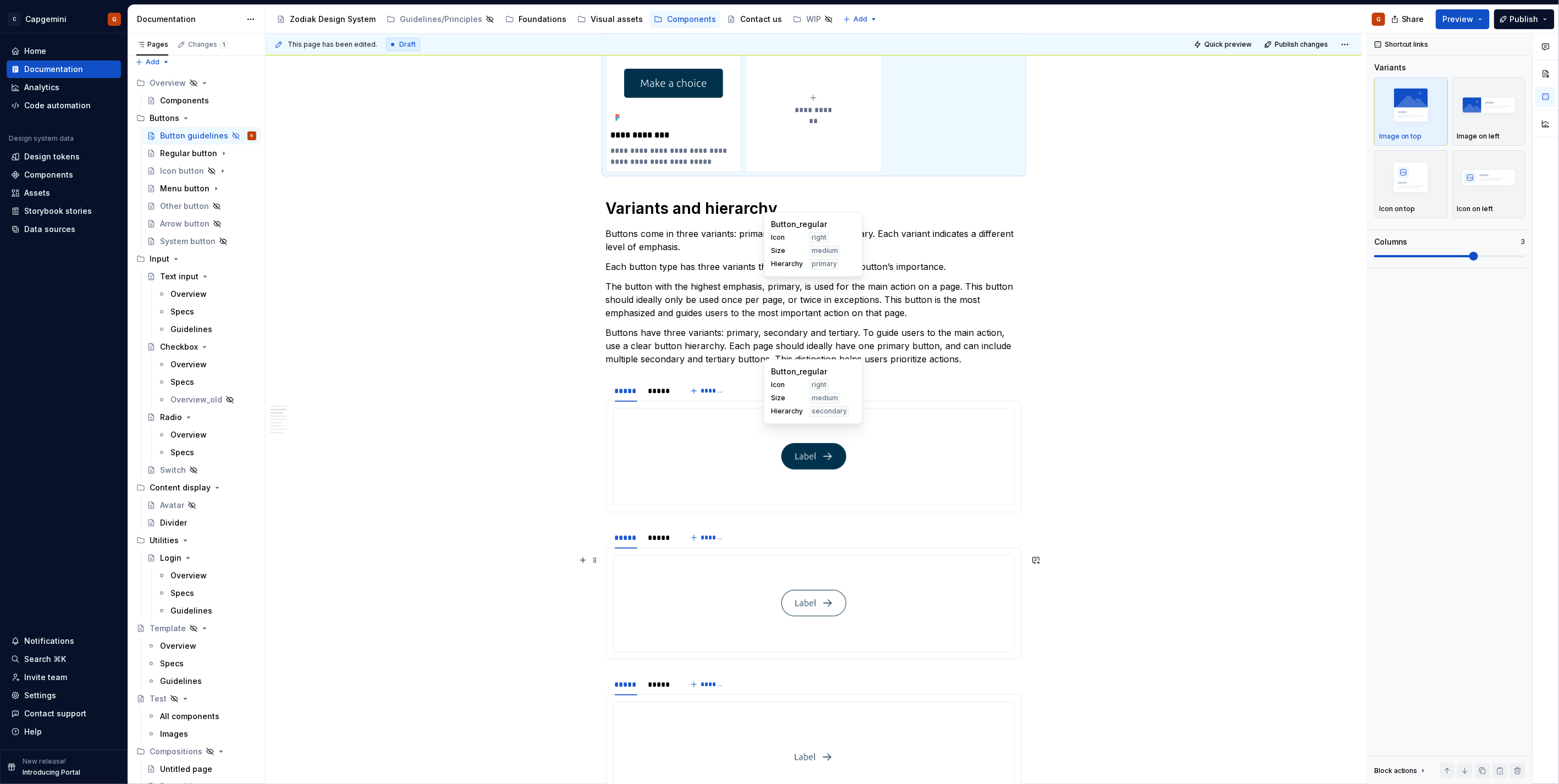
scroll to position [488, 0]
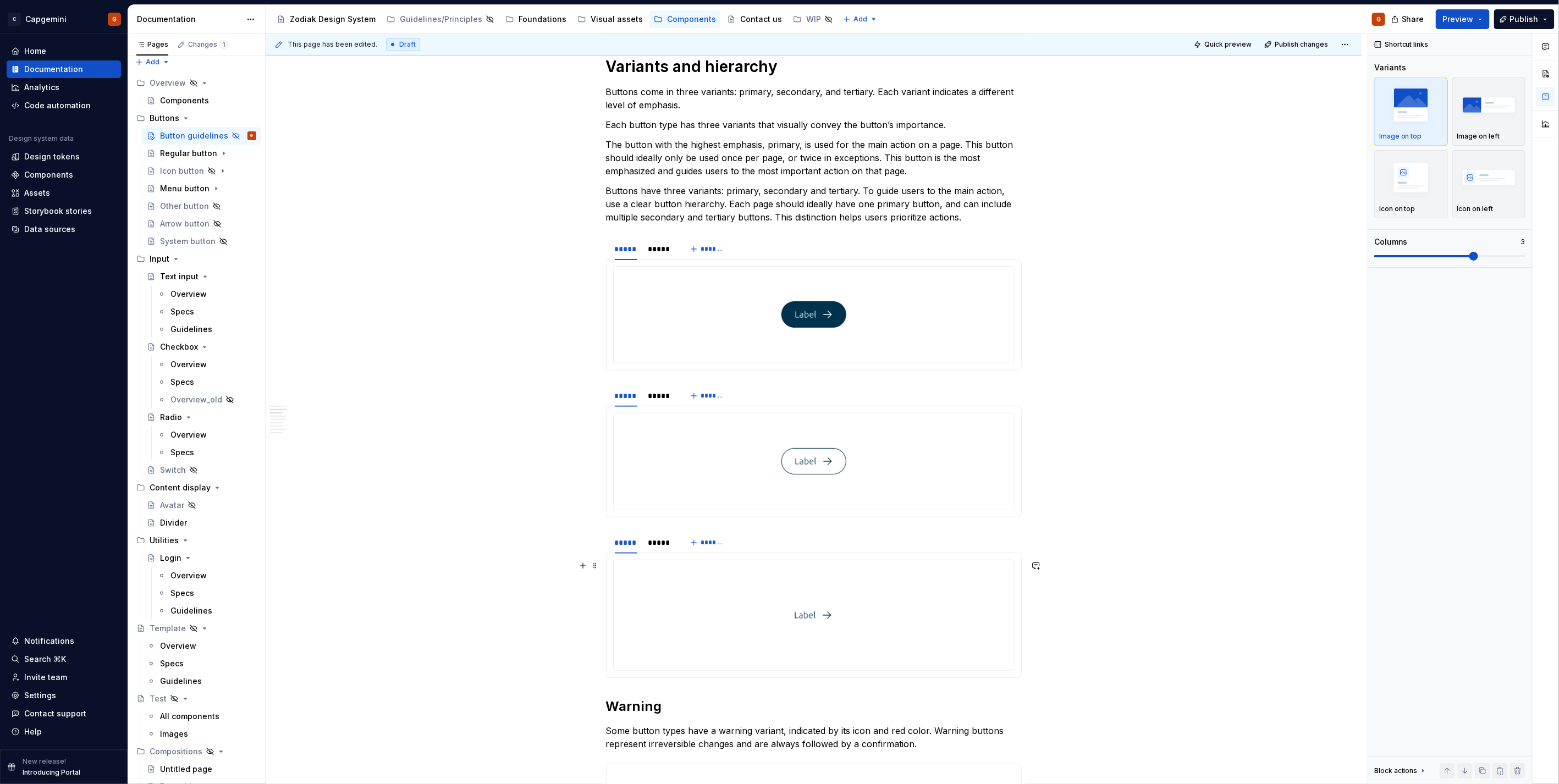
click at [649, 559] on div at bounding box center [813, 615] width 401 height 111
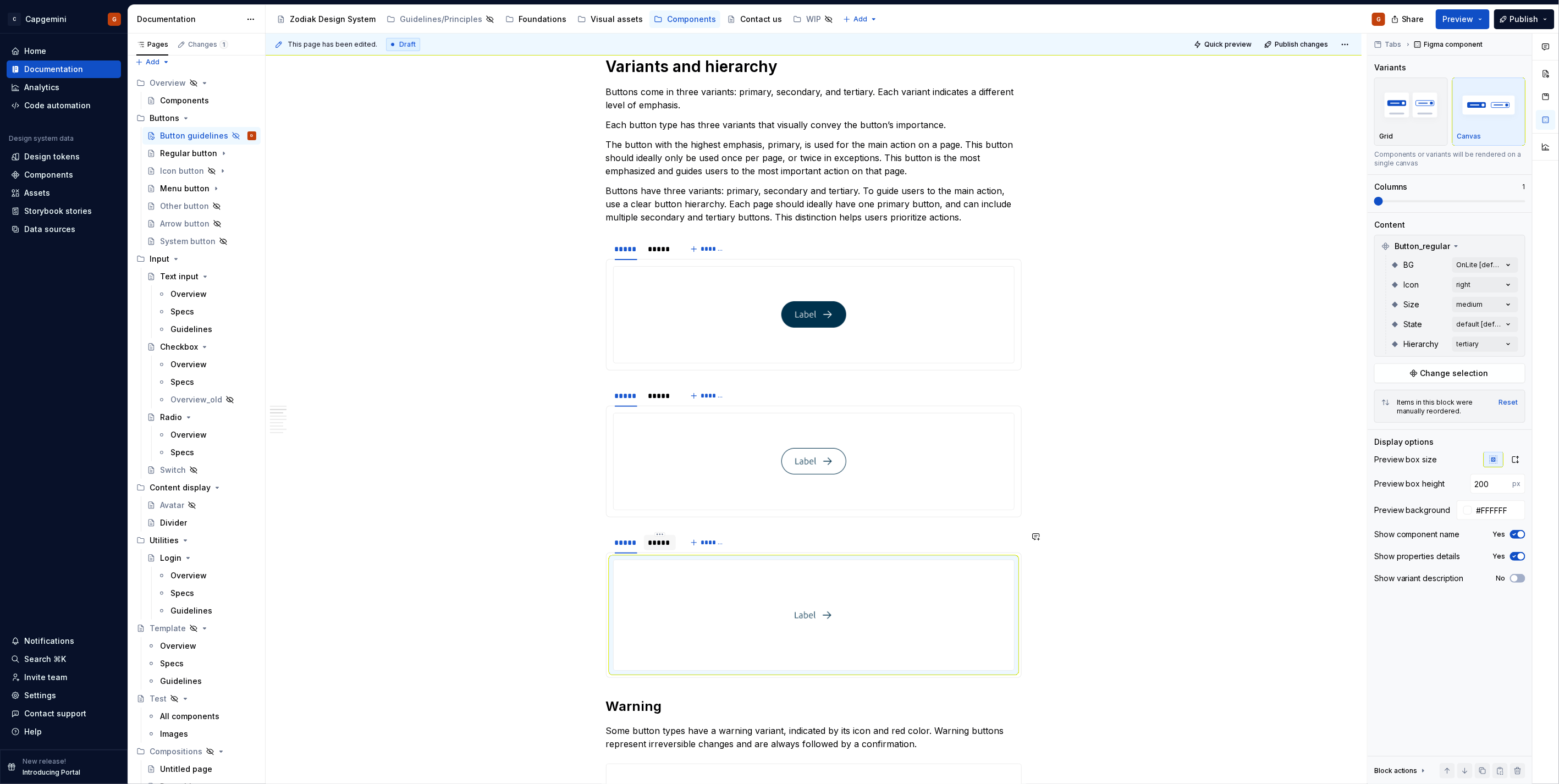
click at [653, 545] on div "*****" at bounding box center [659, 542] width 23 height 11
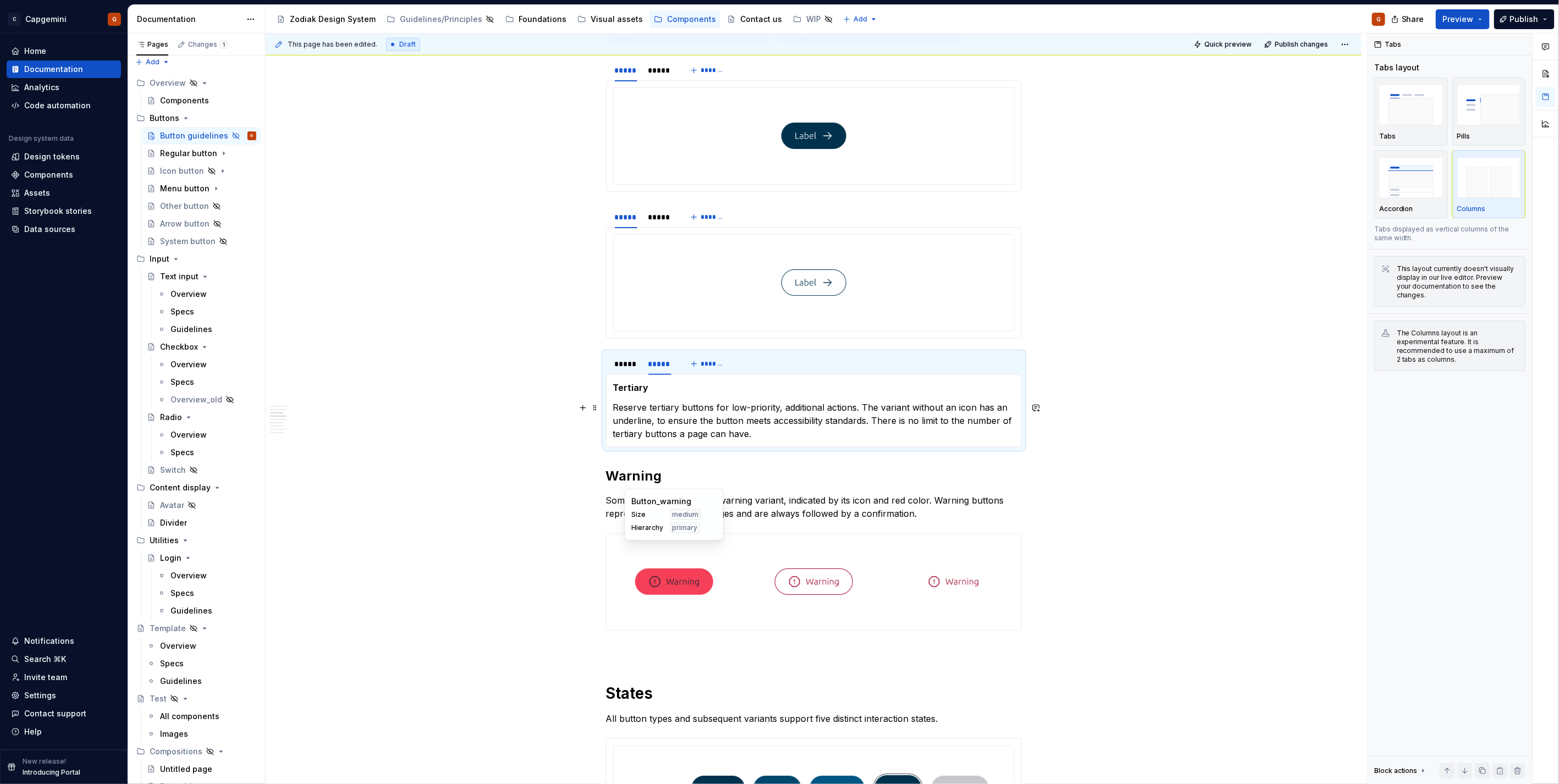
scroll to position [672, 0]
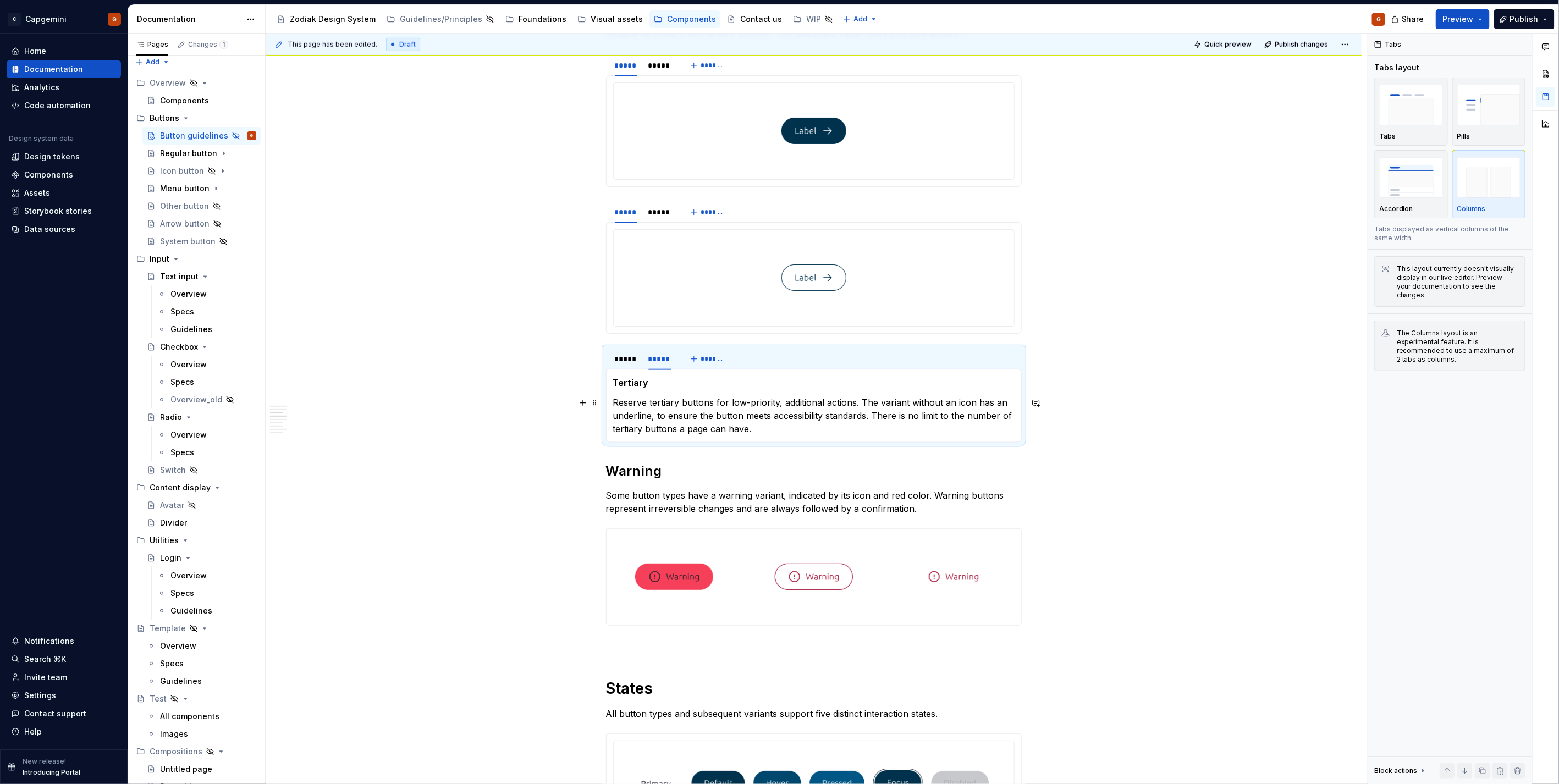
click at [814, 423] on p "Reserve tertiary buttons for low-priority, additional actions. The variant with…" at bounding box center [813, 415] width 401 height 40
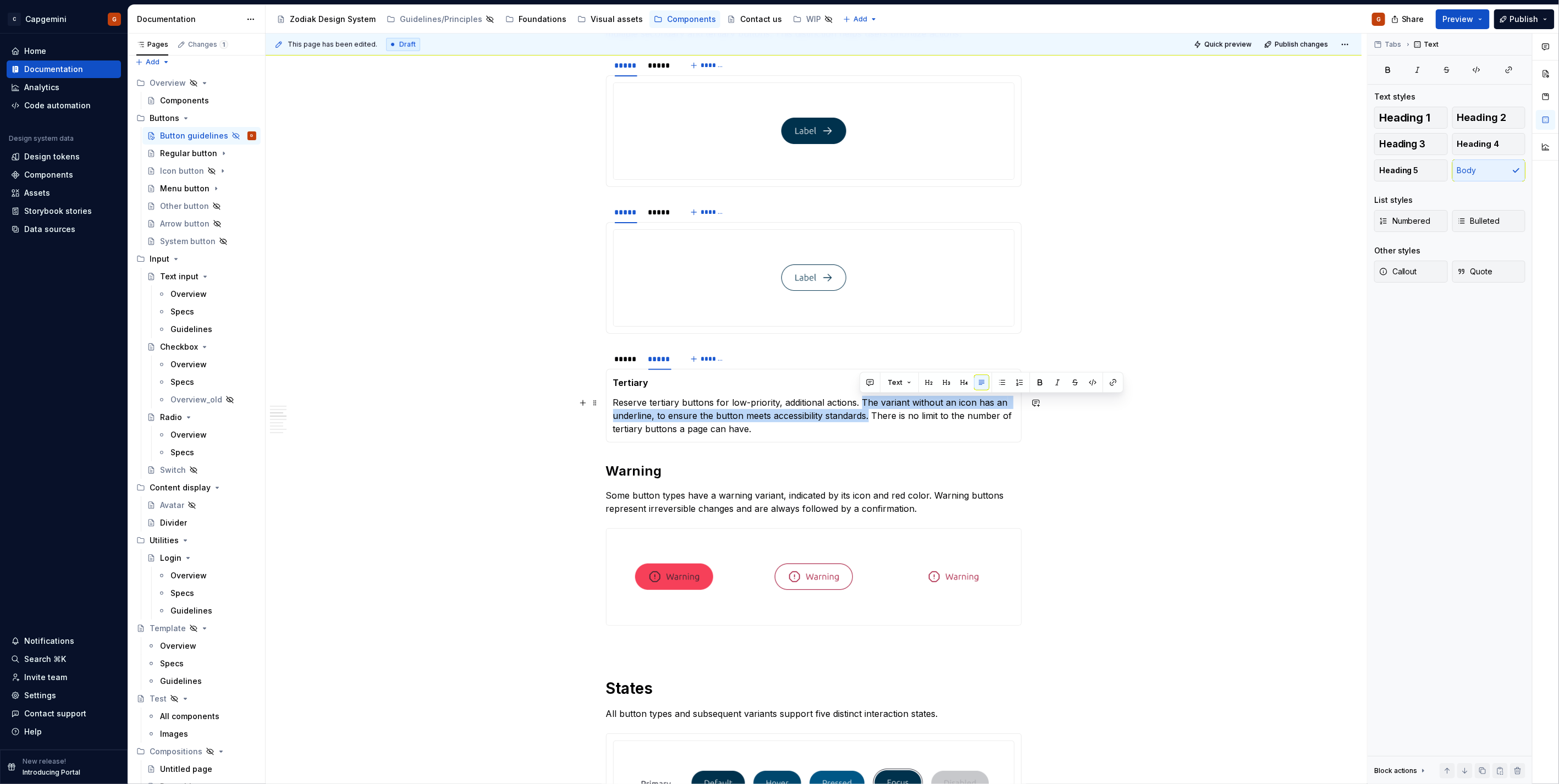
drag, startPoint x: 869, startPoint y: 415, endPoint x: 861, endPoint y: 403, distance: 14.4
click at [861, 403] on p "Reserve tertiary buttons for low-priority, additional actions. The variant with…" at bounding box center [813, 415] width 401 height 40
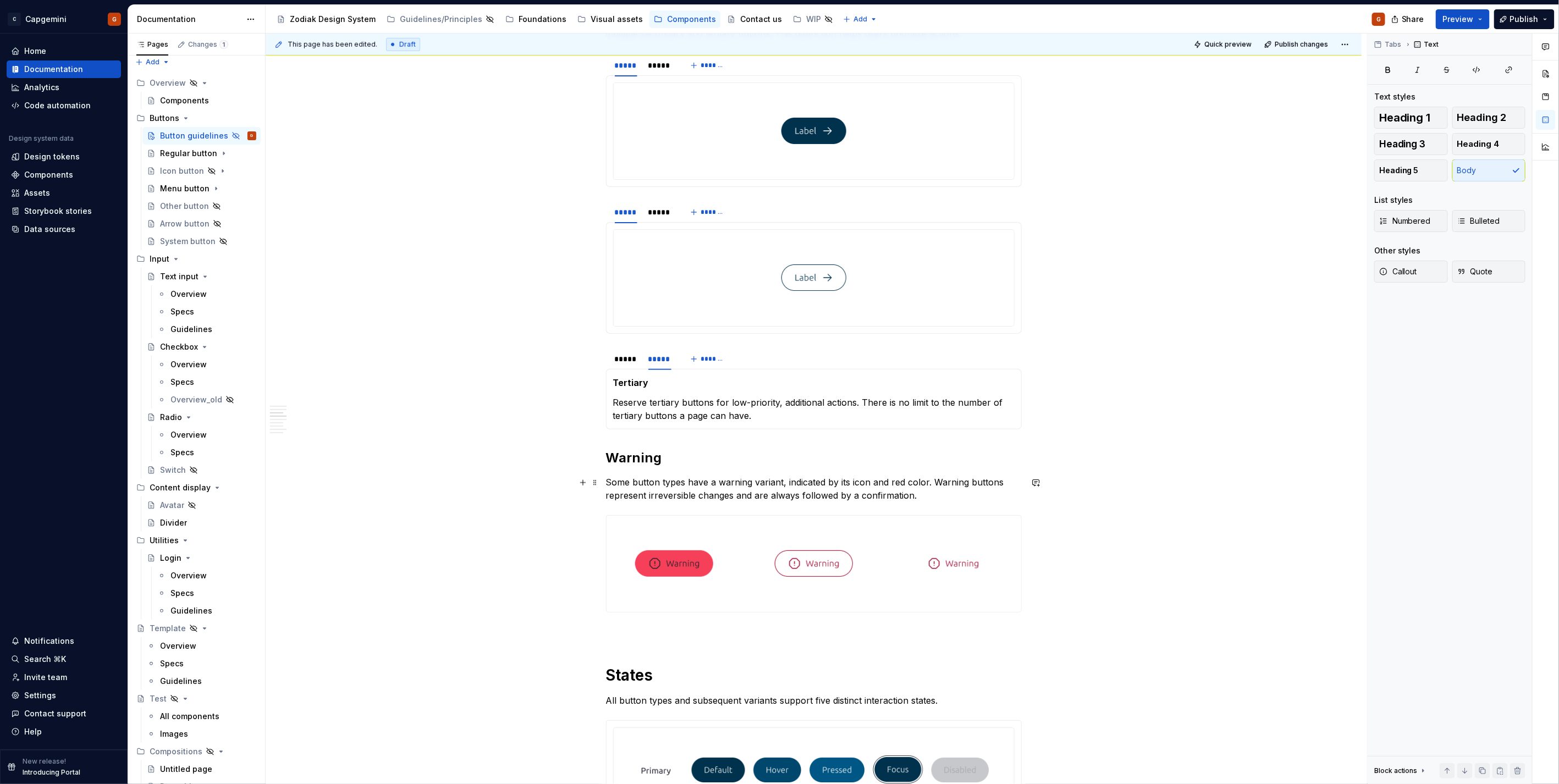
click at [849, 477] on p "Some button types have a warning variant, indicated by its icon and red color. …" at bounding box center [813, 488] width 415 height 26
click at [860, 484] on p "Some button types have a warning variant, indicated by its icon and red color. …" at bounding box center [813, 488] width 415 height 26
click at [847, 482] on p "Some button types have a warning variant, indicated by its icon and red color. …" at bounding box center [813, 488] width 415 height 26
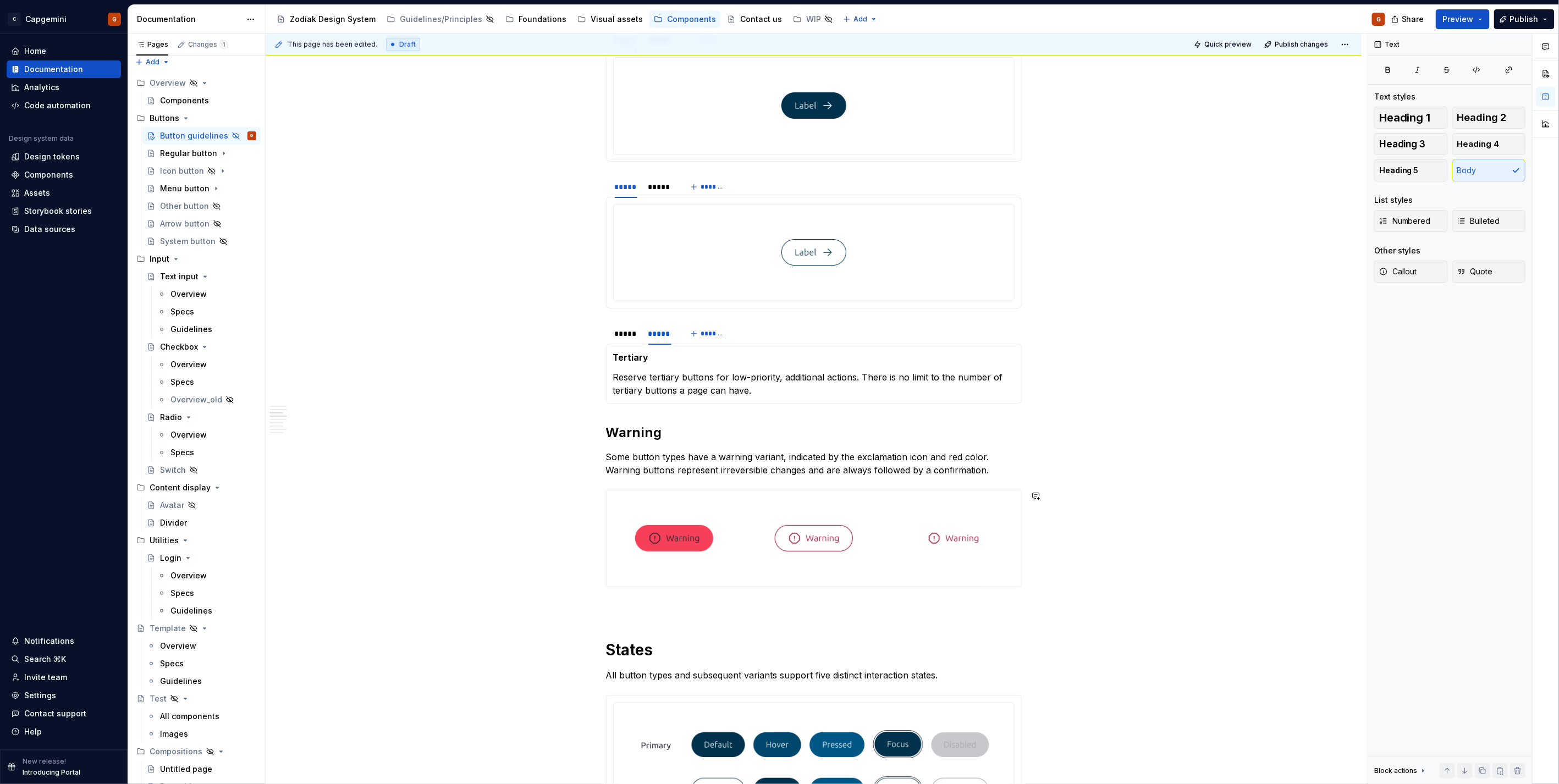
scroll to position [733, 0]
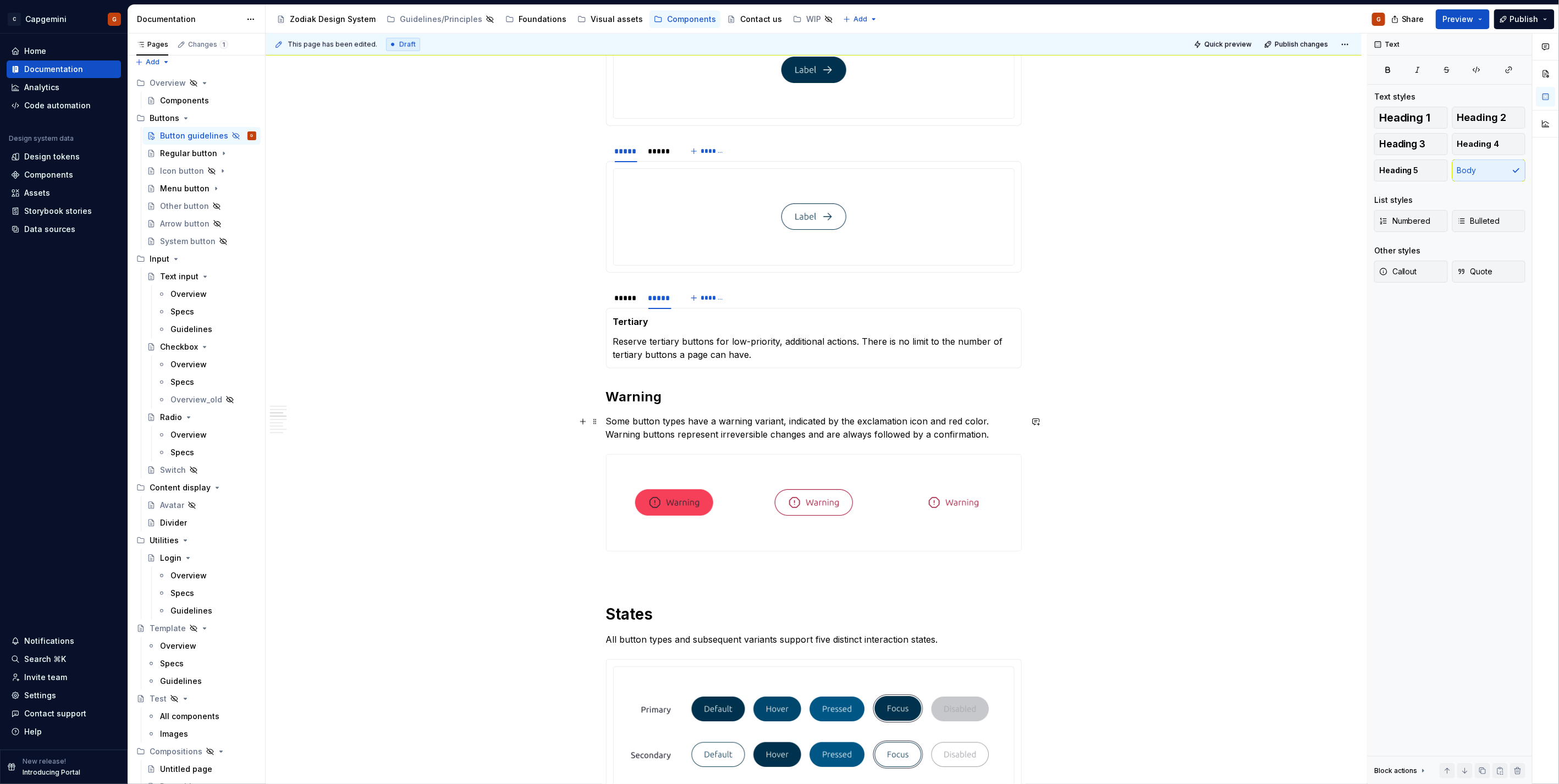
click at [979, 433] on p "Some button types have a warning variant, indicated by the exclamation icon and…" at bounding box center [813, 427] width 415 height 26
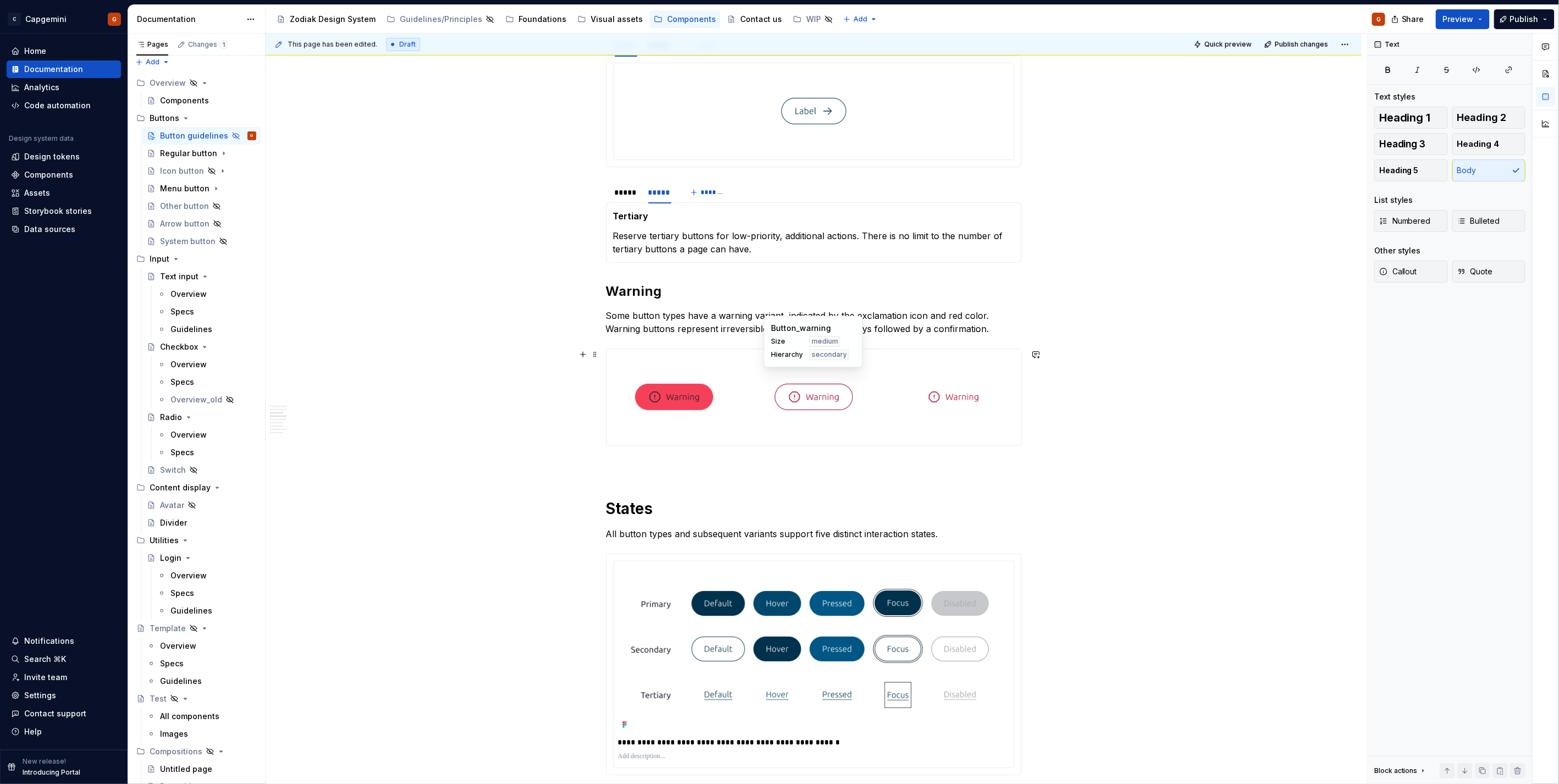
scroll to position [855, 0]
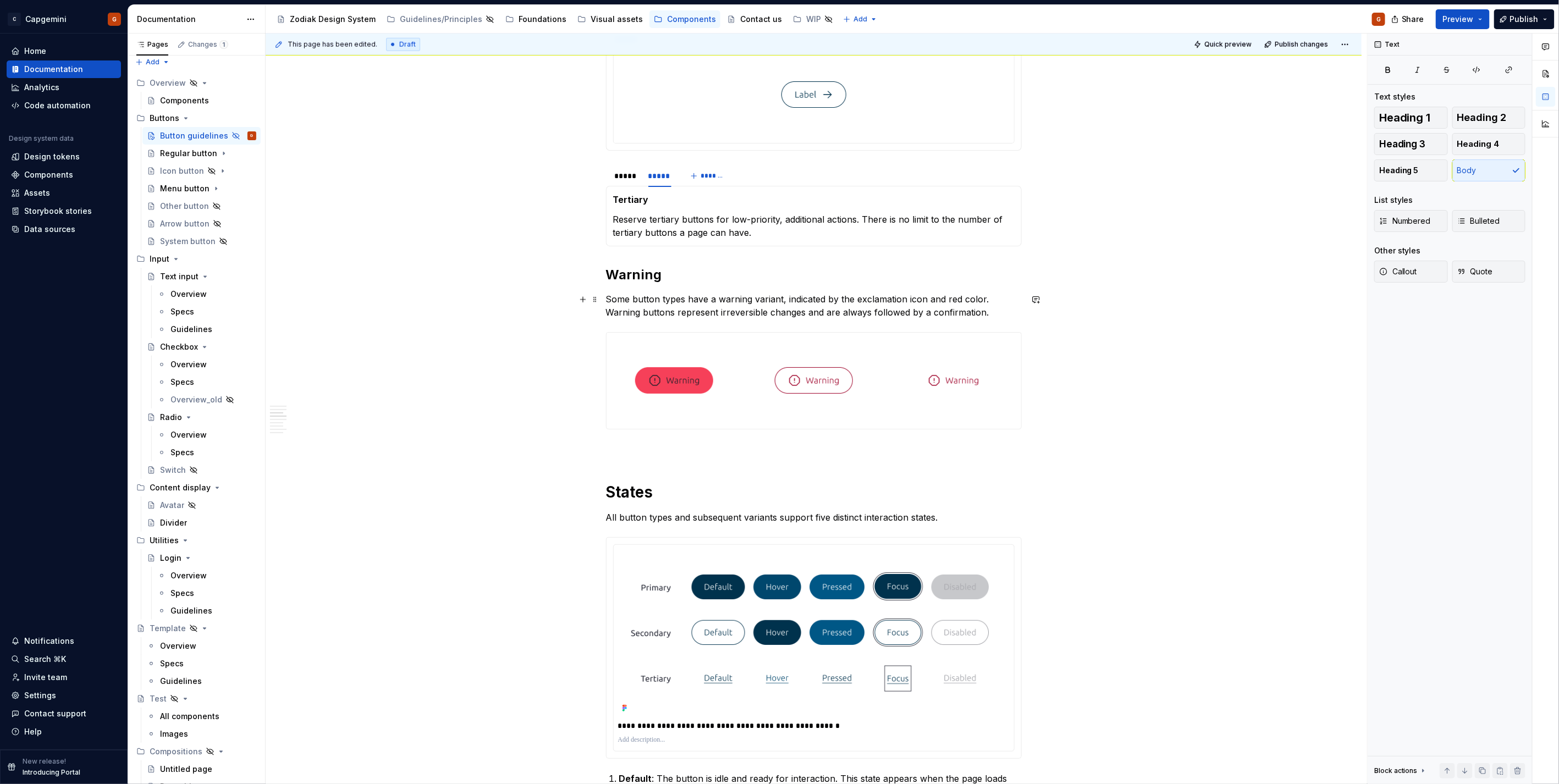
click at [766, 311] on p "Some button types have a warning variant, indicated by the exclamation icon and…" at bounding box center [813, 305] width 415 height 26
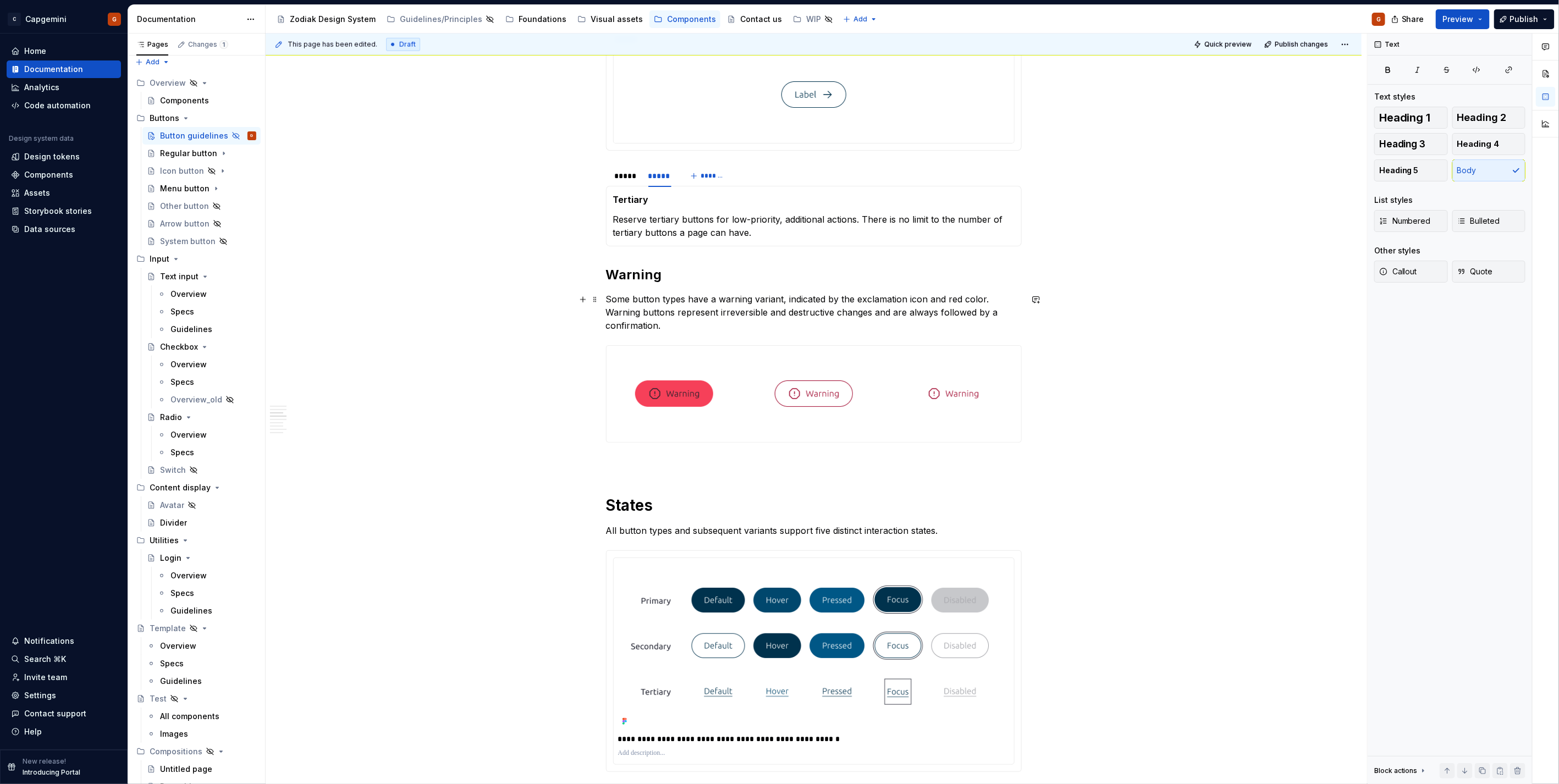
click at [891, 315] on p "Some button types have a warning variant, indicated by the exclamation icon and…" at bounding box center [813, 312] width 415 height 40
click at [950, 315] on p "Some button types have a warning variant, indicated by the exclamation icon and…" at bounding box center [813, 312] width 415 height 40
click at [871, 325] on p "Some button types have a warning variant, indicated by the exclamation icon and…" at bounding box center [813, 312] width 415 height 40
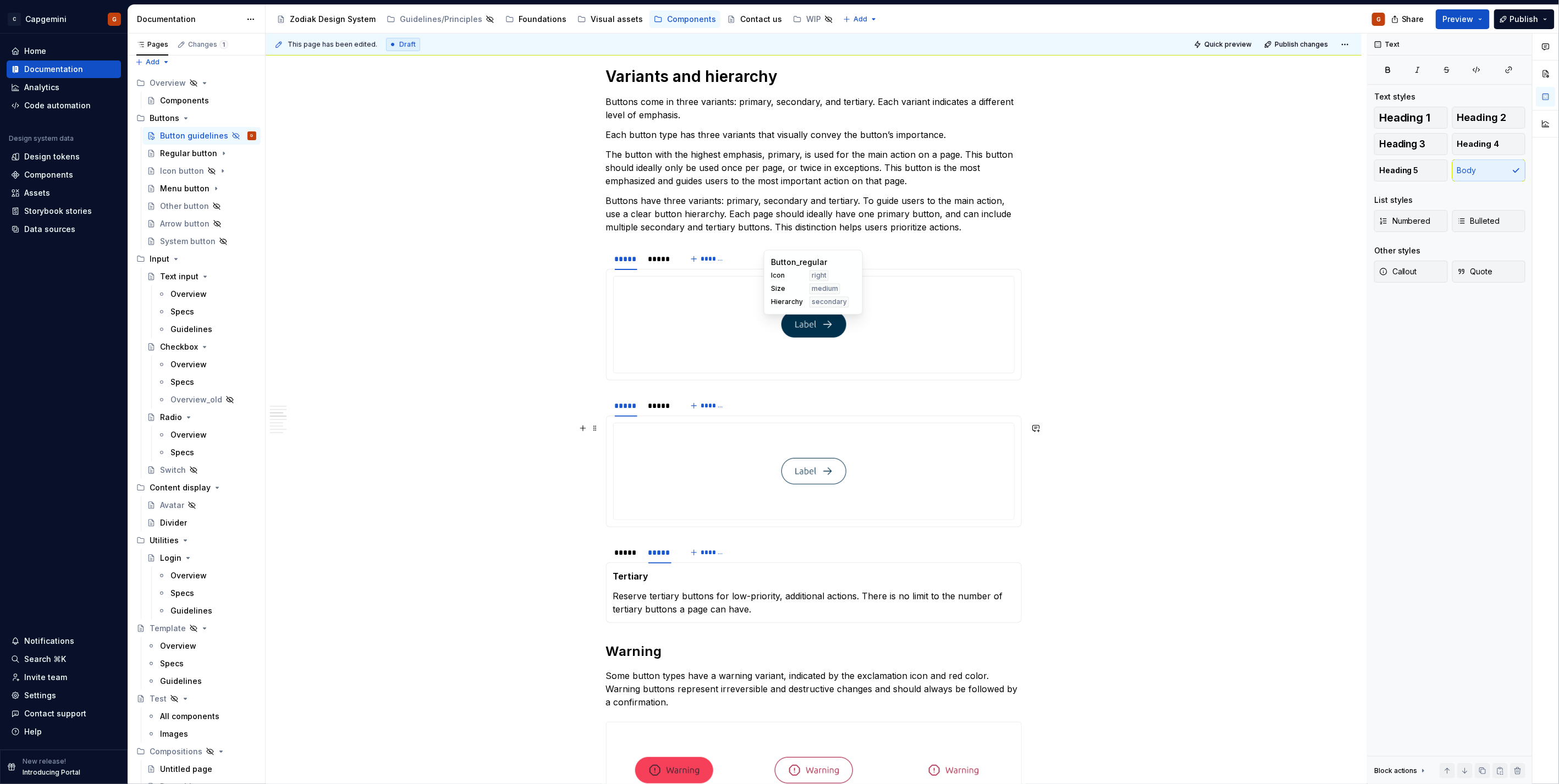
scroll to position [427, 0]
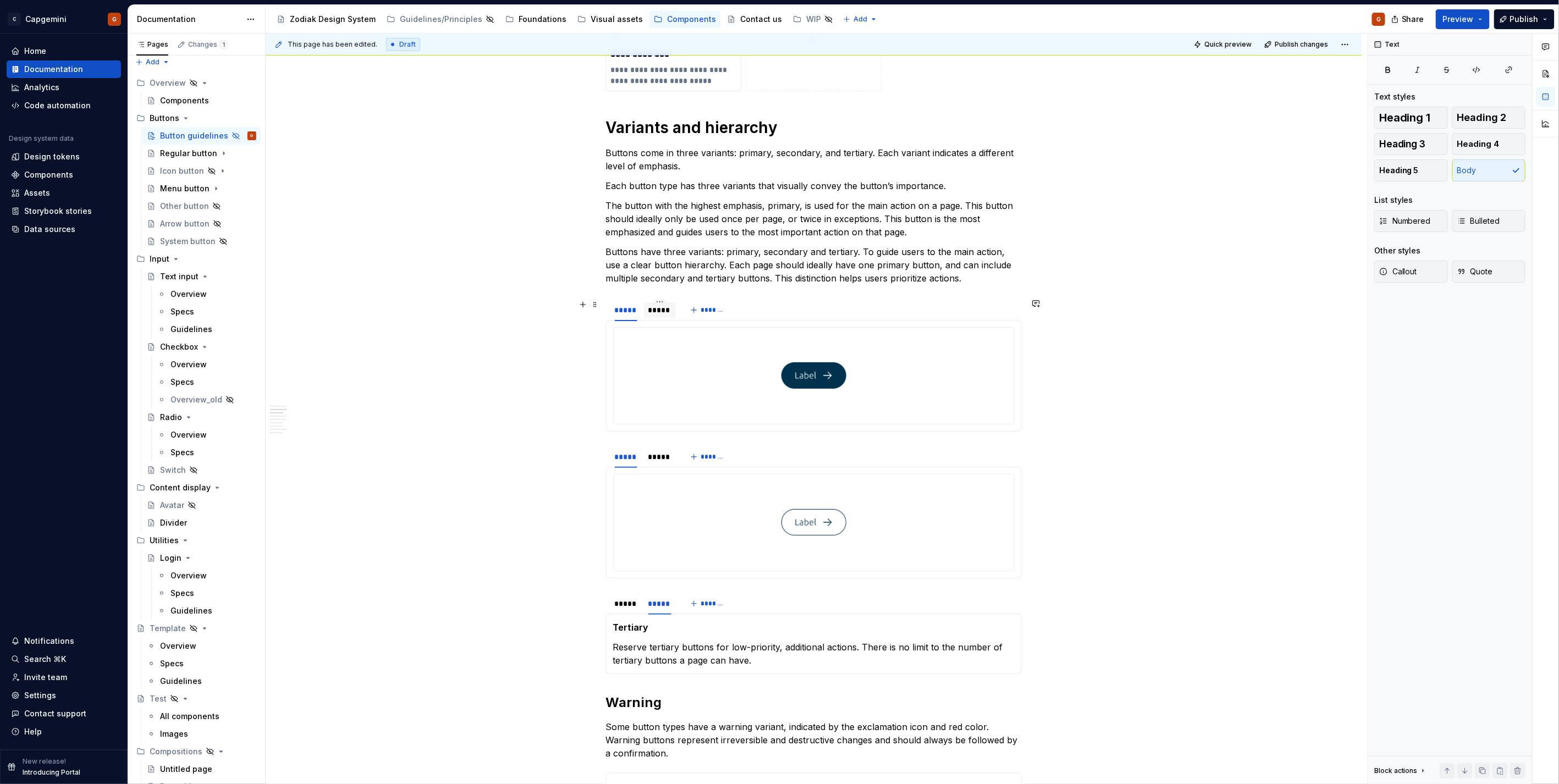
click at [659, 312] on div "*****" at bounding box center [659, 310] width 23 height 11
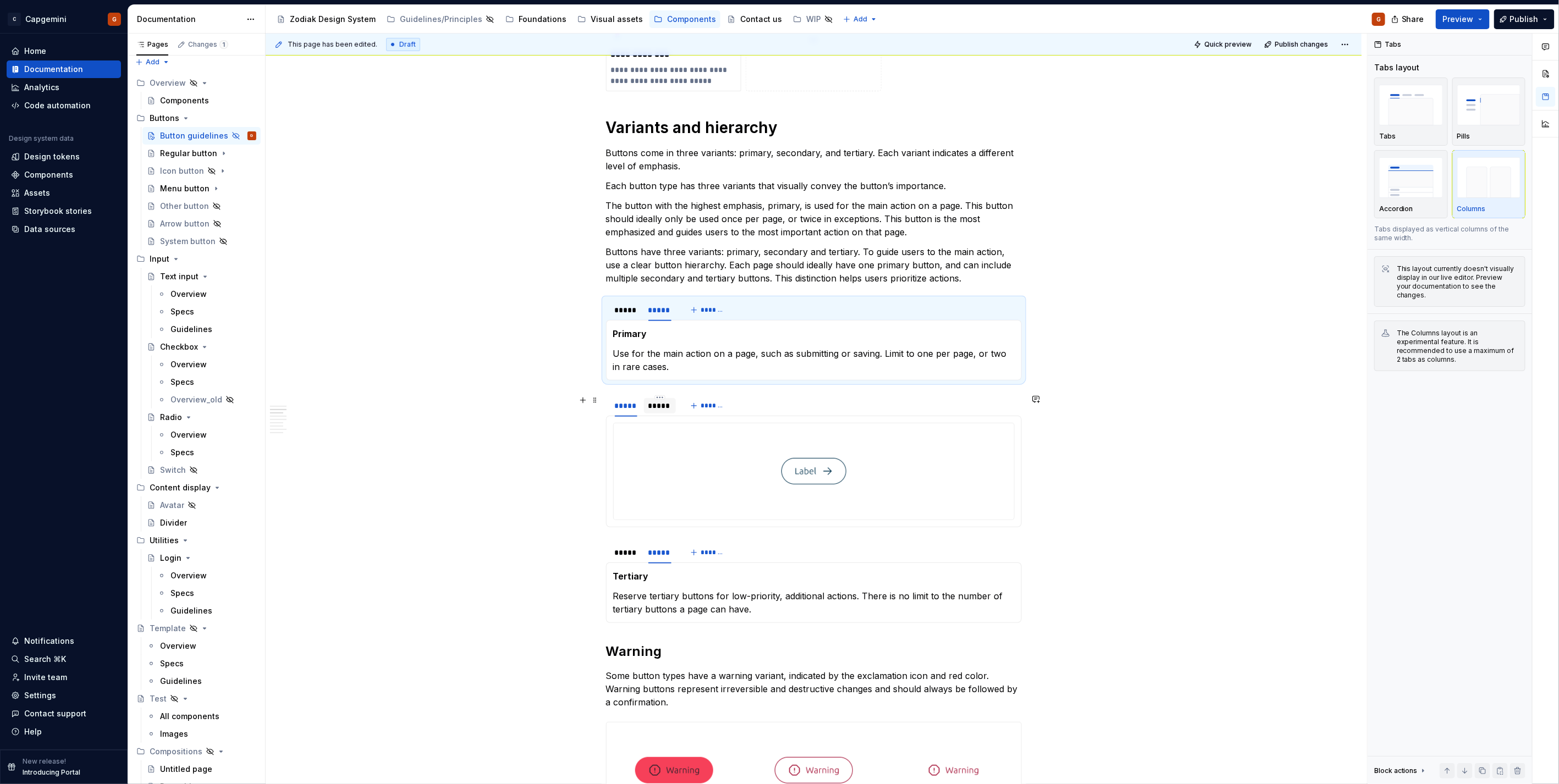
click at [649, 407] on div "*****" at bounding box center [659, 405] width 23 height 11
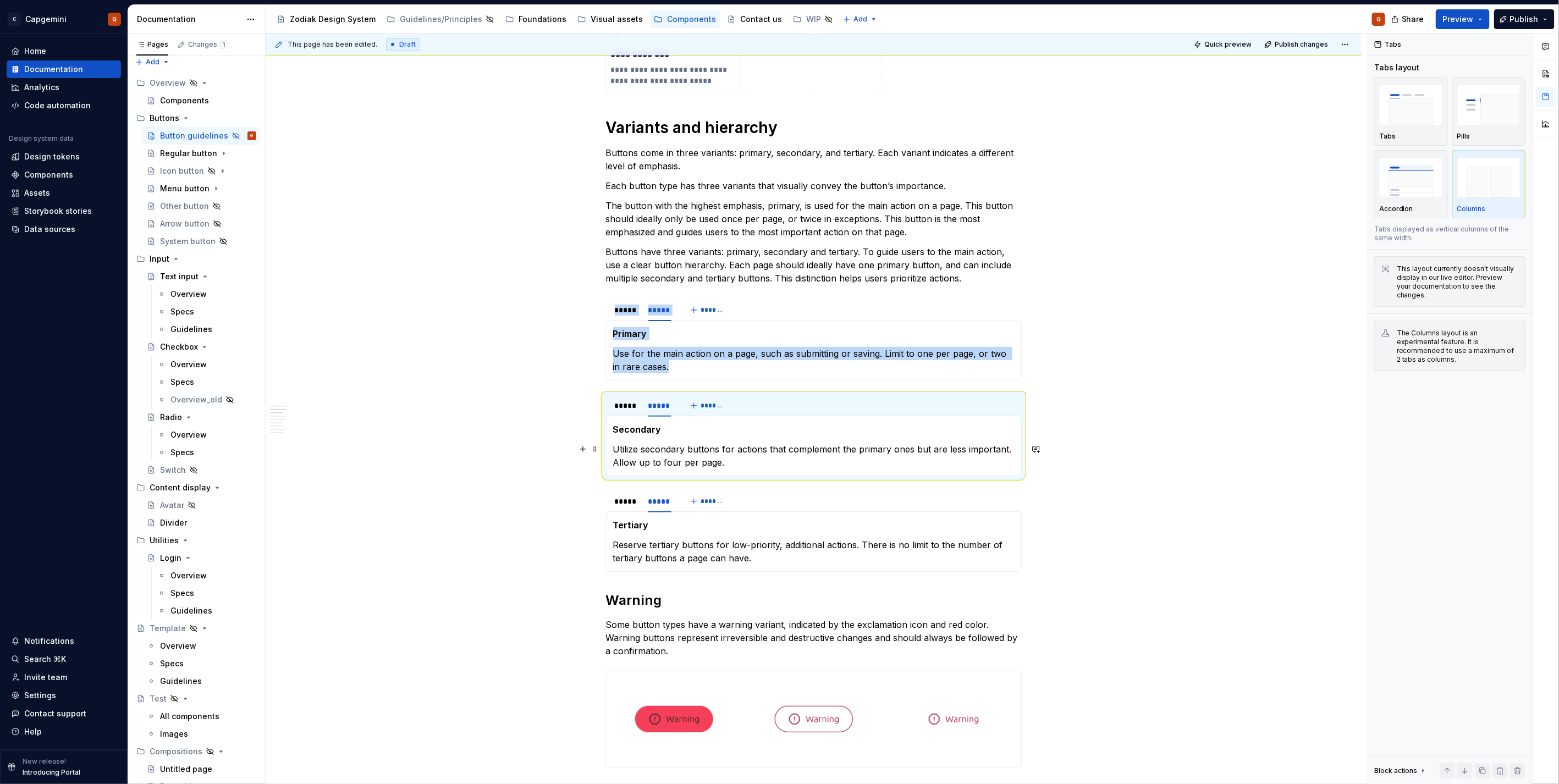
click at [744, 466] on p "Utilize secondary buttons for actions that complement the primary ones but are …" at bounding box center [813, 455] width 401 height 26
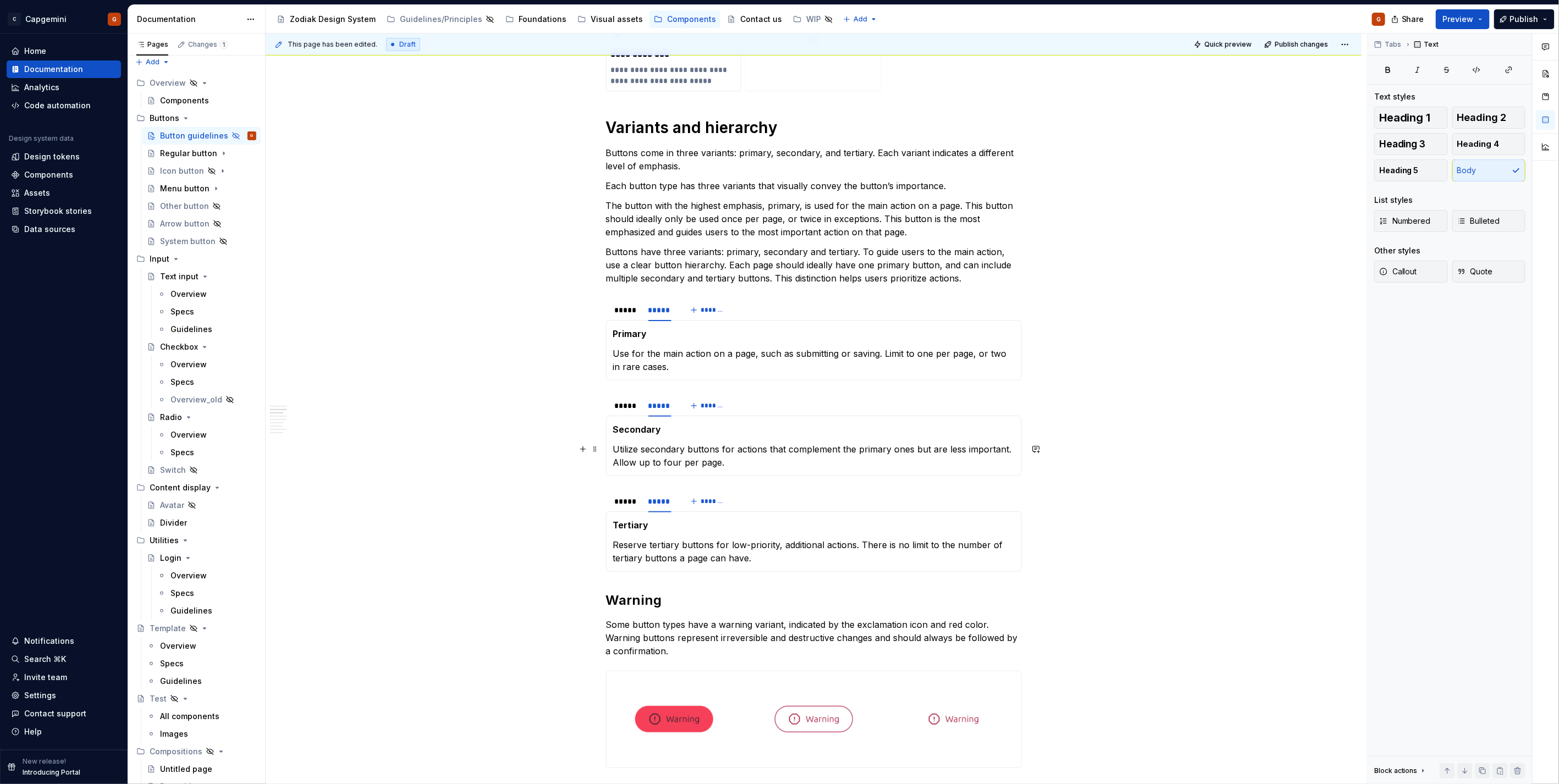
click at [897, 449] on p "Utilize secondary buttons for actions that complement the primary ones but are …" at bounding box center [813, 455] width 401 height 26
click at [845, 455] on p "Utilize secondary buttons for actions that complement the primary button but ar…" at bounding box center [813, 455] width 401 height 26
type textarea "*"
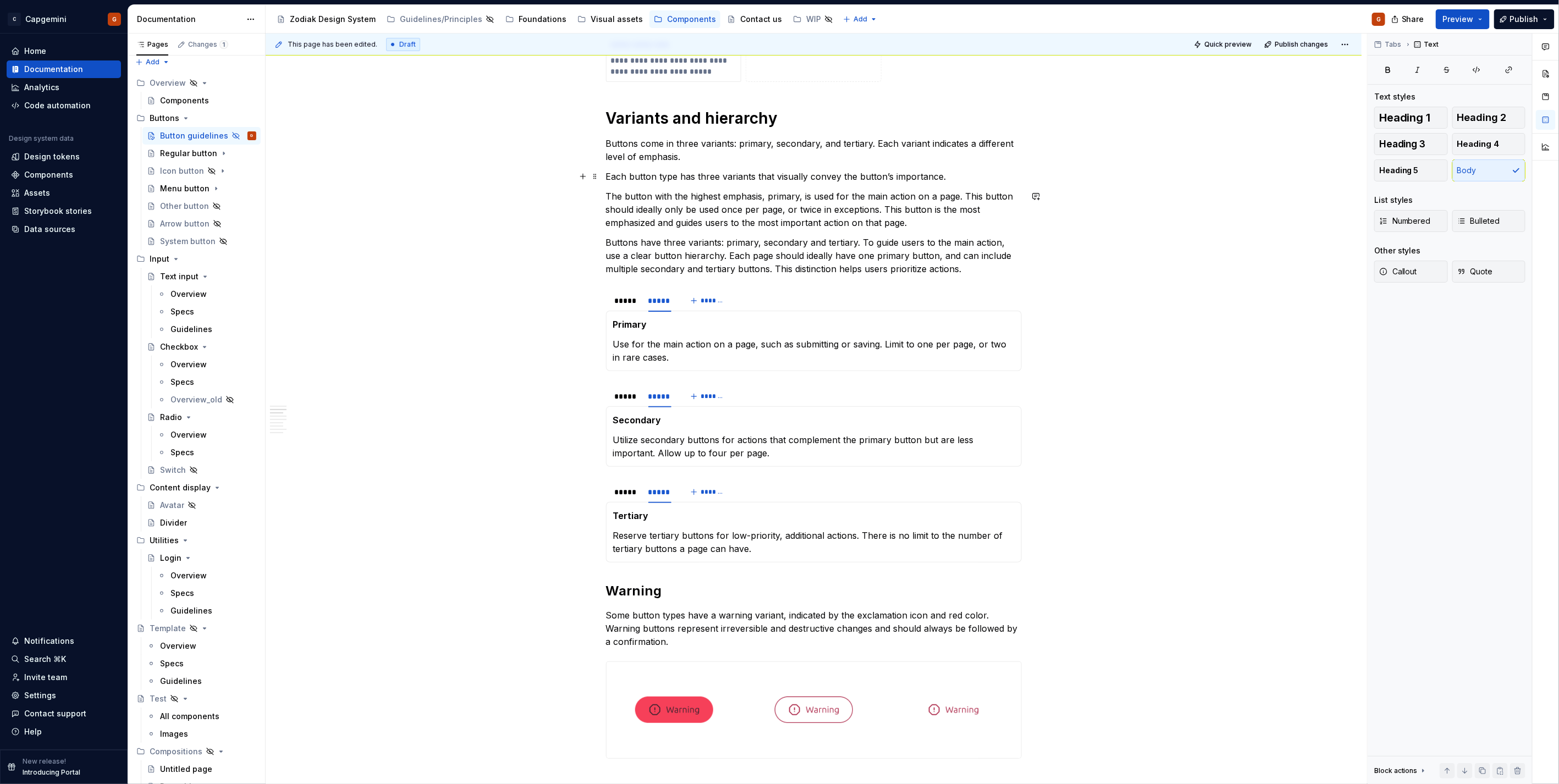
scroll to position [366, 0]
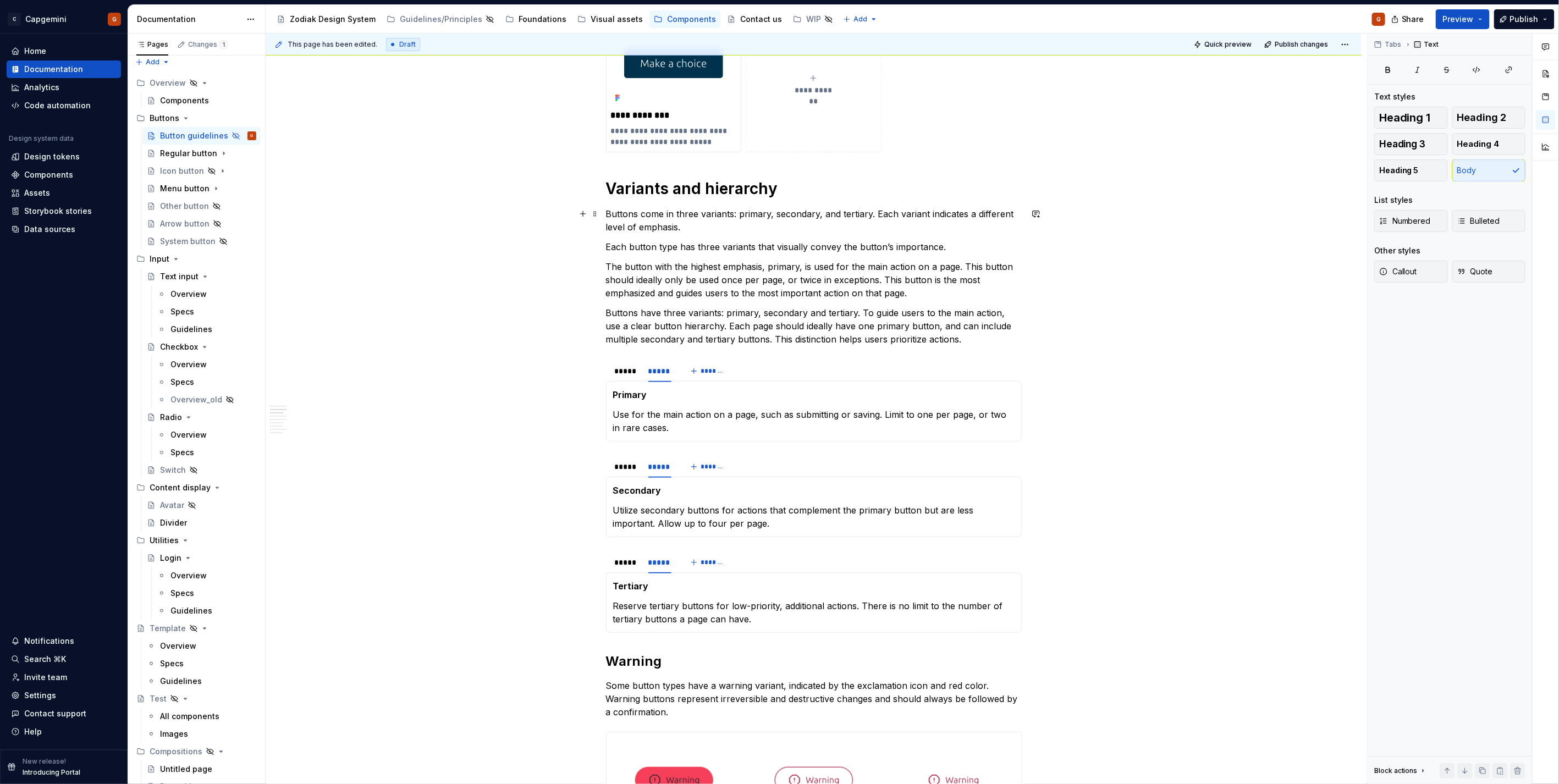
click at [684, 226] on p "Buttons come in three variants: primary, secondary, and tertiary. Each variant …" at bounding box center [813, 220] width 415 height 26
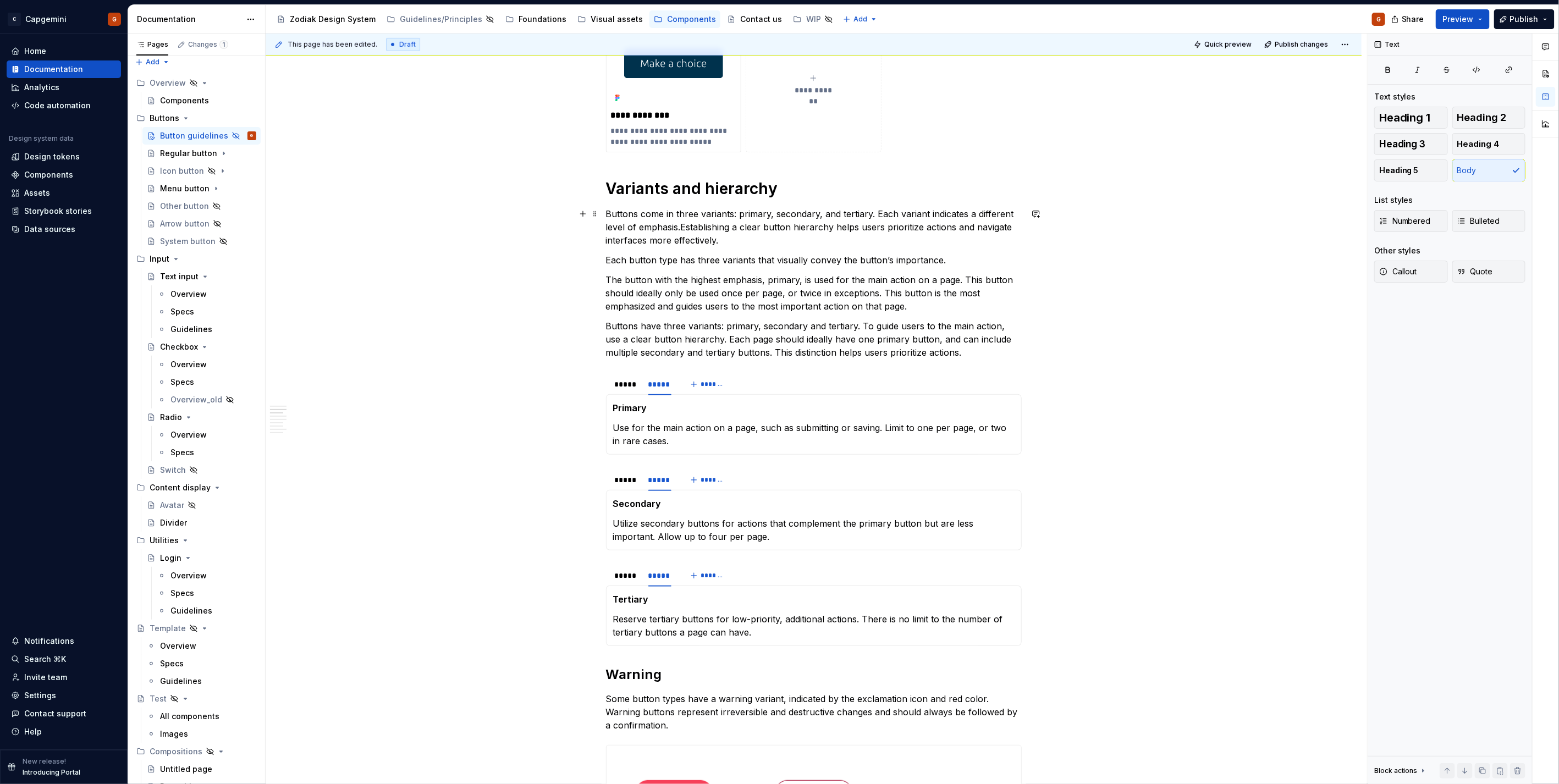
click at [679, 223] on p "Buttons come in three variants: primary, secondary, and tertiary. Each variant …" at bounding box center [813, 226] width 415 height 40
click at [679, 226] on p "Buttons come in three variants: primary, secondary, and tertiary. Each variant …" at bounding box center [813, 226] width 415 height 40
click at [933, 227] on p "Buttons come in three variants: primary, secondary, and tertiary. Each variant …" at bounding box center [813, 226] width 415 height 40
click at [968, 234] on p "Buttons come in three variants: primary, secondary, and tertiary. Each variant …" at bounding box center [813, 226] width 415 height 40
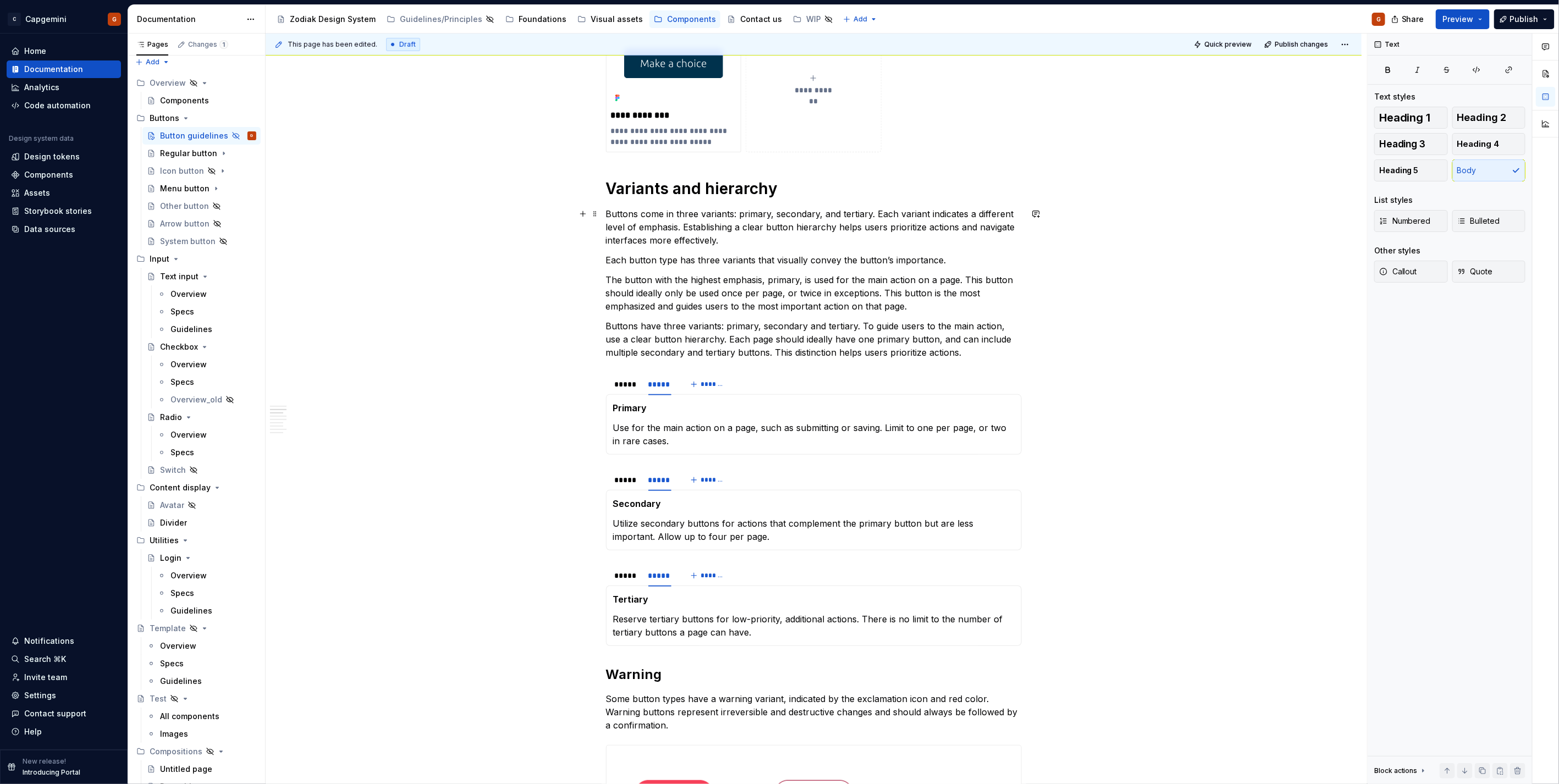
click at [864, 227] on p "Buttons come in three variants: primary, secondary, and tertiary. Each variant …" at bounding box center [813, 226] width 415 height 40
click at [884, 226] on p "Buttons come in three variants: primary, secondary, and tertiary. Each variant …" at bounding box center [813, 226] width 415 height 40
click at [886, 226] on p "Buttons come in three variants: primary, secondary, and tertiary. Each variant …" at bounding box center [813, 226] width 415 height 40
click at [894, 232] on p "Buttons come in three variants: primary, secondary, and tertiary. Each variant …" at bounding box center [813, 226] width 415 height 40
click at [878, 237] on p "Buttons come in three variants: primary, secondary, and tertiary. Each variant …" at bounding box center [813, 226] width 415 height 40
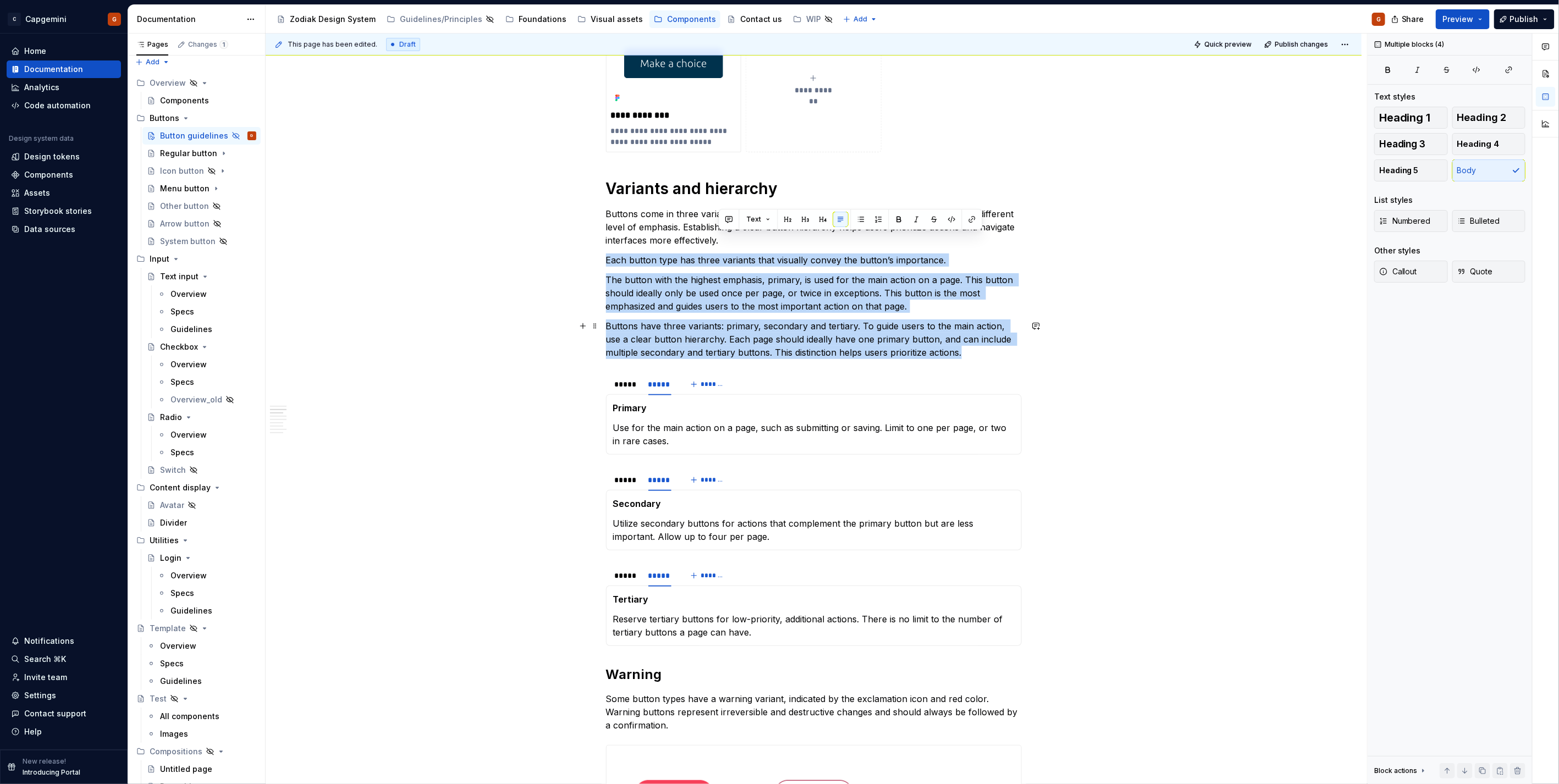
drag, startPoint x: 746, startPoint y: 240, endPoint x: 997, endPoint y: 348, distance: 273.2
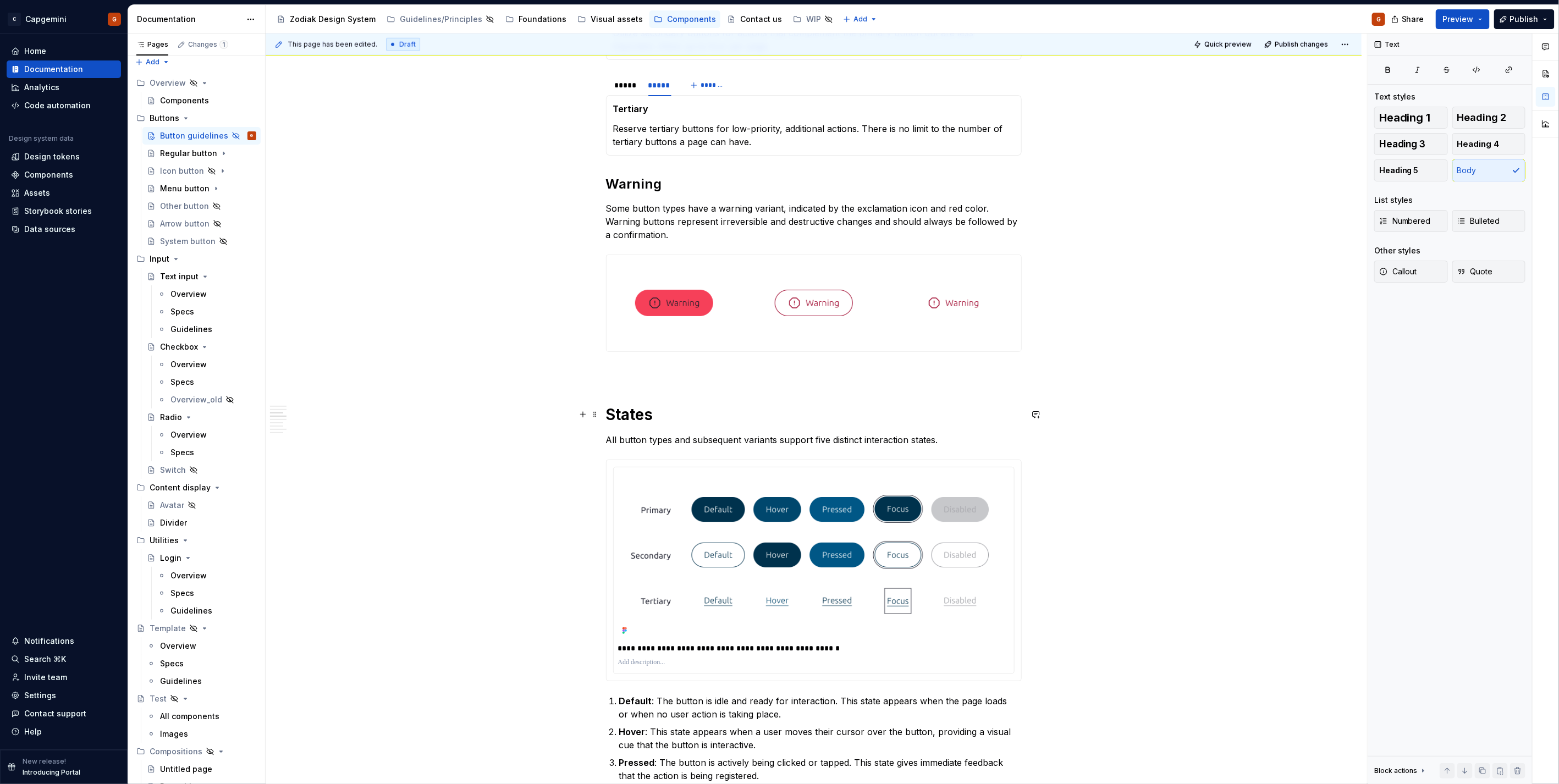
scroll to position [672, 0]
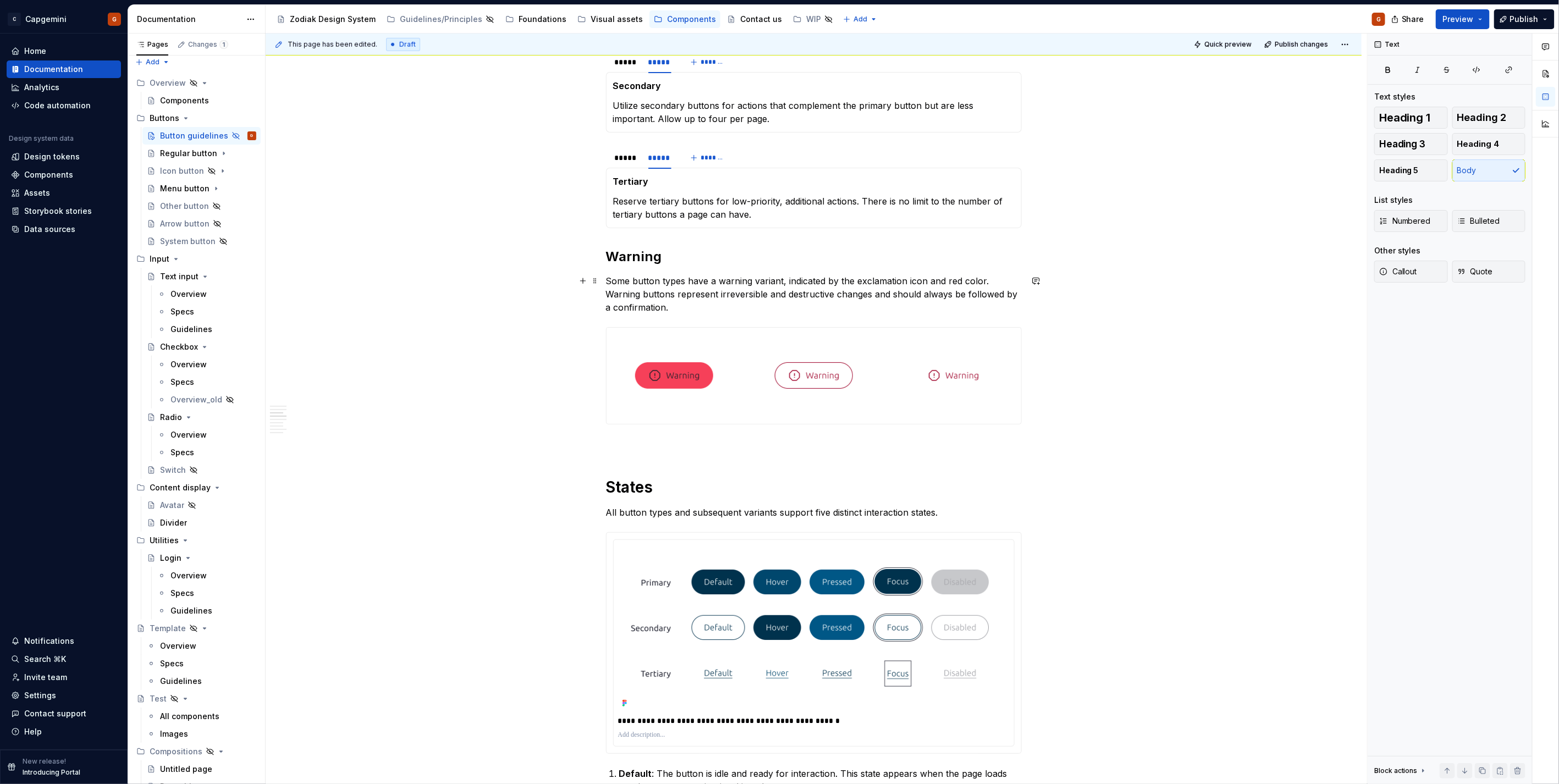
click at [712, 286] on p "Some button types have a warning variant, indicated by the exclamation icon and…" at bounding box center [813, 293] width 415 height 40
click at [606, 281] on p "Some button types have a warning variant, indicated by the exclamation icon and…" at bounding box center [813, 293] width 415 height 40
click at [616, 283] on p "Some button types have a warning variant, indicated by the exclamation icon and…" at bounding box center [813, 293] width 415 height 40
click at [714, 281] on p "Regular and system button types have a warning variant, indicated by the exclam…" at bounding box center [813, 293] width 415 height 40
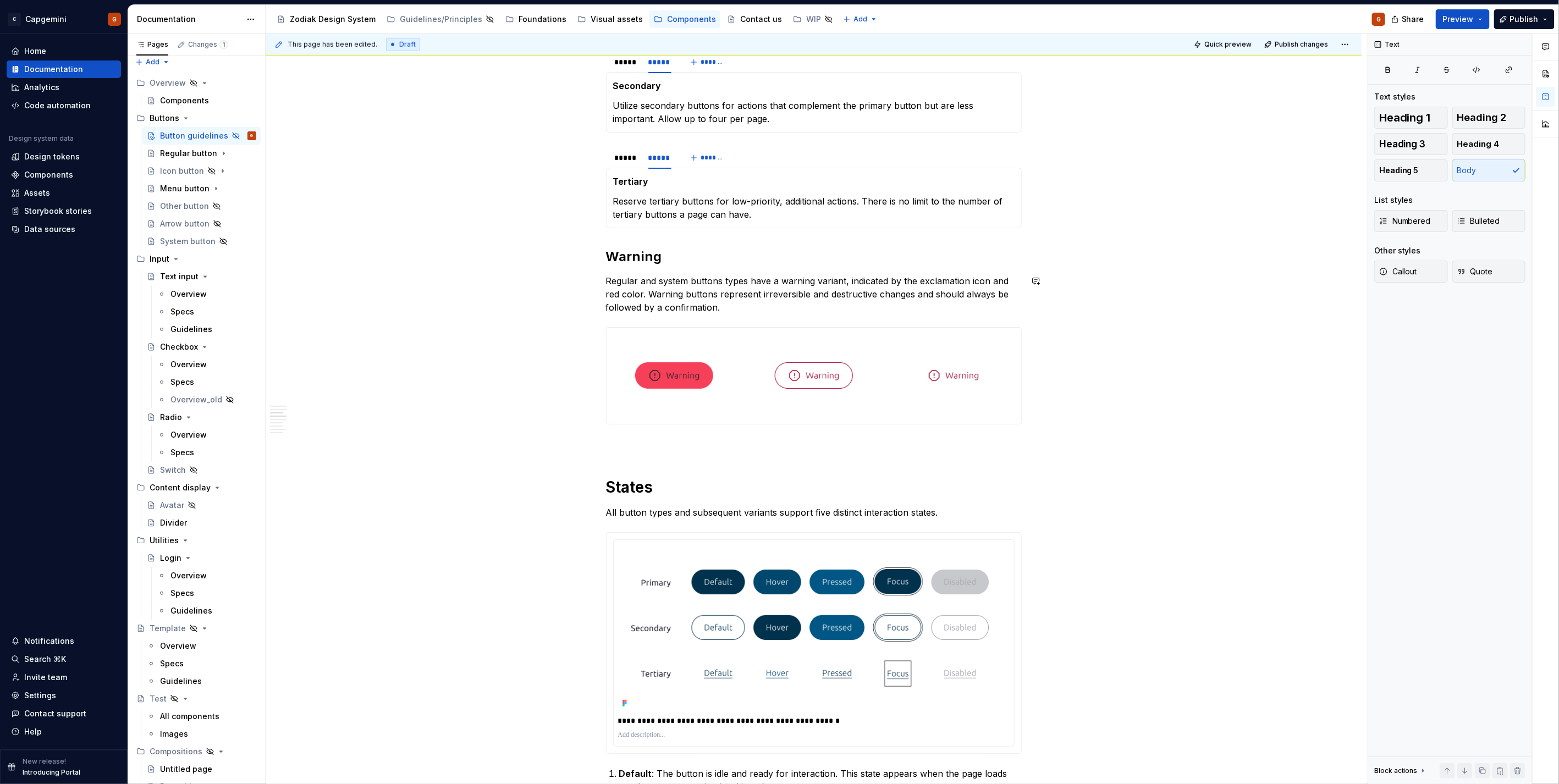
click at [730, 282] on p "Regular and system buttons types have a warning variant, indicated by the excla…" at bounding box center [813, 293] width 415 height 40
click at [608, 282] on p "Regular and system buttons have a warning variant, indicated by the exclamation…" at bounding box center [813, 293] width 415 height 40
click at [646, 282] on p "Regular and system buttons have a warning variant, indicated by the exclamation…" at bounding box center [813, 293] width 415 height 40
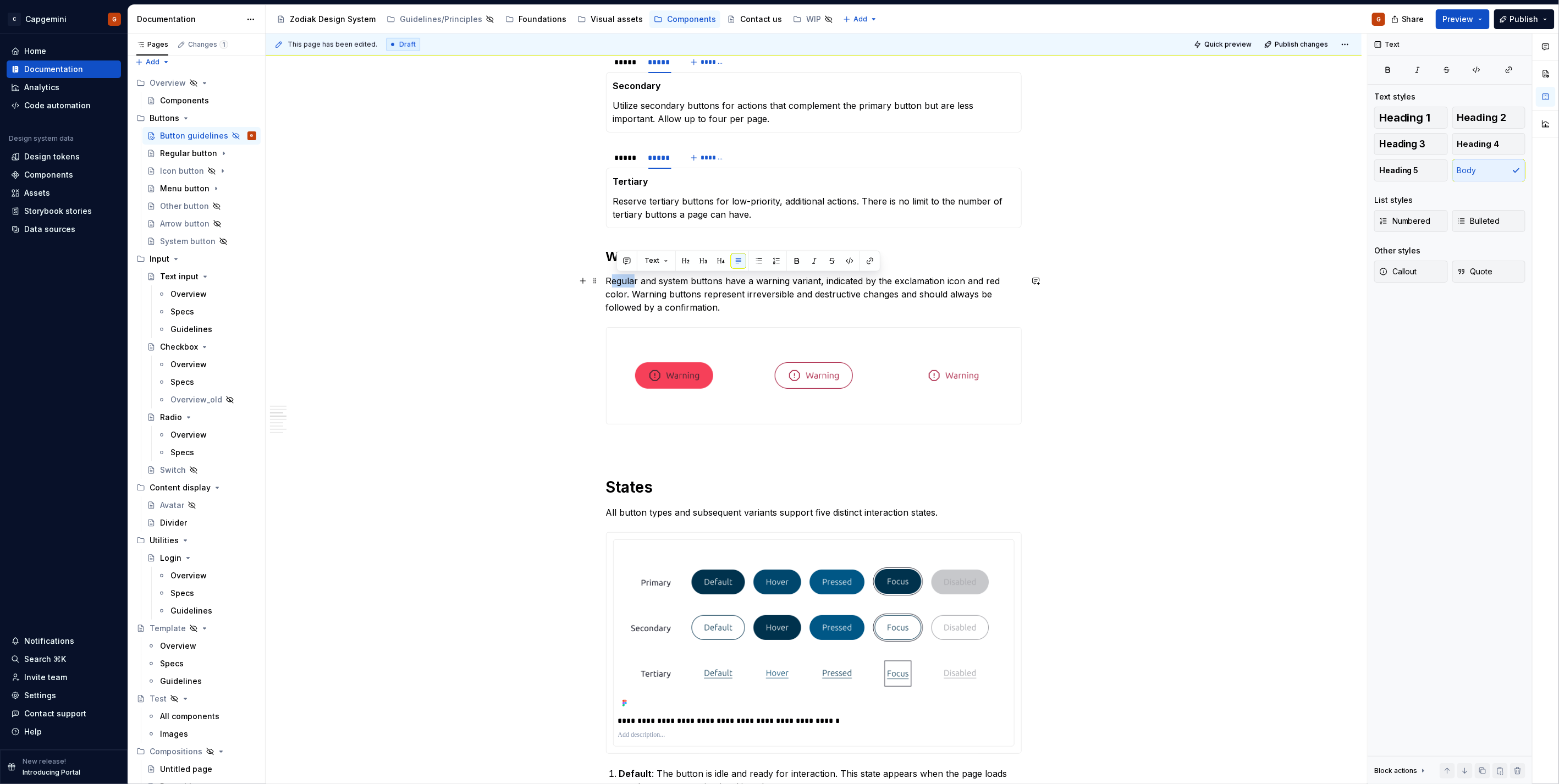
drag, startPoint x: 634, startPoint y: 282, endPoint x: 611, endPoint y: 282, distance: 23.0
click at [611, 282] on p "Regular and system buttons have a warning variant, indicated by the exclamation…" at bounding box center [813, 293] width 415 height 40
drag, startPoint x: 606, startPoint y: 282, endPoint x: 636, endPoint y: 282, distance: 30.0
click at [636, 282] on p "Regular and system buttons have a warning variant, indicated by the exclamation…" at bounding box center [813, 293] width 415 height 40
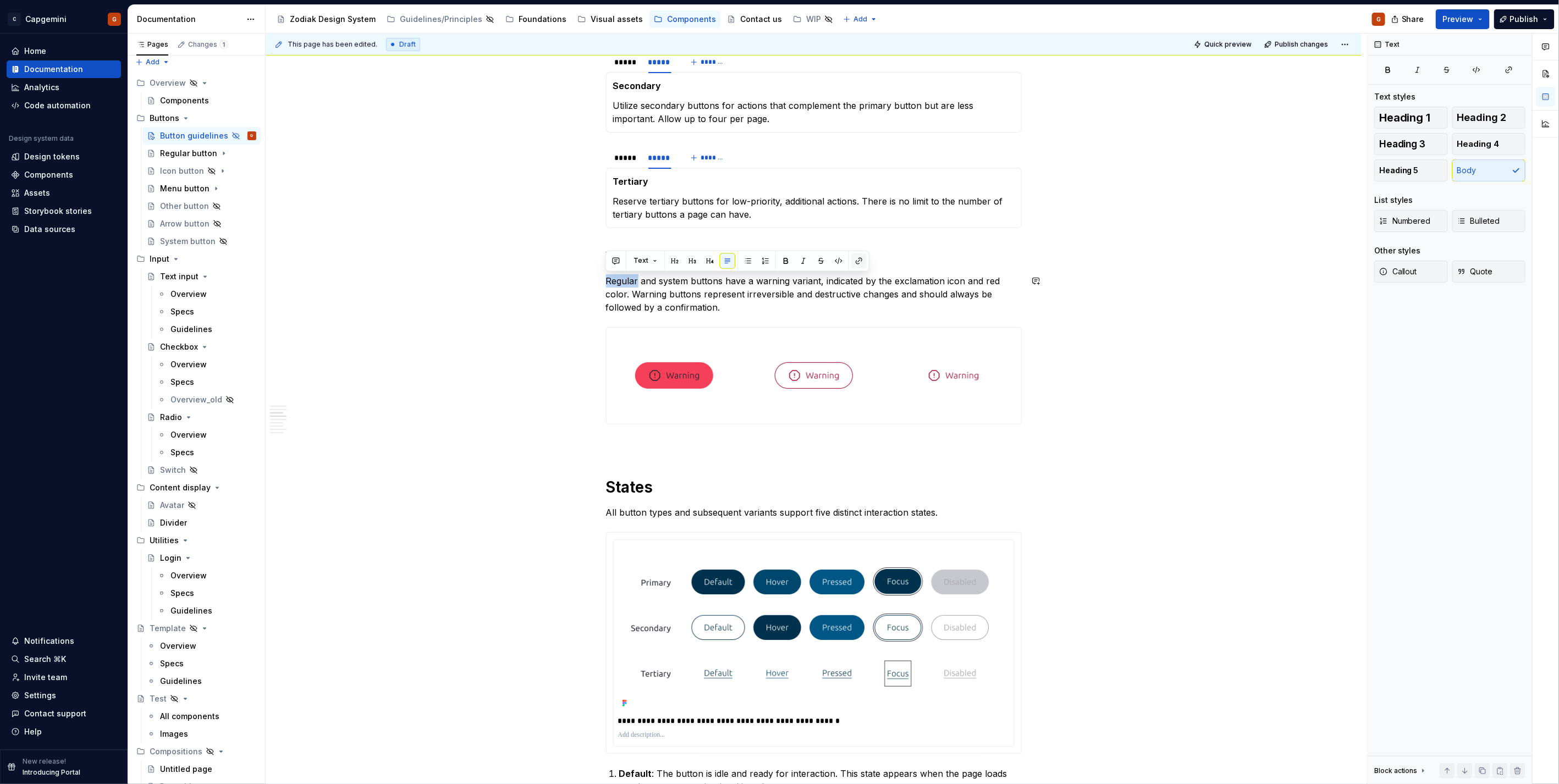
click at [855, 258] on button "button" at bounding box center [859, 261] width 15 height 15
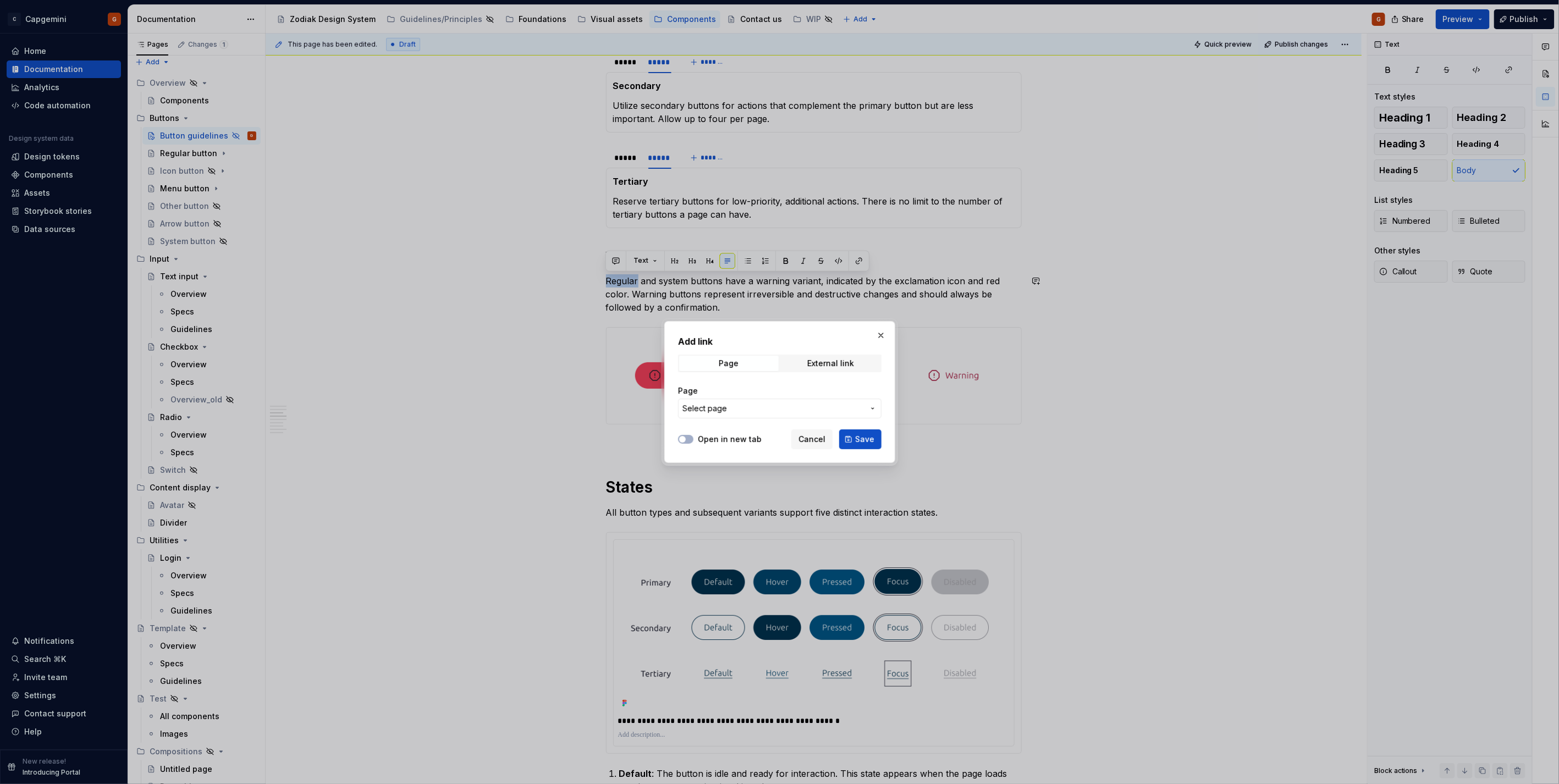
click at [761, 412] on span "Select page" at bounding box center [773, 407] width 181 height 11
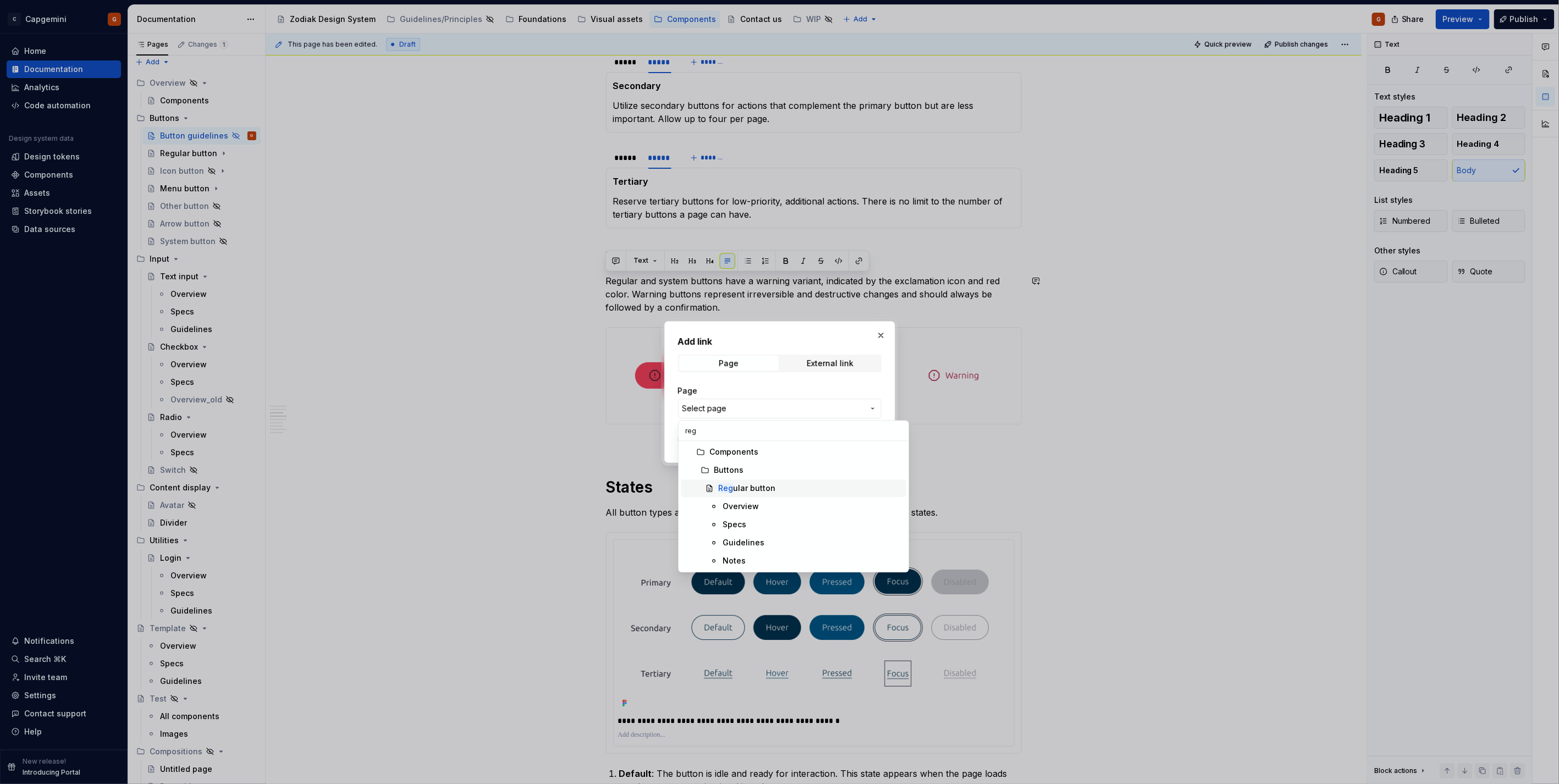
type input "reg"
click at [782, 488] on div "Reg ular button" at bounding box center [810, 487] width 184 height 11
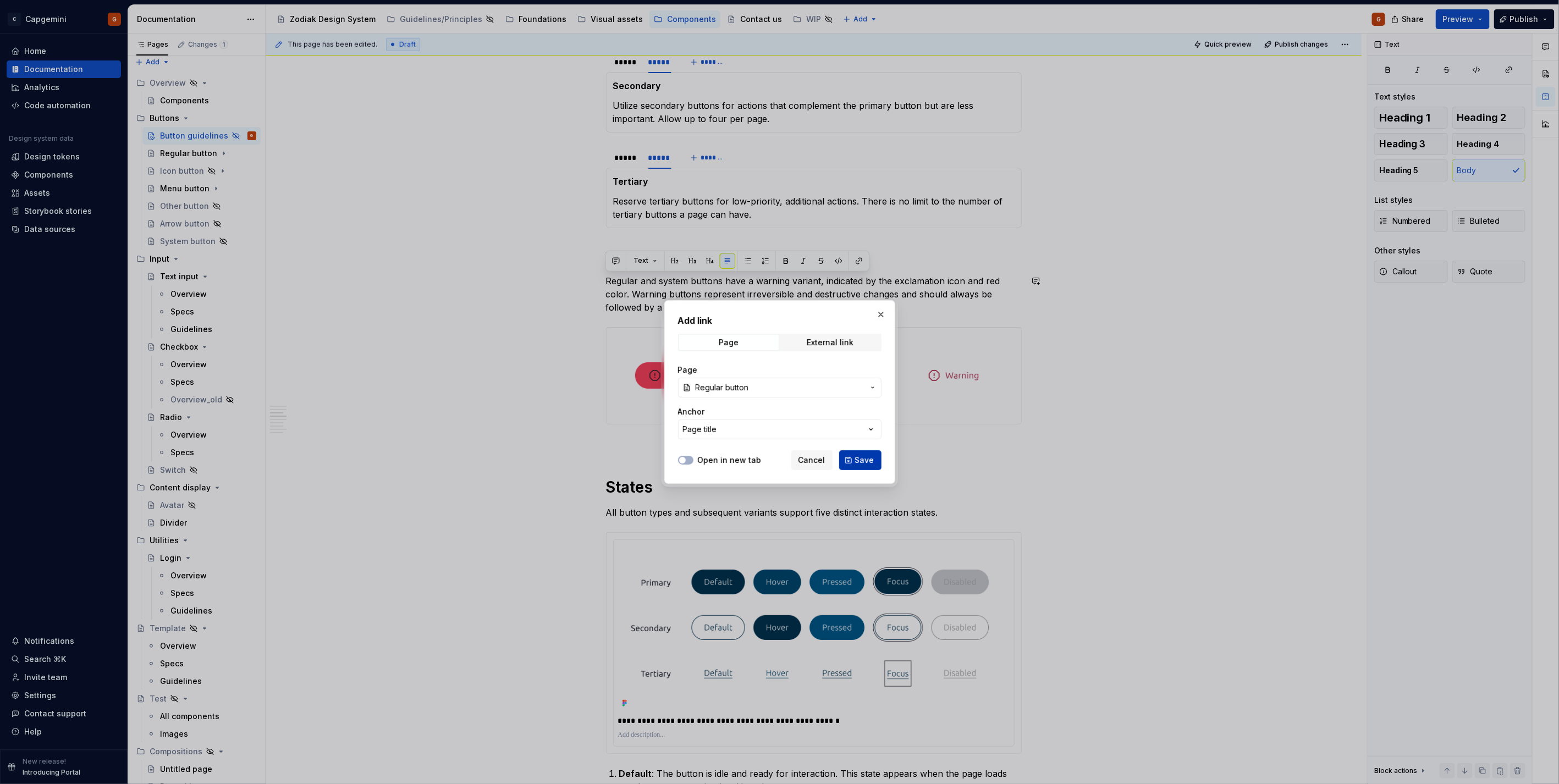
click at [862, 460] on span "Save" at bounding box center [865, 460] width 19 height 11
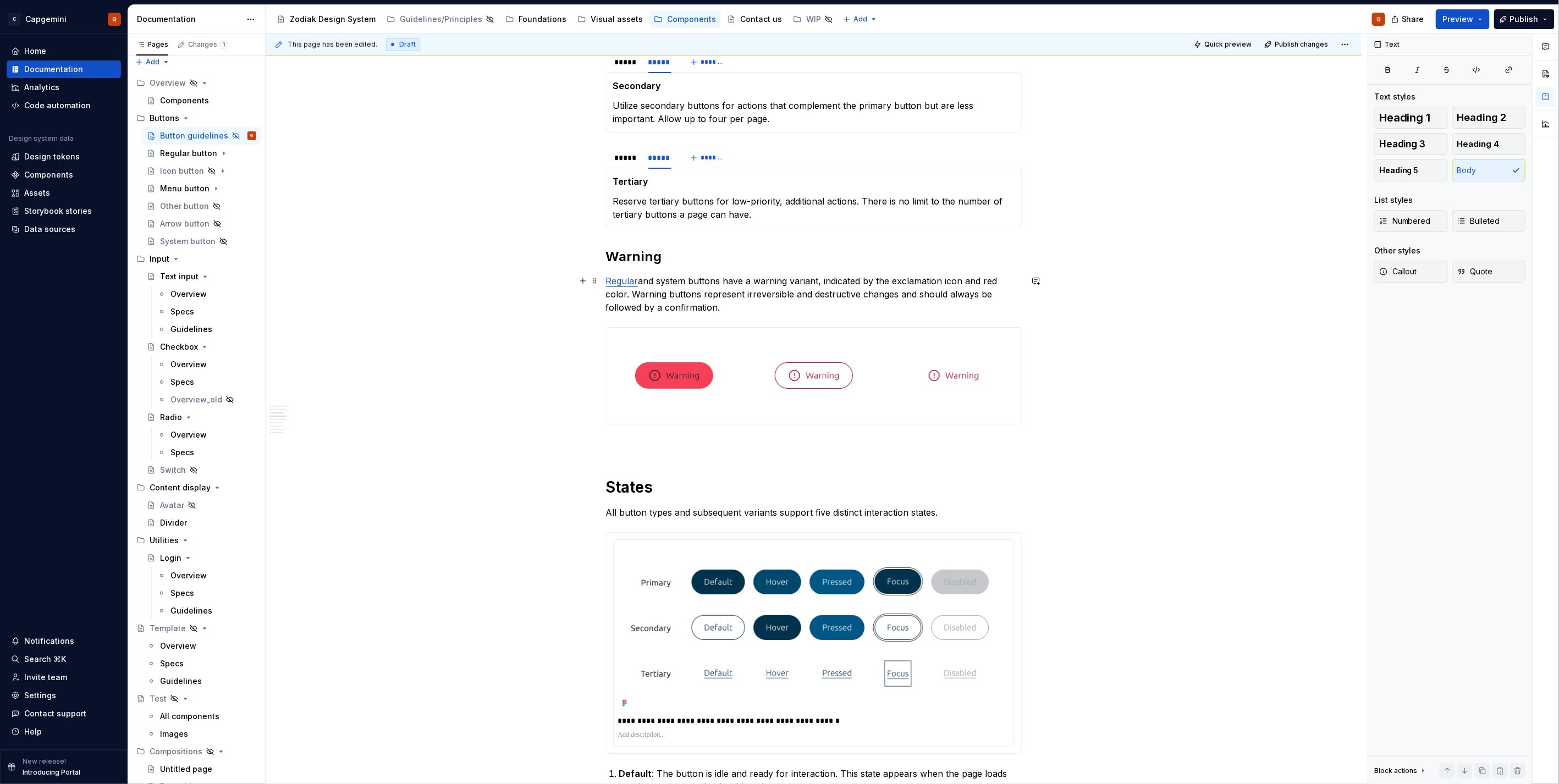
click at [675, 281] on p "Regular and system buttons have a warning variant, indicated by the exclamation…" at bounding box center [813, 293] width 415 height 40
click at [679, 281] on p "Regular and system buttons have a warning variant, indicated by the exclamation…" at bounding box center [813, 293] width 415 height 40
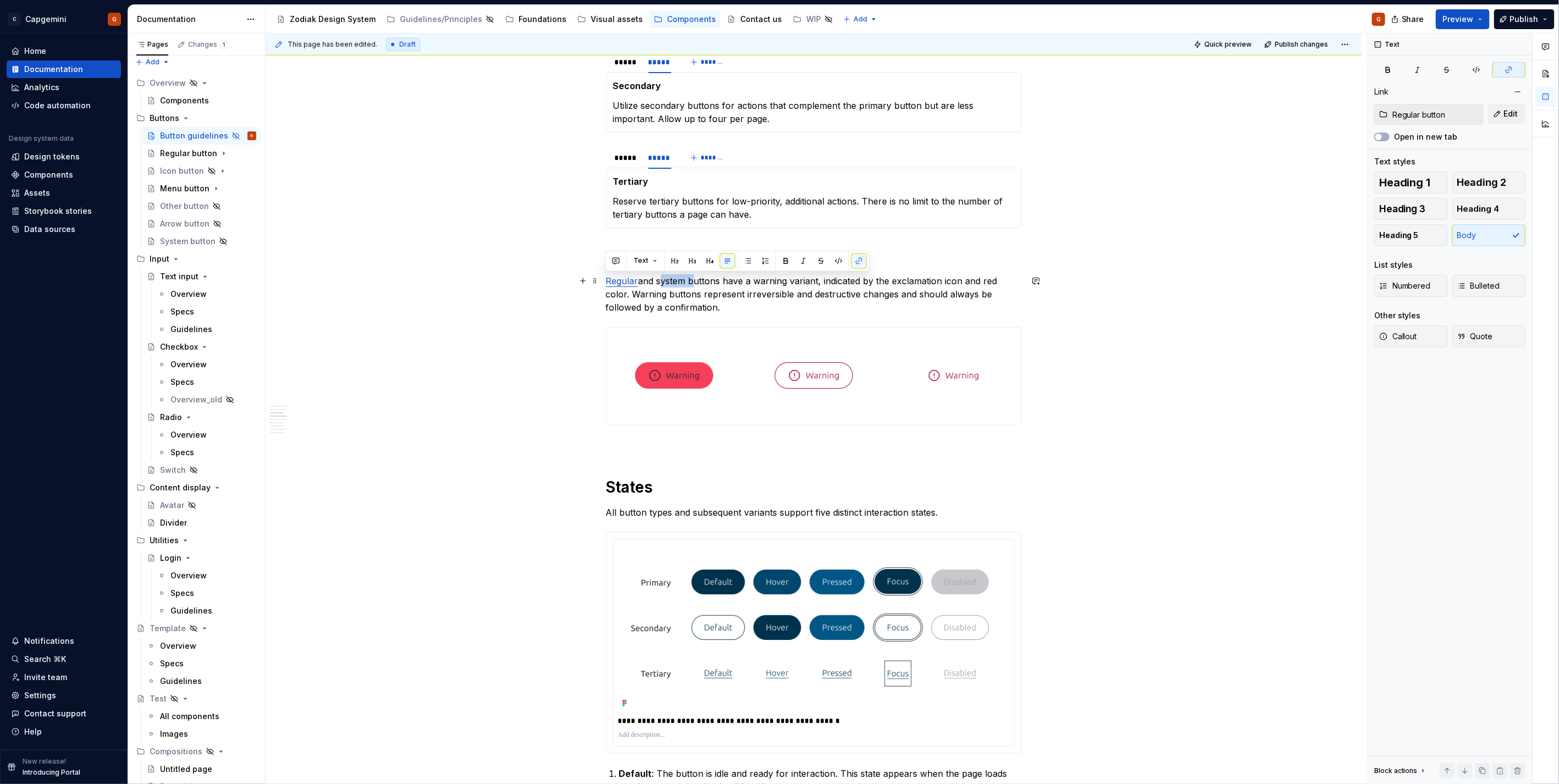
click at [684, 282] on p "Regular and system buttons have a warning variant, indicated by the exclamation…" at bounding box center [813, 293] width 415 height 40
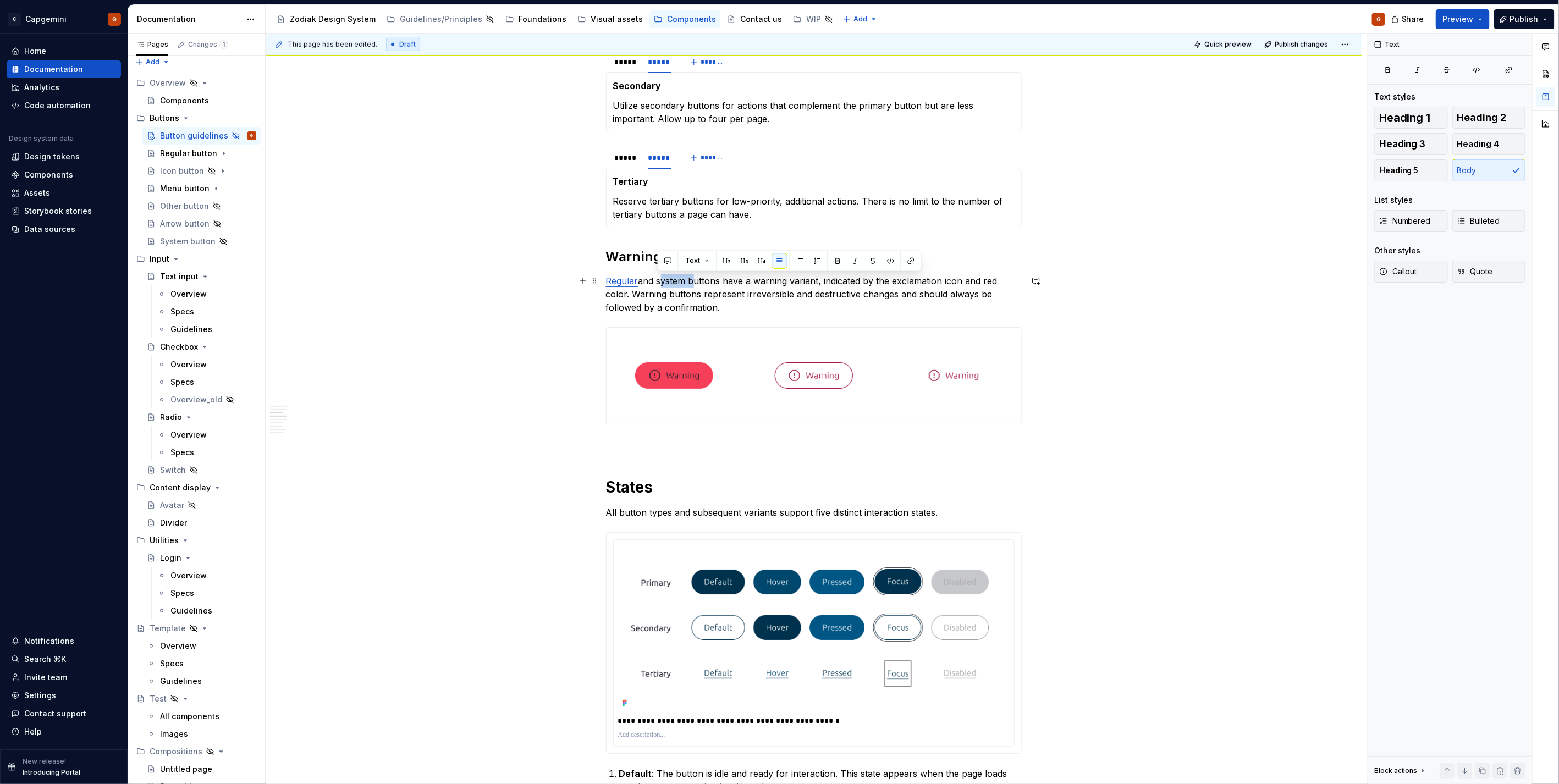
drag, startPoint x: 685, startPoint y: 283, endPoint x: 667, endPoint y: 283, distance: 18.0
click at [667, 283] on p "Regular and system buttons have a warning variant, indicated by the exclamation…" at bounding box center [813, 293] width 415 height 40
click at [663, 283] on p "Regular and system buttons have a warning variant, indicated by the exclamation…" at bounding box center [813, 293] width 415 height 40
drag, startPoint x: 658, startPoint y: 283, endPoint x: 685, endPoint y: 283, distance: 27.0
click at [685, 283] on p "Regular and system buttons have a warning variant, indicated by the exclamation…" at bounding box center [813, 293] width 415 height 40
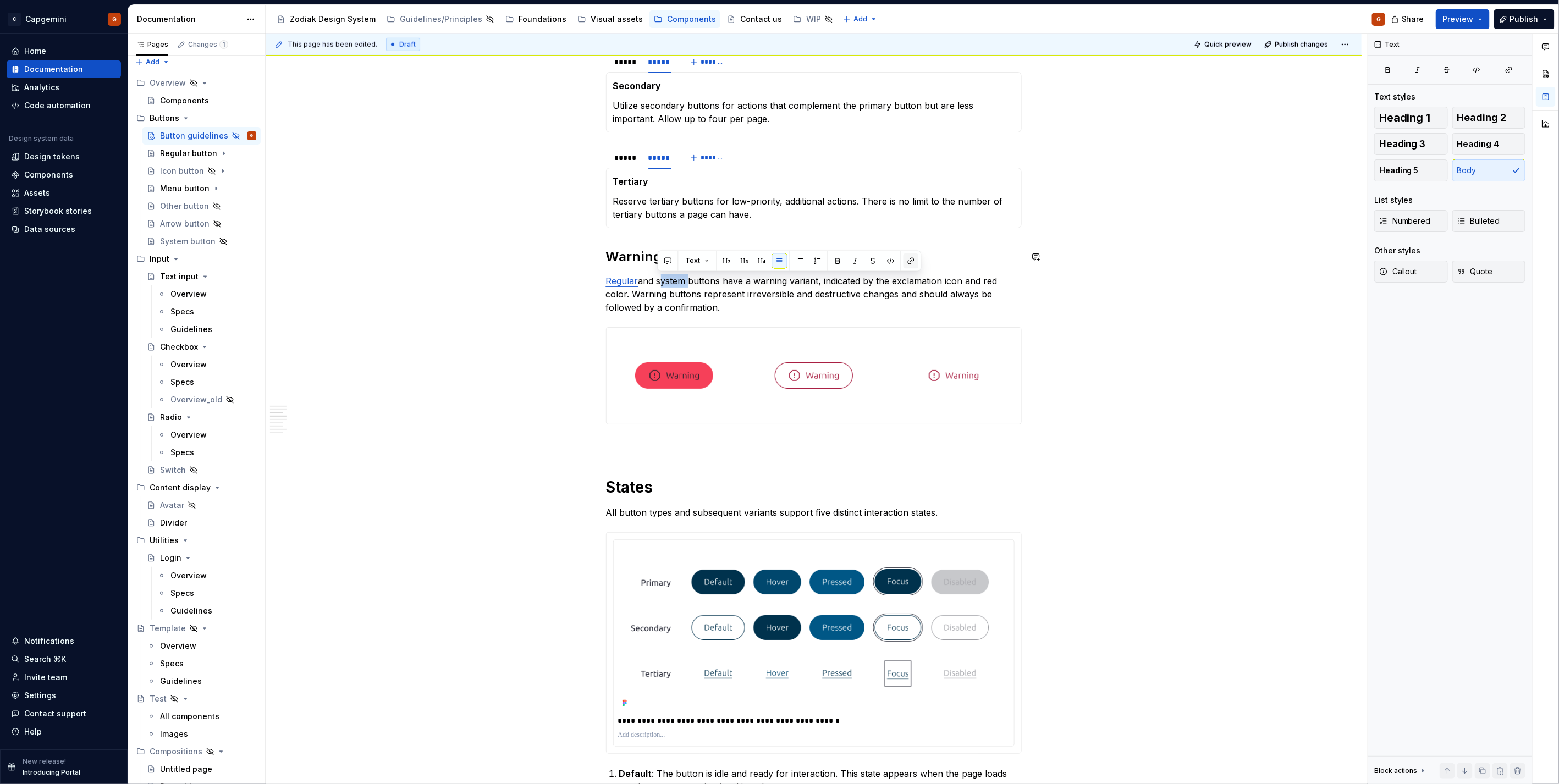
click at [907, 257] on button "button" at bounding box center [911, 261] width 15 height 15
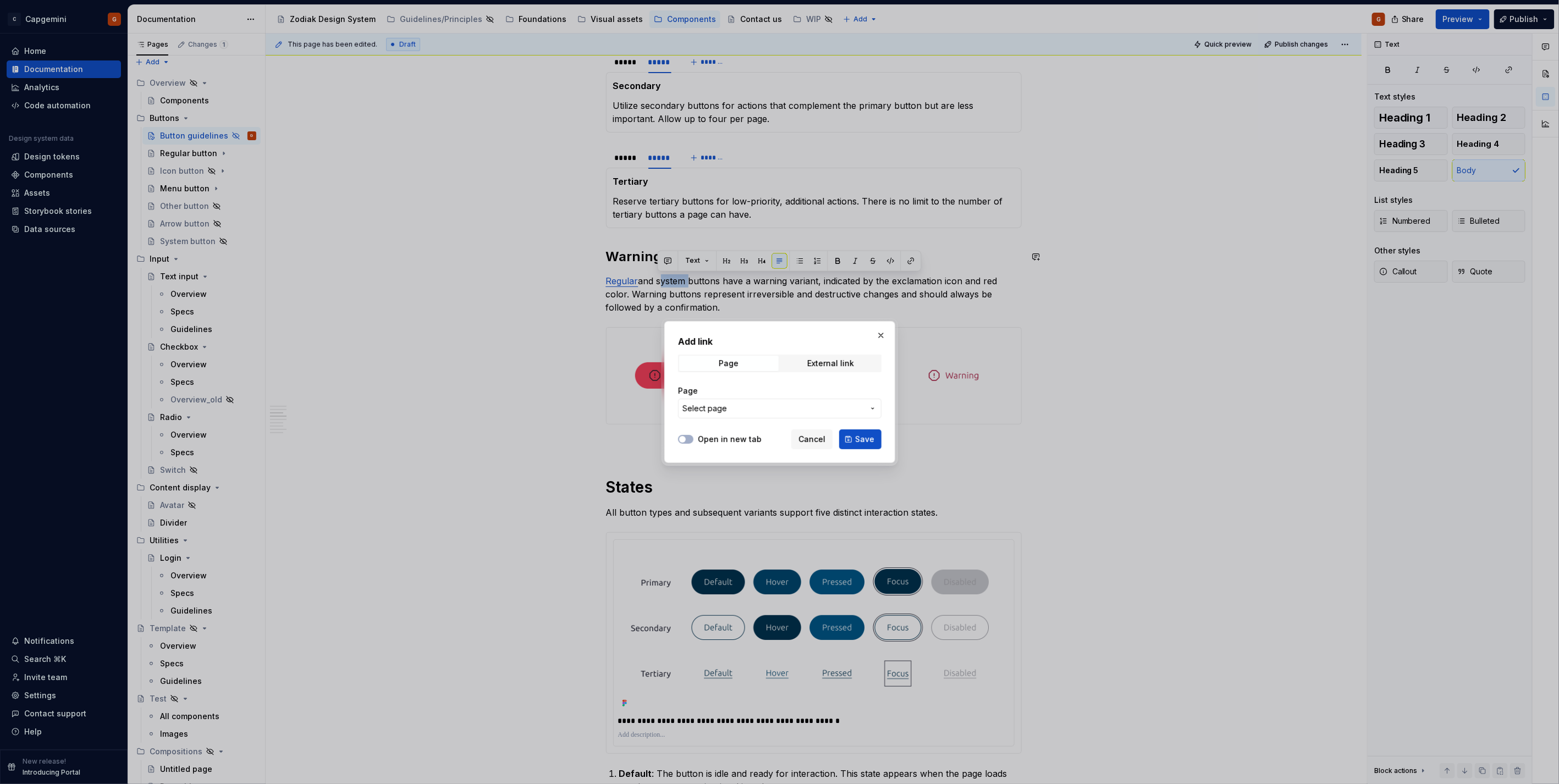
click at [763, 409] on span "Select page" at bounding box center [773, 407] width 181 height 11
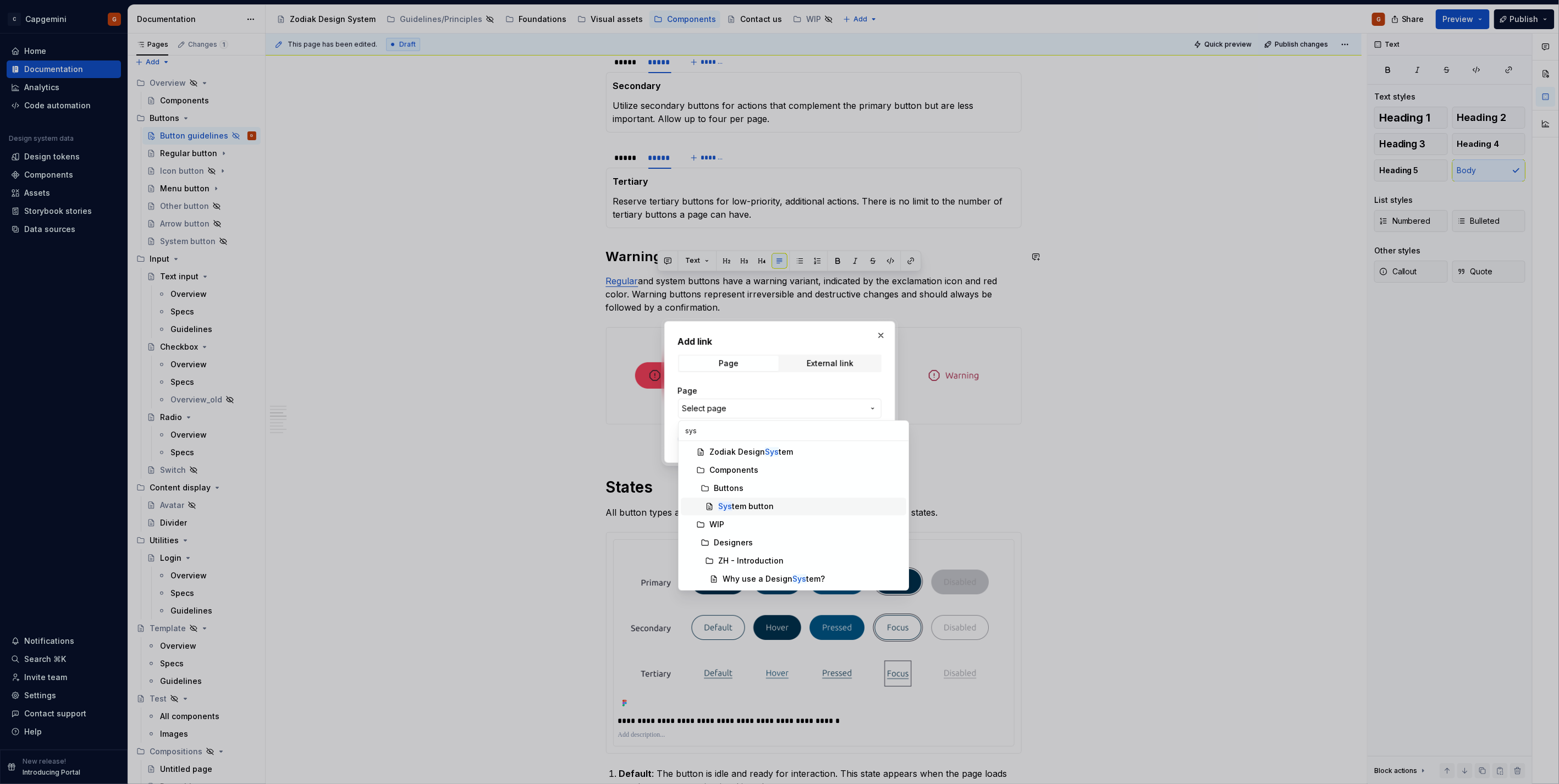
type input "sys"
click at [756, 503] on div "Sys tem button" at bounding box center [745, 505] width 55 height 11
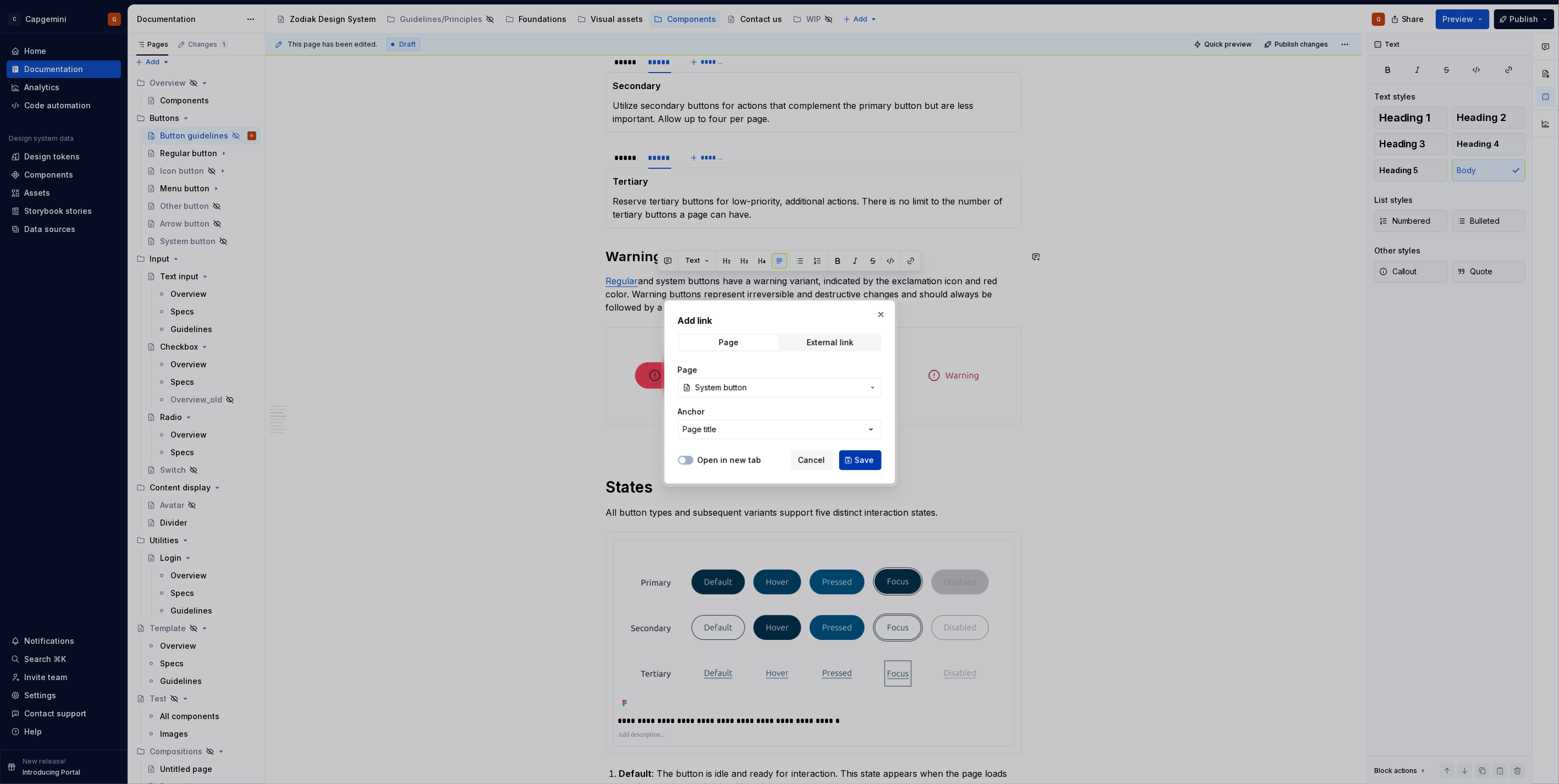
click at [859, 460] on span "Save" at bounding box center [865, 460] width 19 height 11
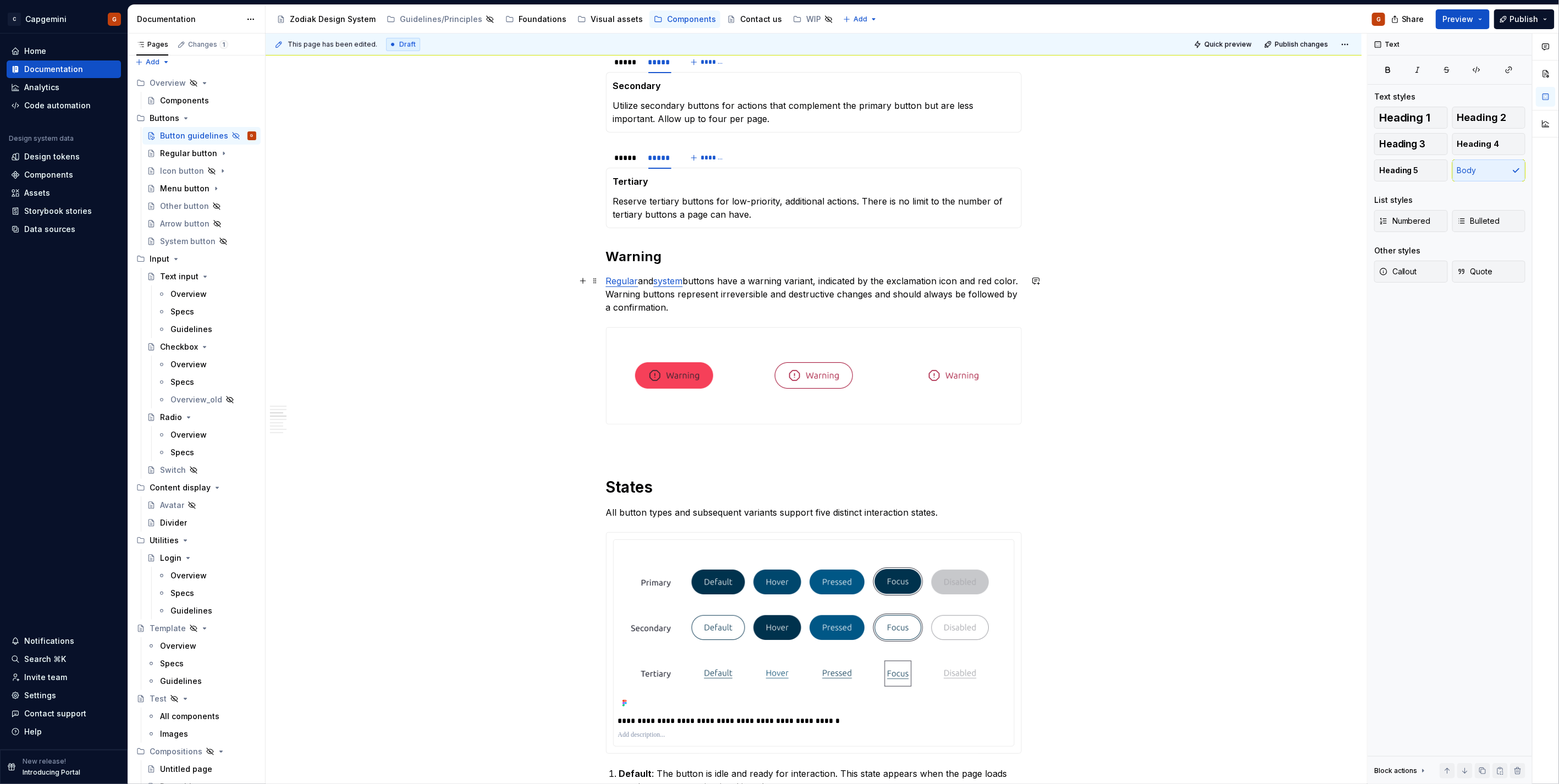
click at [794, 295] on p "Regular and system buttons have a warning variant, indicated by the exclamation…" at bounding box center [813, 293] width 415 height 40
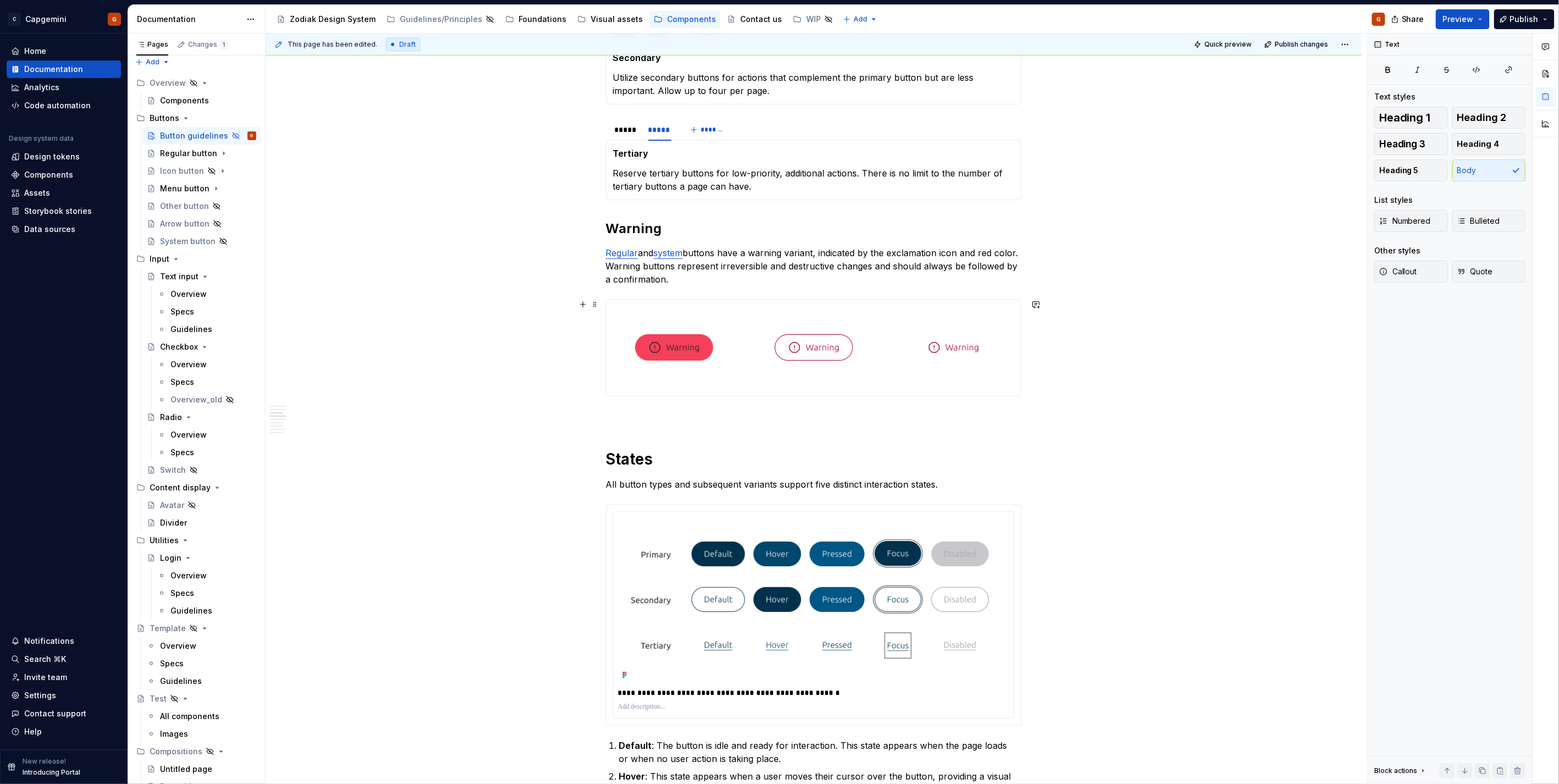
scroll to position [733, 0]
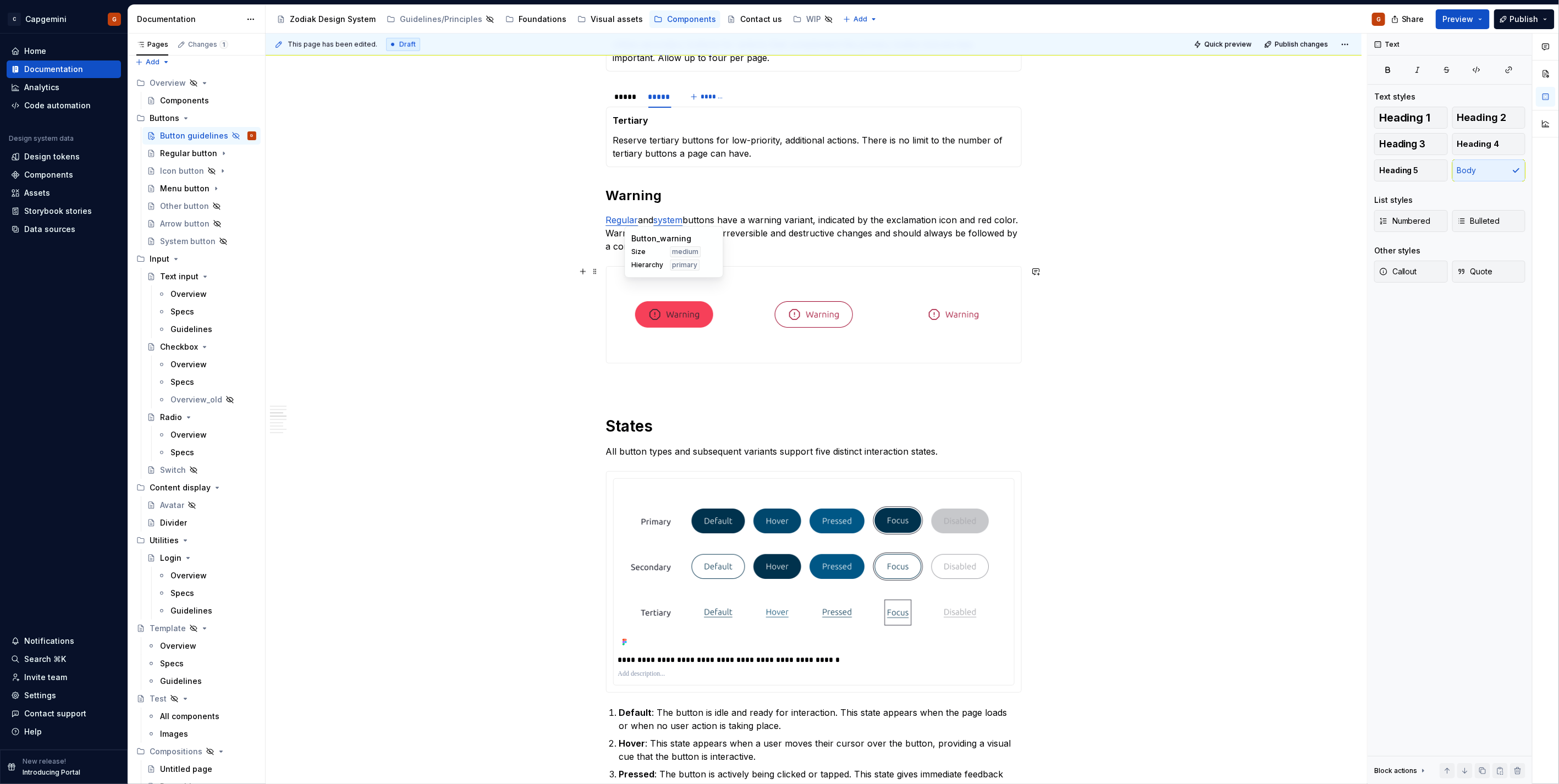
click at [659, 320] on img at bounding box center [674, 315] width 78 height 87
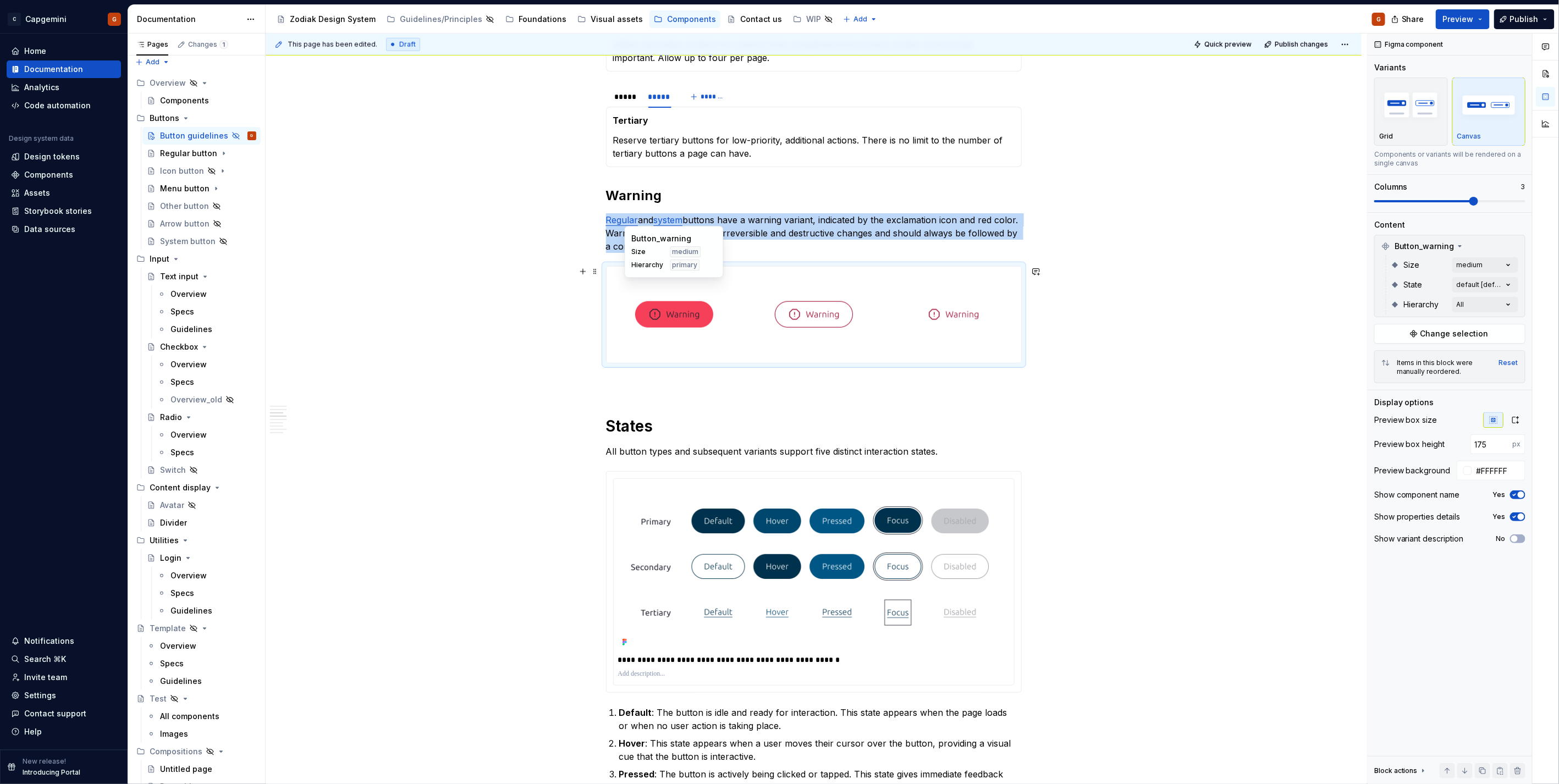
type textarea "*"
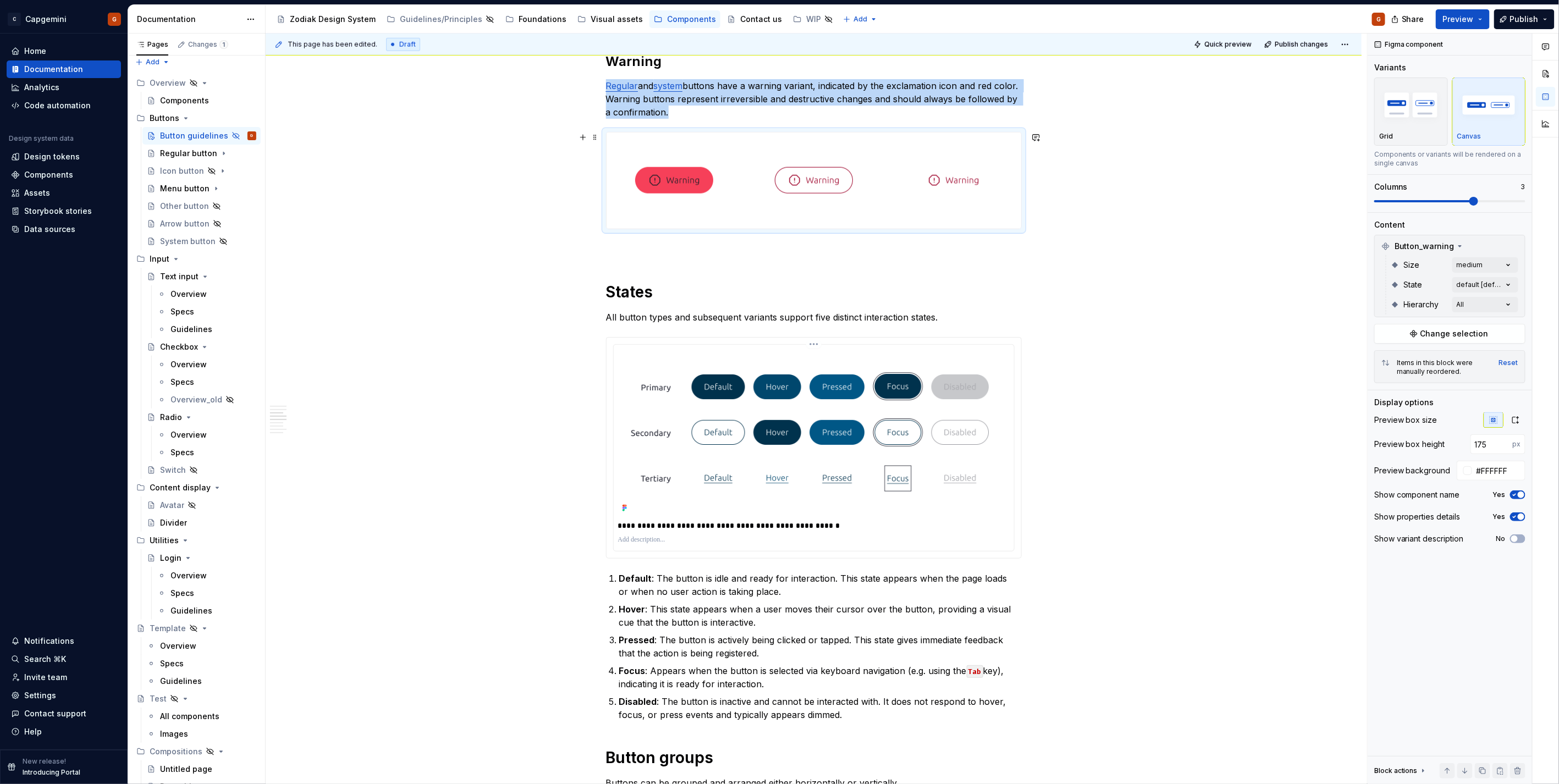
scroll to position [916, 0]
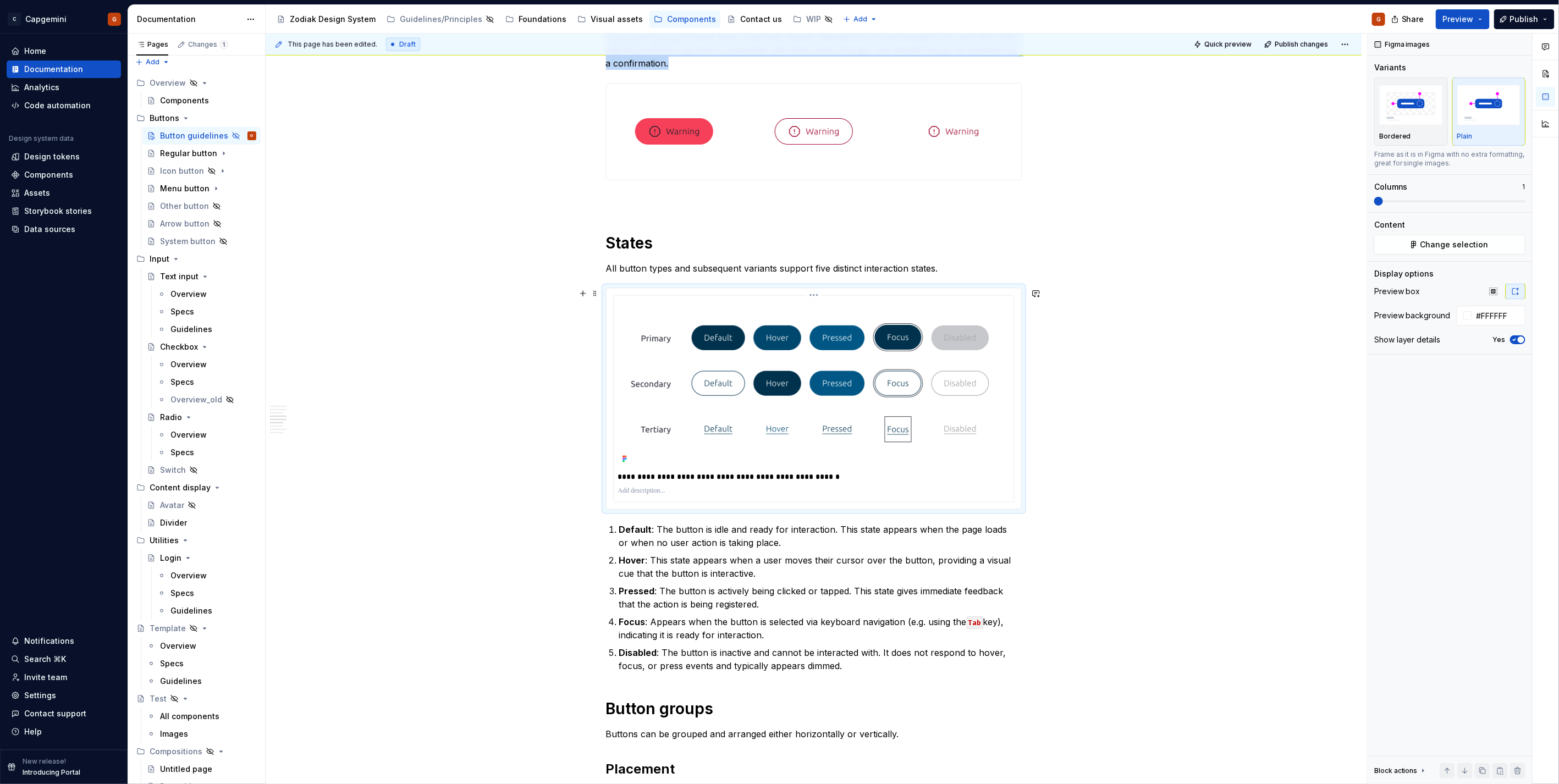
click at [817, 396] on img at bounding box center [813, 383] width 391 height 166
click at [827, 476] on p "**********" at bounding box center [813, 476] width 391 height 11
drag, startPoint x: 771, startPoint y: 477, endPoint x: 830, endPoint y: 481, distance: 59.1
click at [830, 481] on p "**********" at bounding box center [813, 476] width 391 height 11
click at [675, 476] on p "**********" at bounding box center [813, 476] width 391 height 11
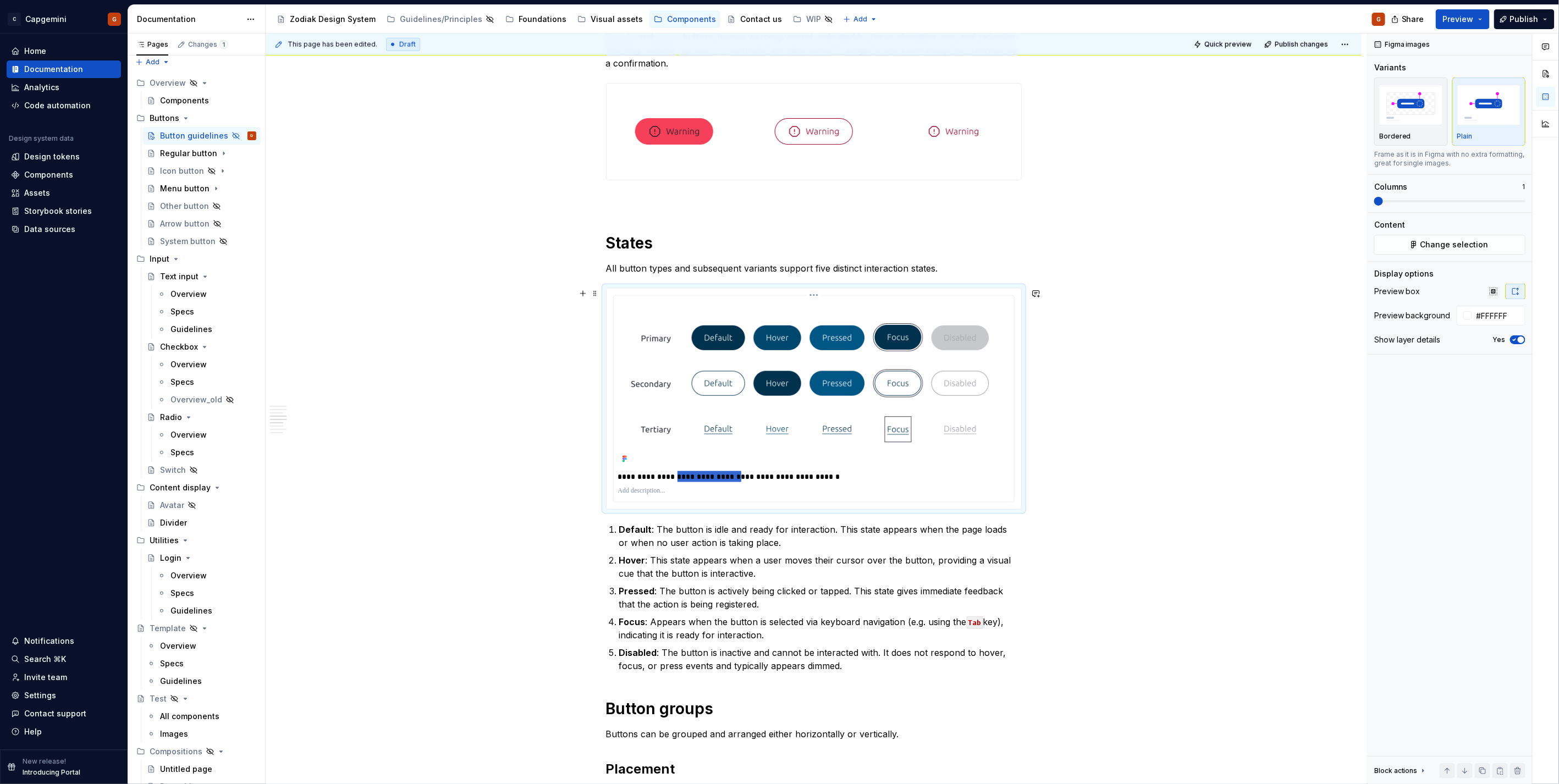
drag, startPoint x: 675, startPoint y: 476, endPoint x: 733, endPoint y: 476, distance: 58.0
click at [733, 476] on p "**********" at bounding box center [813, 476] width 391 height 11
click at [750, 473] on p "**********" at bounding box center [813, 476] width 391 height 11
click at [746, 475] on p "**********" at bounding box center [813, 476] width 391 height 11
click at [796, 476] on p "**********" at bounding box center [813, 476] width 391 height 11
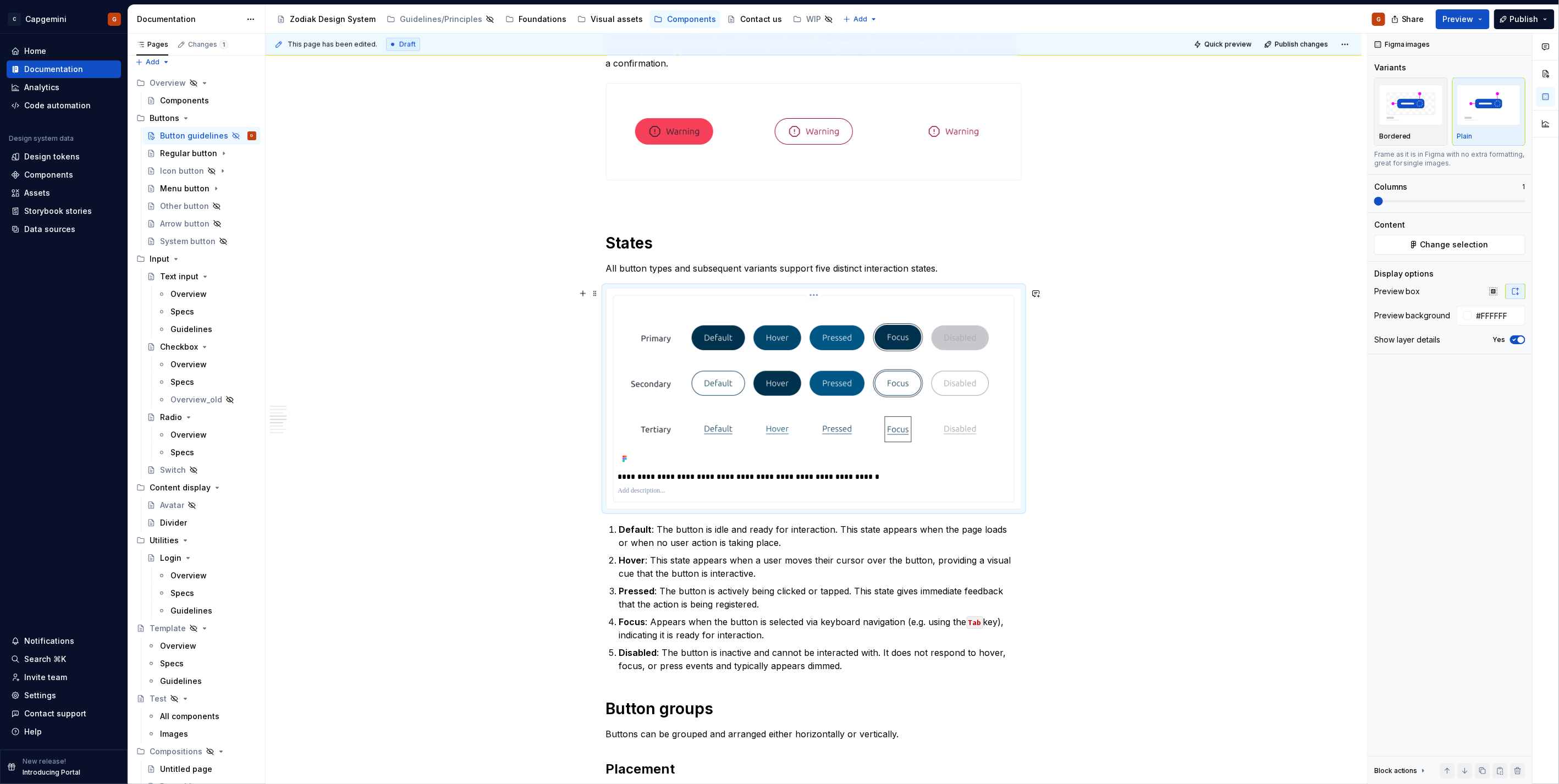
scroll to position [977, 0]
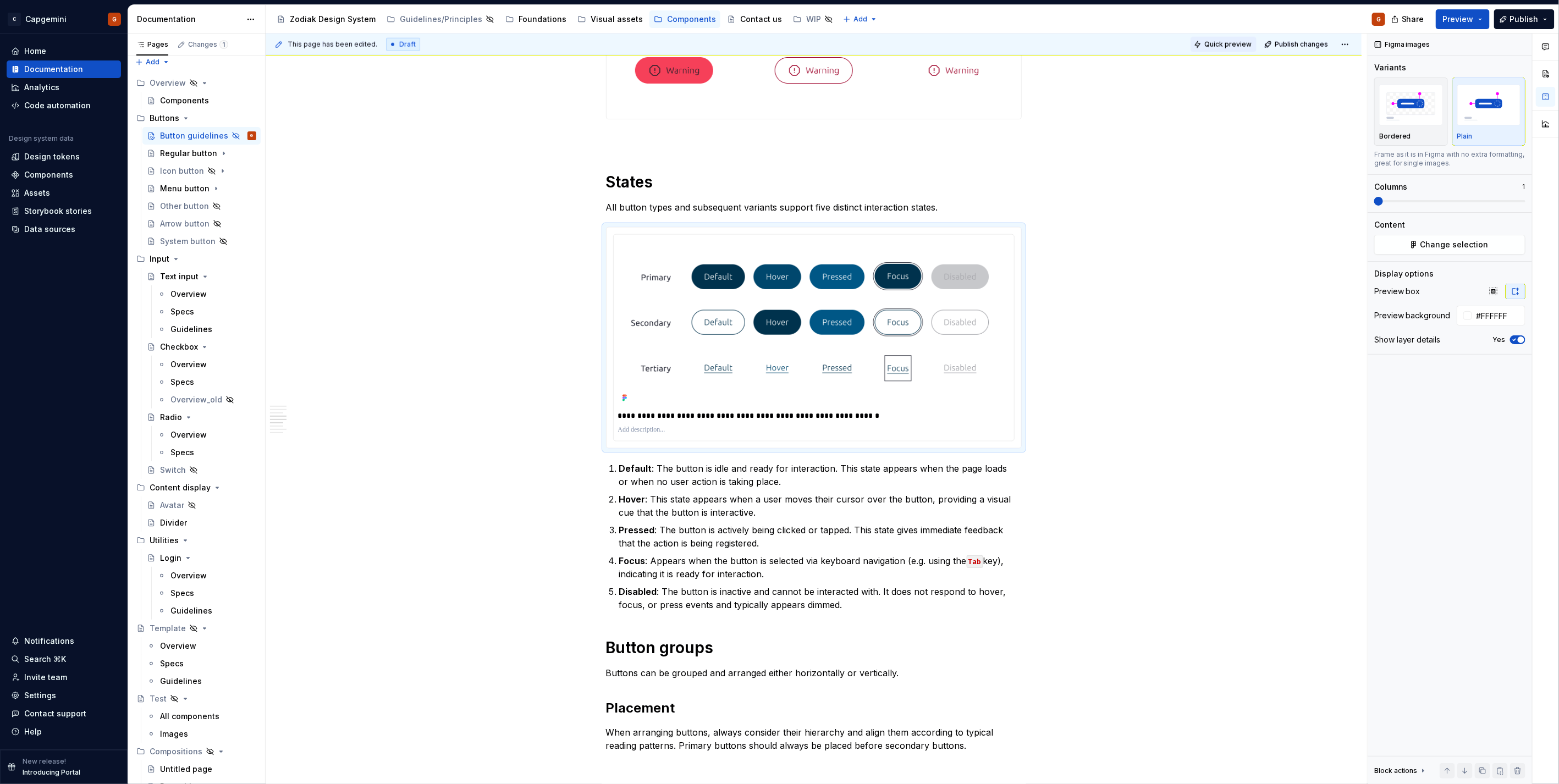
click at [1222, 43] on span "Quick preview" at bounding box center [1227, 44] width 47 height 9
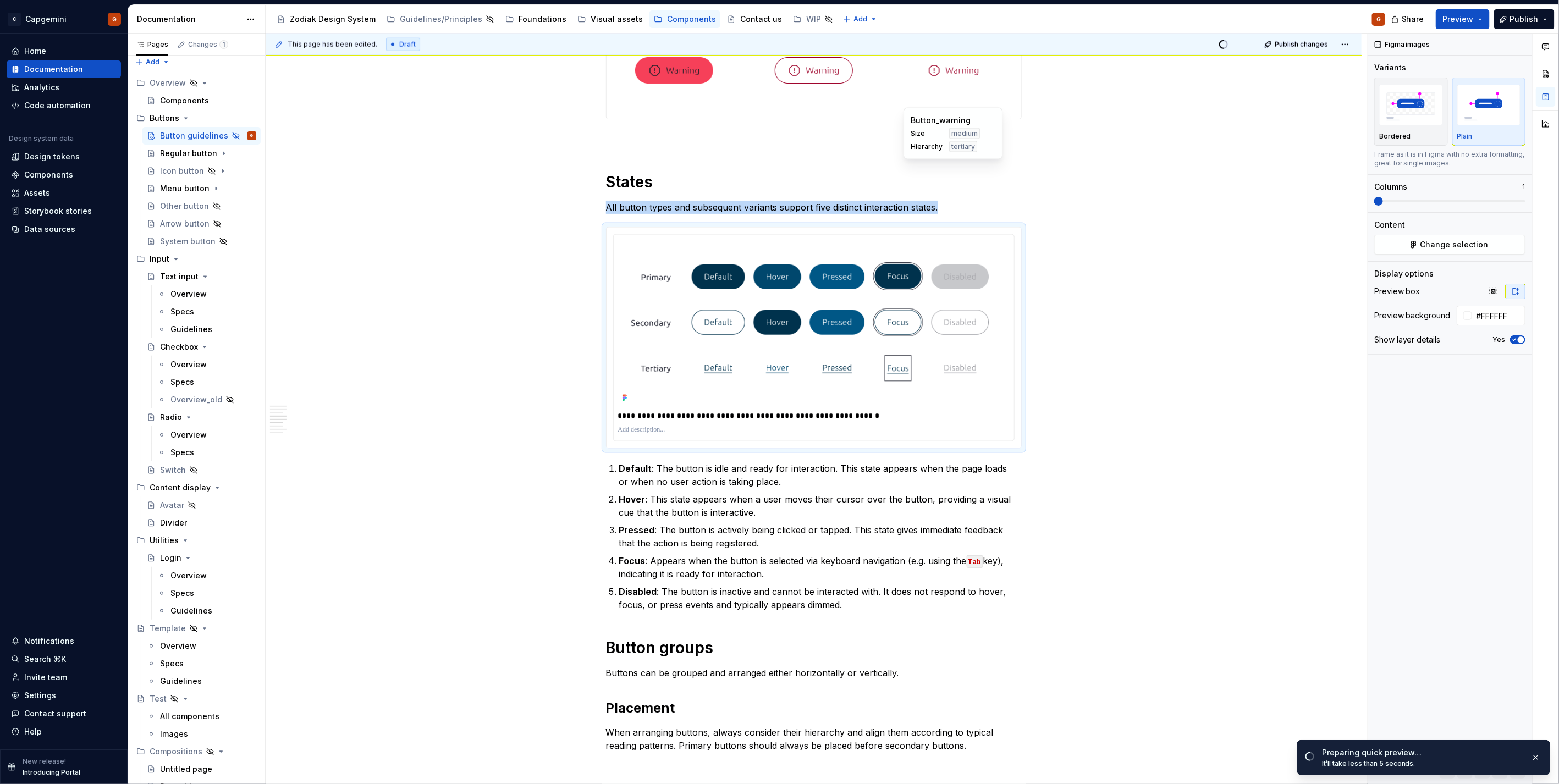
scroll to position [911, 0]
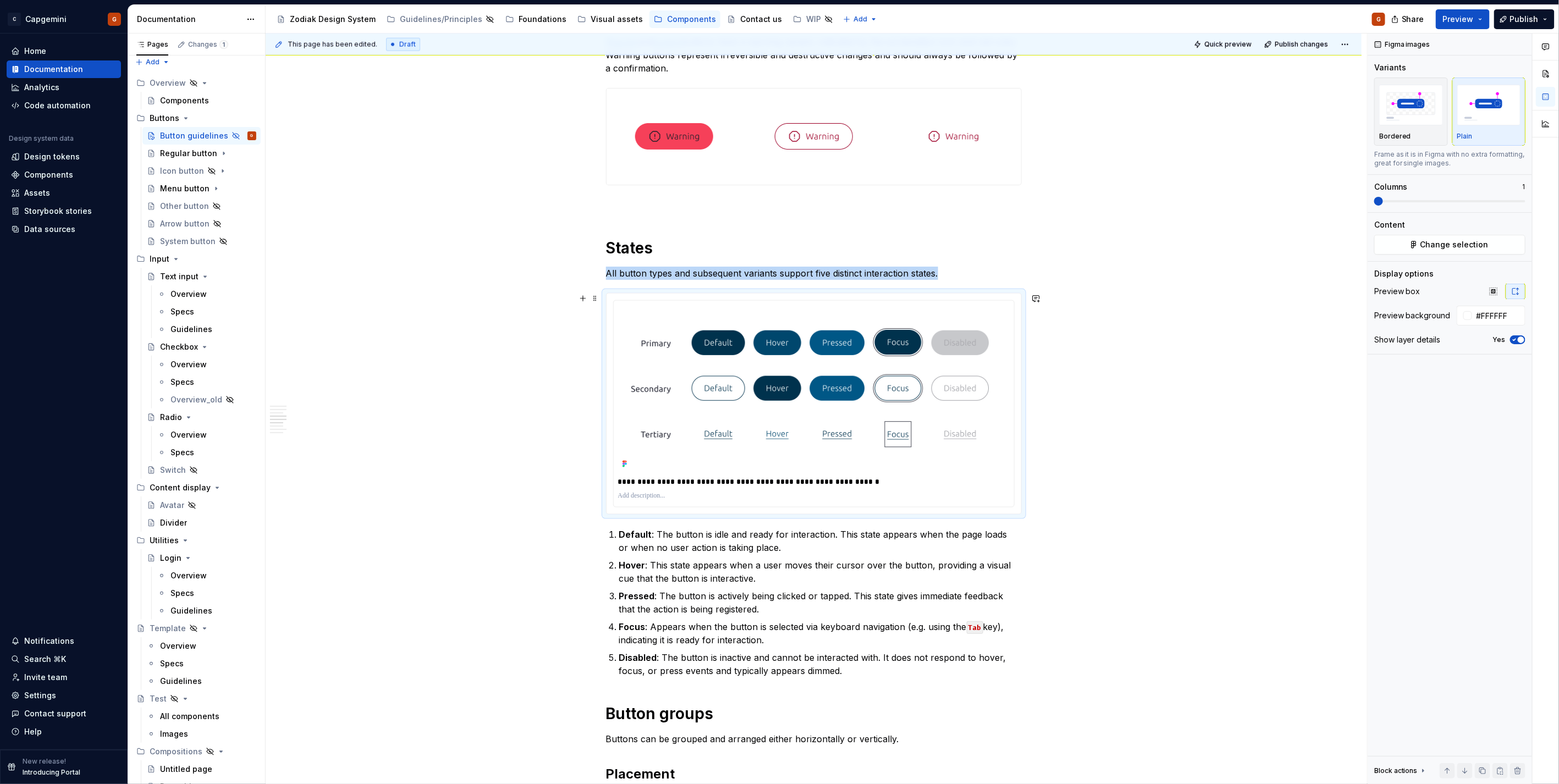
click at [1056, 427] on div "**********" at bounding box center [812, 610] width 1095 height 2666
click at [929, 420] on img at bounding box center [813, 388] width 391 height 166
click at [1460, 23] on span "Preview" at bounding box center [1458, 18] width 31 height 11
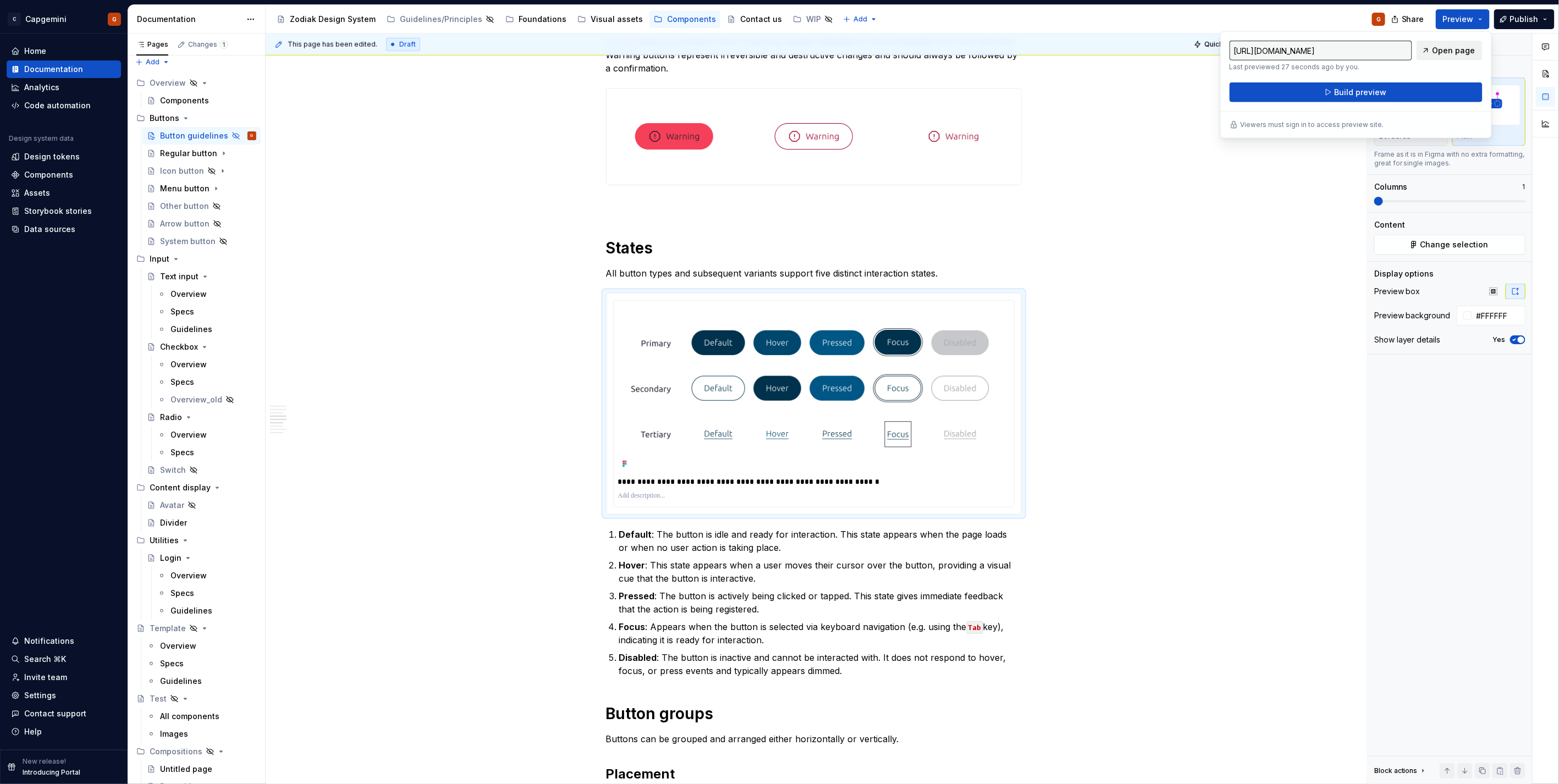
drag, startPoint x: 1460, startPoint y: 23, endPoint x: 1434, endPoint y: 52, distance: 38.9
click at [1434, 52] on span "Open page" at bounding box center [1453, 50] width 43 height 11
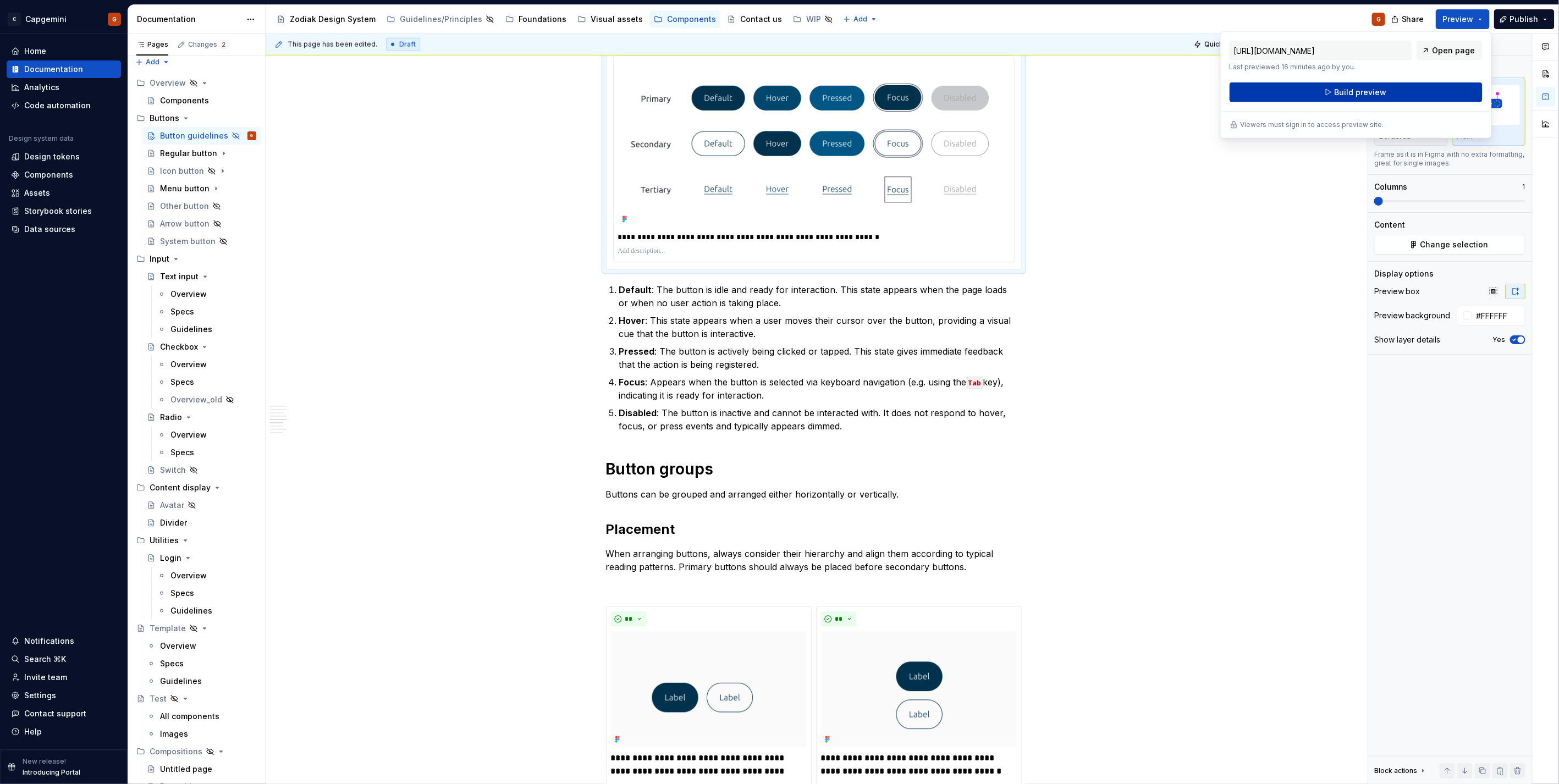
click at [1378, 87] on span "Build preview" at bounding box center [1360, 92] width 52 height 11
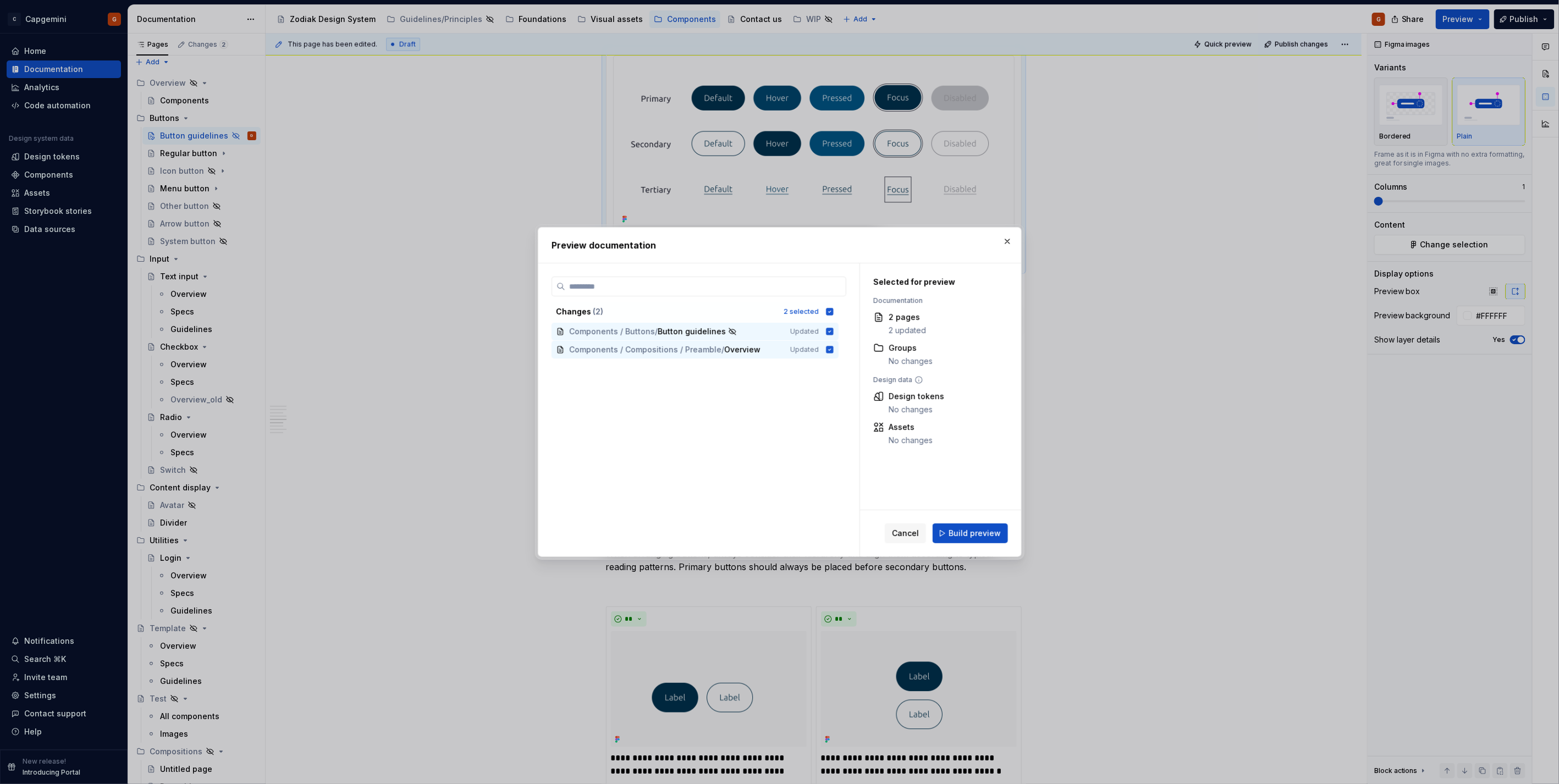
drag, startPoint x: 1007, startPoint y: 234, endPoint x: 1056, endPoint y: 223, distance: 50.2
click at [1006, 236] on button "button" at bounding box center [1007, 241] width 15 height 15
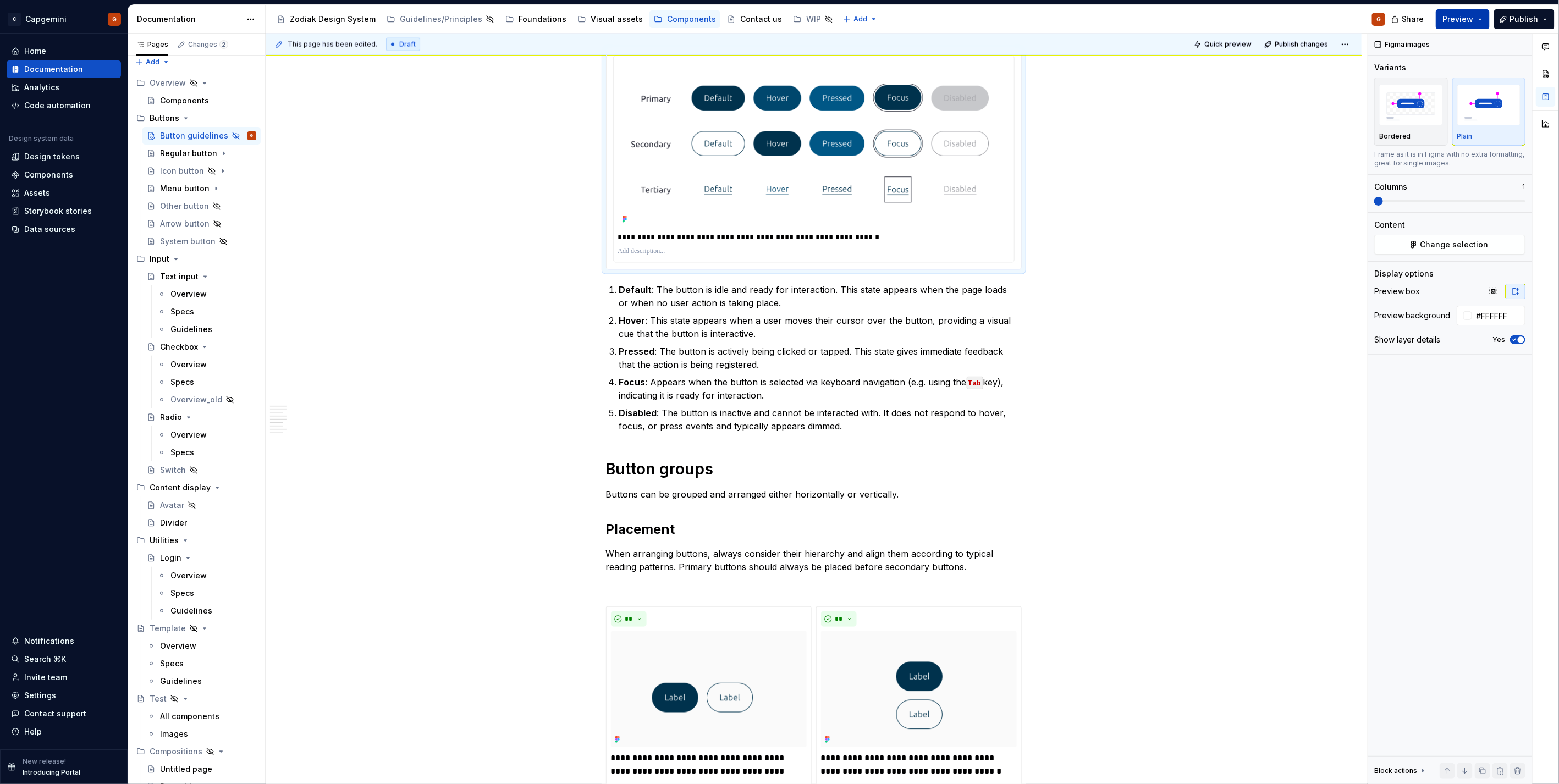
click at [1484, 15] on button "Preview" at bounding box center [1462, 19] width 54 height 19
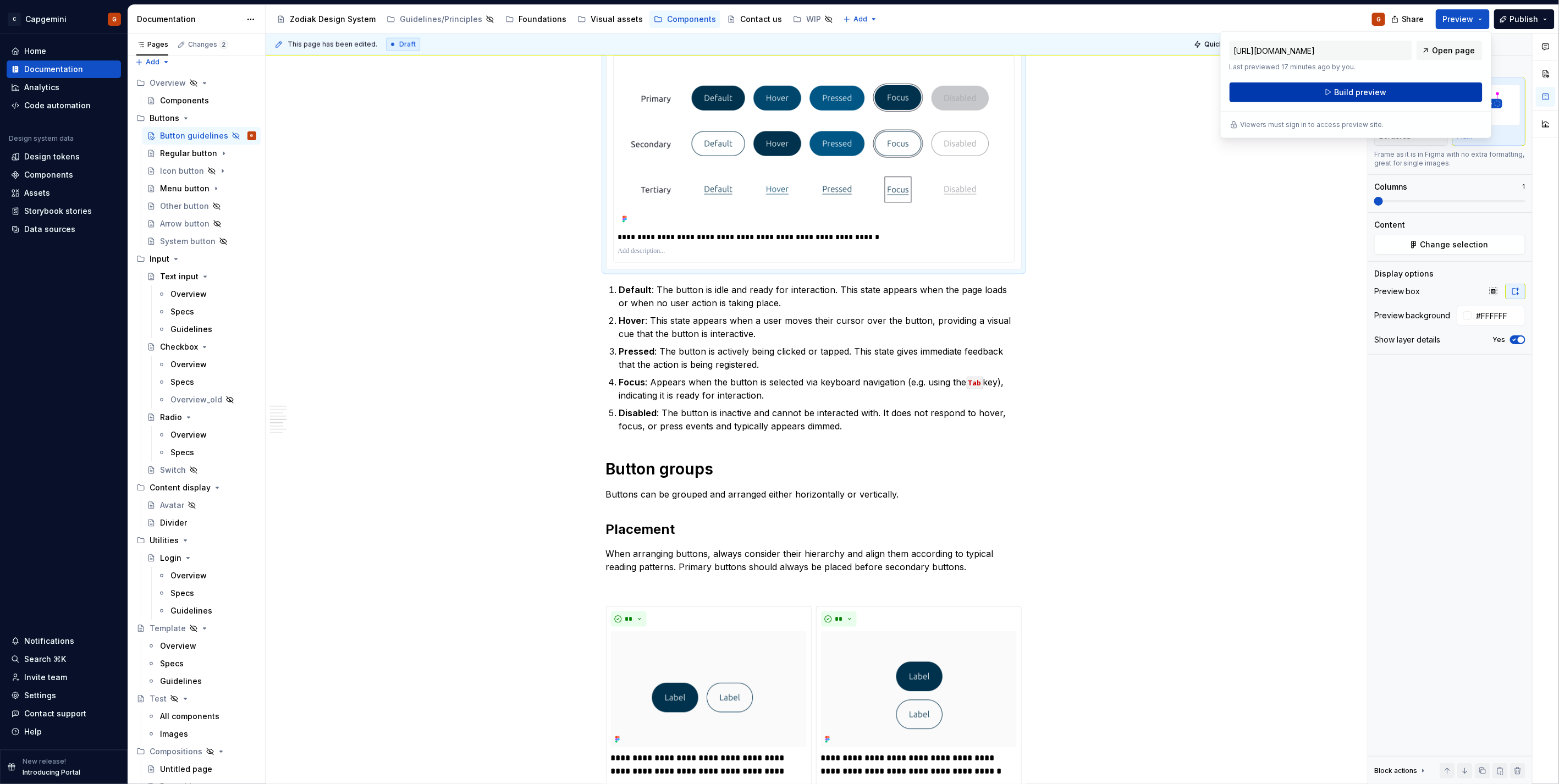
click at [1382, 94] on span "Build preview" at bounding box center [1360, 92] width 52 height 11
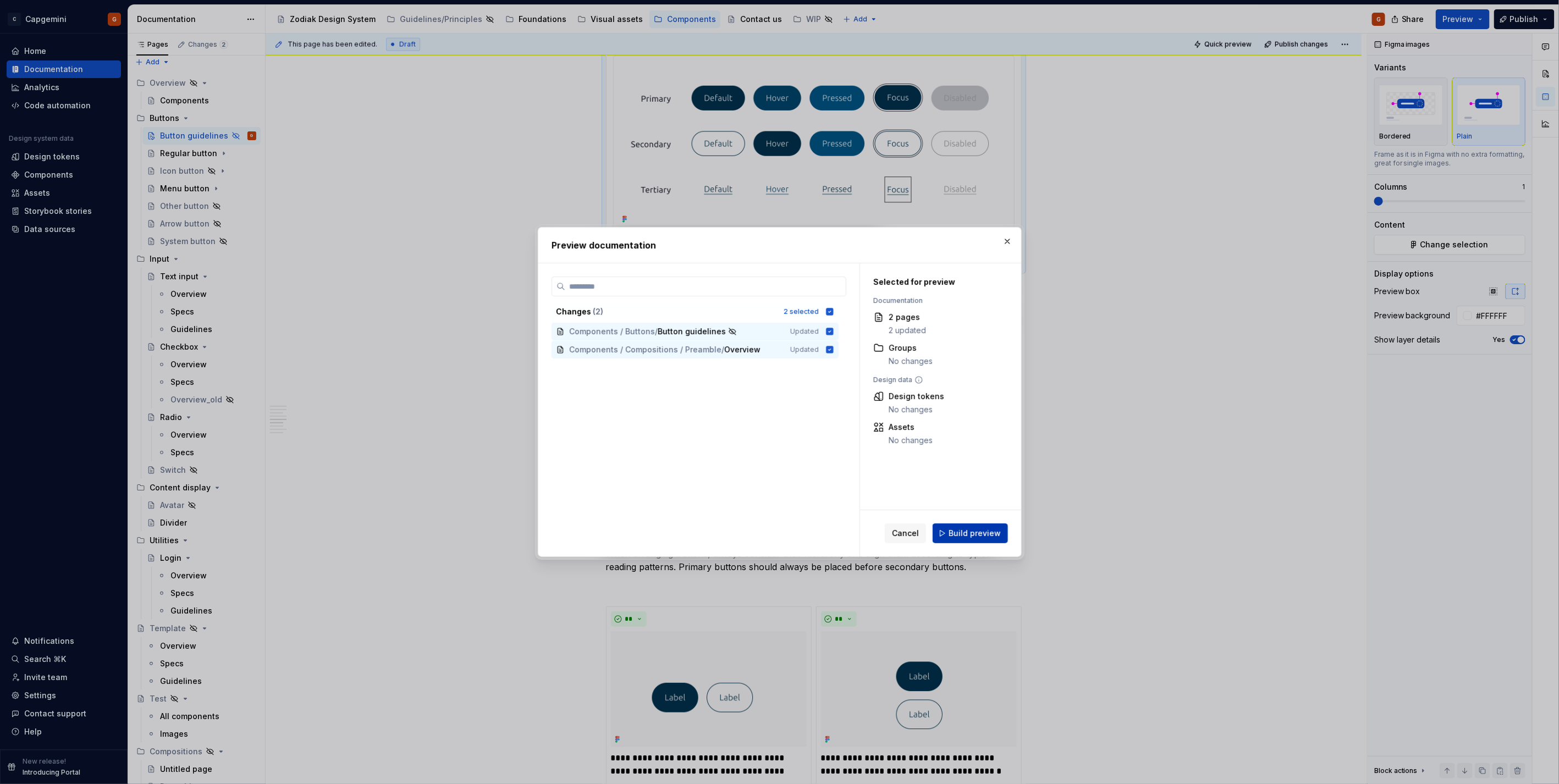
click at [960, 530] on span "Build preview" at bounding box center [974, 532] width 52 height 11
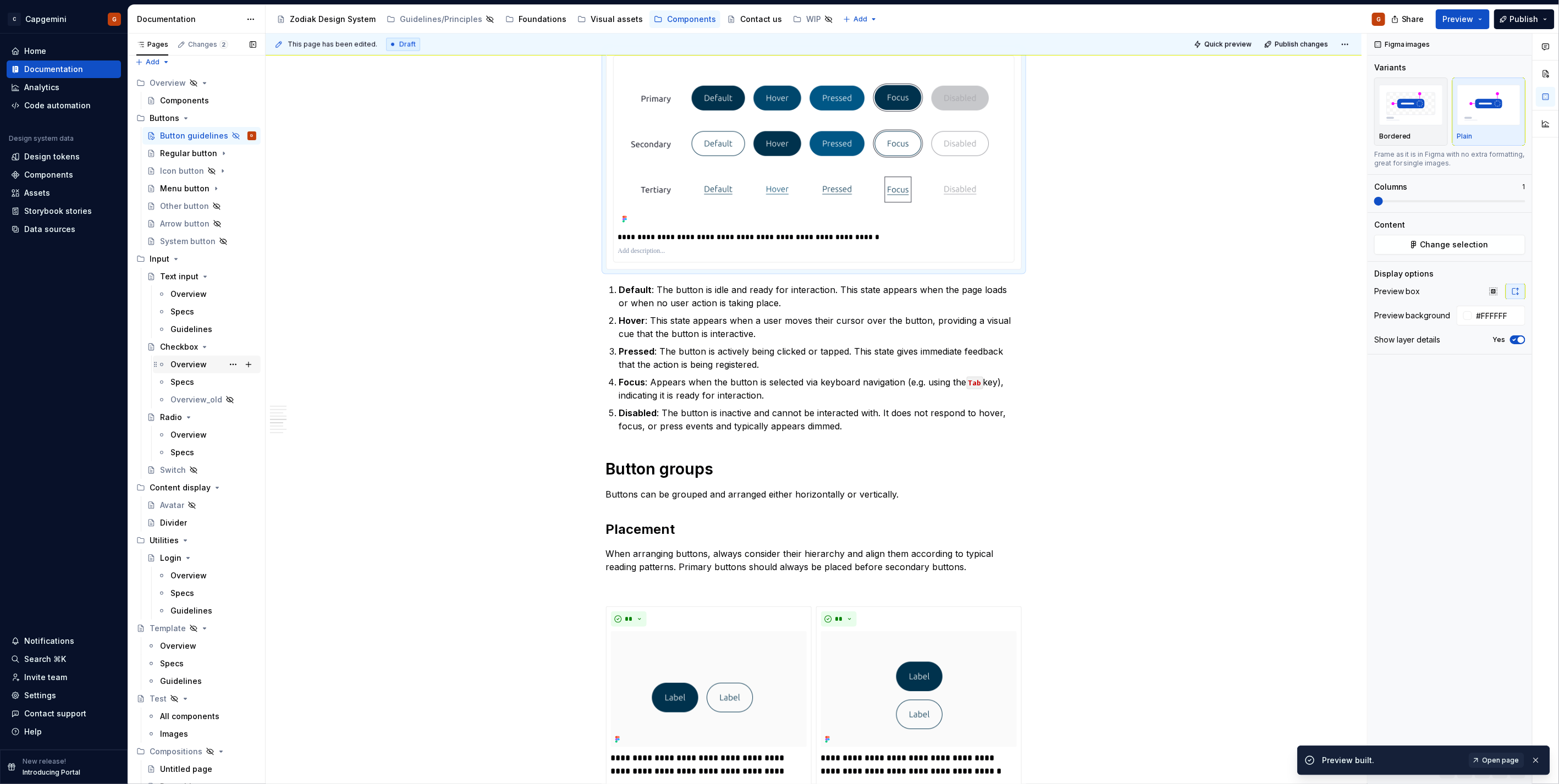
click at [182, 372] on div "Overview" at bounding box center [206, 364] width 107 height 17
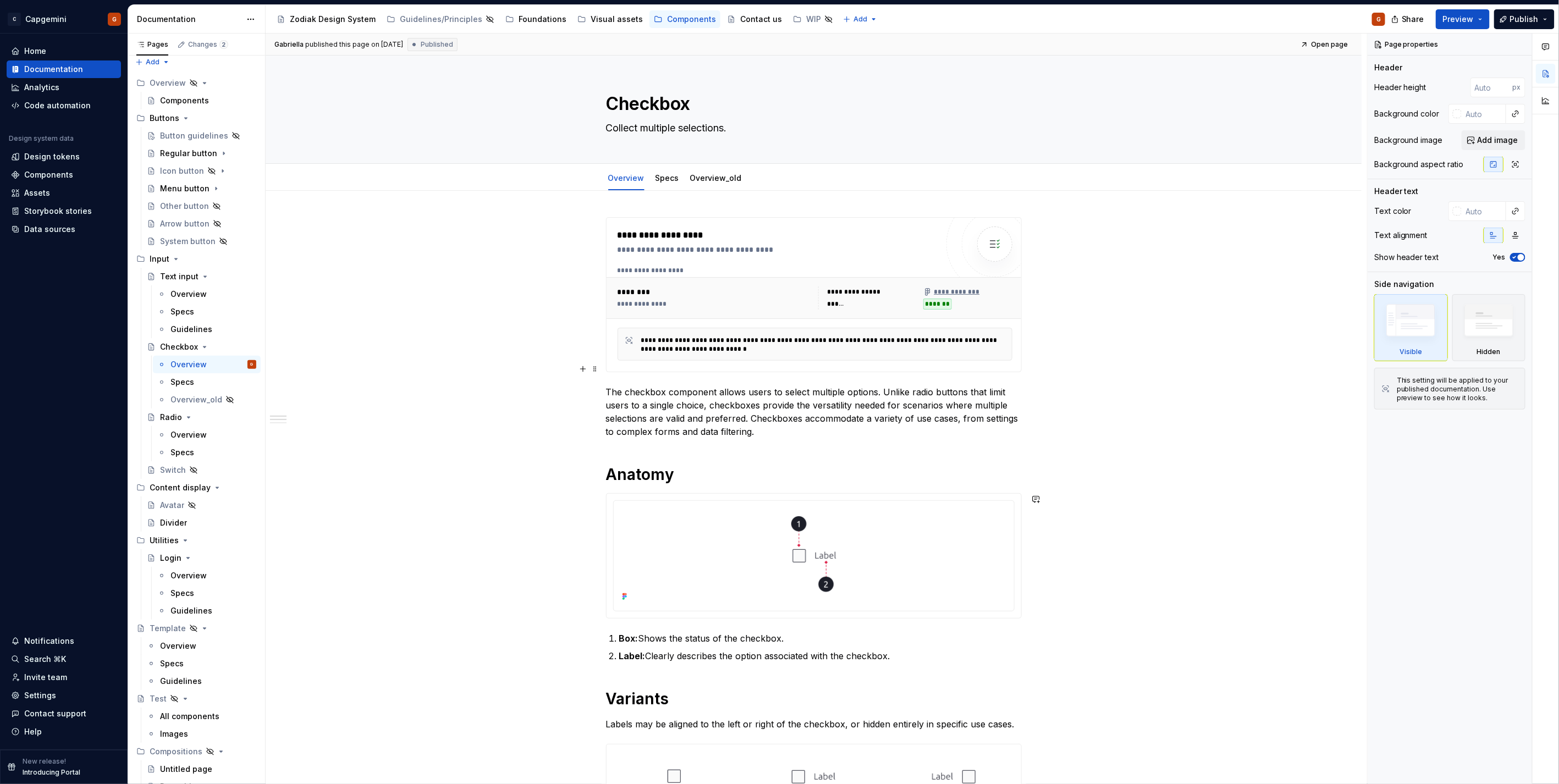
click at [813, 404] on p "The checkbox component allows users to select multiple options. Unlike radio bu…" at bounding box center [813, 411] width 415 height 53
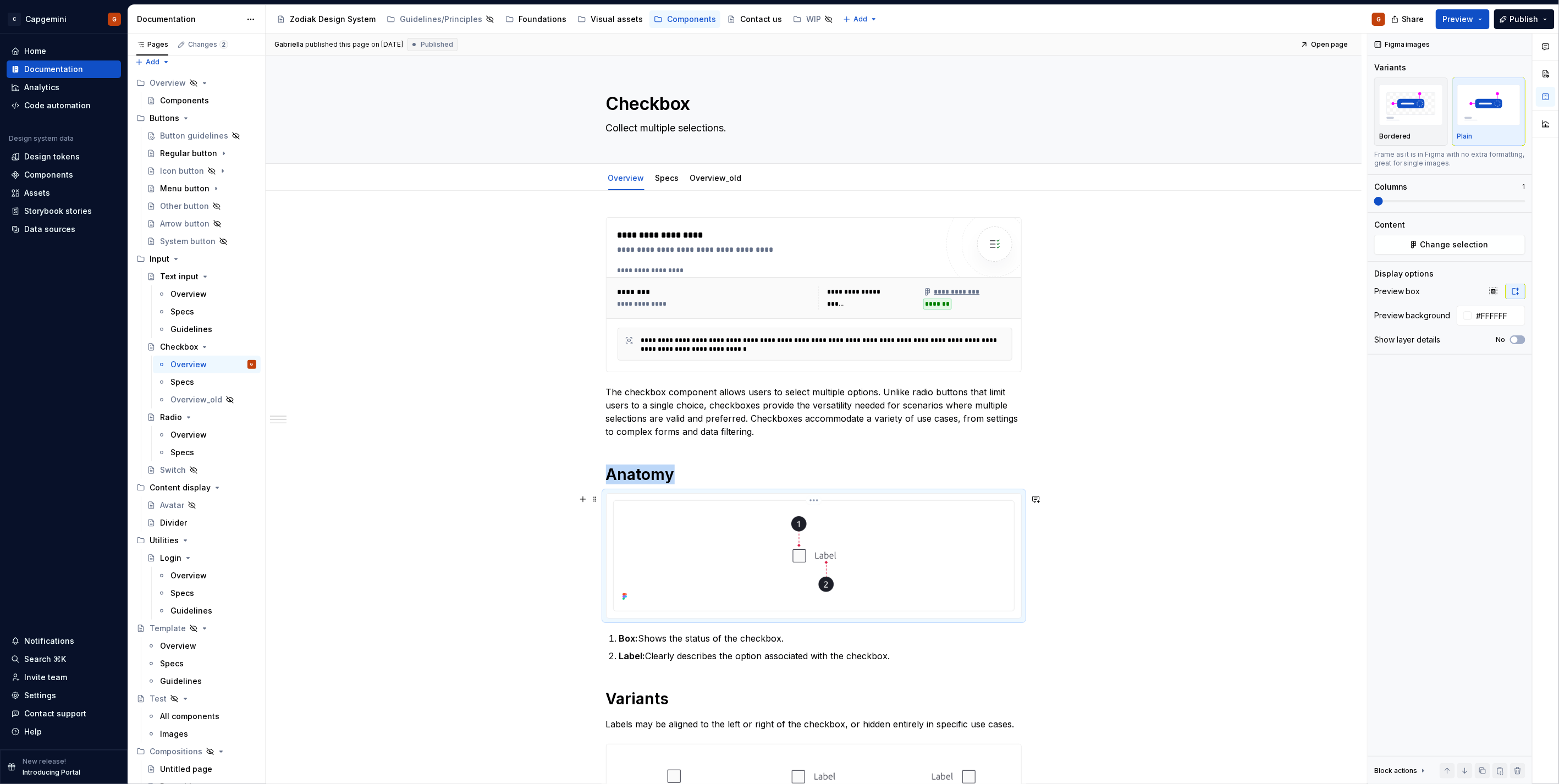
click at [879, 526] on div at bounding box center [813, 555] width 391 height 99
click at [1403, 121] on img "button" at bounding box center [1411, 104] width 64 height 40
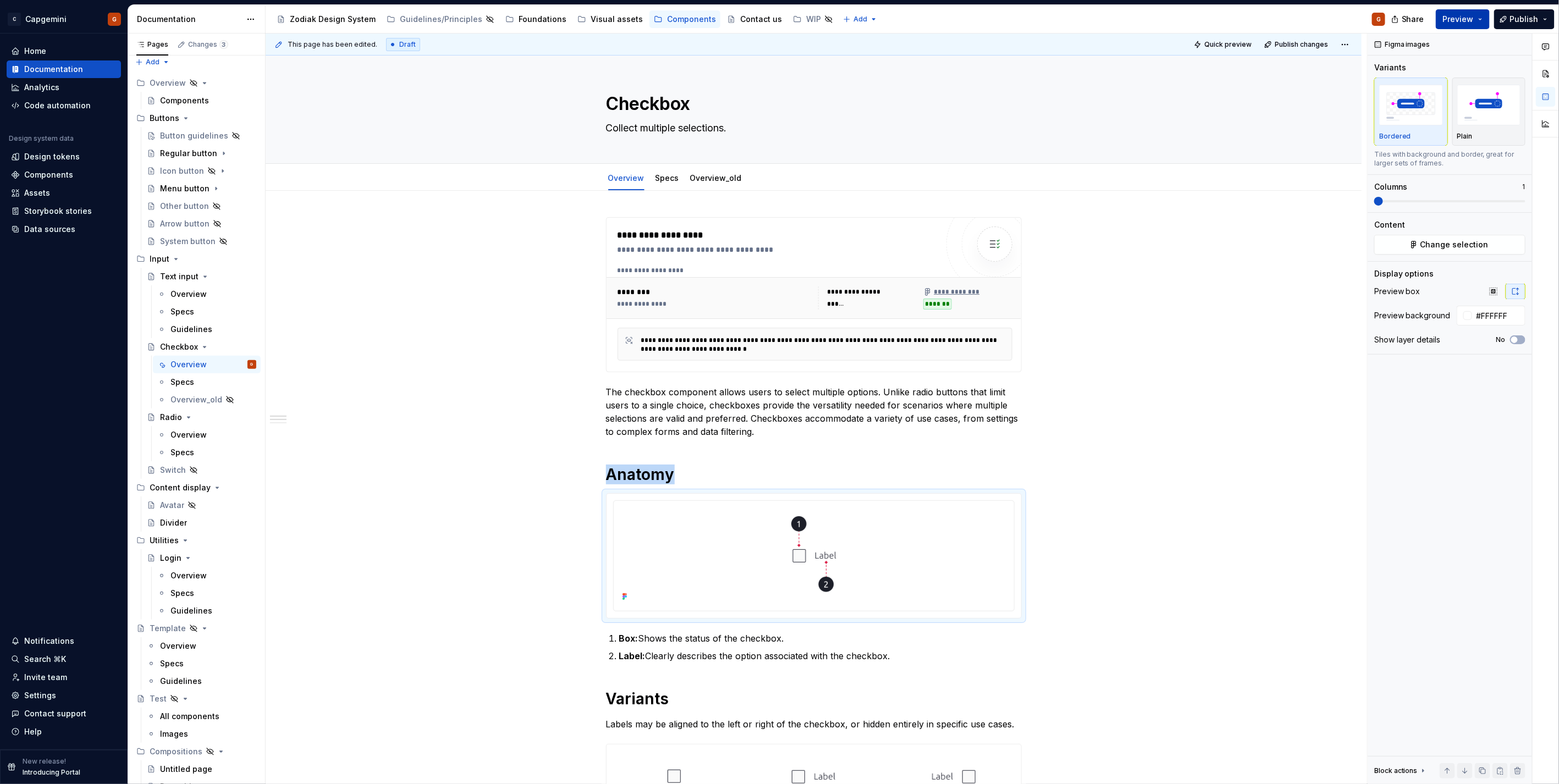
click at [1453, 25] on button "Preview" at bounding box center [1462, 19] width 54 height 19
drag, startPoint x: 1453, startPoint y: 25, endPoint x: 1508, endPoint y: 14, distance: 56.1
click at [1508, 14] on button "Publish" at bounding box center [1524, 19] width 60 height 19
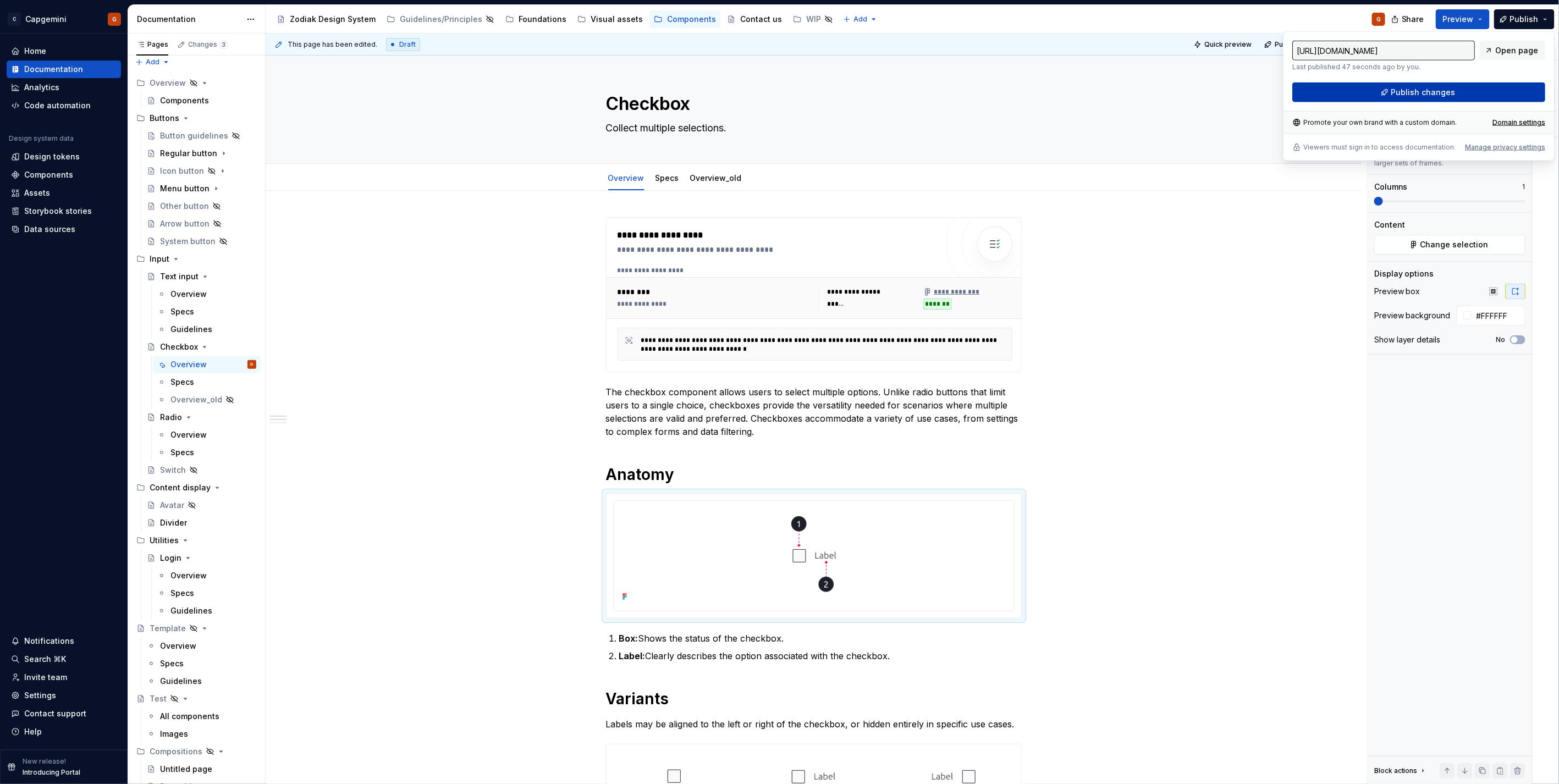
drag, startPoint x: 1508, startPoint y: 14, endPoint x: 1439, endPoint y: 88, distance: 101.2
click at [1439, 88] on span "Publish changes" at bounding box center [1422, 92] width 64 height 11
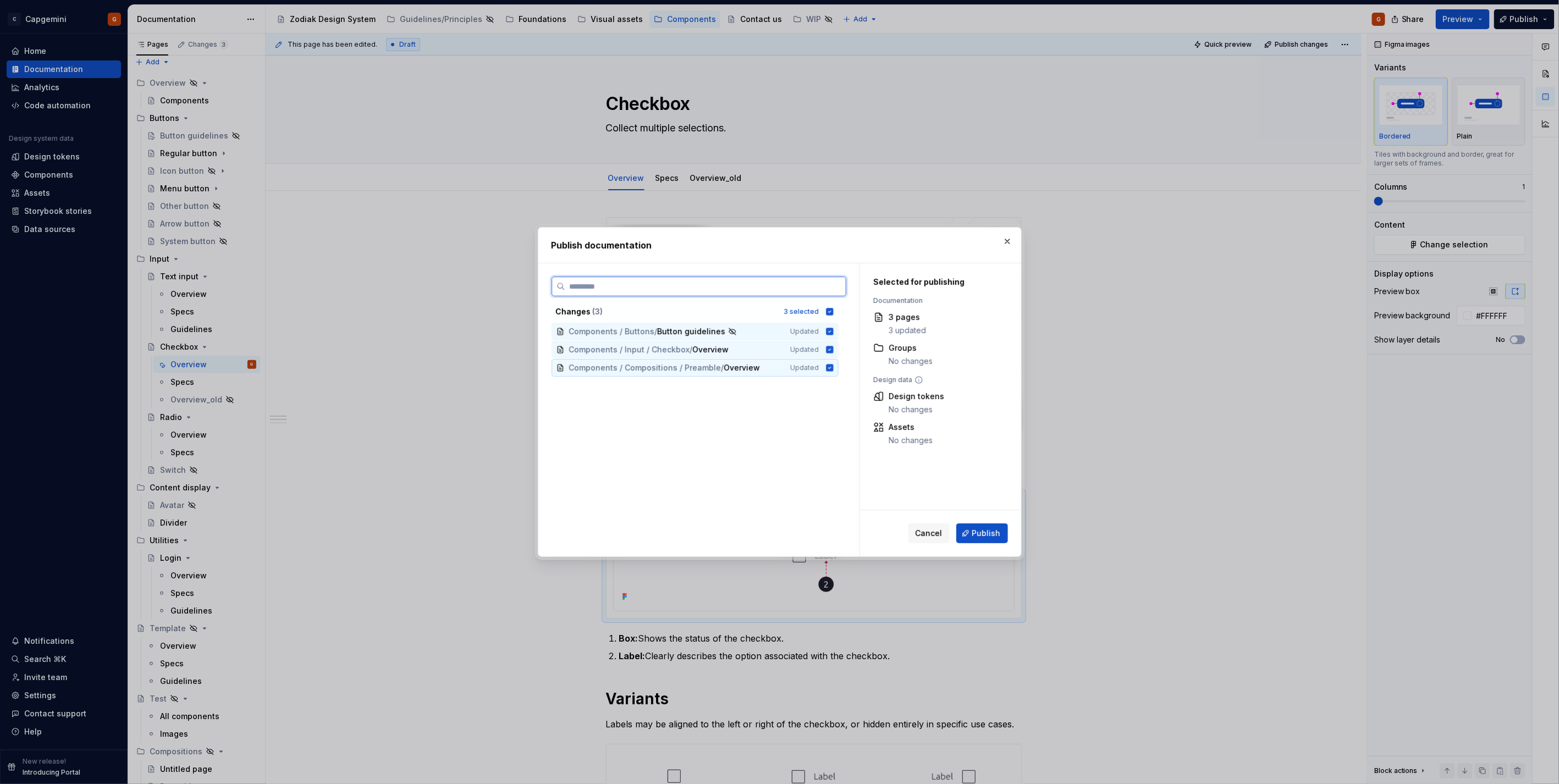
click at [825, 367] on icon at bounding box center [829, 367] width 9 height 9
click at [831, 335] on icon at bounding box center [829, 330] width 7 height 7
click at [972, 533] on button "Publish" at bounding box center [981, 532] width 51 height 19
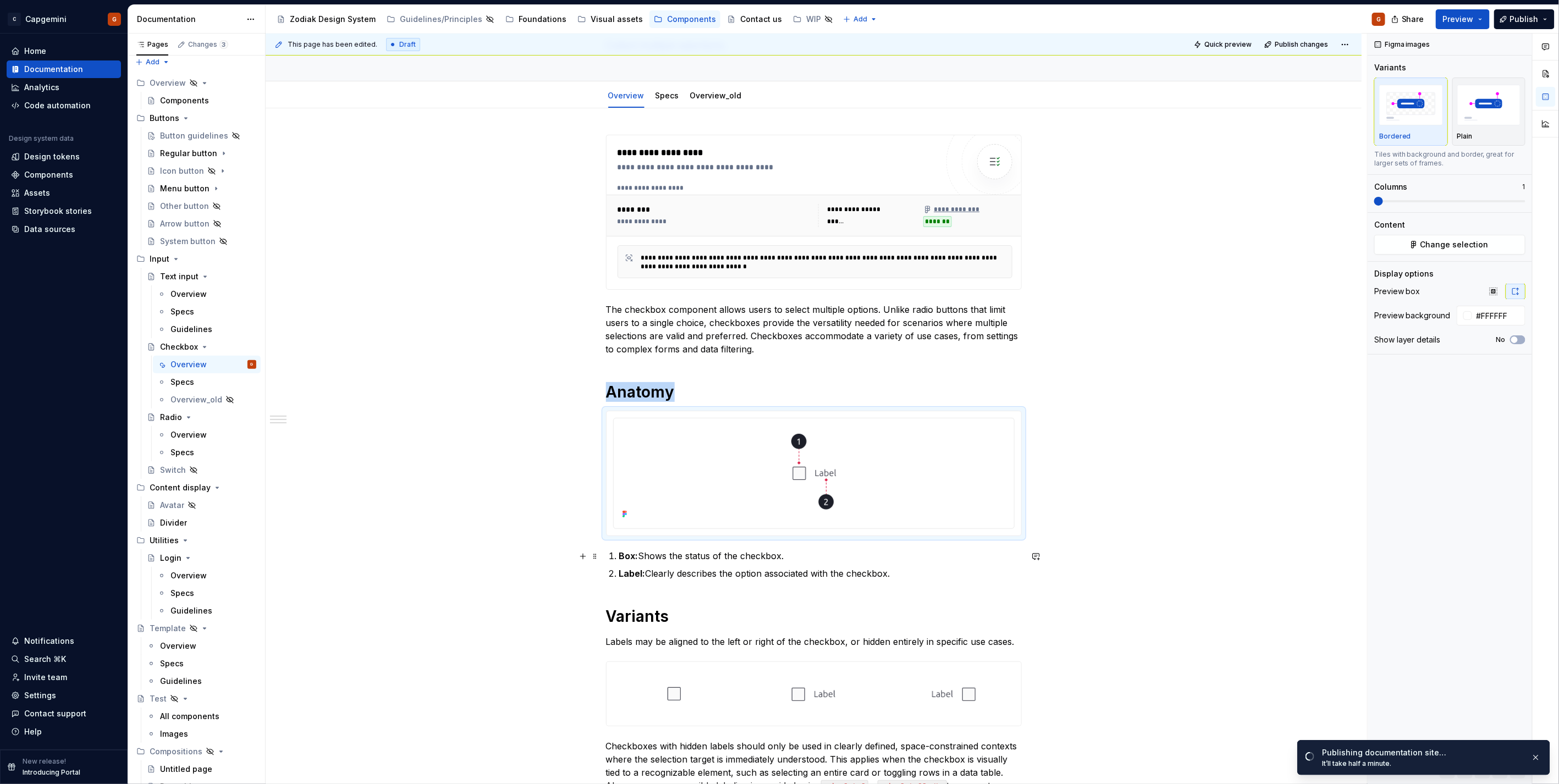
scroll to position [47, 0]
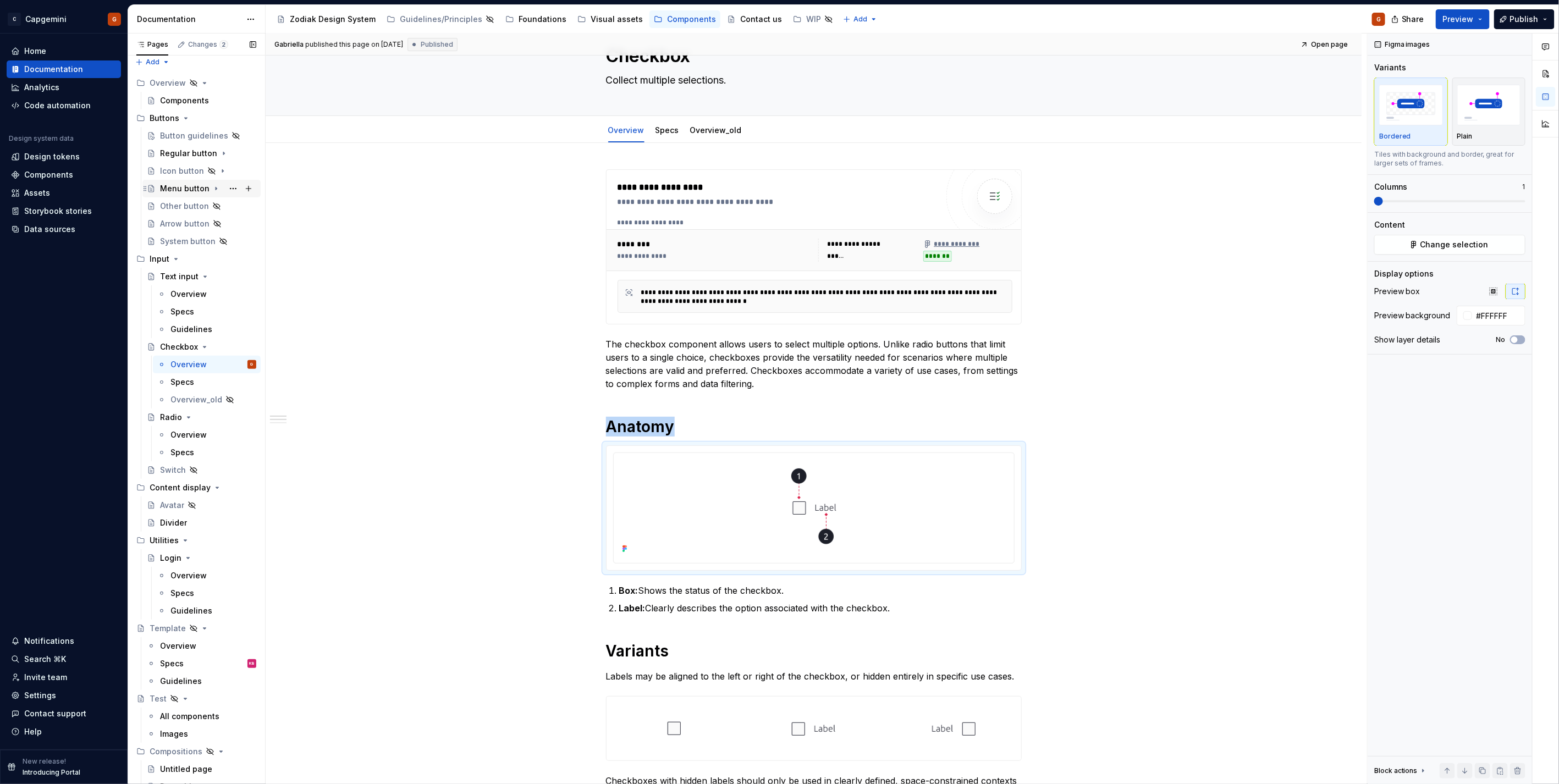
click at [173, 189] on div "Menu button" at bounding box center [184, 188] width 49 height 11
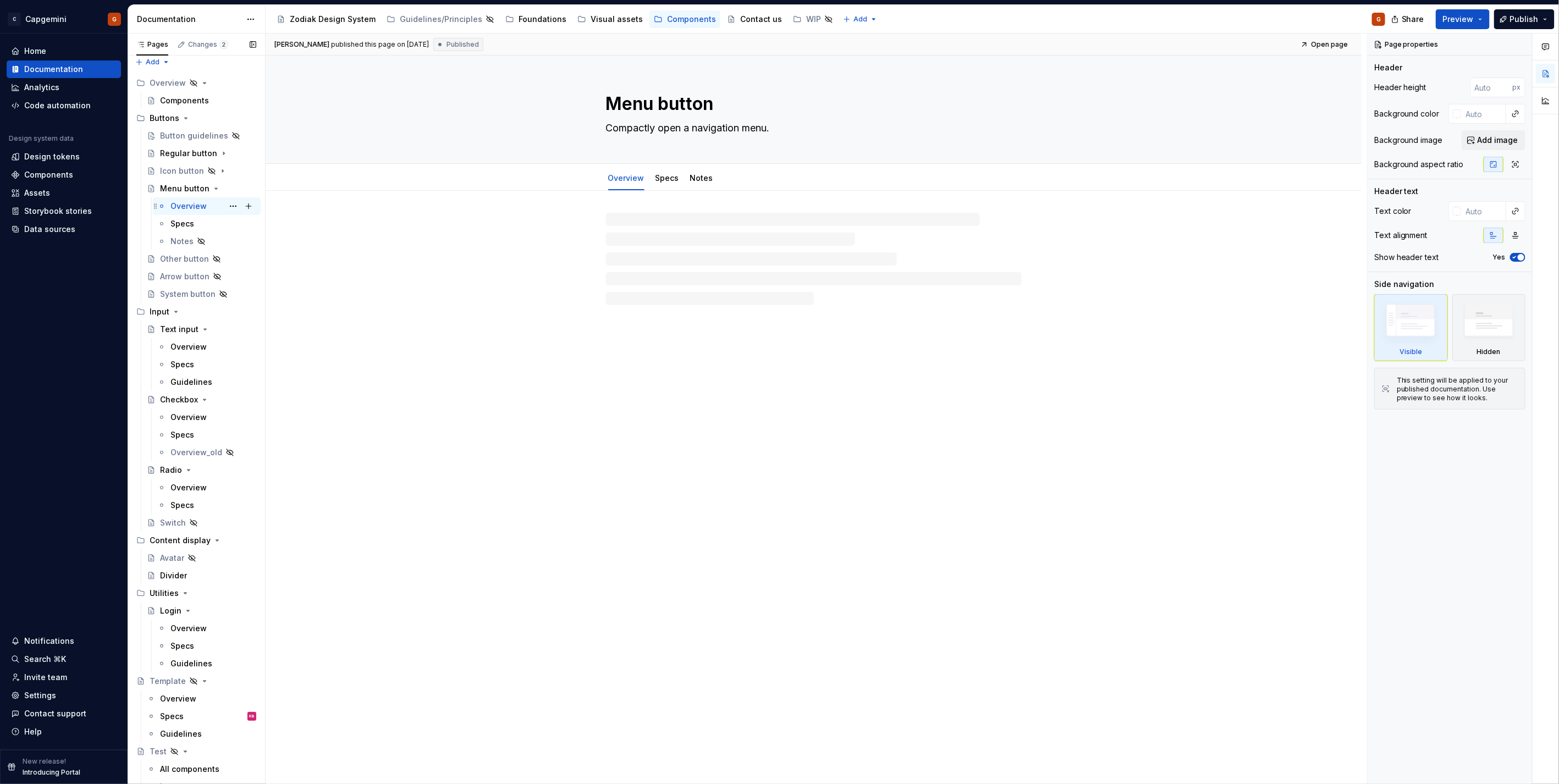
click at [177, 206] on div "Overview" at bounding box center [188, 205] width 36 height 11
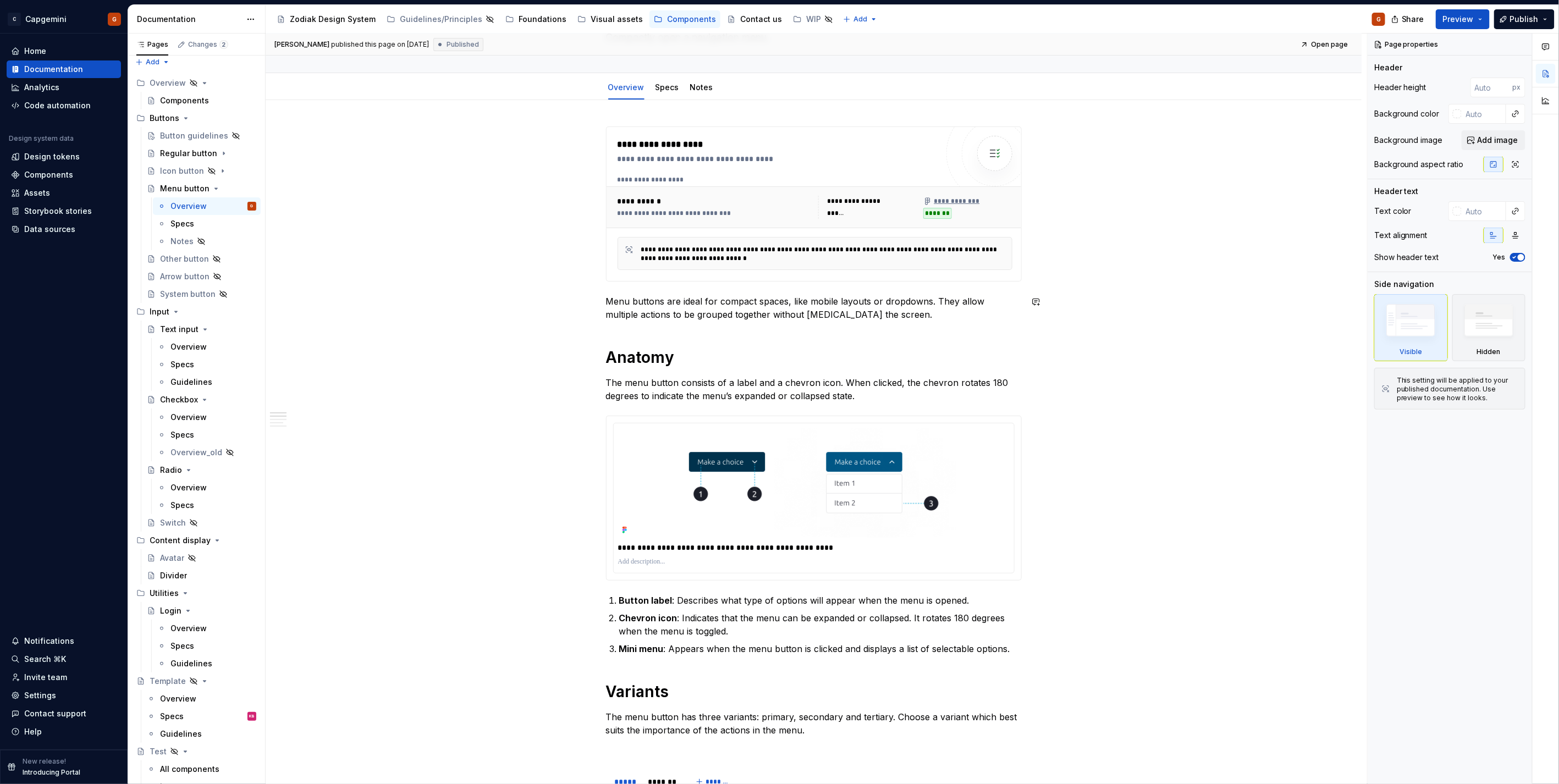
scroll to position [183, 0]
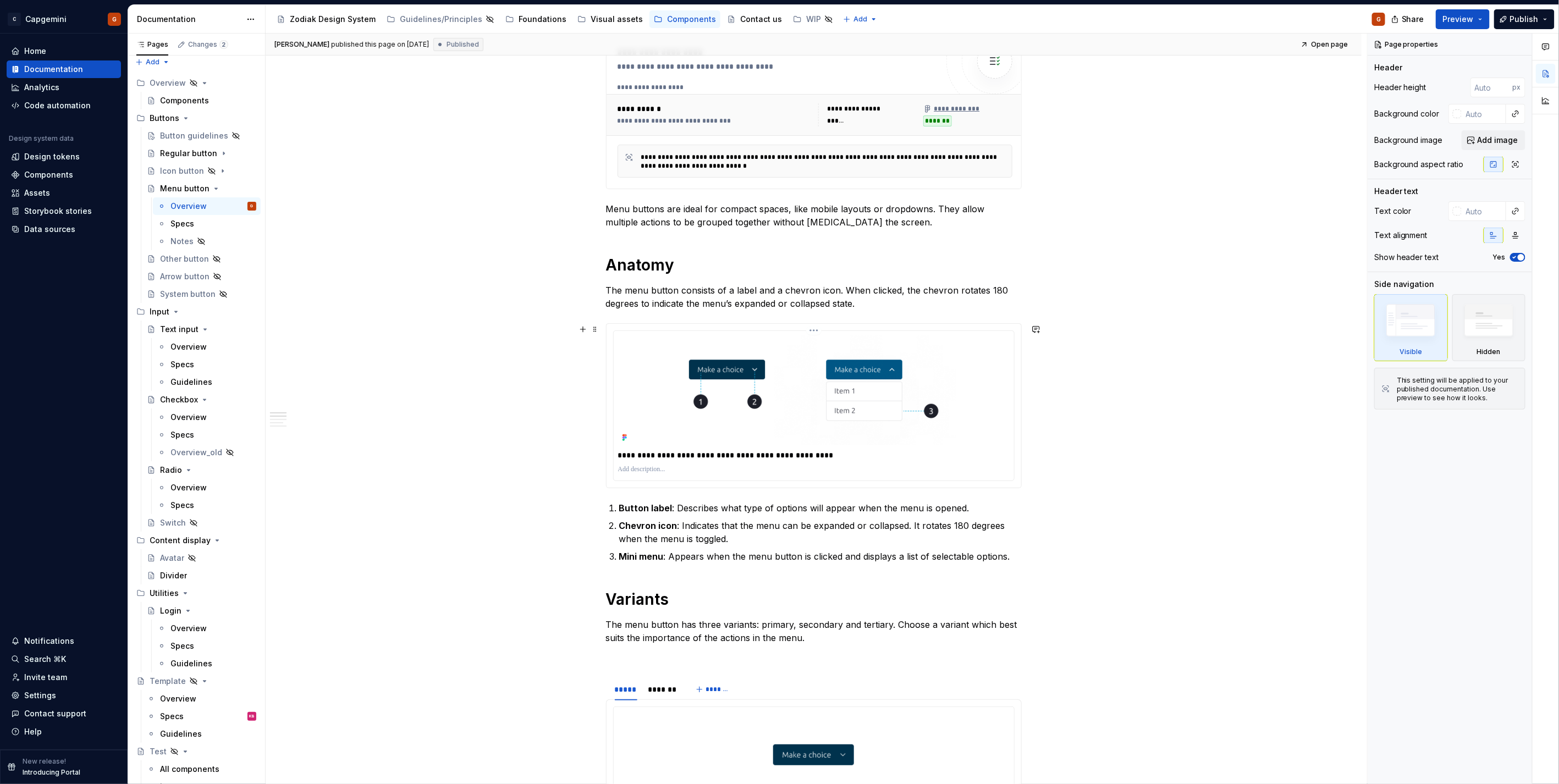
click at [827, 391] on img at bounding box center [813, 390] width 391 height 110
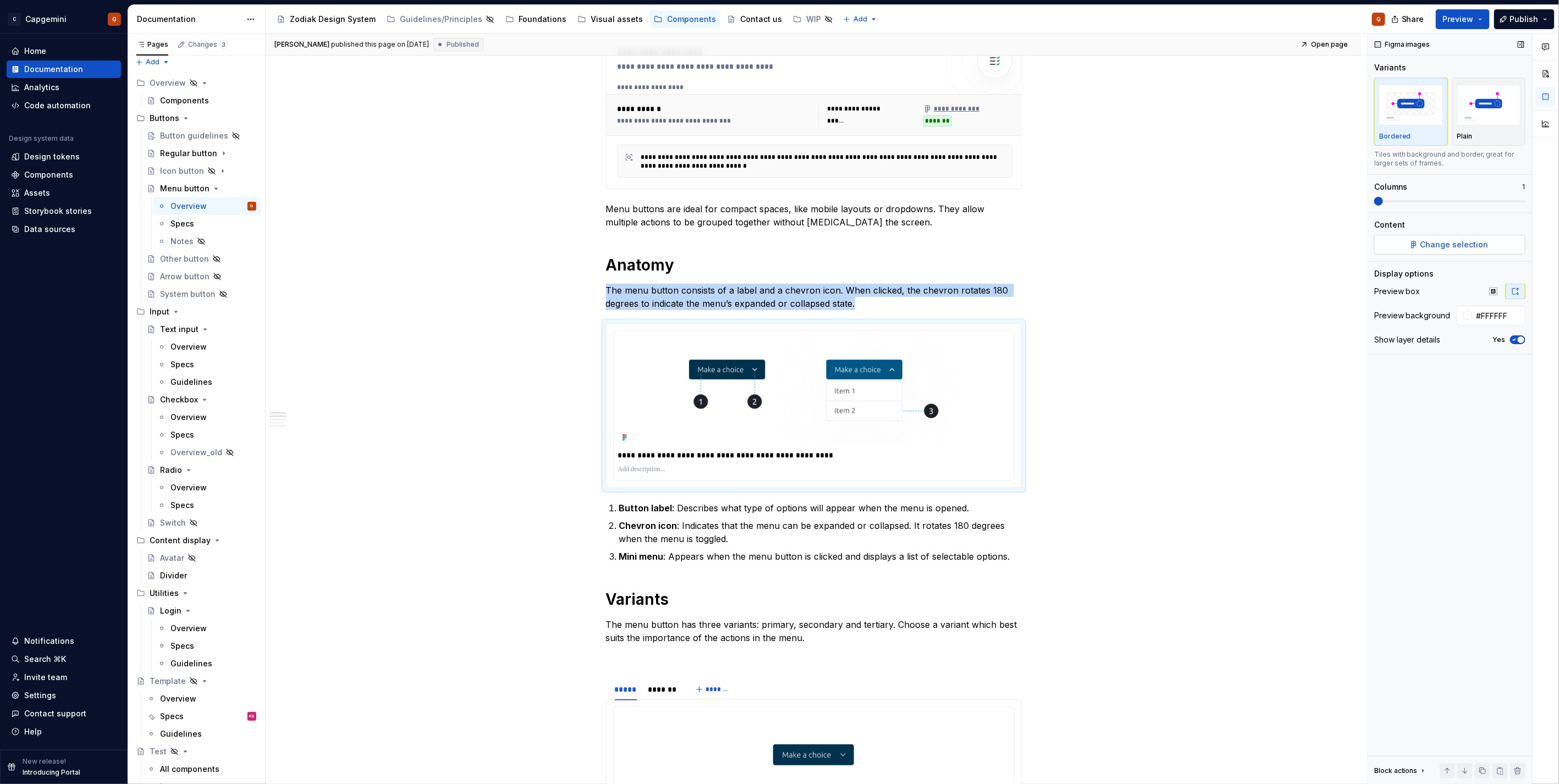
click at [1474, 254] on button "Change selection" at bounding box center [1450, 244] width 151 height 19
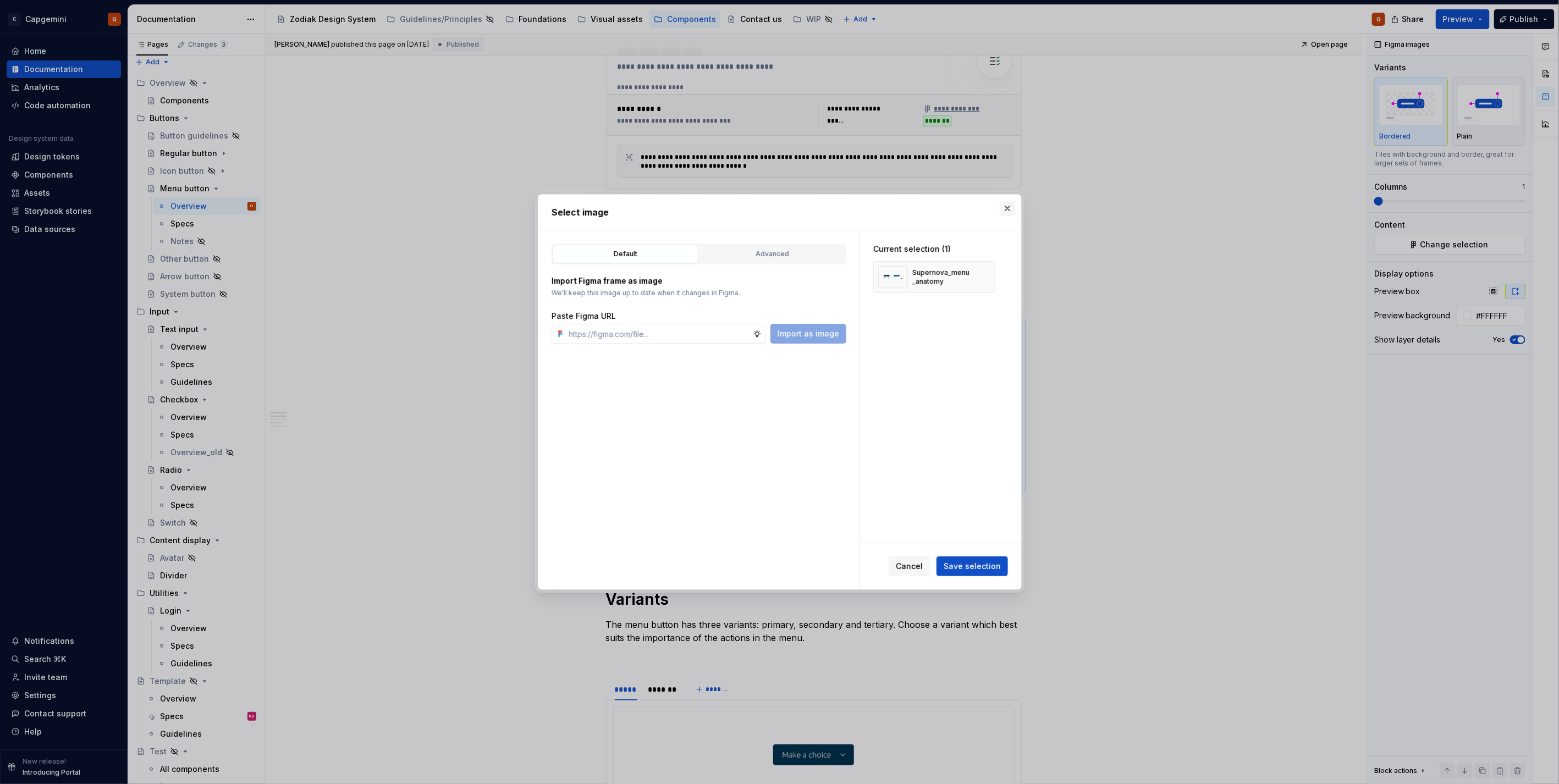
click at [1008, 212] on button "button" at bounding box center [1007, 208] width 15 height 15
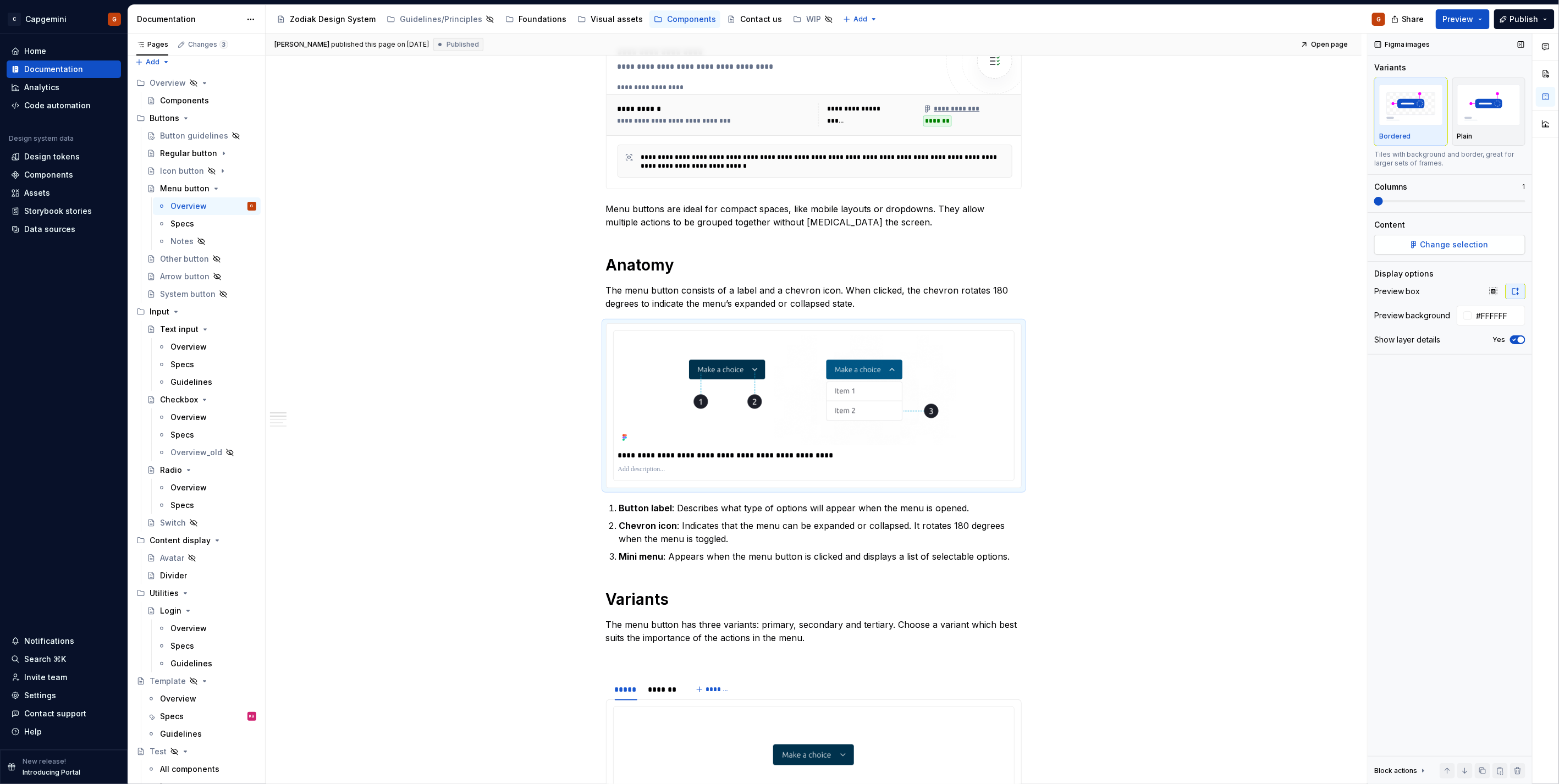
click at [1421, 246] on button "Change selection" at bounding box center [1450, 244] width 151 height 19
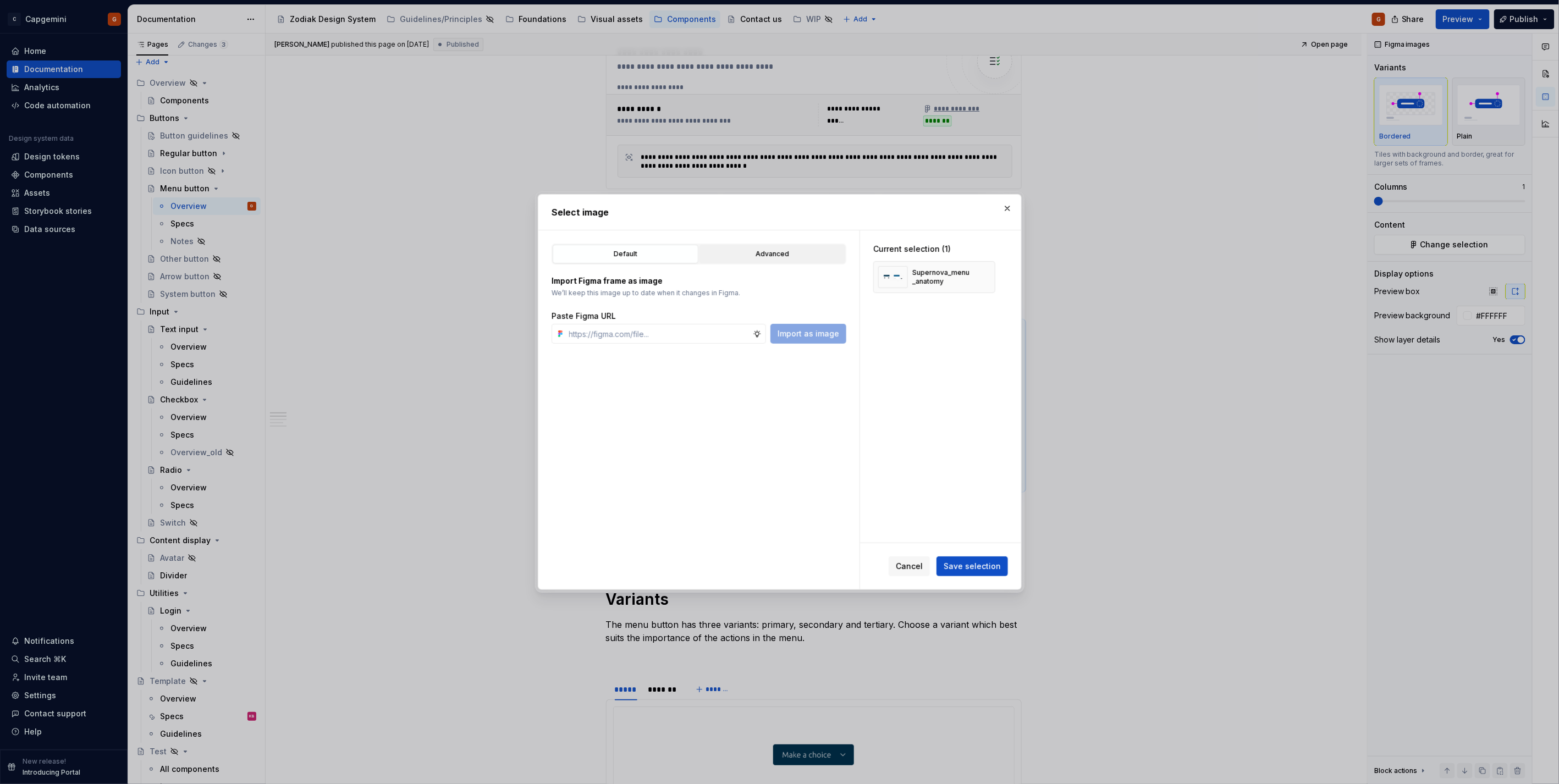
click at [795, 260] on button "Advanced" at bounding box center [772, 254] width 145 height 18
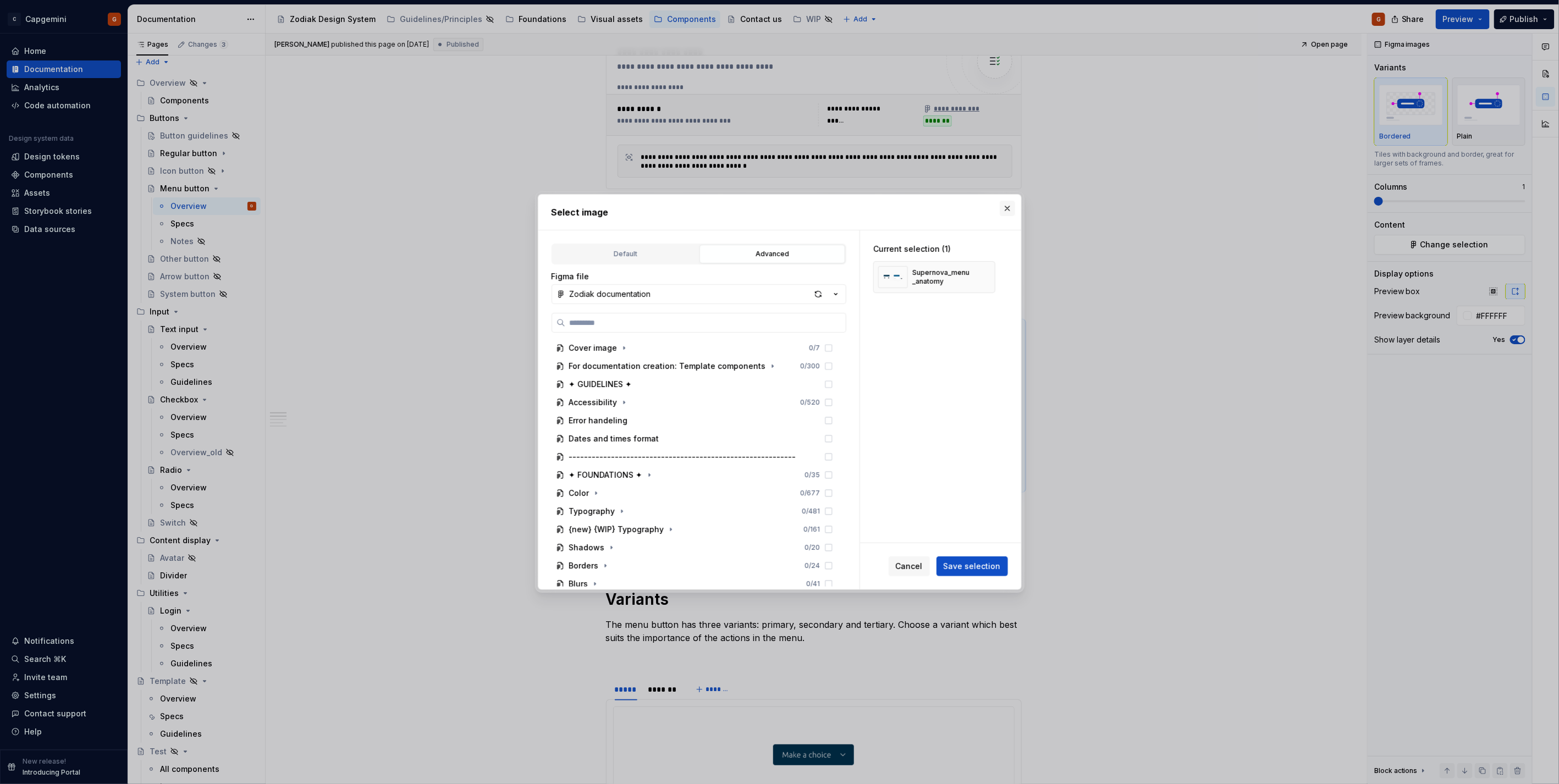
click at [1000, 212] on button "button" at bounding box center [1007, 208] width 15 height 15
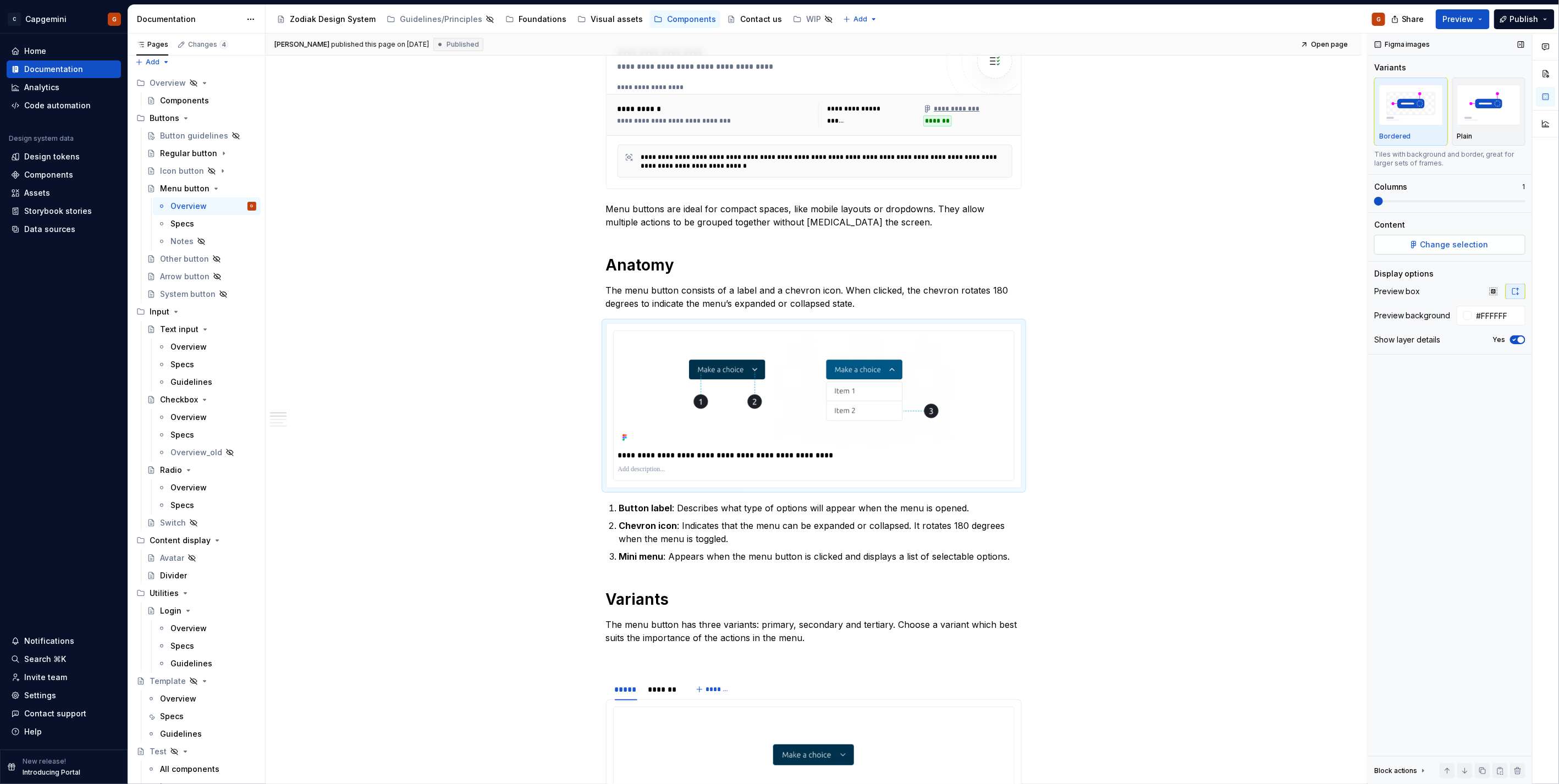
click at [1432, 248] on span "Change selection" at bounding box center [1453, 244] width 68 height 11
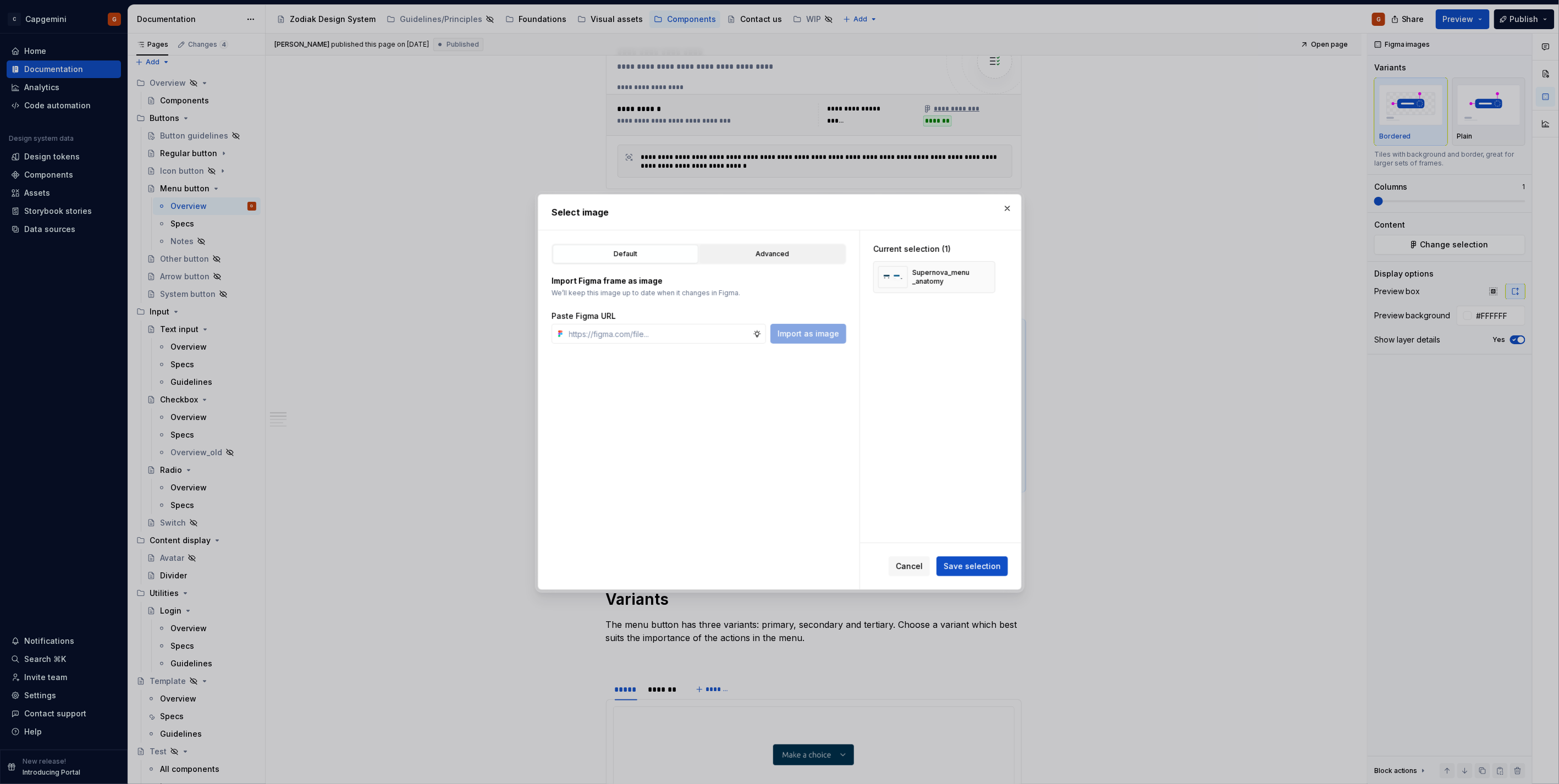
click at [782, 245] on button "Advanced" at bounding box center [772, 254] width 145 height 18
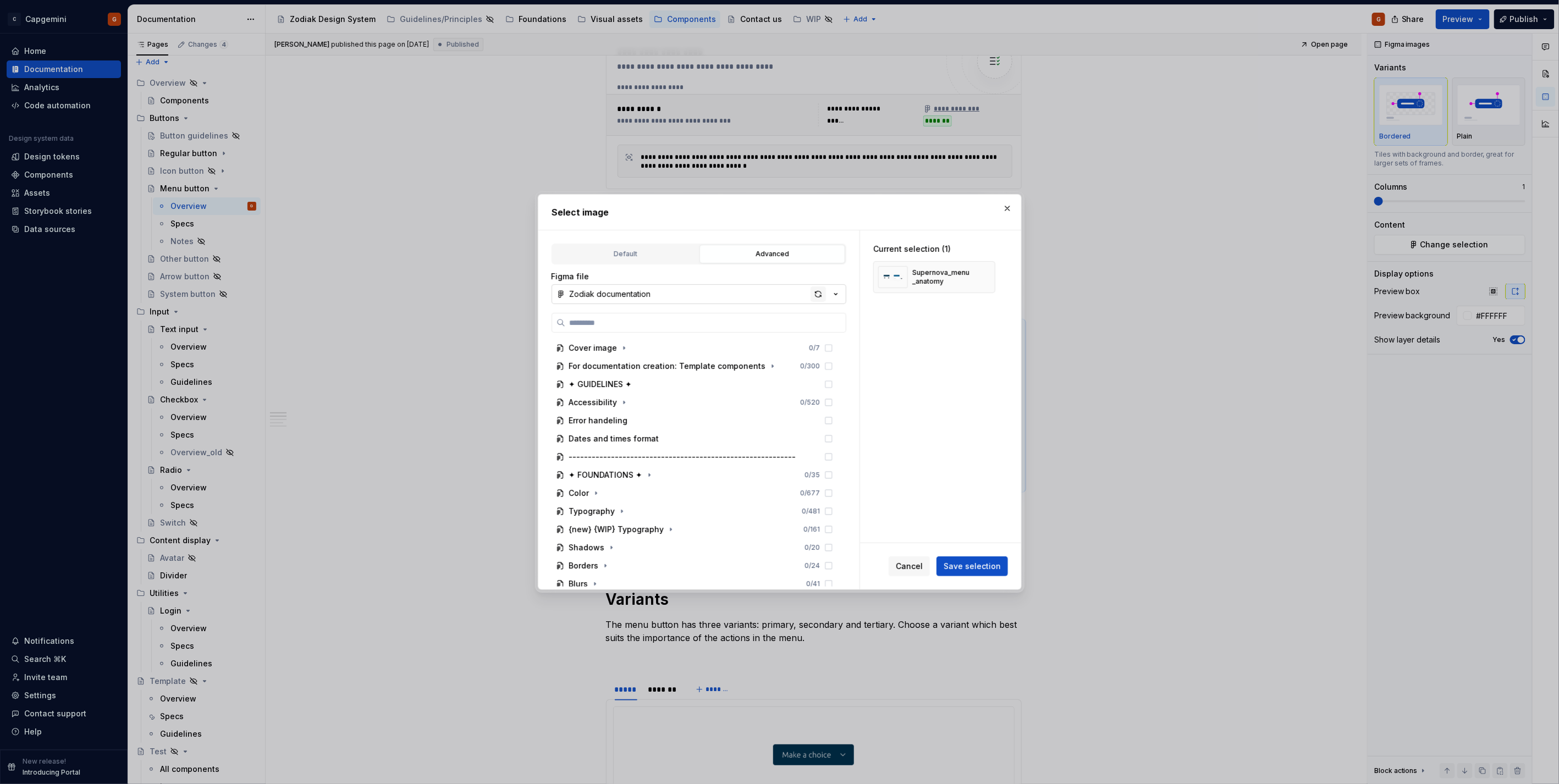
click at [812, 293] on div "button" at bounding box center [818, 294] width 15 height 15
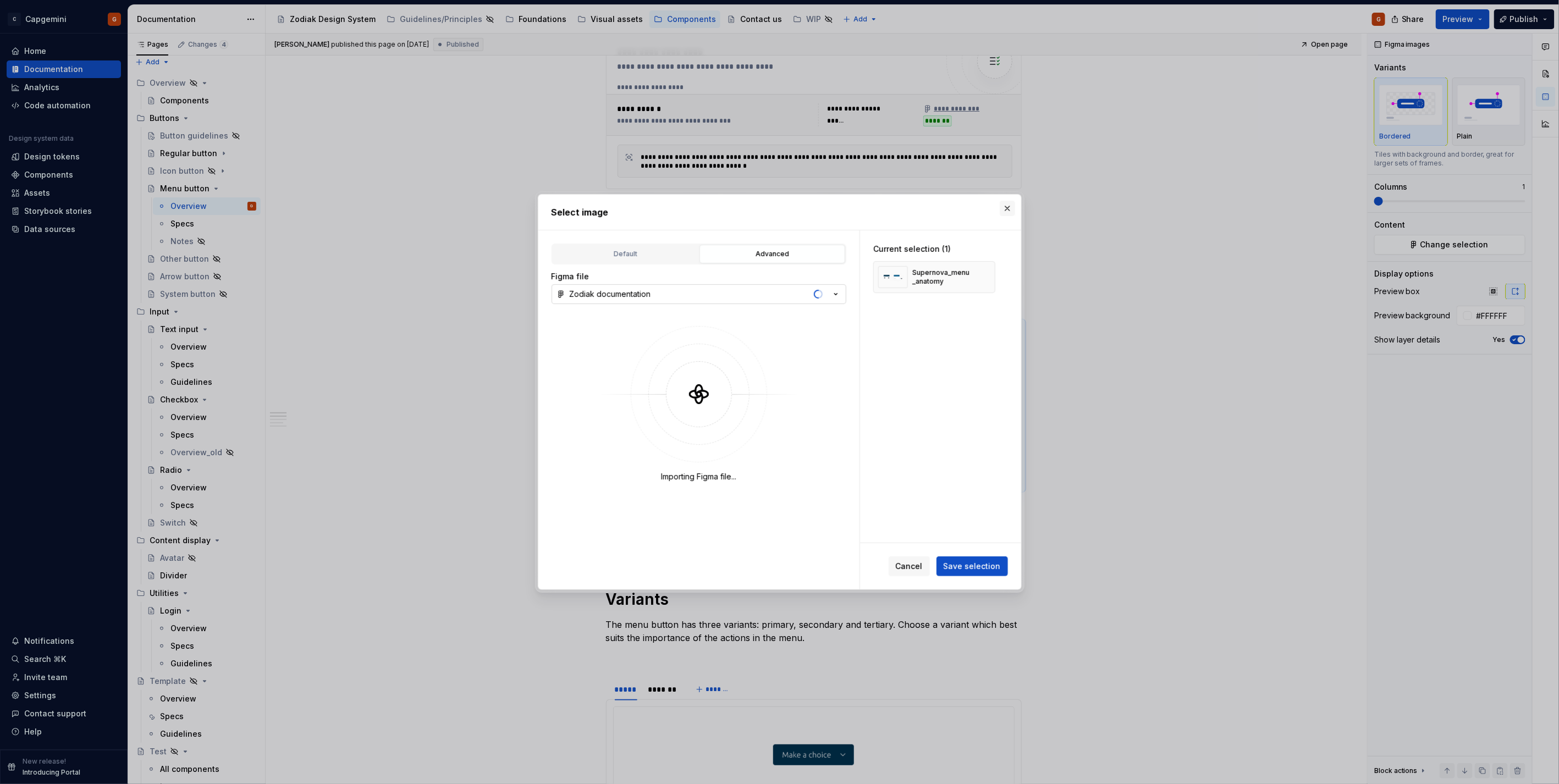
click at [1014, 206] on div "Select image Default Advanced Import Figma frame as image We’ll keep this image…" at bounding box center [779, 392] width 489 height 401
click at [1013, 212] on button "button" at bounding box center [1007, 208] width 15 height 15
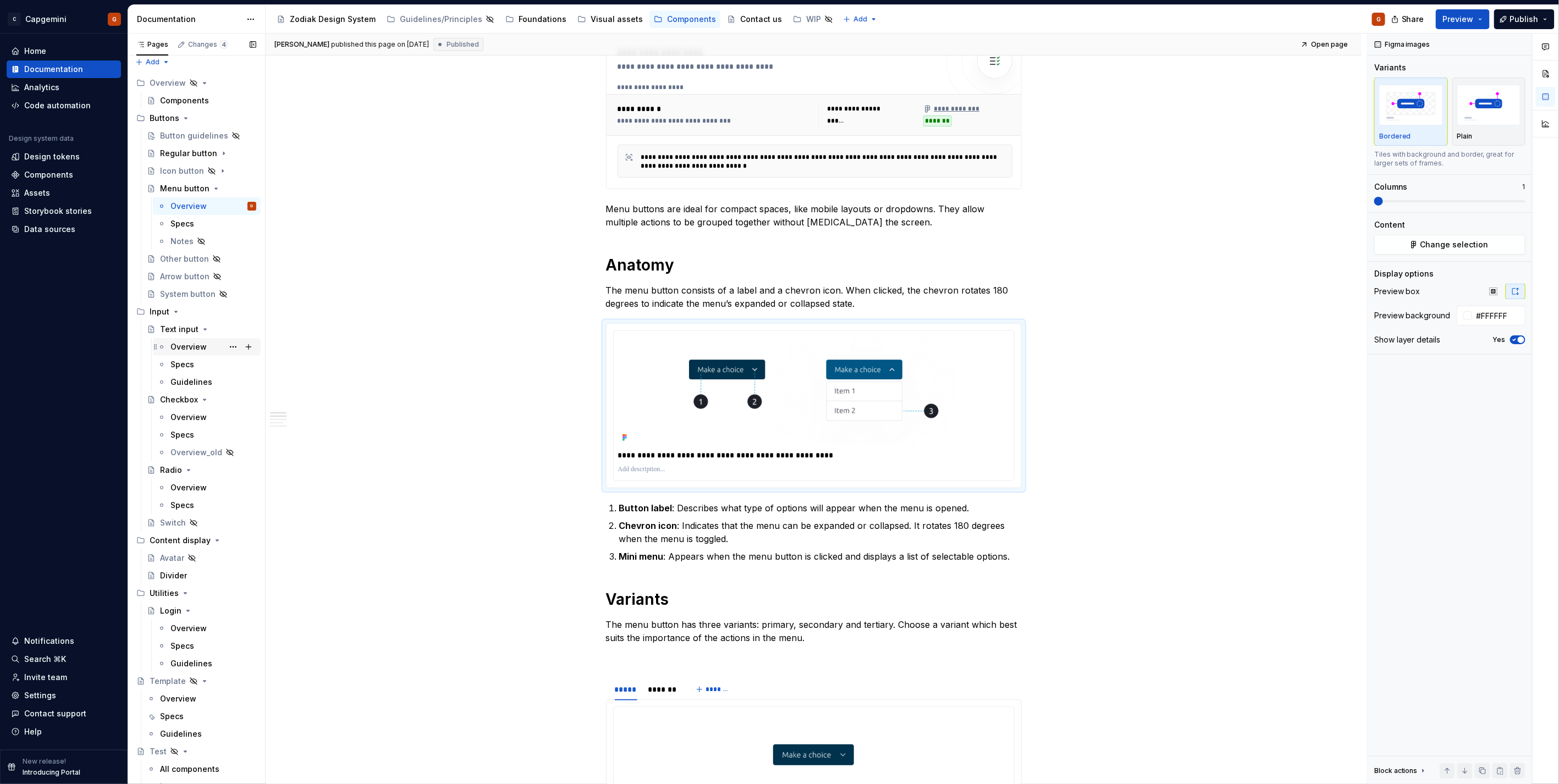
click at [184, 344] on div "Overview" at bounding box center [188, 347] width 36 height 11
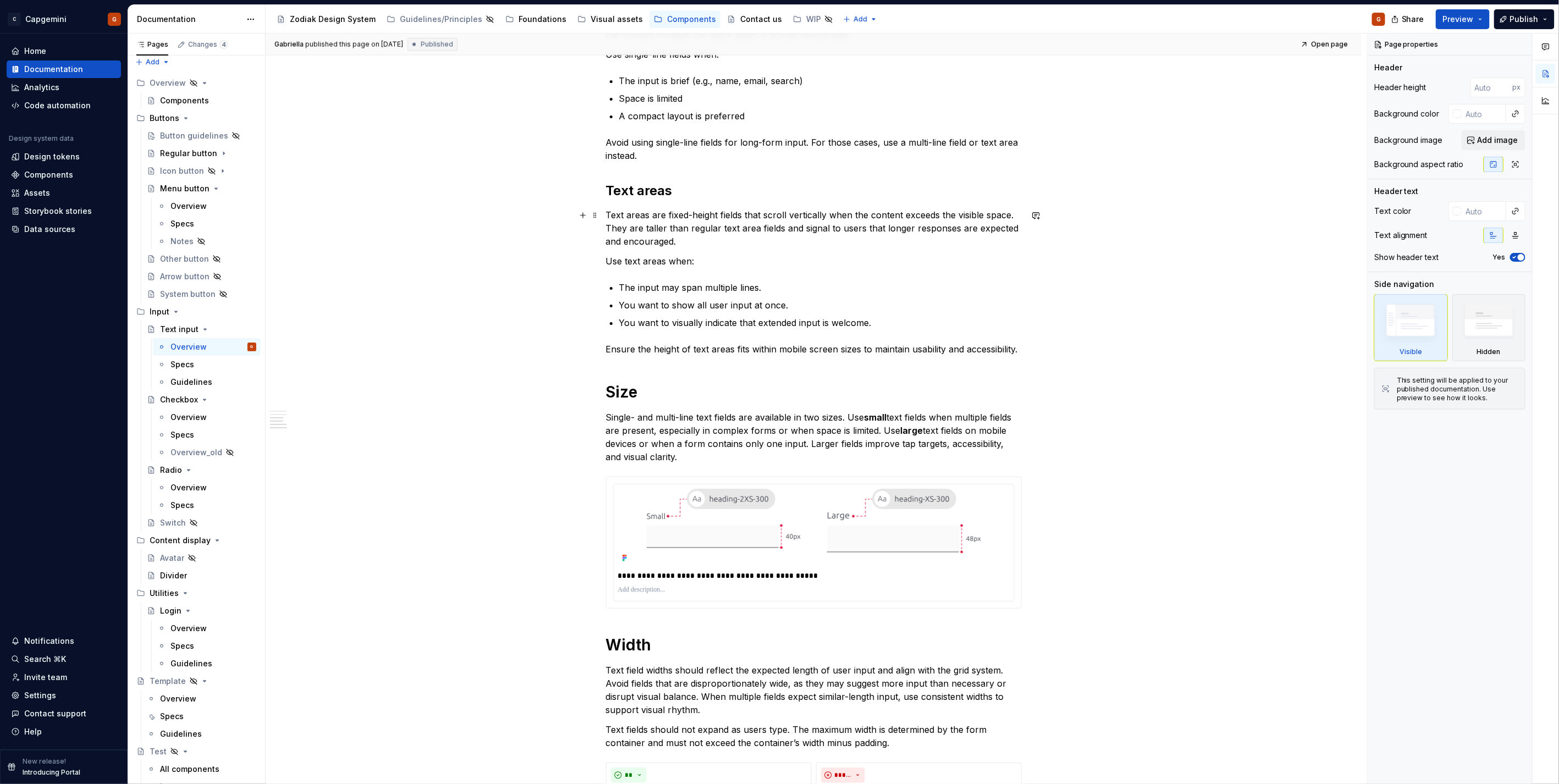
scroll to position [1465, 0]
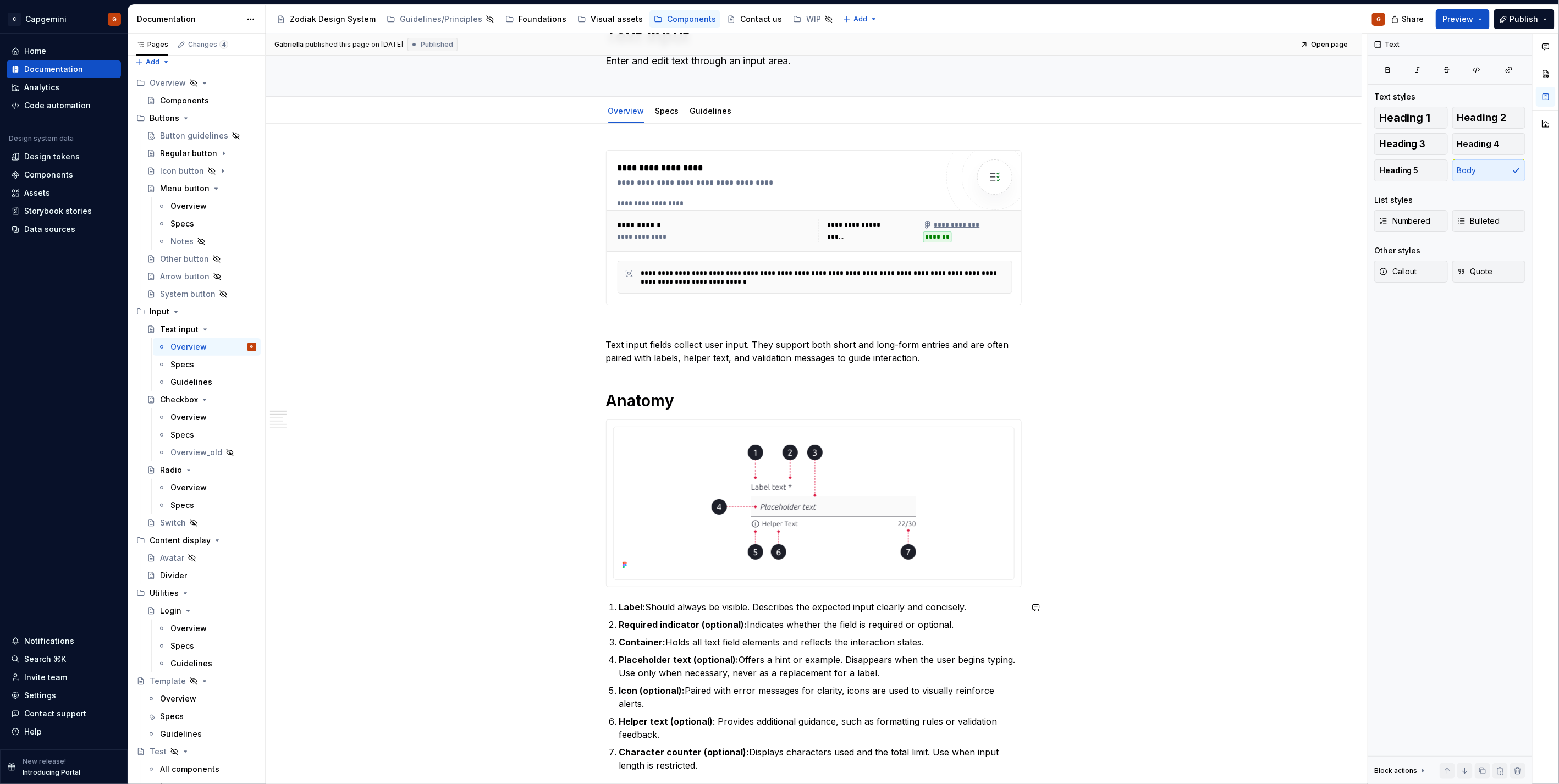
scroll to position [61, 0]
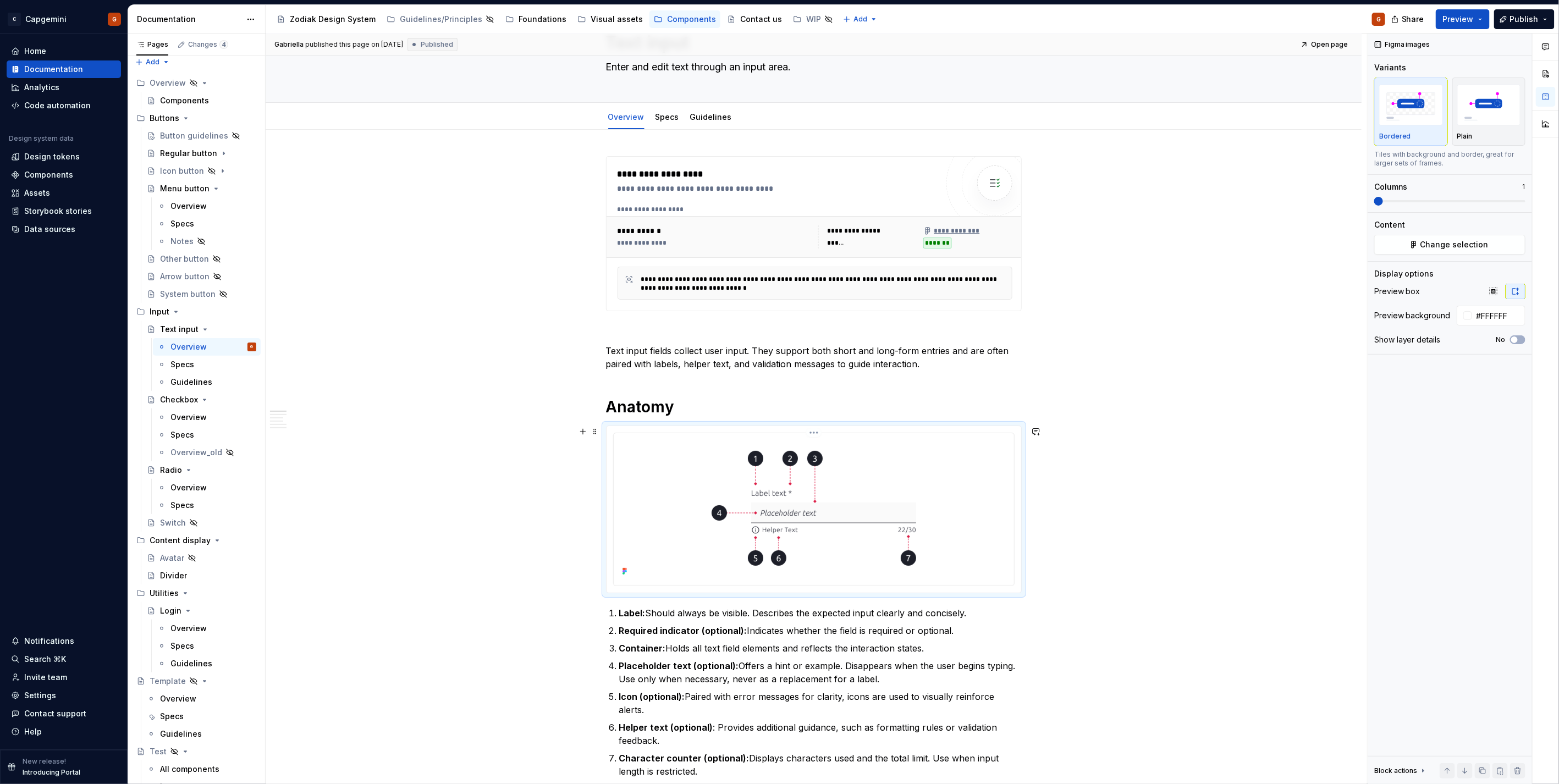
click at [880, 458] on img at bounding box center [813, 508] width 249 height 141
click at [1456, 245] on span "Change selection" at bounding box center [1453, 244] width 68 height 11
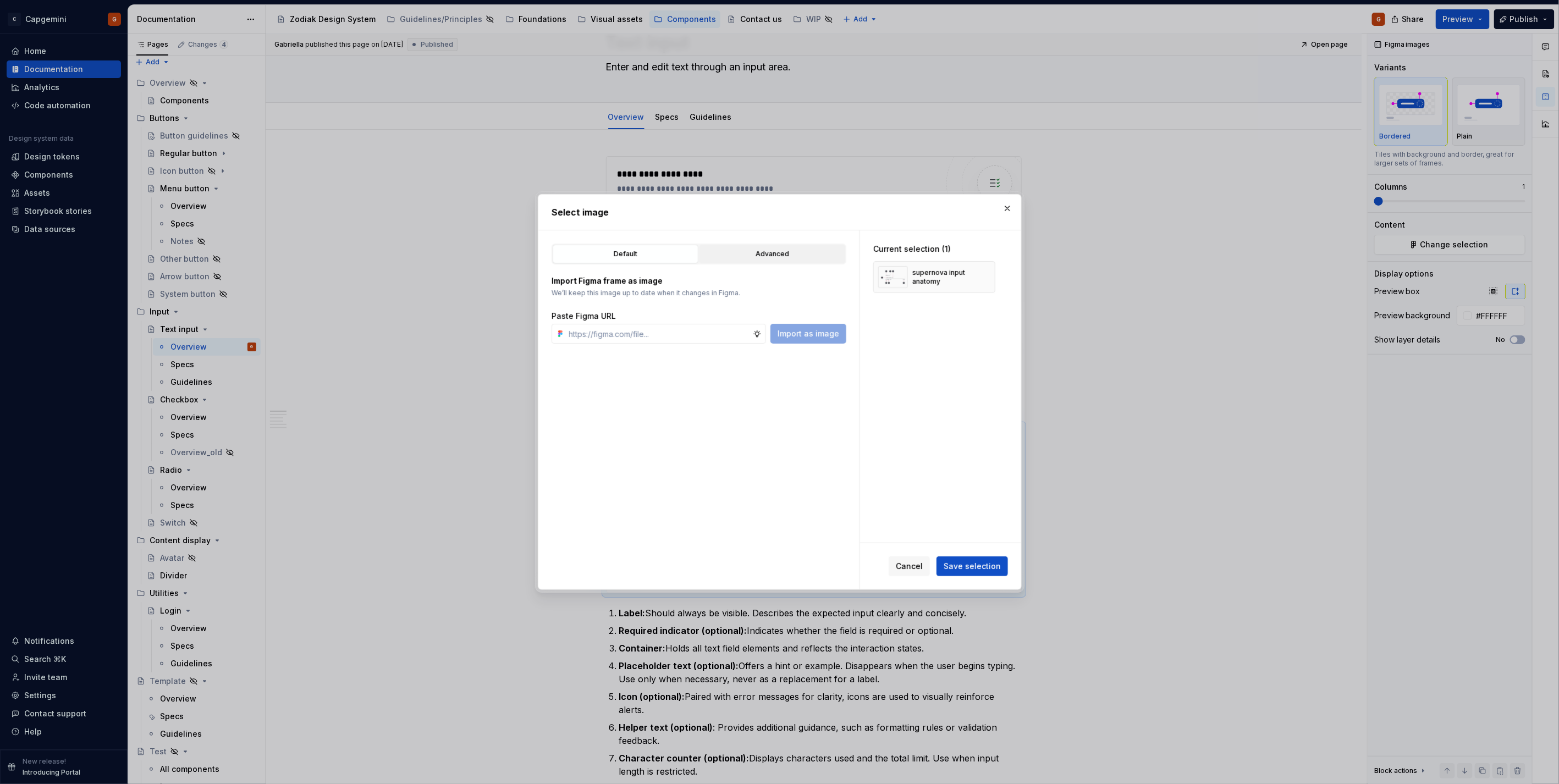
click at [788, 255] on div "Advanced" at bounding box center [772, 254] width 138 height 11
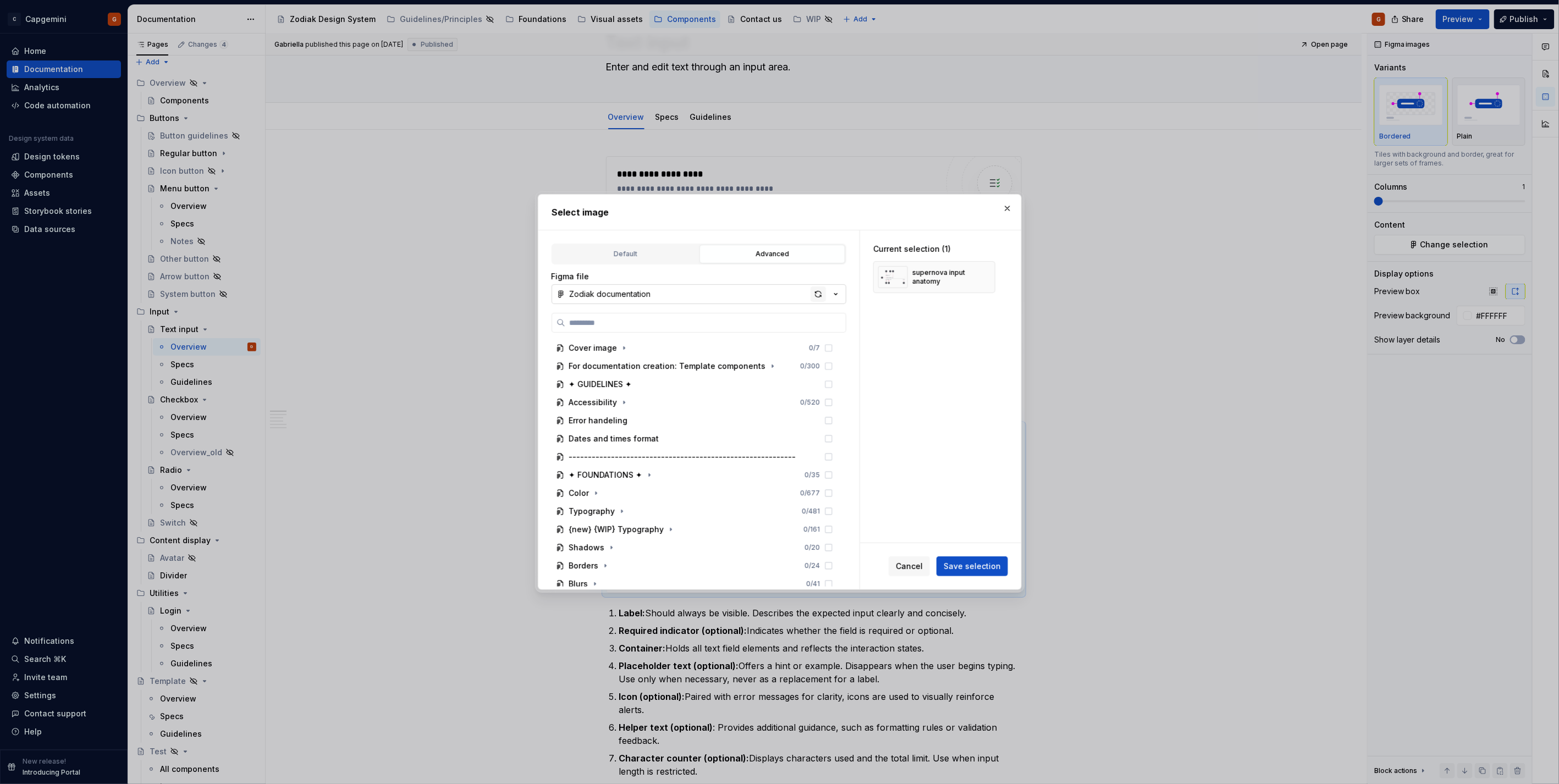
click at [812, 297] on div "button" at bounding box center [818, 294] width 15 height 15
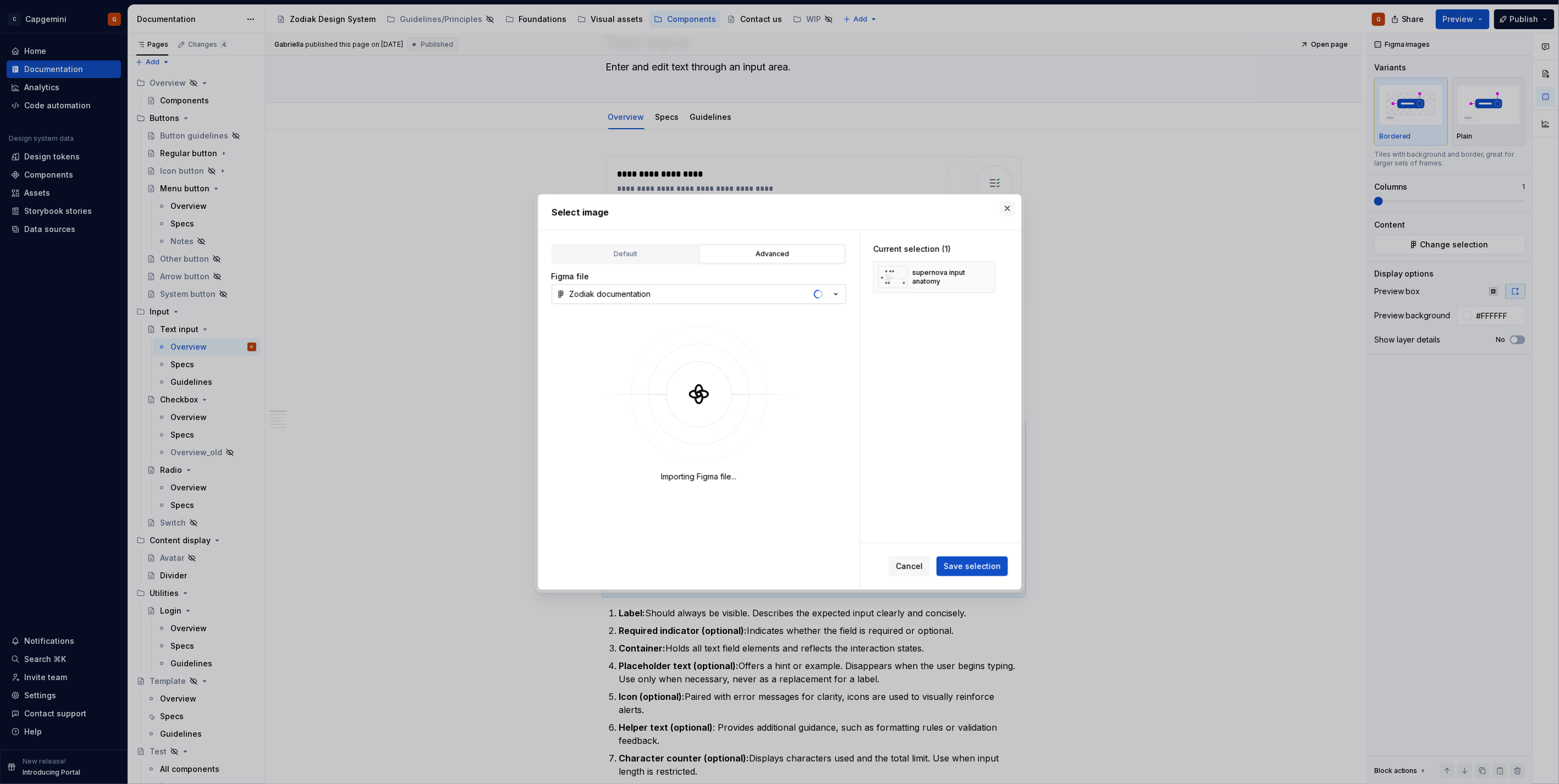
click at [1004, 212] on button "button" at bounding box center [1007, 208] width 15 height 15
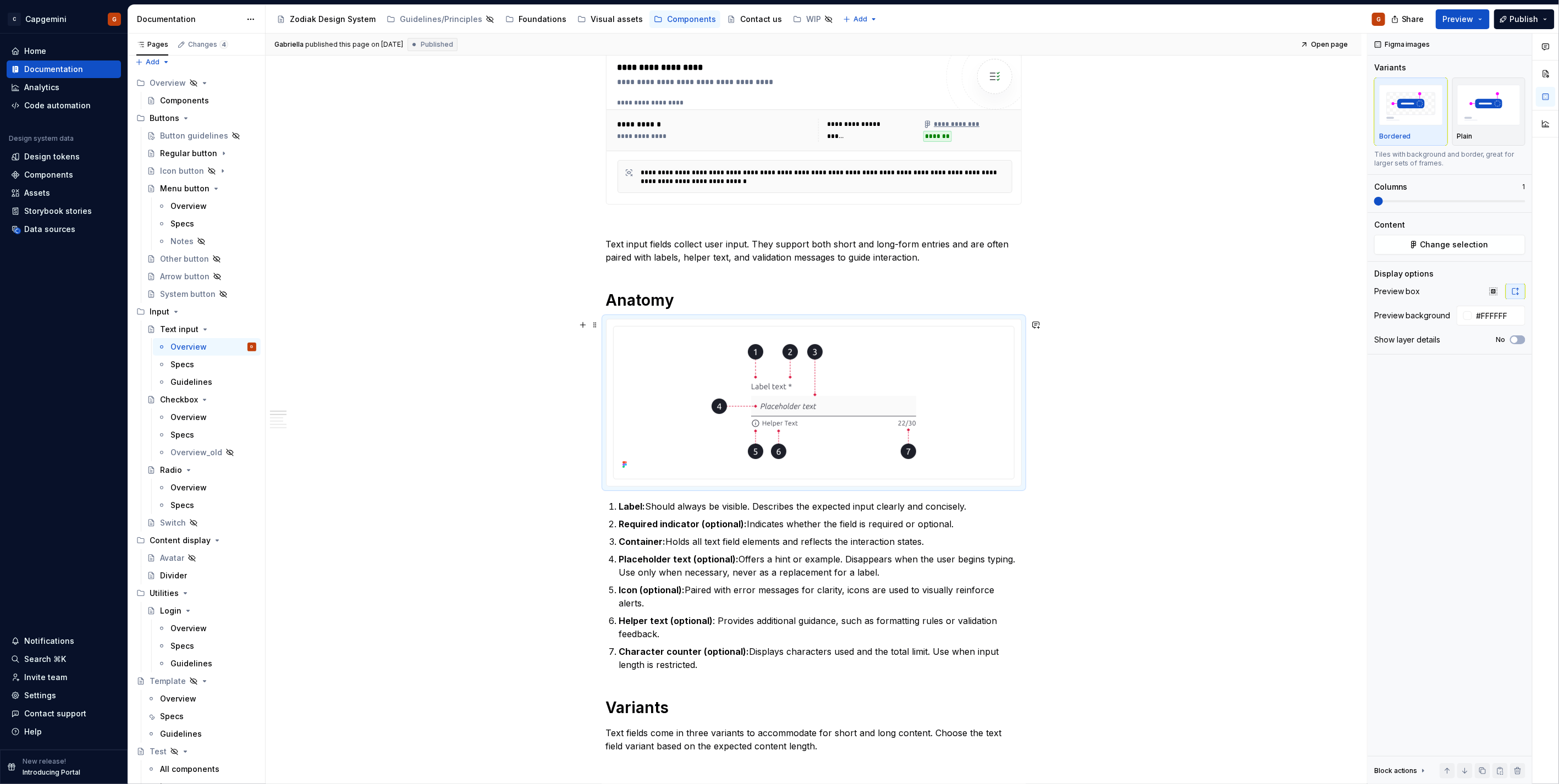
scroll to position [150, 0]
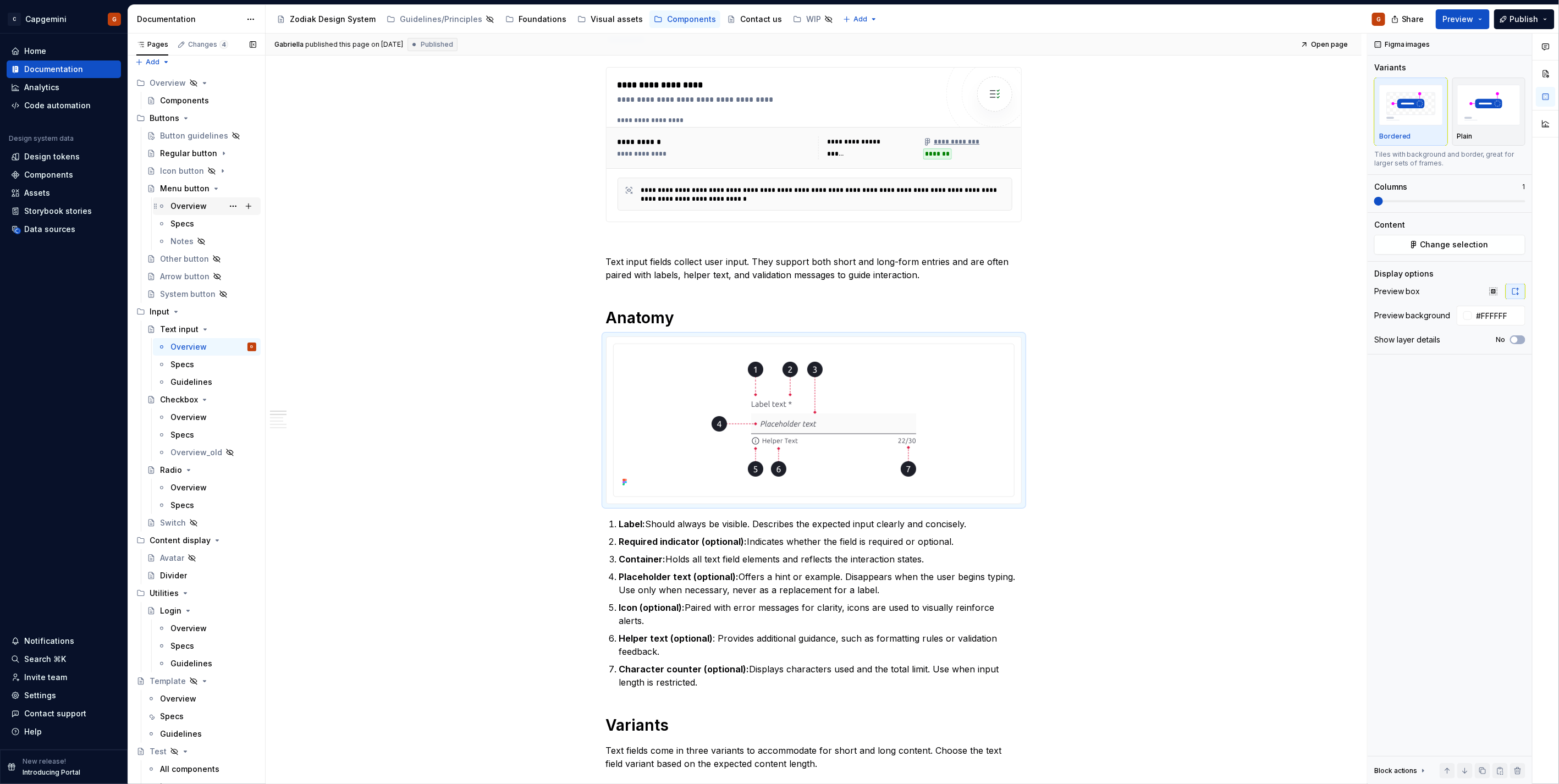
click at [177, 207] on div "Overview" at bounding box center [188, 205] width 36 height 11
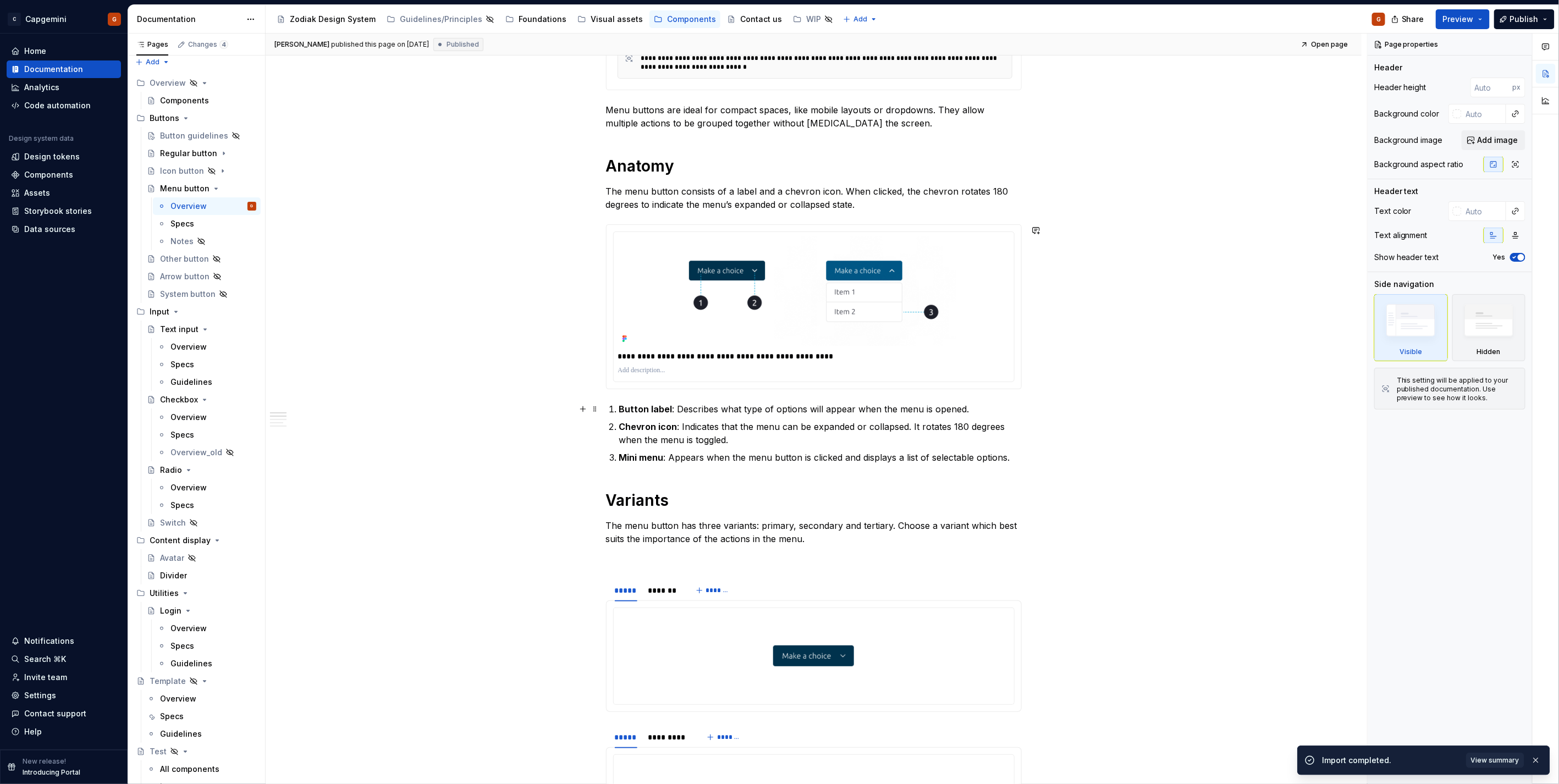
scroll to position [305, 0]
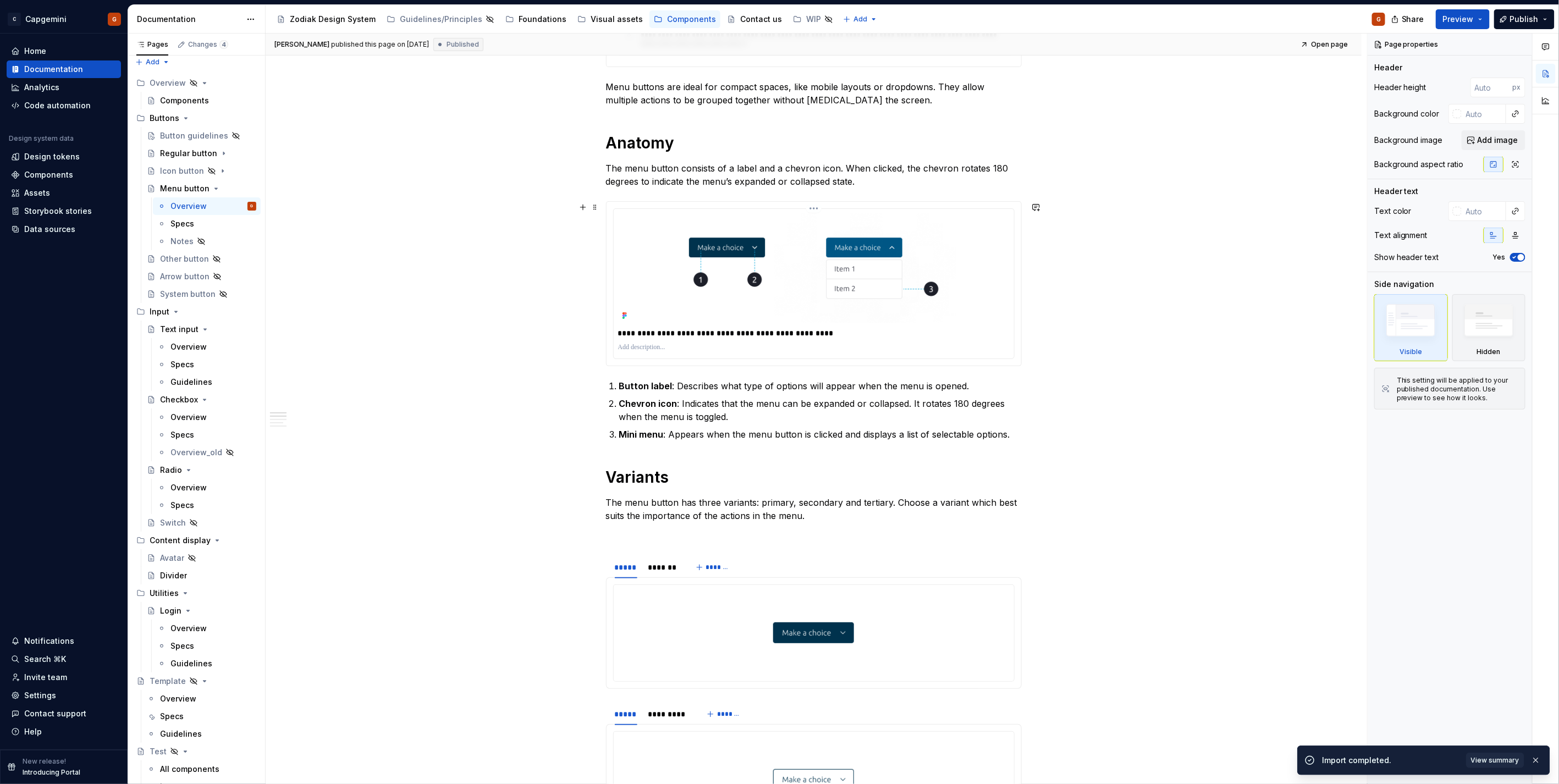
click at [931, 339] on div "**********" at bounding box center [813, 333] width 391 height 15
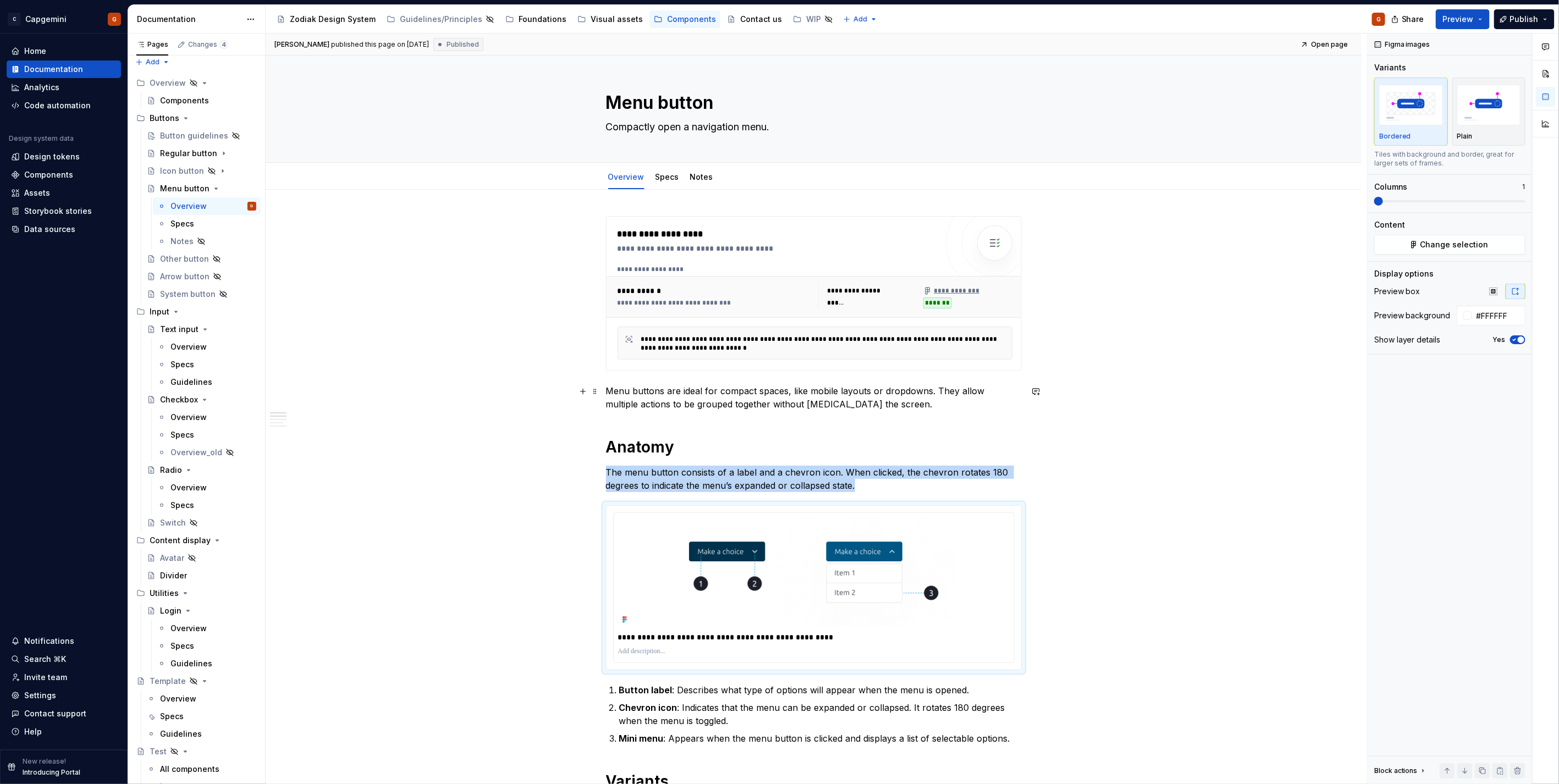
scroll to position [0, 0]
click at [185, 129] on div "Button guidelines" at bounding box center [207, 136] width 96 height 15
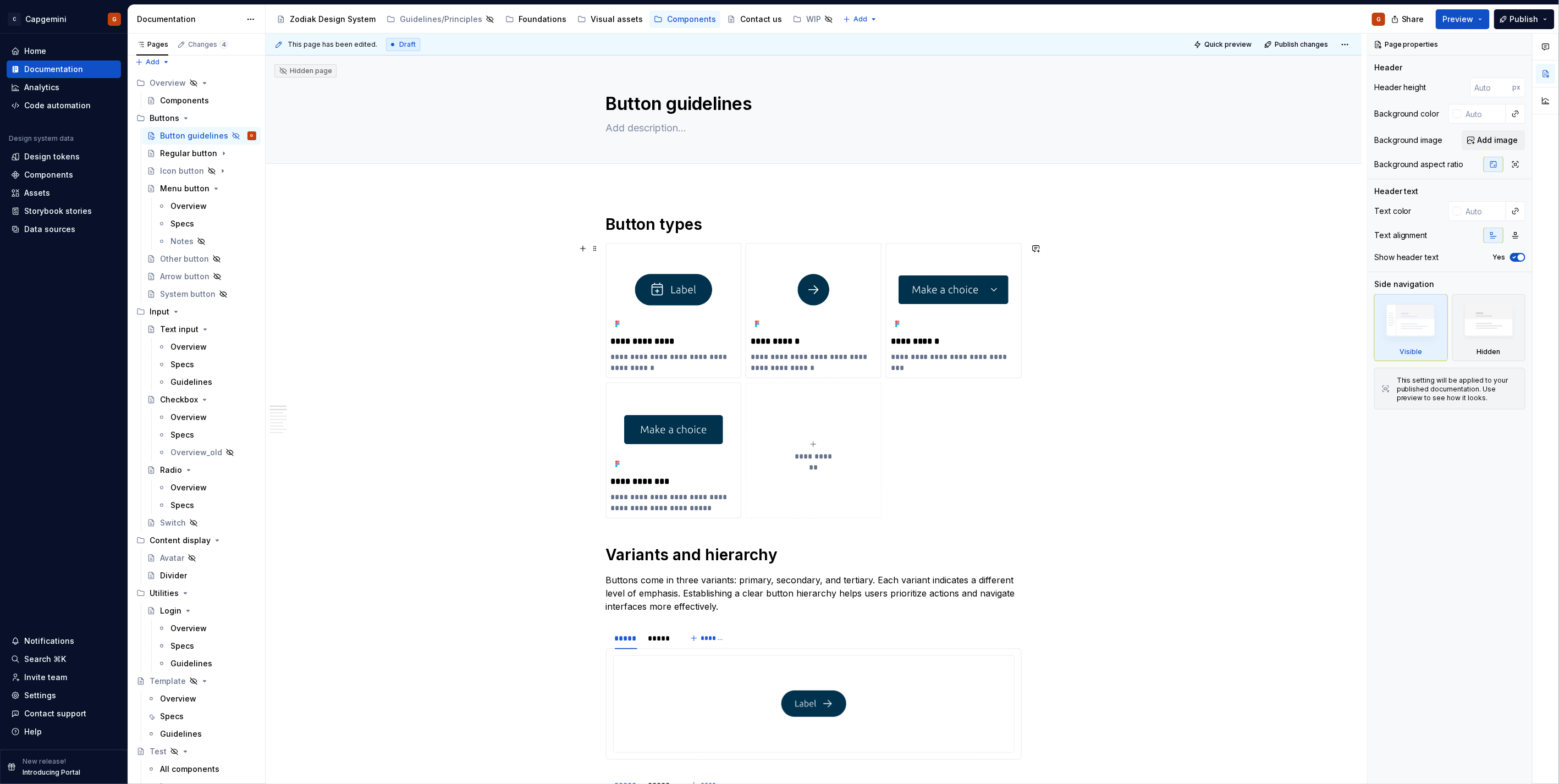
click at [911, 394] on div "**********" at bounding box center [813, 380] width 415 height 275
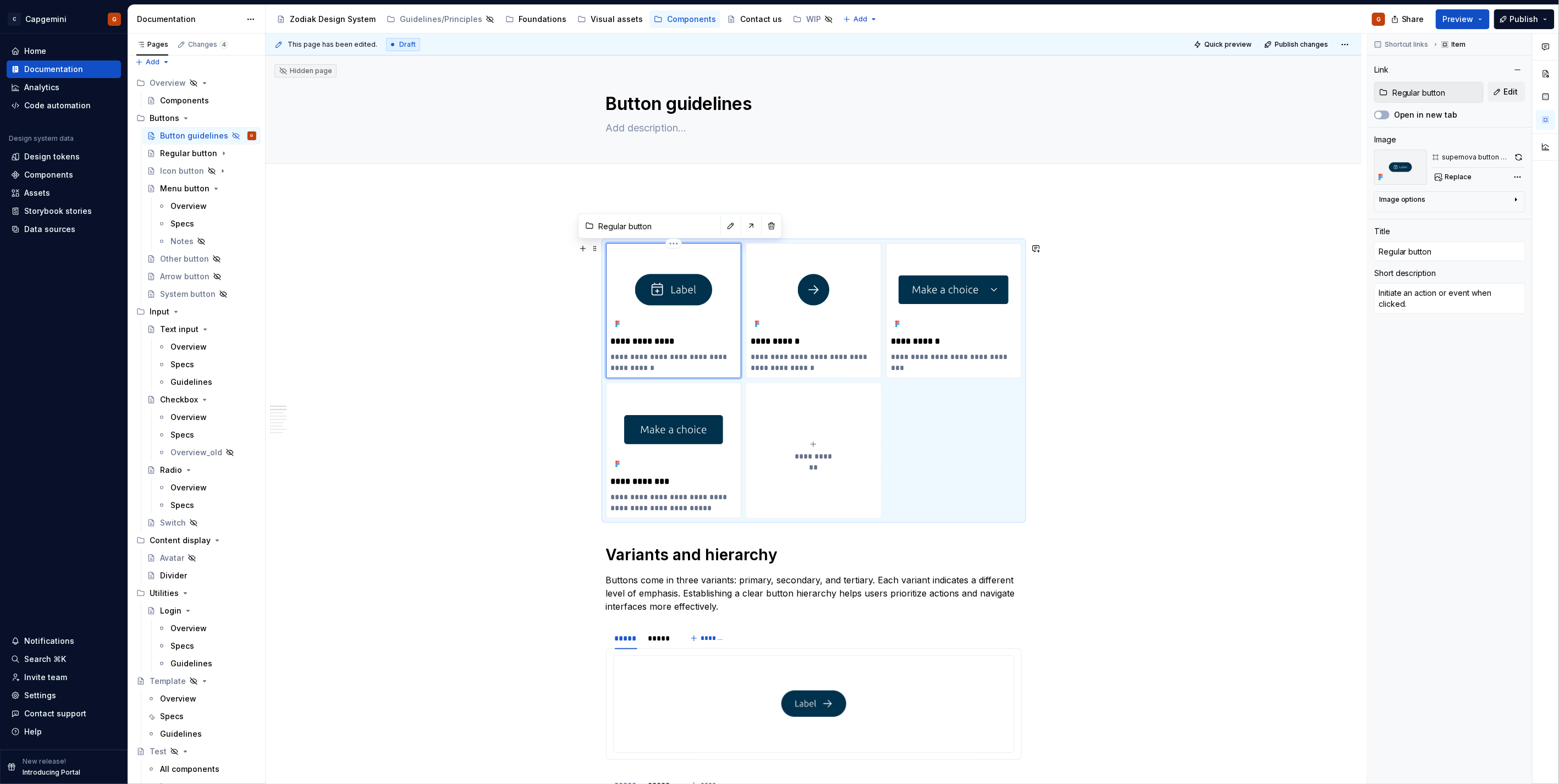
click at [721, 308] on img at bounding box center [674, 289] width 126 height 83
drag, startPoint x: 1512, startPoint y: 157, endPoint x: 1475, endPoint y: 165, distance: 37.9
click at [1512, 157] on button "button" at bounding box center [1518, 157] width 14 height 15
click at [862, 301] on img at bounding box center [813, 289] width 126 height 83
type textarea "*"
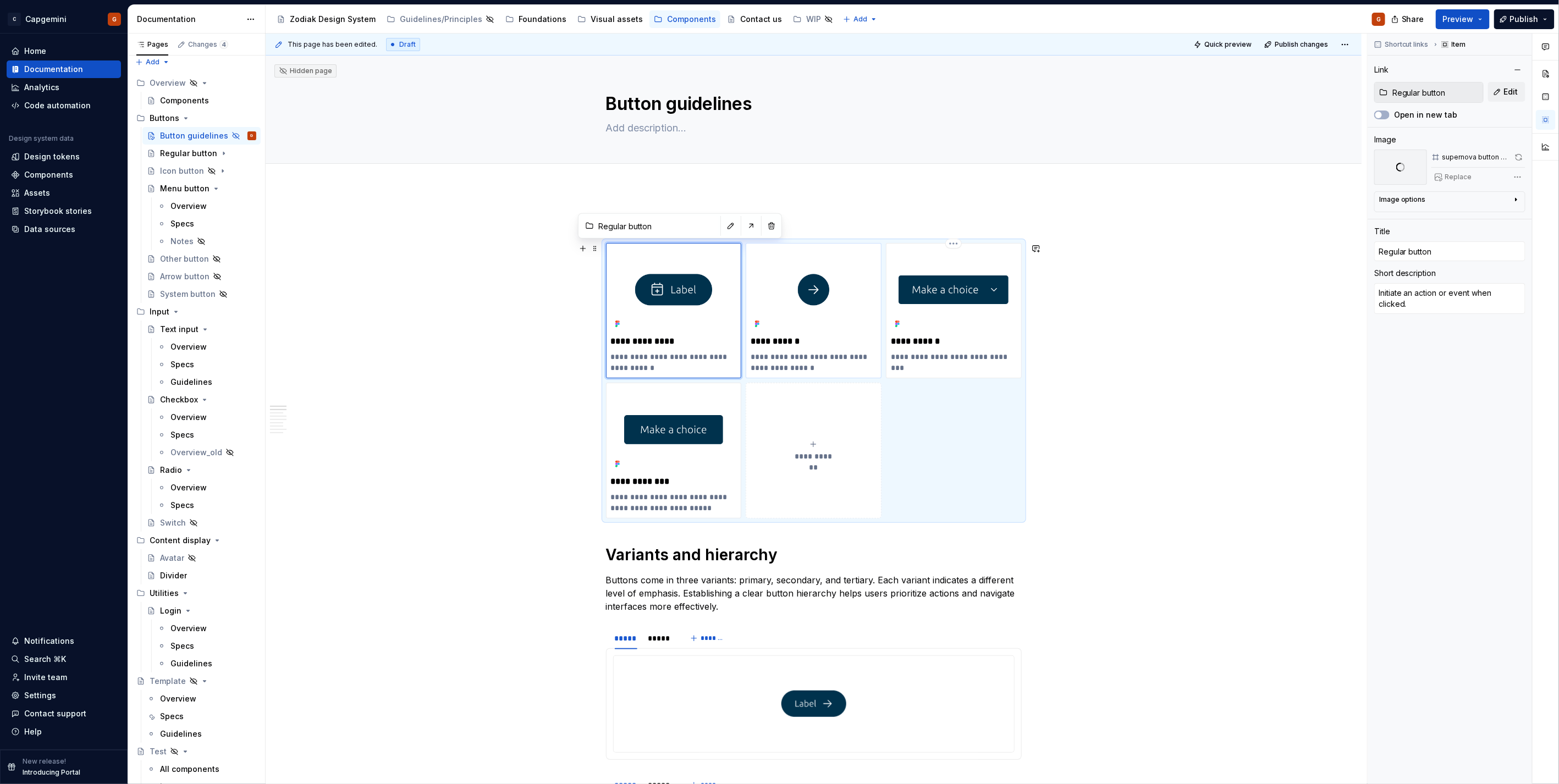
type input "Icon button"
type textarea "Trigger an action using a recognizable symbol."
click at [1514, 156] on button "button" at bounding box center [1518, 157] width 14 height 15
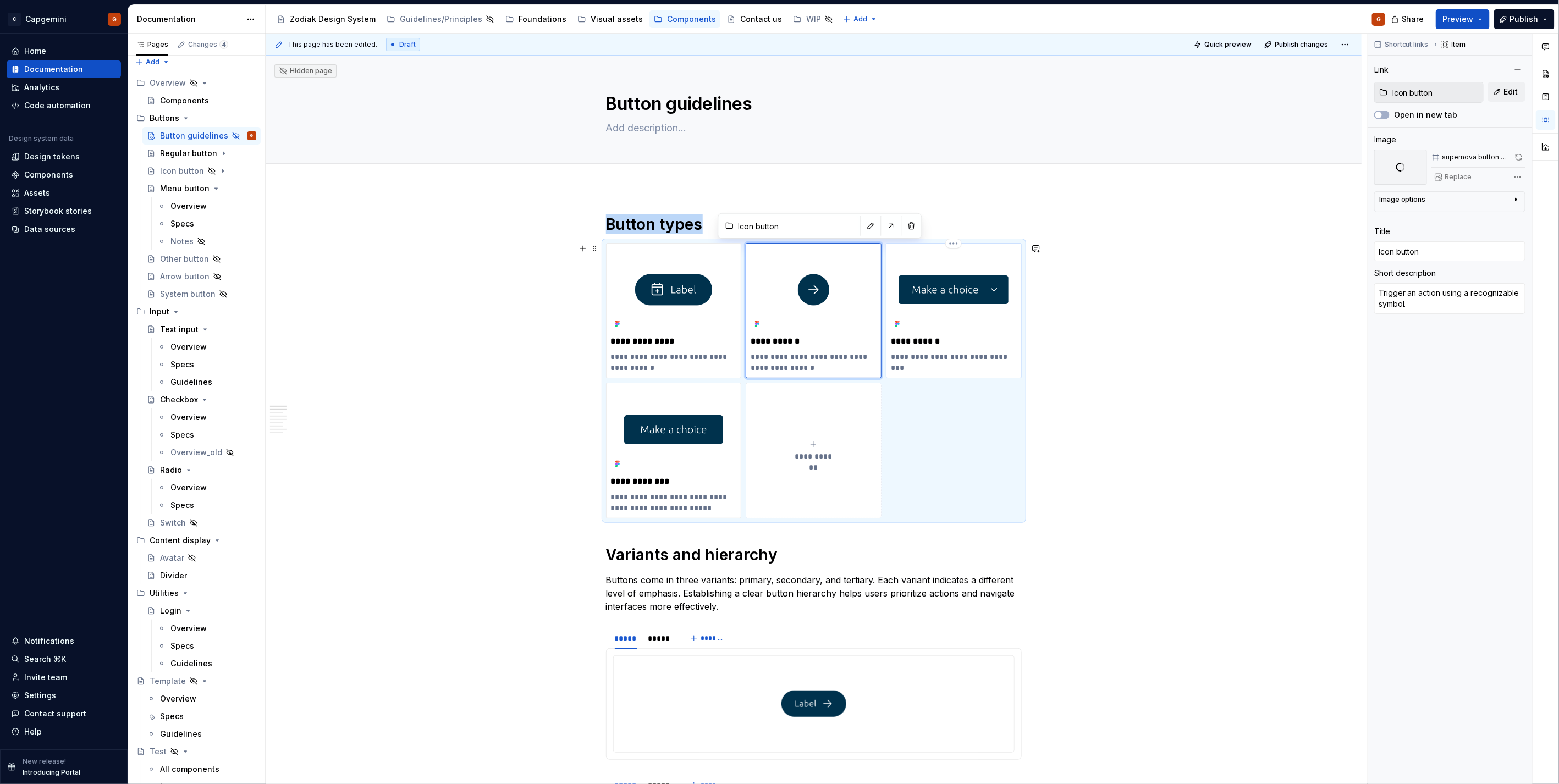
type textarea "*"
type input "Menu button"
type textarea "Compactly open a navigation menu."
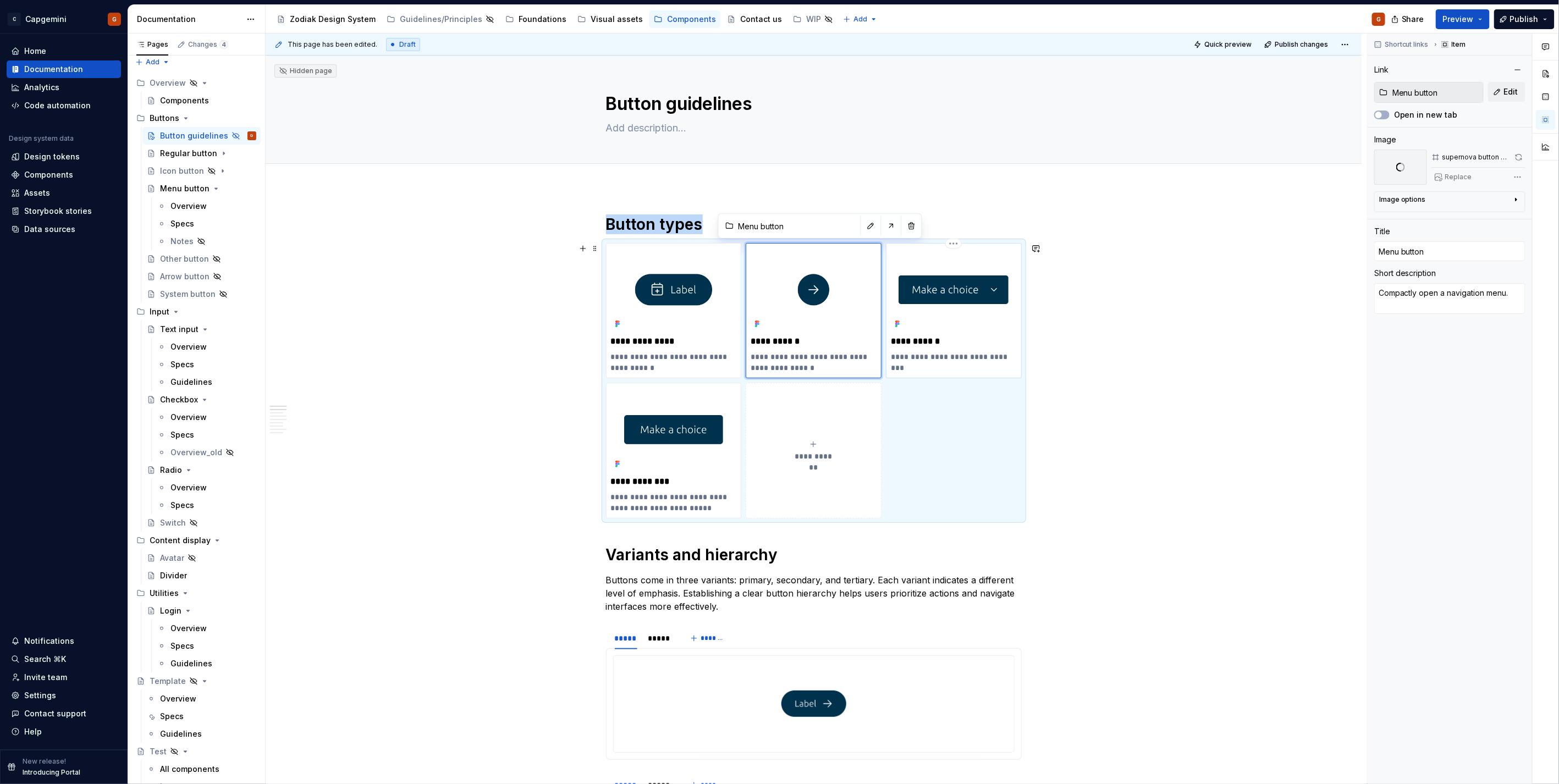
click at [967, 298] on img at bounding box center [954, 289] width 126 height 83
click at [1518, 155] on button "button" at bounding box center [1518, 157] width 13 height 15
click at [708, 411] on img at bounding box center [674, 429] width 126 height 83
type textarea "*"
type input "Buttons / System button"
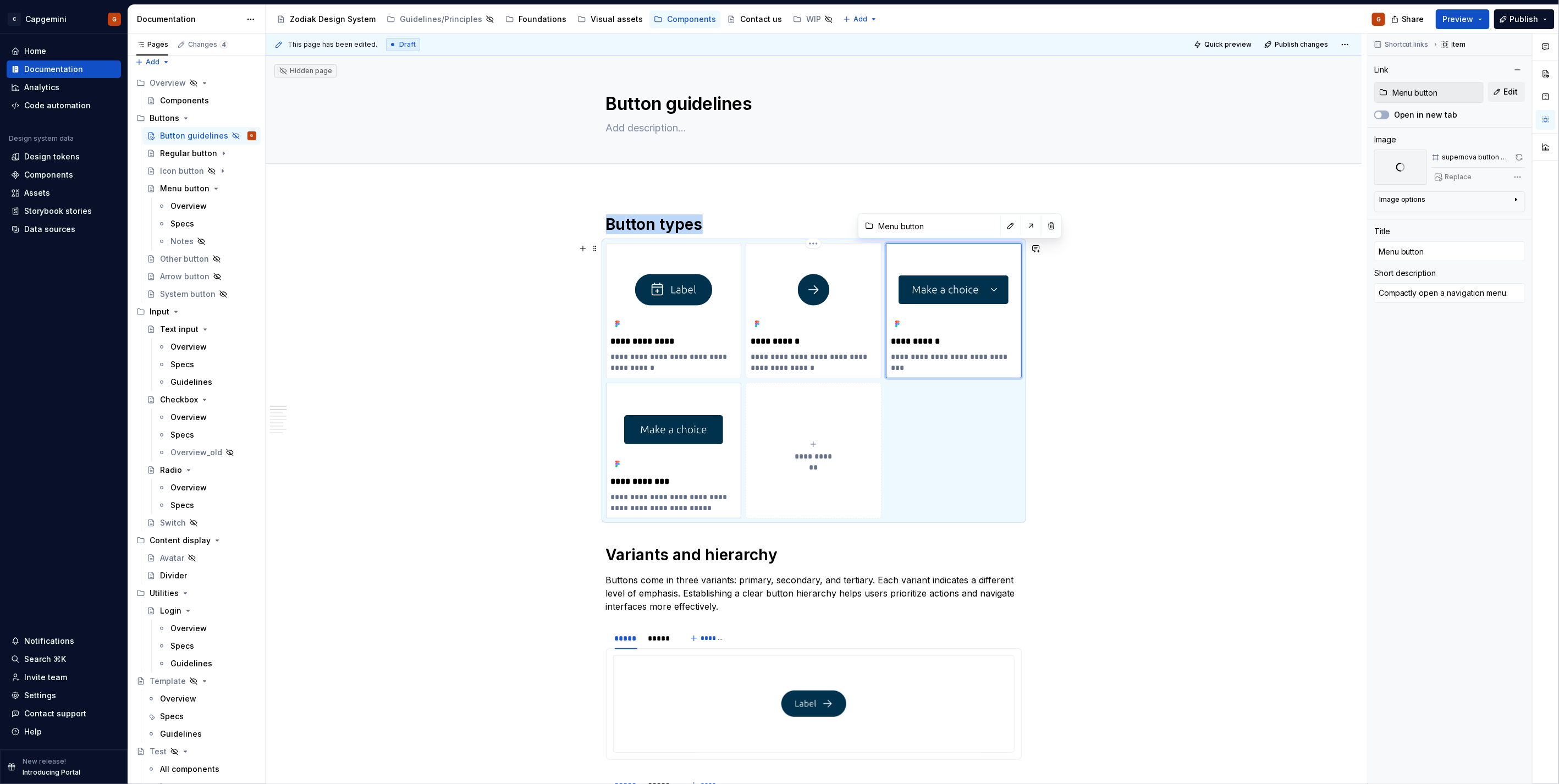
type input "Buttons / System button"
type input "System button"
type textarea "Trigger actions in complex systems or digital products."
click at [1520, 153] on button "button" at bounding box center [1518, 157] width 12 height 15
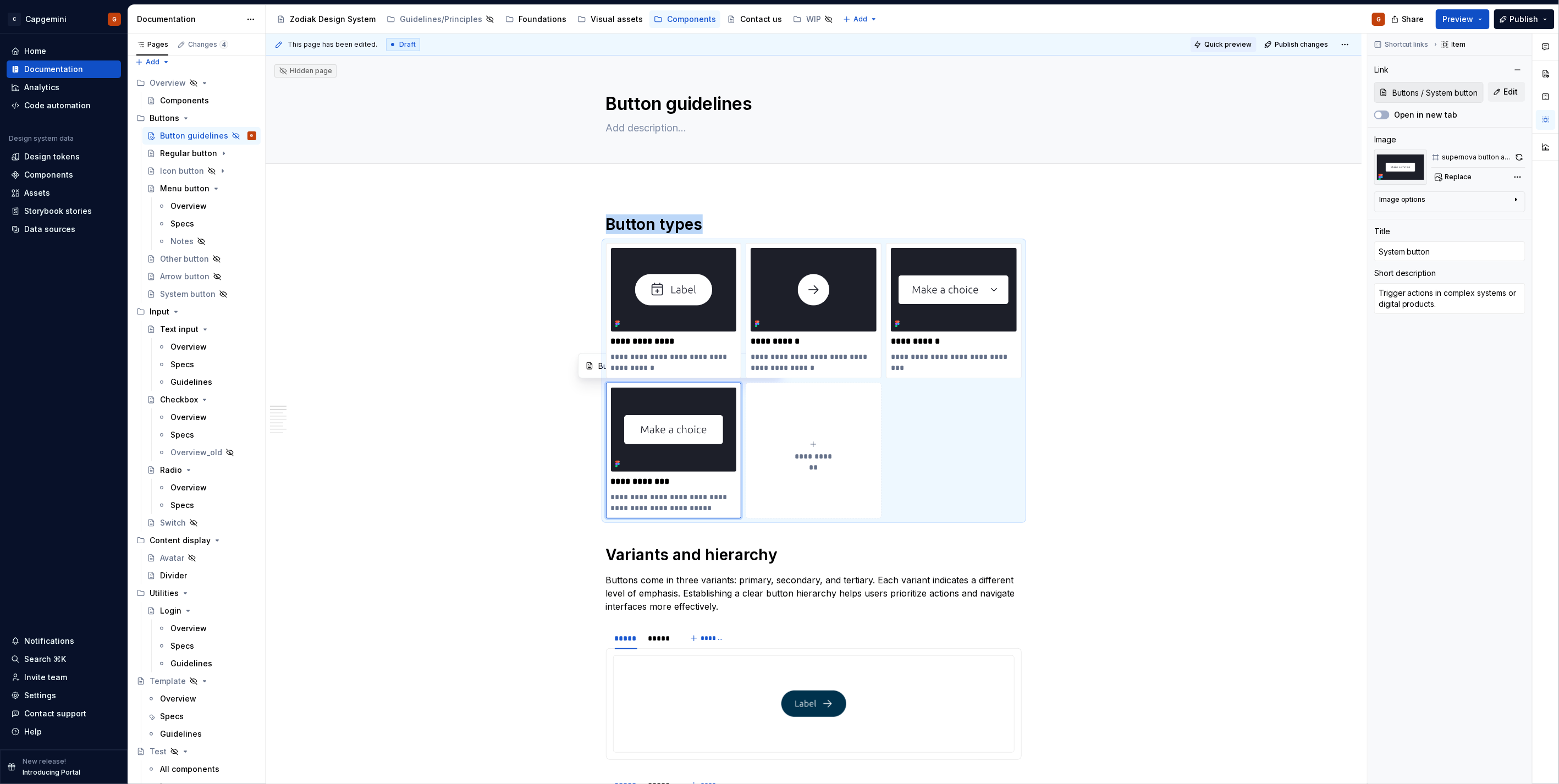
click at [1243, 50] on button "Quick preview" at bounding box center [1223, 45] width 66 height 15
click at [1516, 159] on button "button" at bounding box center [1518, 157] width 12 height 15
click at [976, 308] on img at bounding box center [954, 289] width 126 height 83
type textarea "*"
type input "Menu button"
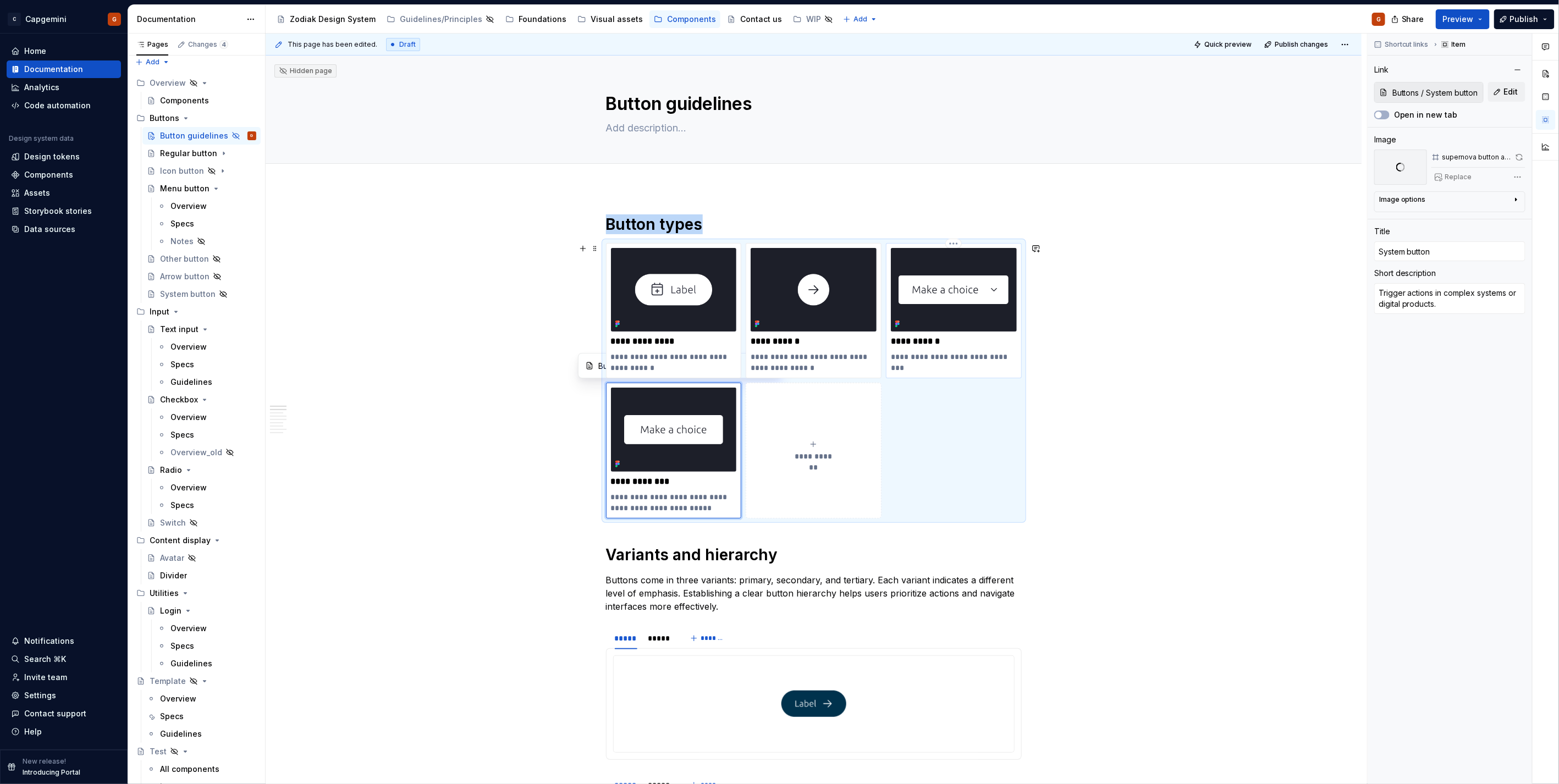
type input "Menu button"
type textarea "Compactly open a navigation menu."
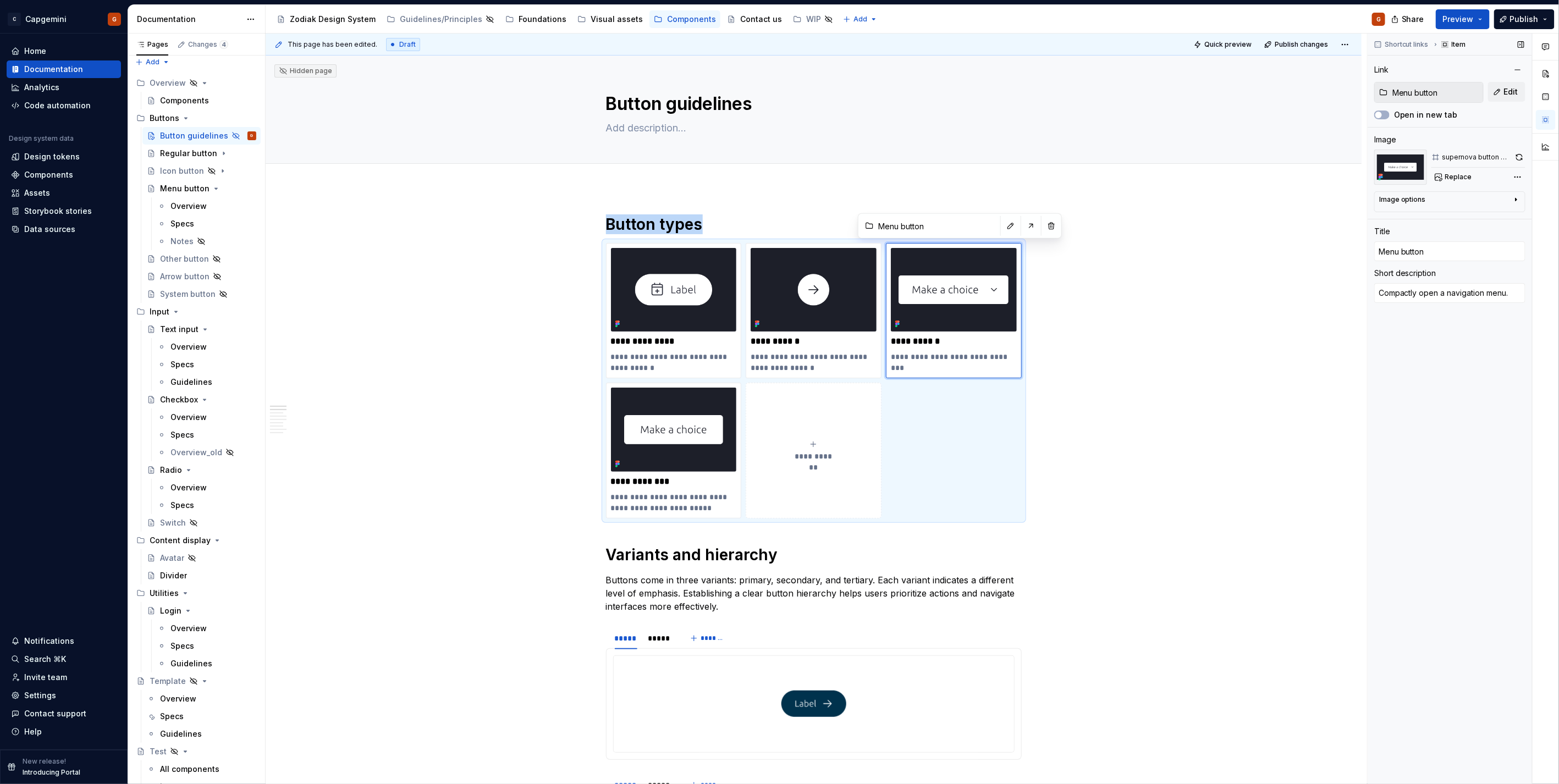
click at [1515, 159] on button "button" at bounding box center [1518, 157] width 13 height 15
click at [833, 300] on img at bounding box center [813, 289] width 126 height 83
type textarea "*"
type input "Icon button"
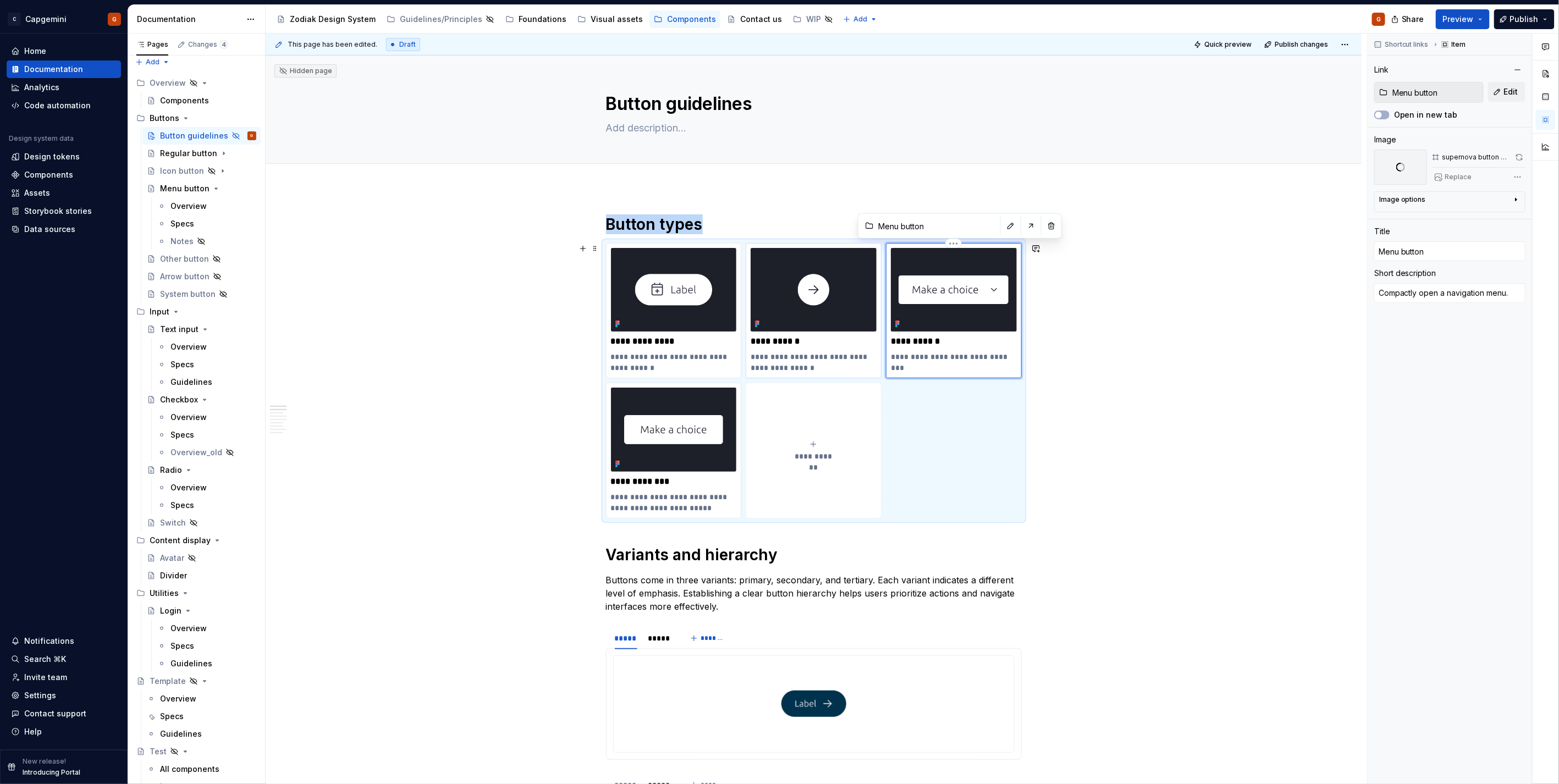
type input "Icon button"
type textarea "Trigger an action using a recognizable symbol."
click at [1521, 157] on button "button" at bounding box center [1518, 157] width 14 height 15
type textarea "*"
type input "Regular button"
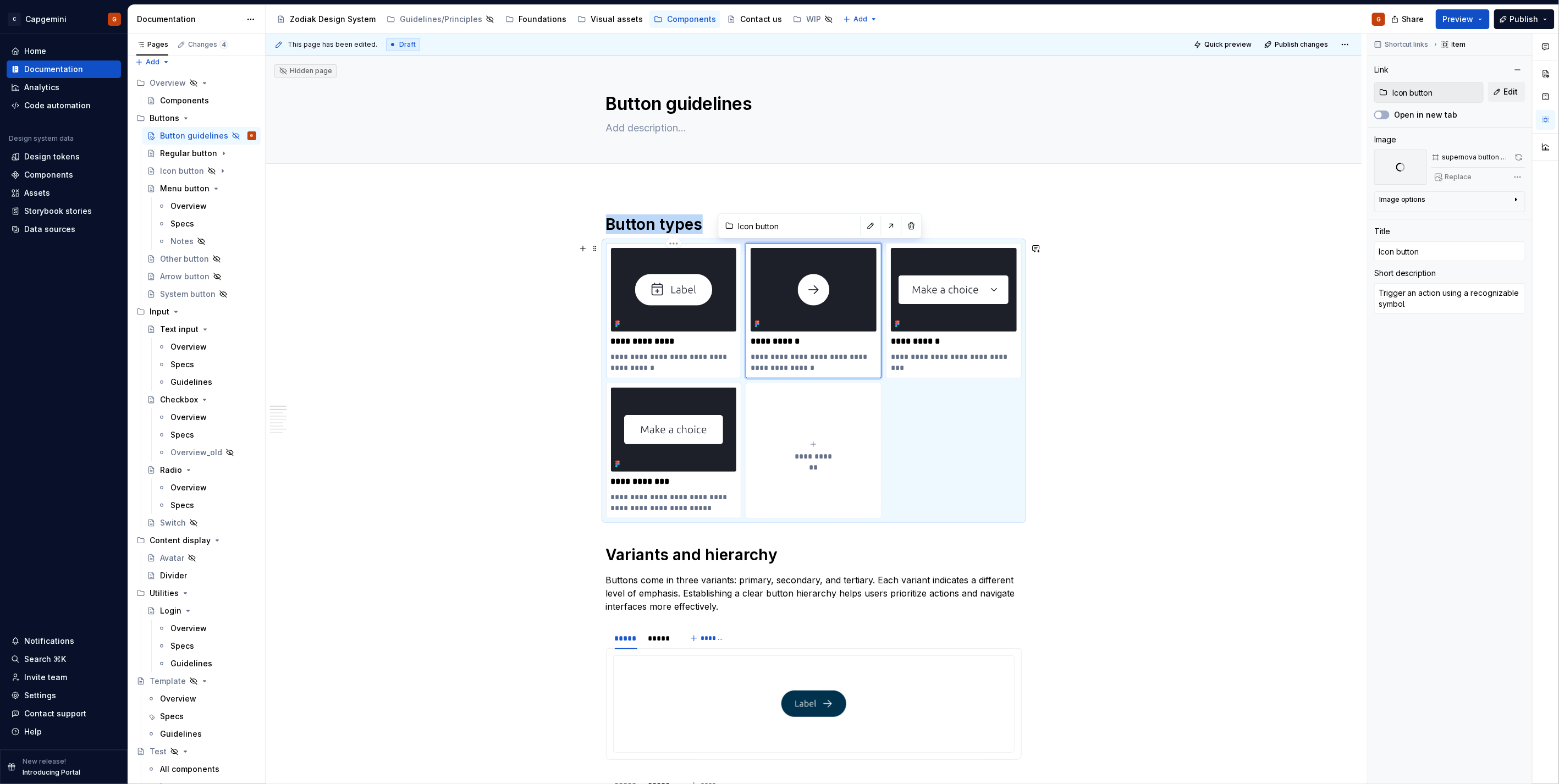
type input "Regular button"
type textarea "Initiate an action or event when clicked."
click at [700, 297] on img at bounding box center [674, 289] width 126 height 83
click at [1529, 160] on div "Shortcut links Item Link Regular button Edit Open in new tab Image supernova bu…" at bounding box center [1450, 409] width 165 height 751
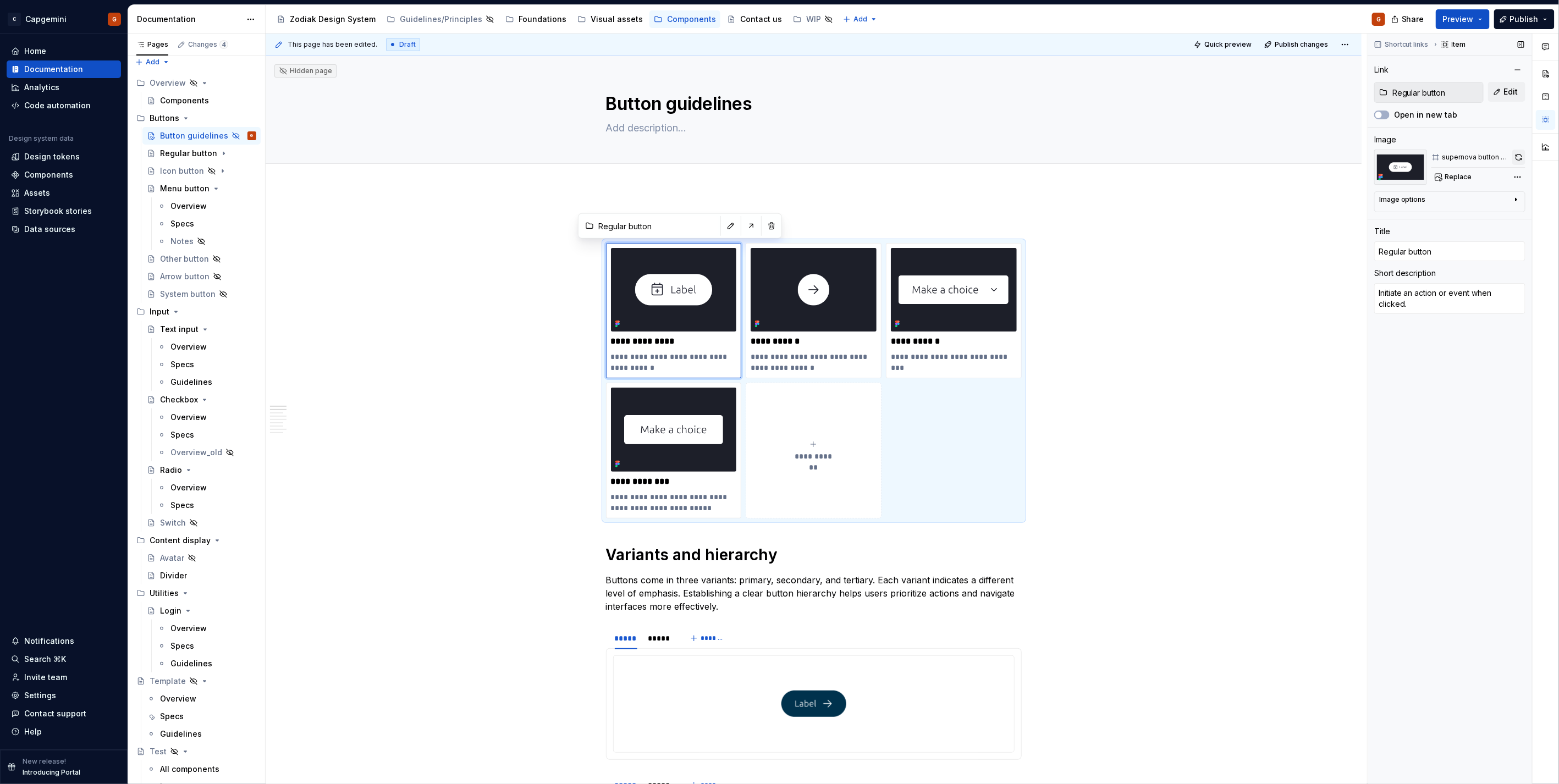
click at [1525, 161] on span at bounding box center [1518, 157] width 14 height 15
click at [1523, 161] on button "button" at bounding box center [1518, 157] width 14 height 15
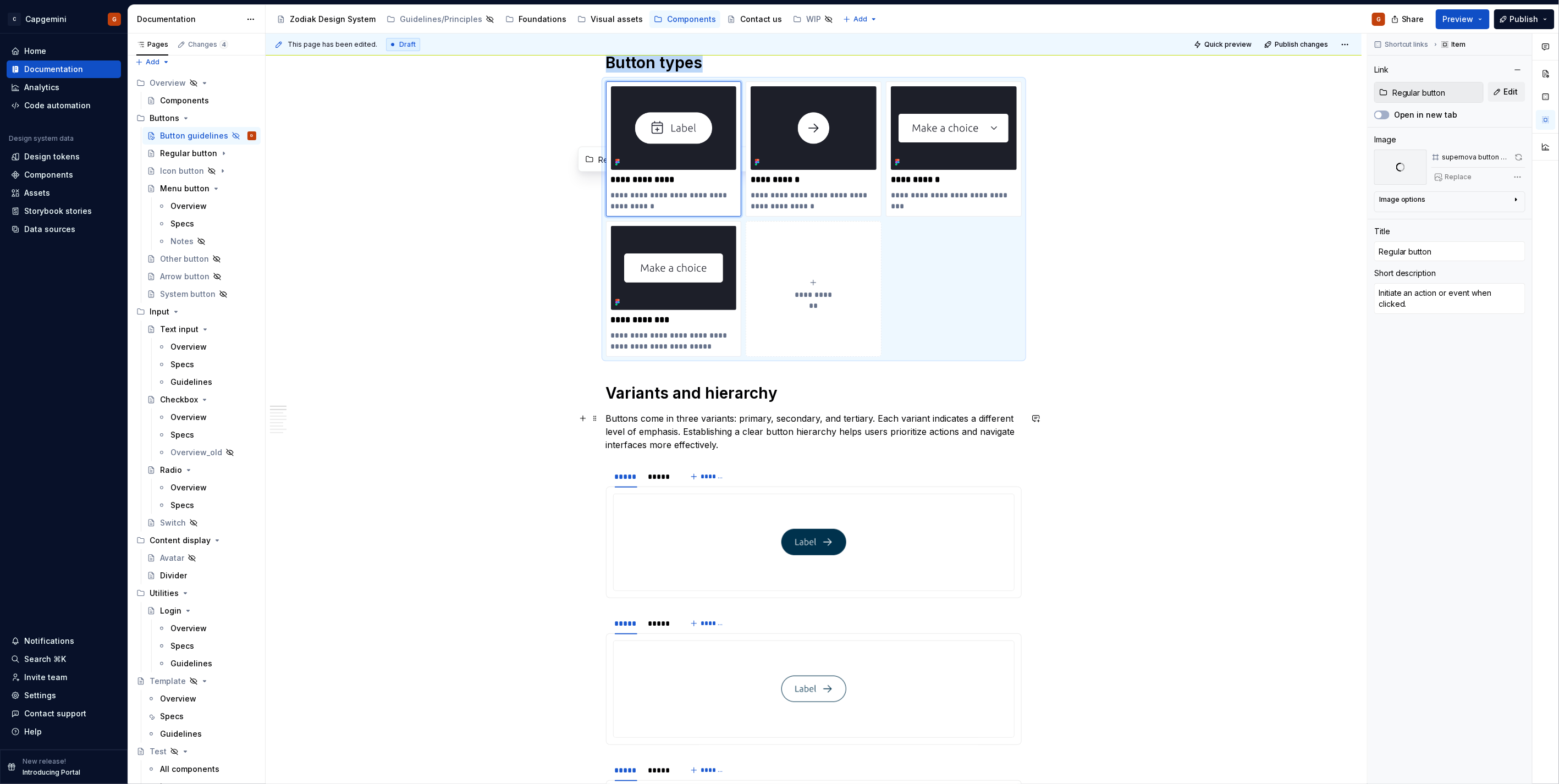
scroll to position [61, 0]
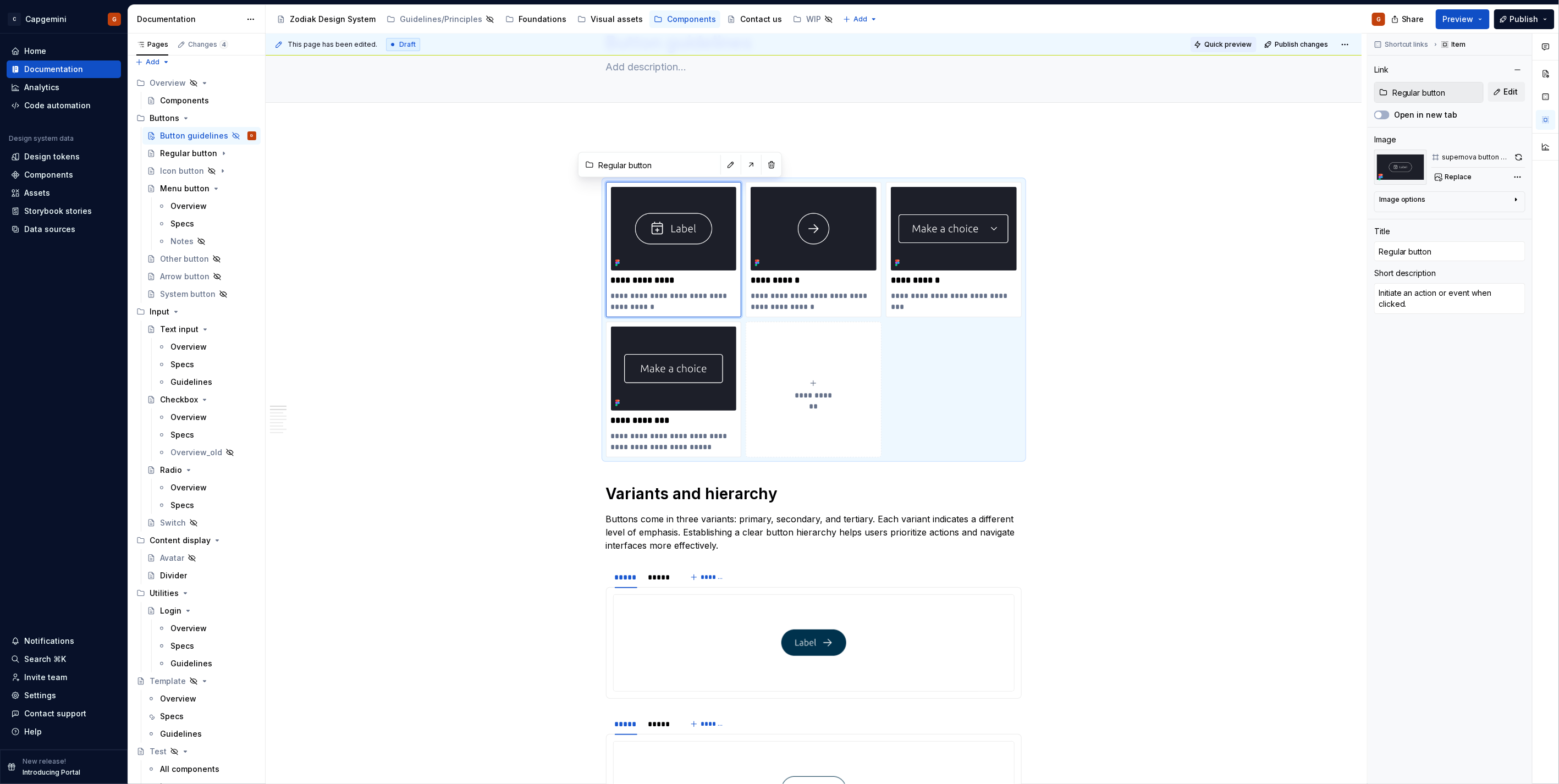
click at [1240, 37] on span "Quick preview" at bounding box center [1223, 45] width 66 height 15
click at [1215, 47] on span "Quick preview" at bounding box center [1227, 44] width 47 height 9
click at [1478, 755] on link "Open page" at bounding box center [1495, 757] width 55 height 15
click at [1512, 152] on button "button" at bounding box center [1518, 157] width 14 height 15
type textarea "*"
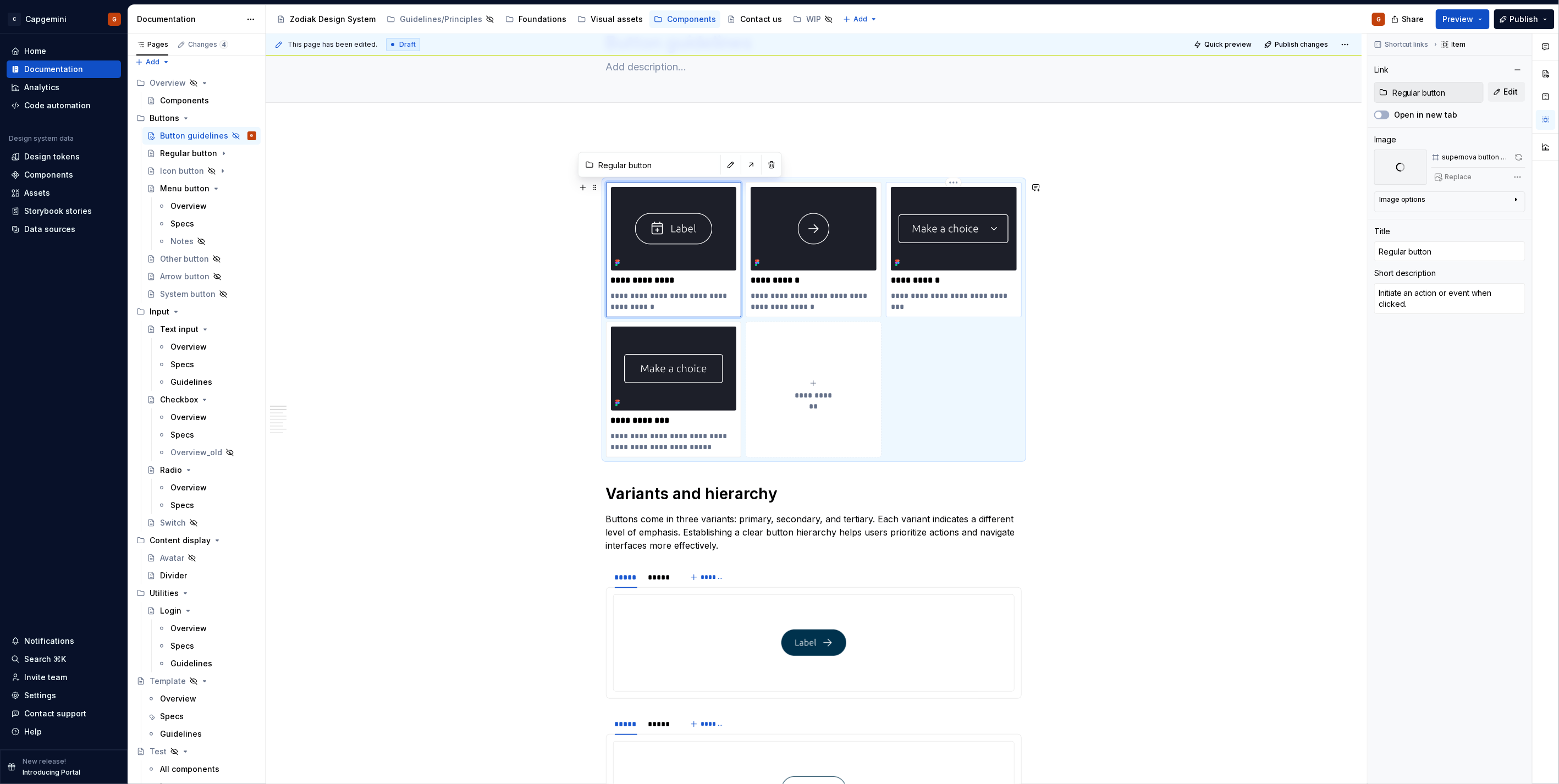
type input "Menu button"
type textarea "Compactly open a navigation menu."
click at [981, 227] on img at bounding box center [954, 228] width 126 height 83
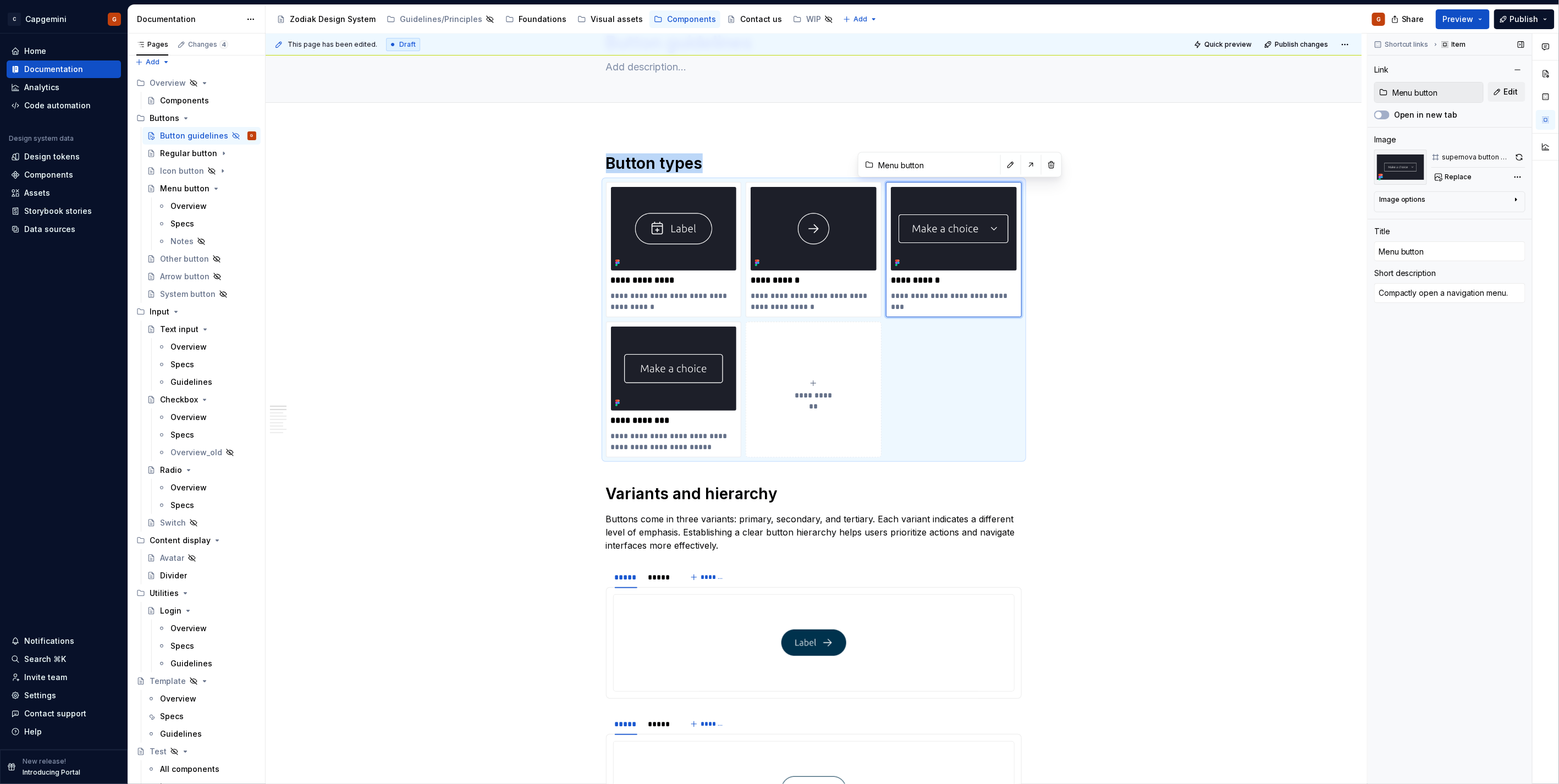
click at [1511, 152] on div "supernova button all menu" at bounding box center [1478, 157] width 94 height 15
click at [1513, 157] on button "button" at bounding box center [1518, 157] width 13 height 15
type textarea "*"
type input "Buttons / System button"
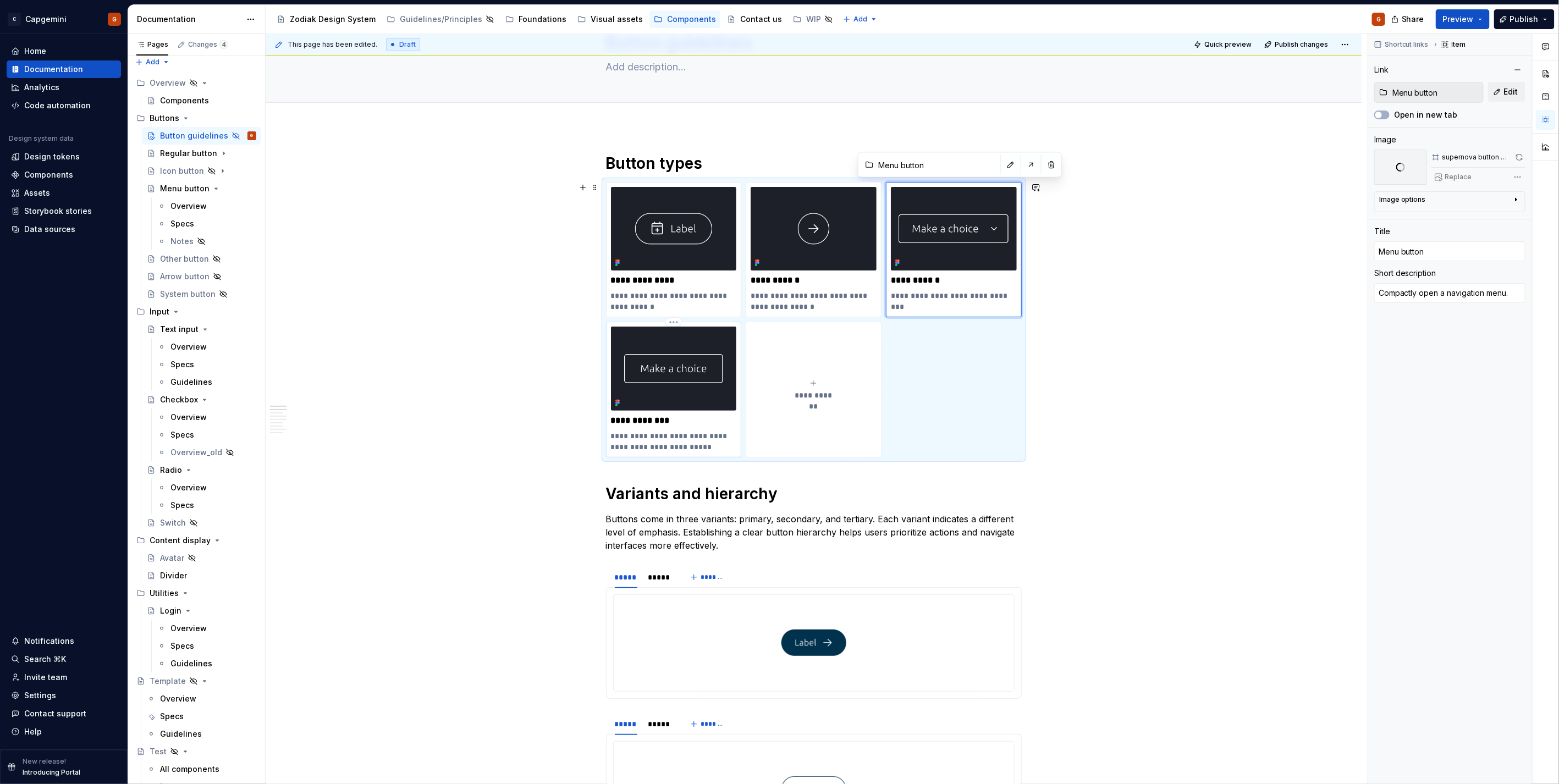
type input "System button"
type textarea "Trigger actions in complex systems or digital products."
click at [665, 359] on img at bounding box center [674, 368] width 126 height 83
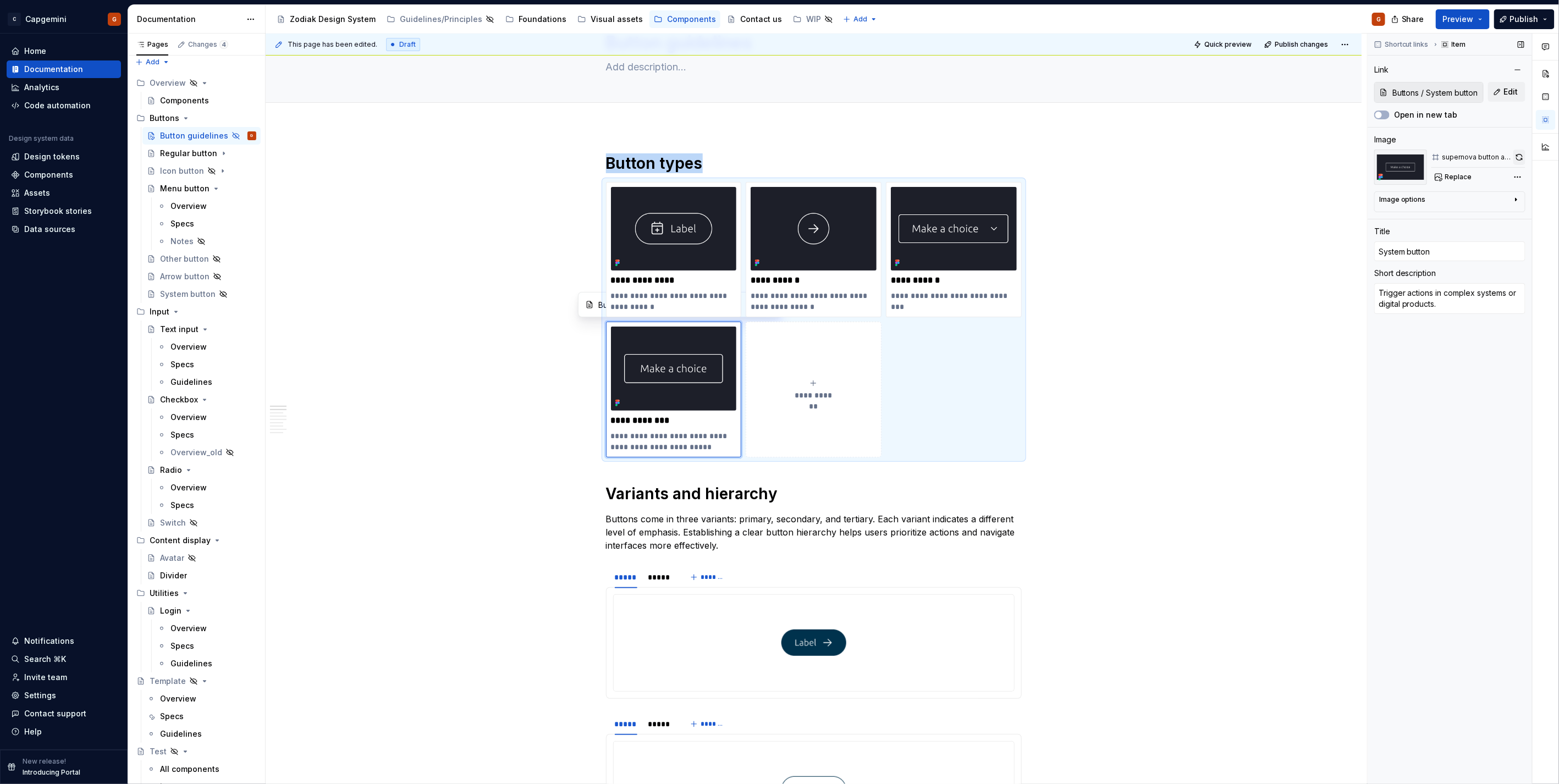
click at [1514, 157] on button "button" at bounding box center [1518, 157] width 12 height 15
click at [986, 332] on div "**********" at bounding box center [813, 319] width 415 height 275
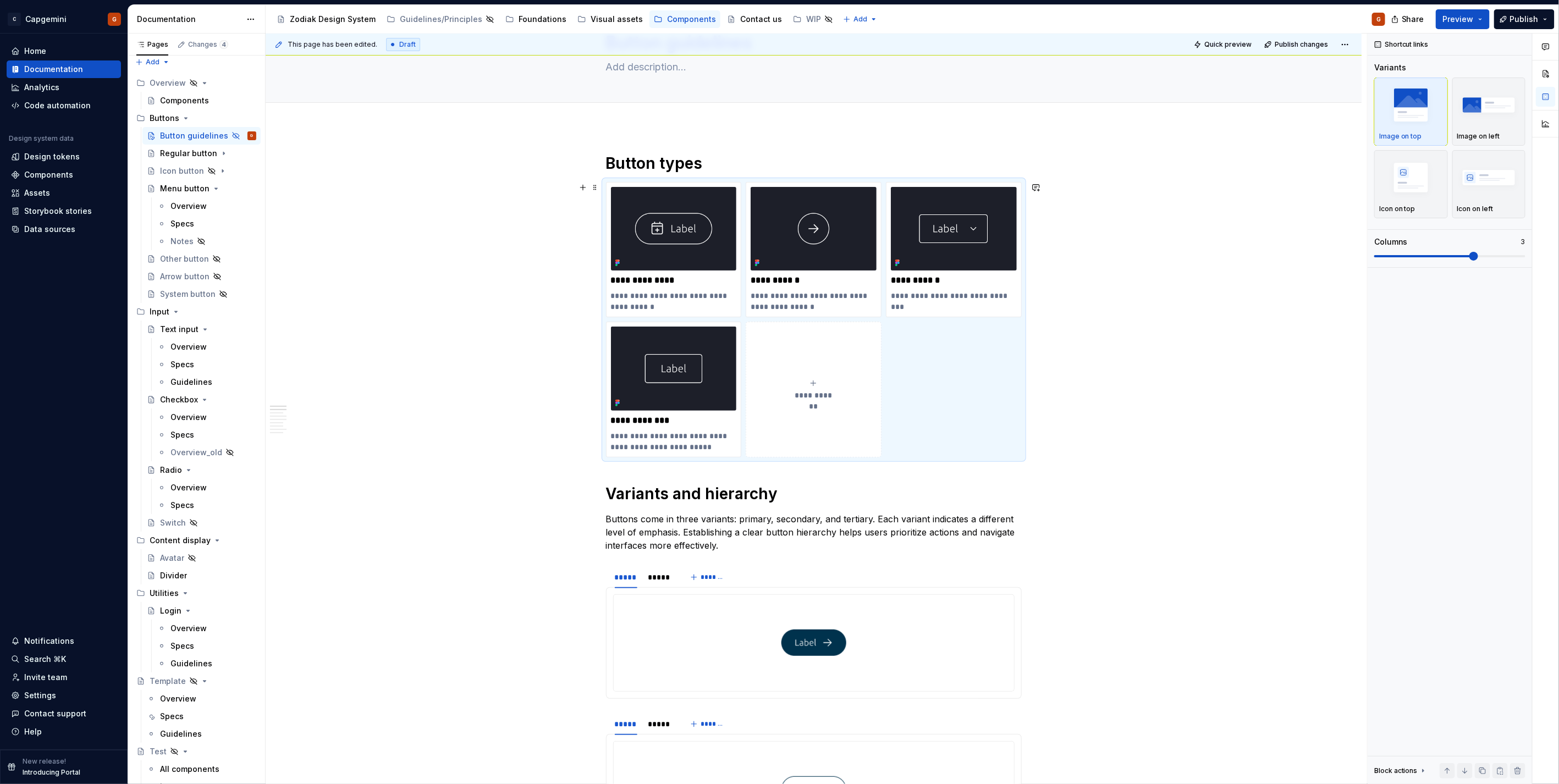
click at [977, 351] on div "**********" at bounding box center [813, 319] width 415 height 275
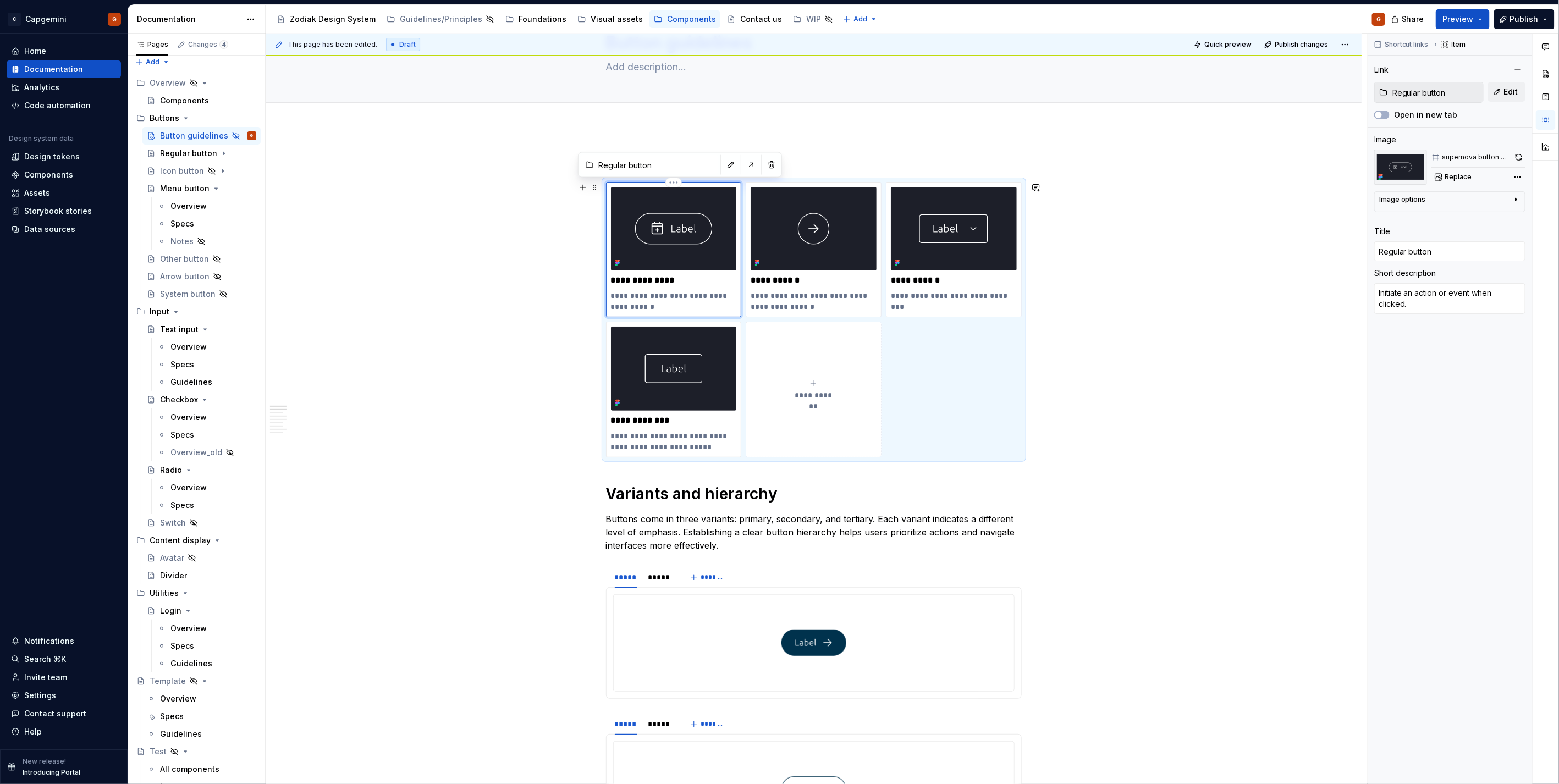
click at [675, 188] on img at bounding box center [674, 228] width 126 height 83
click at [673, 184] on html "C Capgemini G Home Documentation Analytics Code automation Design system data D…" at bounding box center [780, 392] width 1559 height 784
click at [1487, 130] on div "Comments Open comments No comments yet Select ‘Comment’ from the block context …" at bounding box center [1463, 409] width 192 height 751
click at [1515, 156] on button "button" at bounding box center [1518, 157] width 14 height 15
click at [963, 243] on img at bounding box center [954, 228] width 126 height 83
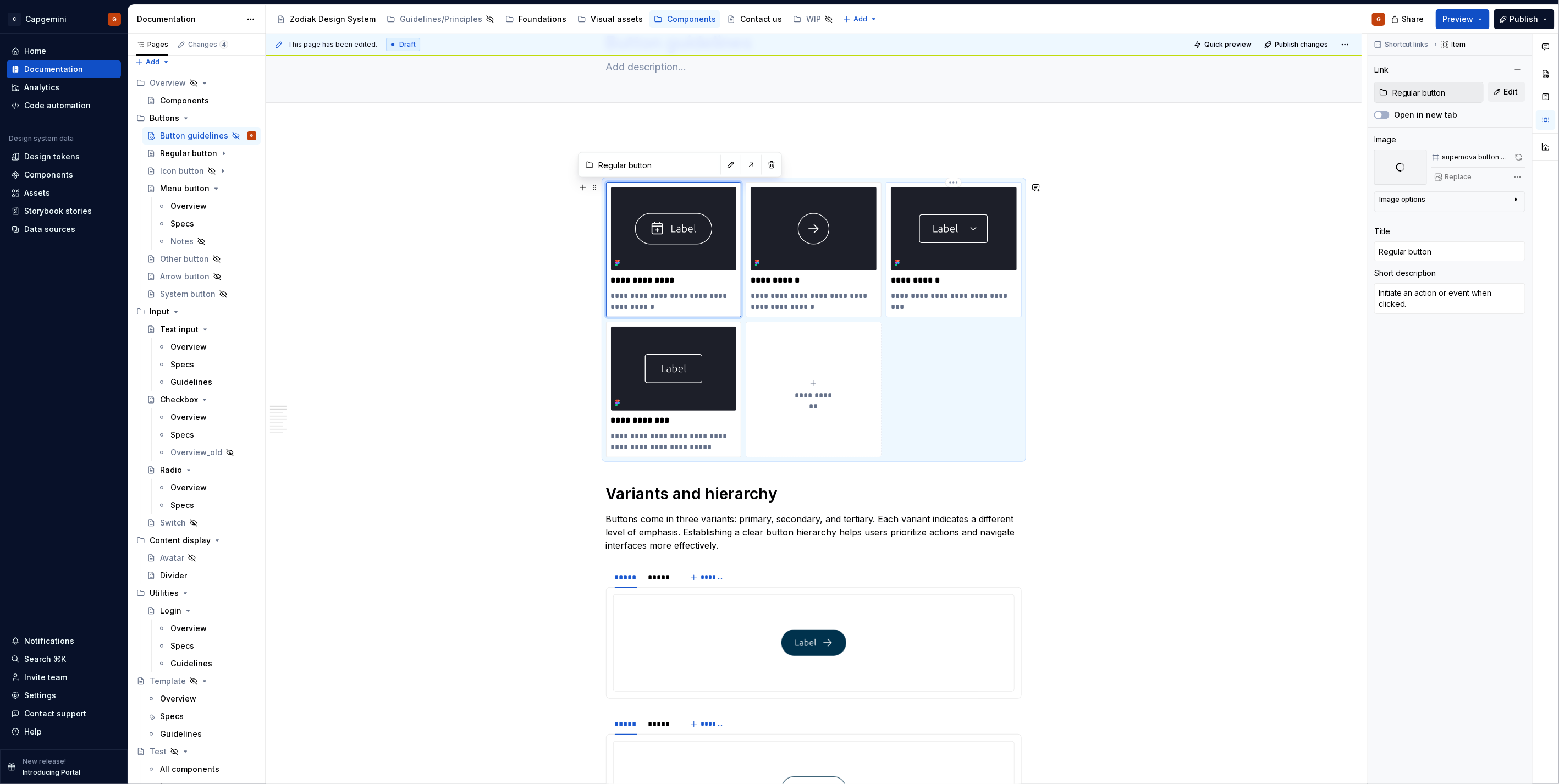
type textarea "*"
type input "Menu button"
type textarea "Compactly open a navigation menu."
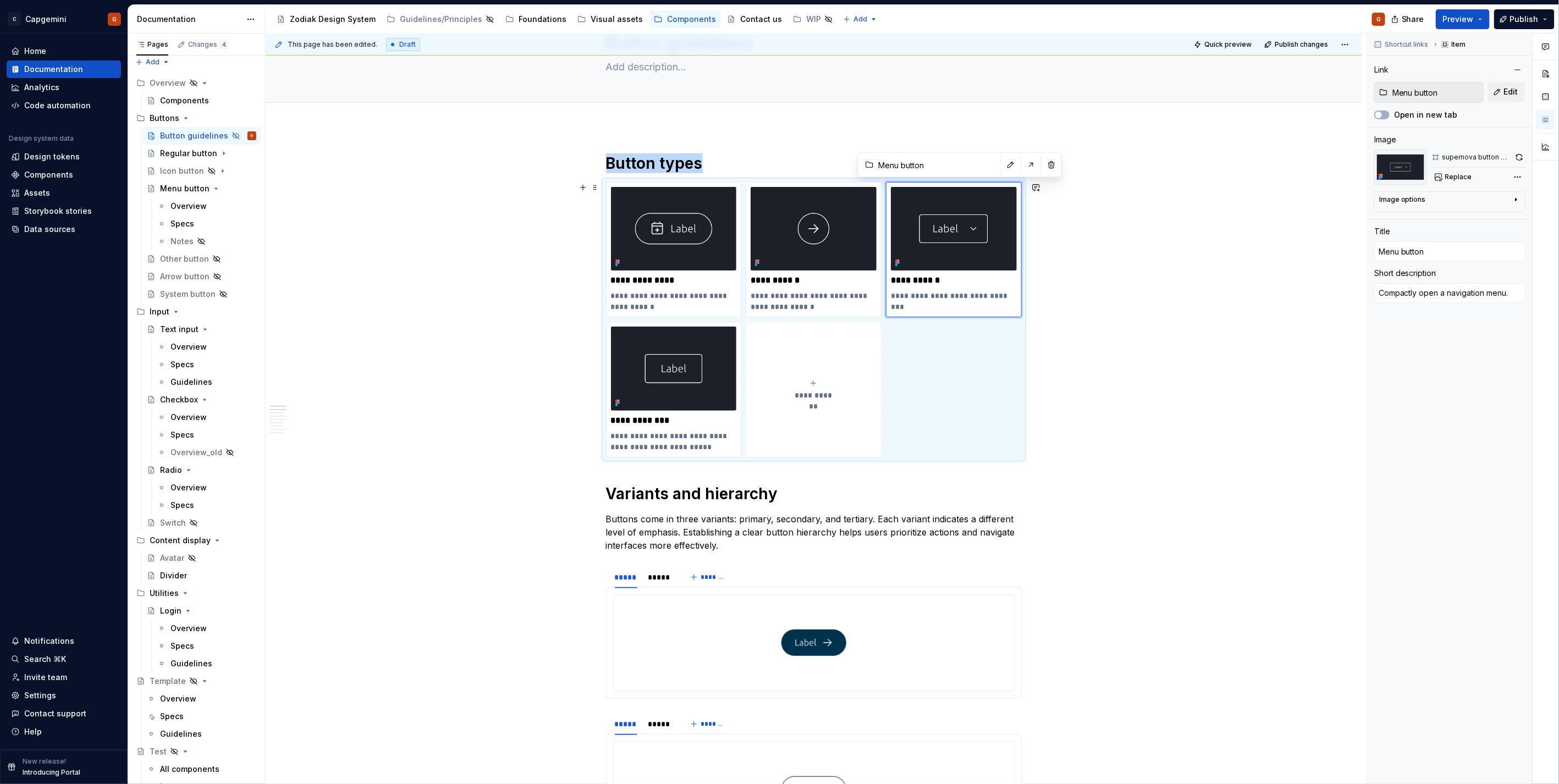
type textarea "*"
type input "Regular button"
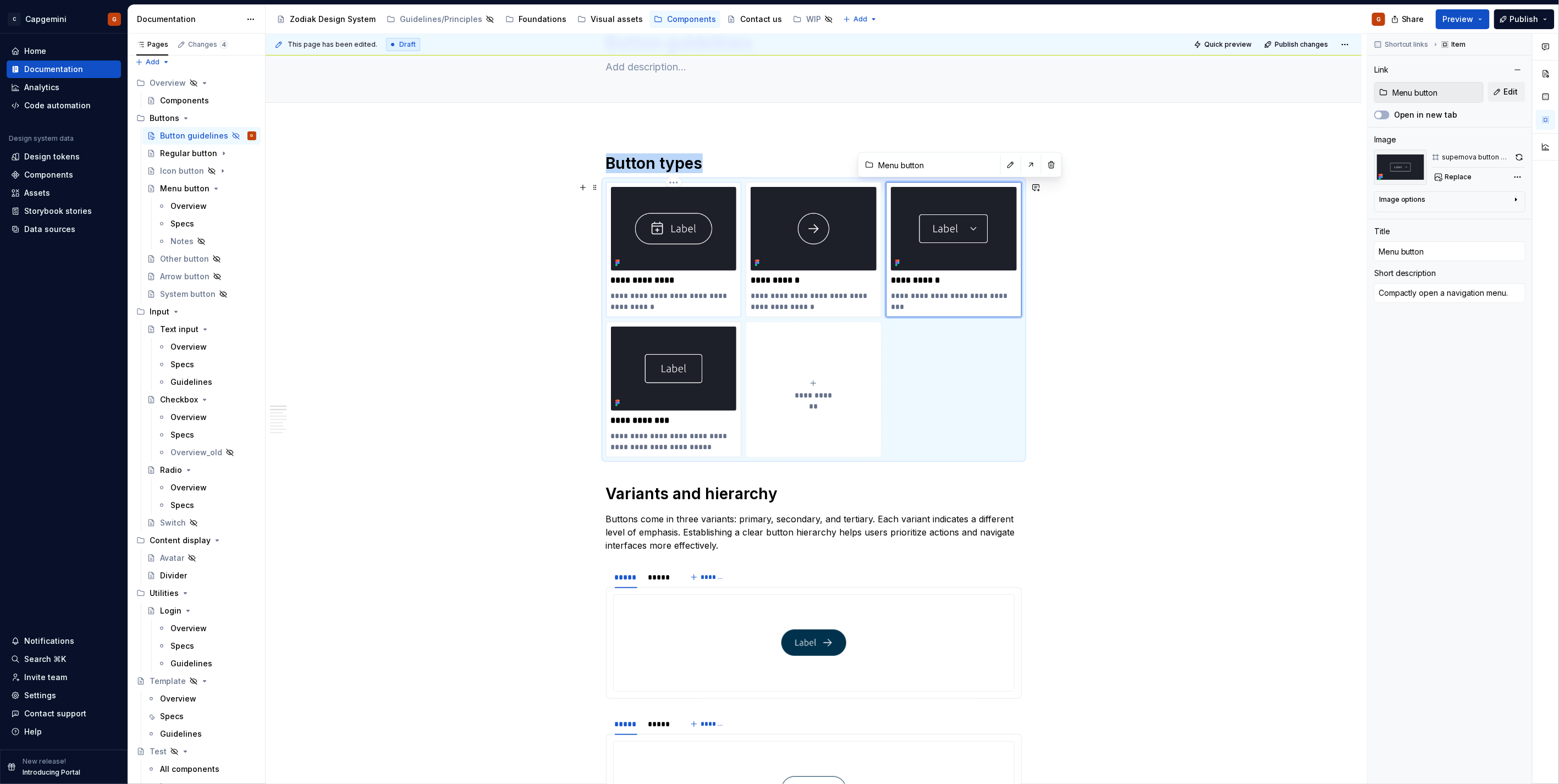
type textarea "Initiate an action or event when clicked."
click at [723, 259] on img at bounding box center [674, 228] width 126 height 83
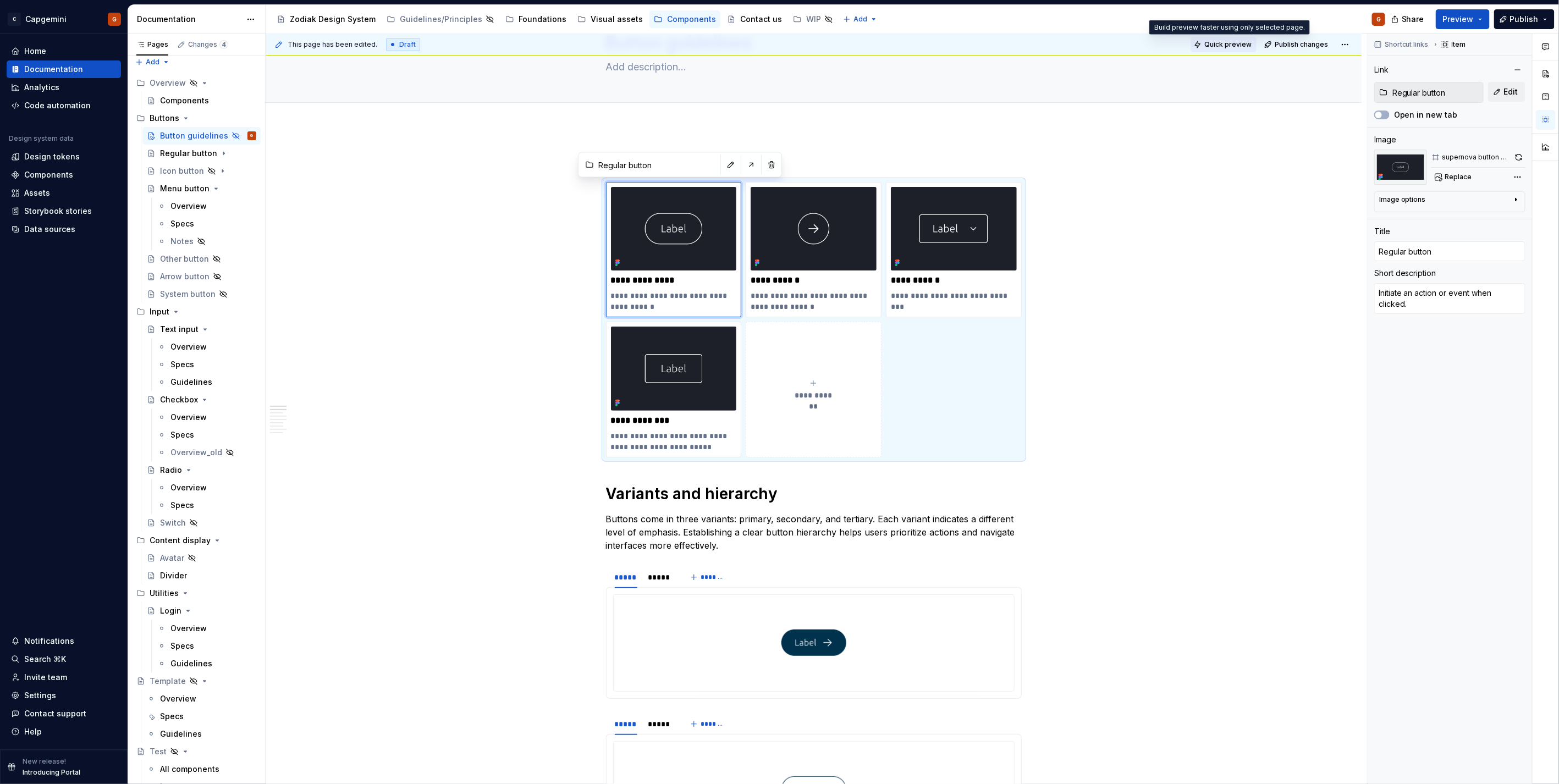
click at [1243, 44] on span "Quick preview" at bounding box center [1227, 44] width 47 height 9
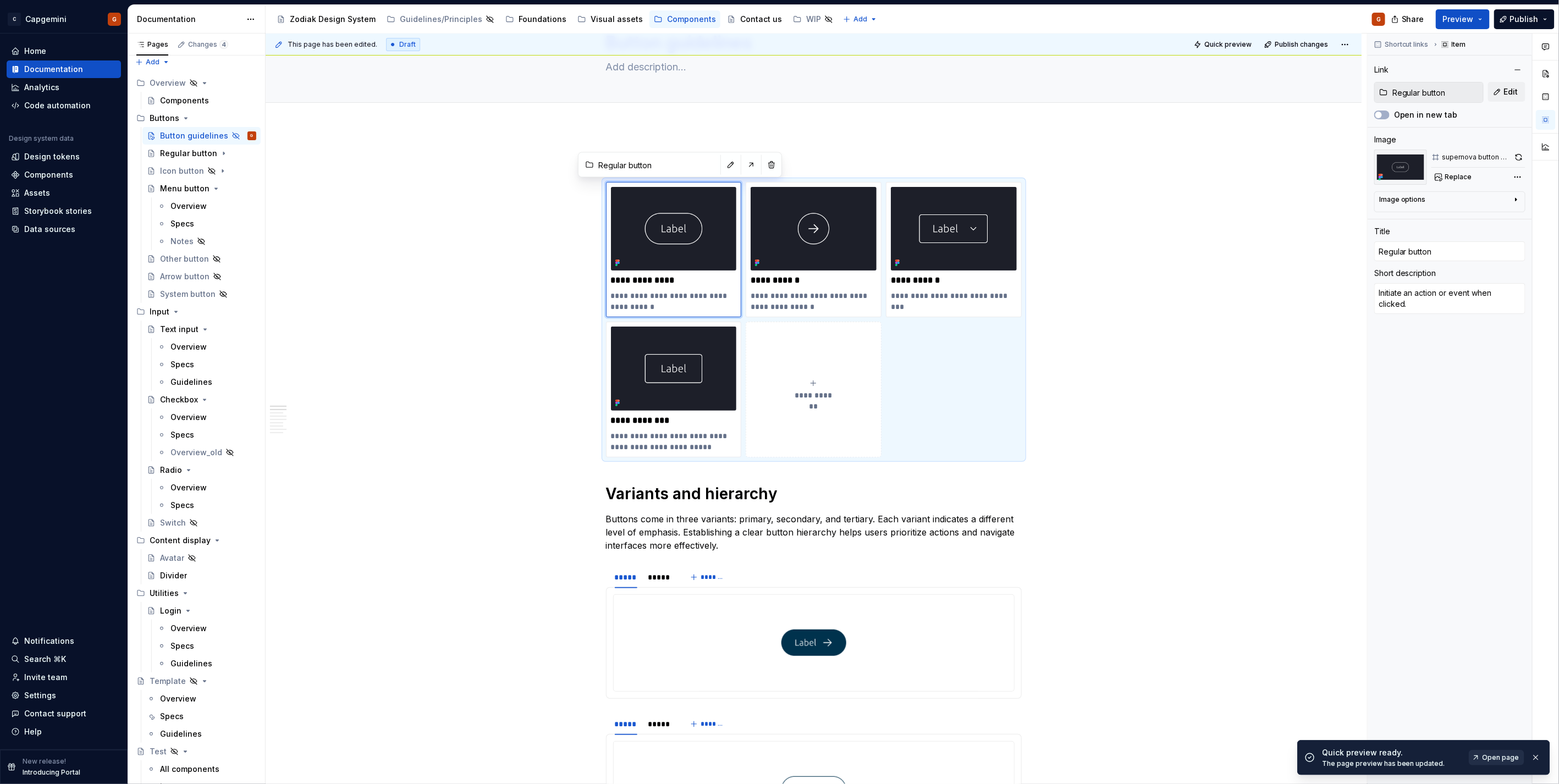
click at [1492, 756] on span "Open page" at bounding box center [1501, 757] width 37 height 9
click at [842, 154] on h1 "Button types" at bounding box center [813, 163] width 415 height 19
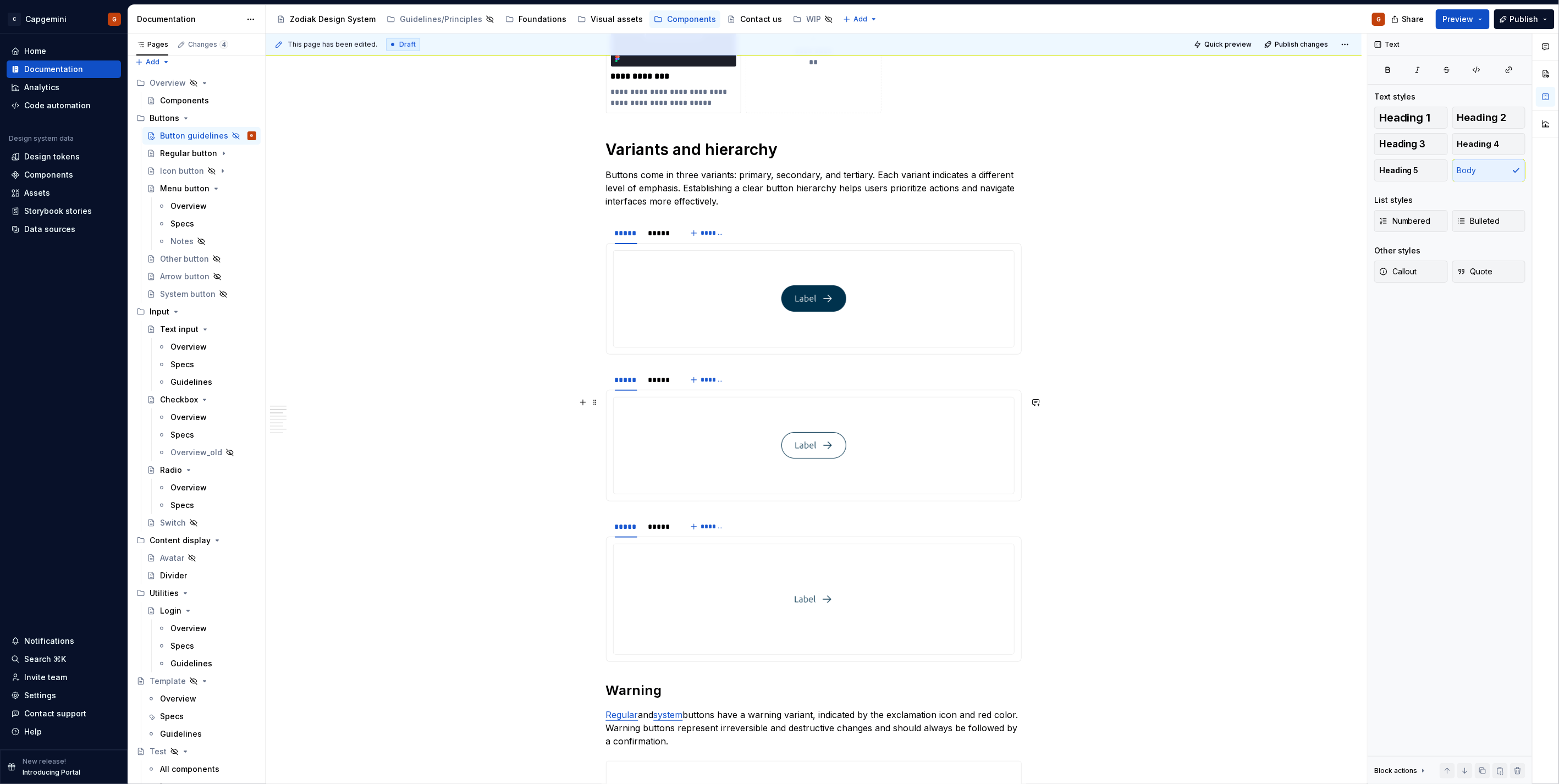
scroll to position [427, 0]
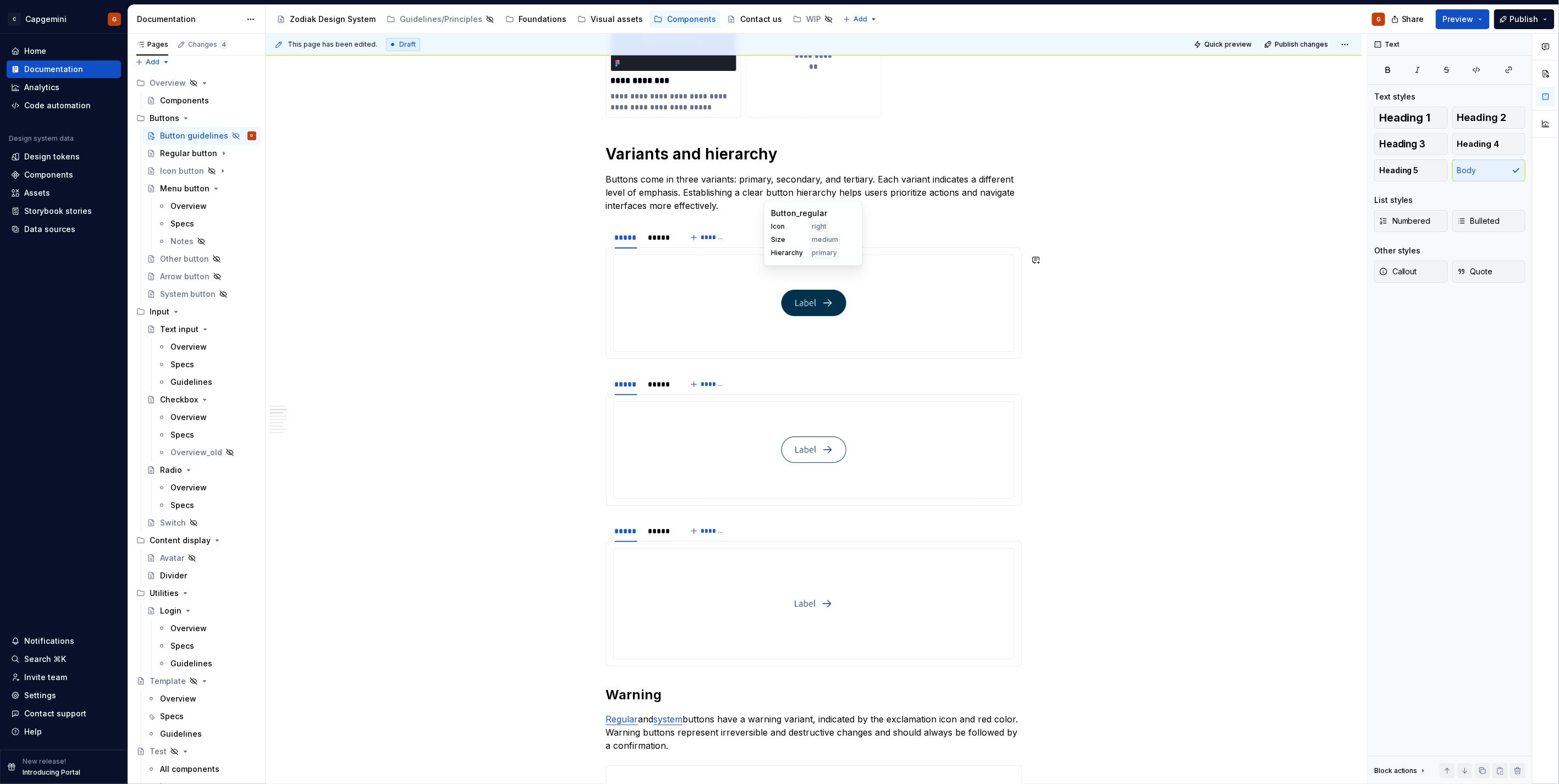
click at [785, 308] on img at bounding box center [813, 303] width 65 height 87
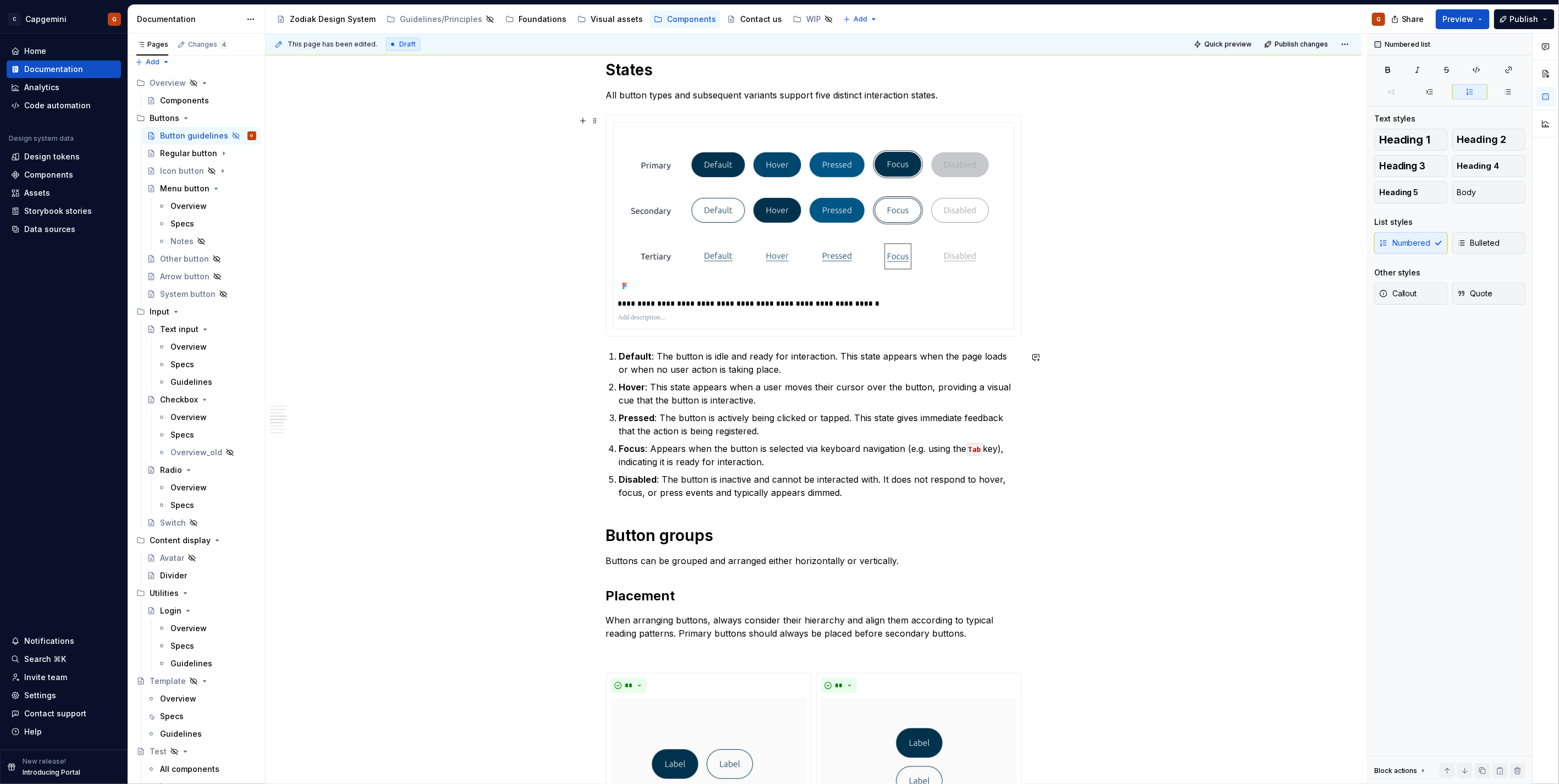
scroll to position [1034, 0]
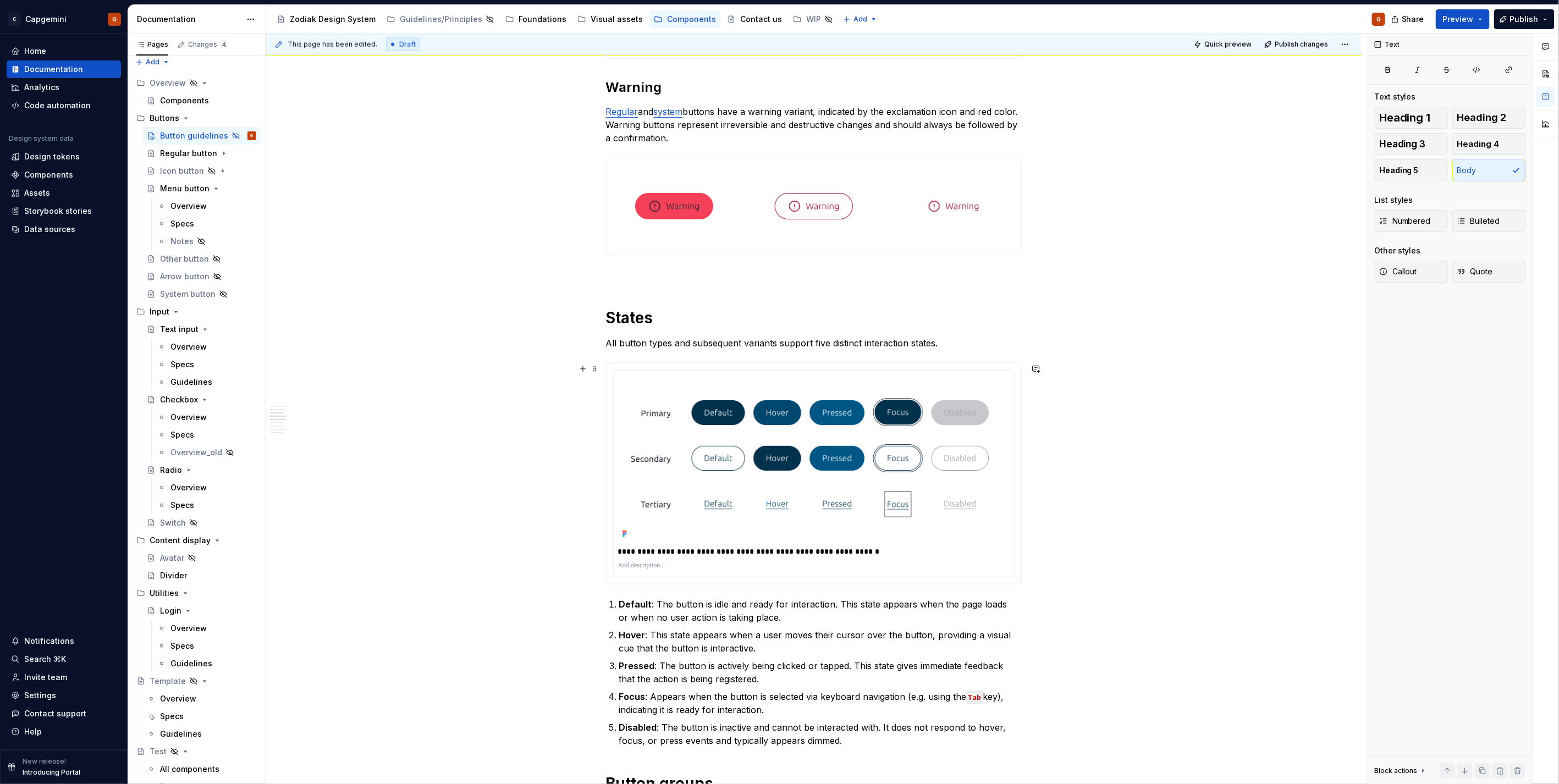
drag, startPoint x: 536, startPoint y: 391, endPoint x: 530, endPoint y: 297, distance: 94.2
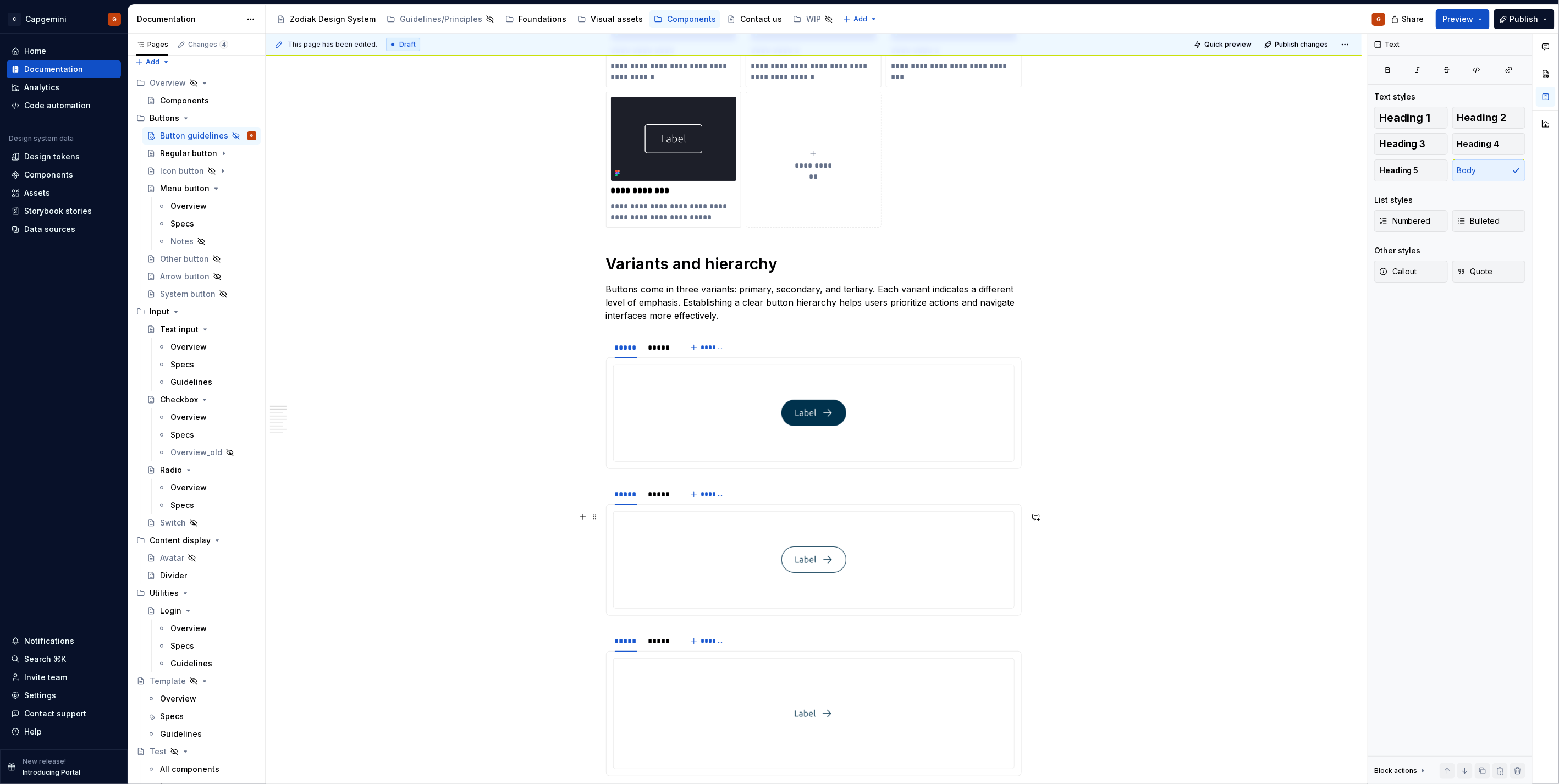
scroll to position [62, 0]
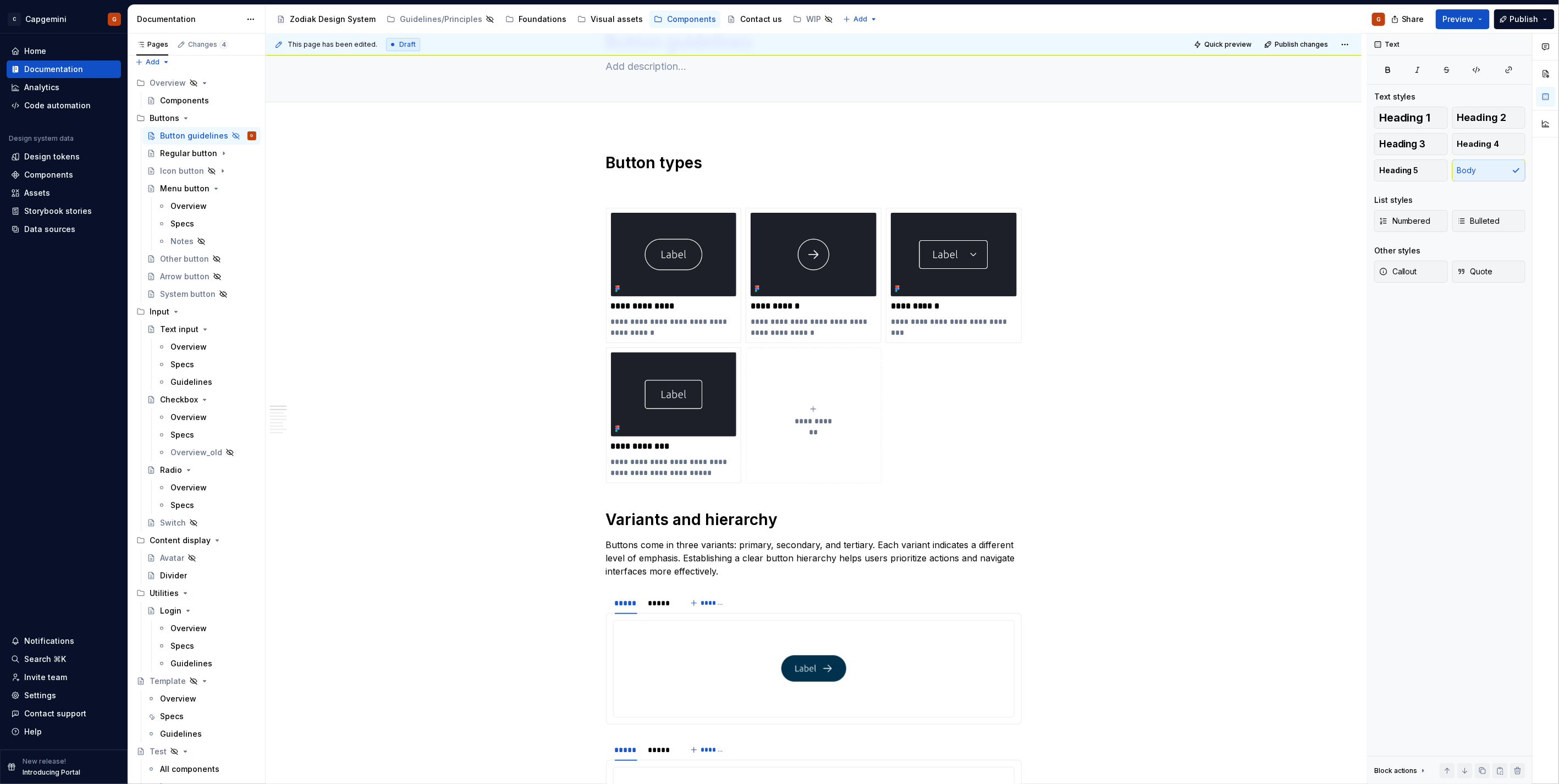
click at [1191, 41] on div "This page has been edited. Draft Quick preview Publish changes" at bounding box center [812, 45] width 1095 height 22
click at [1205, 42] on button "Quick preview" at bounding box center [1223, 45] width 66 height 15
type textarea "*"
